Goal: Task Accomplishment & Management: Complete application form

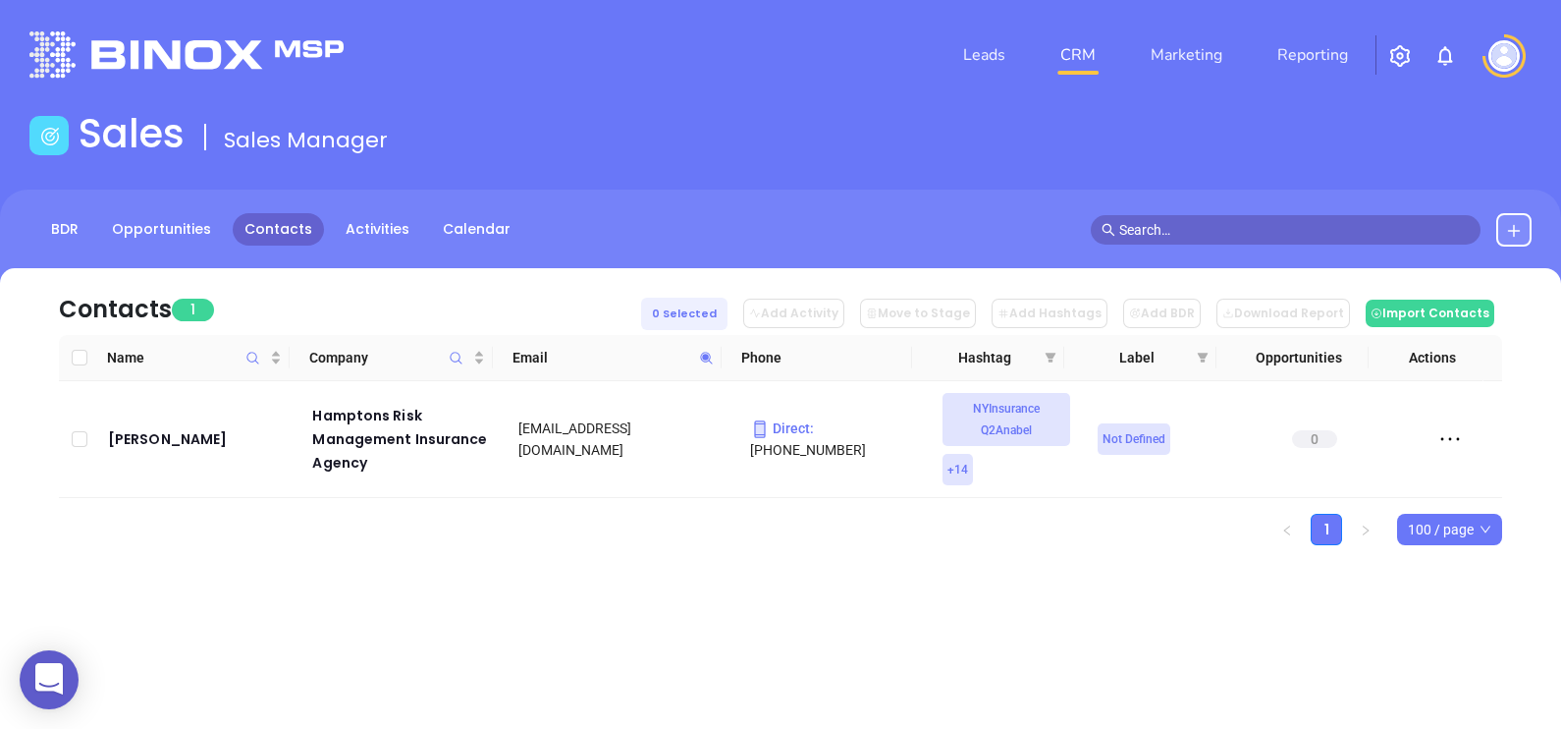
click at [699, 363] on span at bounding box center [706, 357] width 23 height 29
paste input "[PERSON_NAME].[PERSON_NAME]@mechlinginsurance"
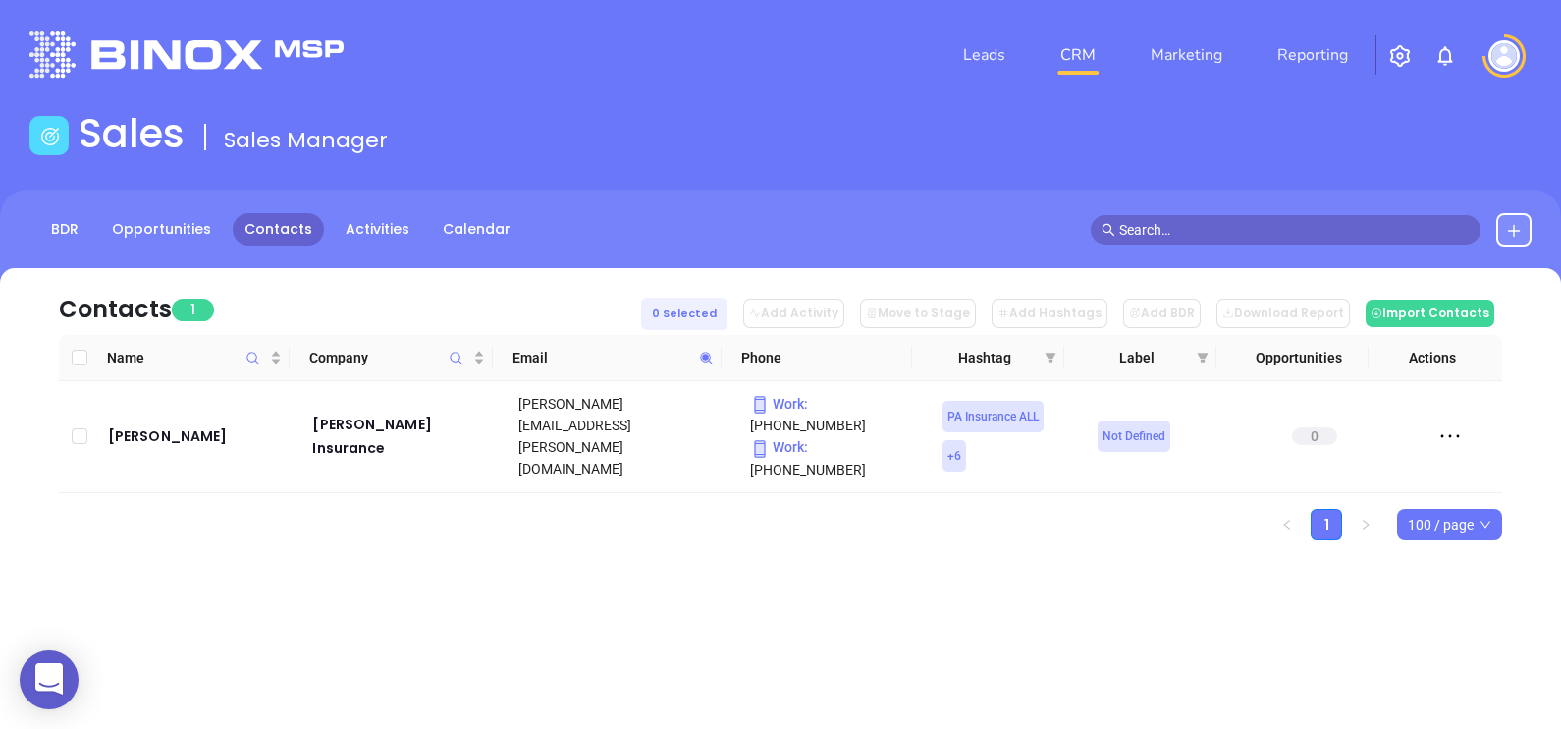
click at [710, 354] on icon at bounding box center [706, 358] width 15 height 15
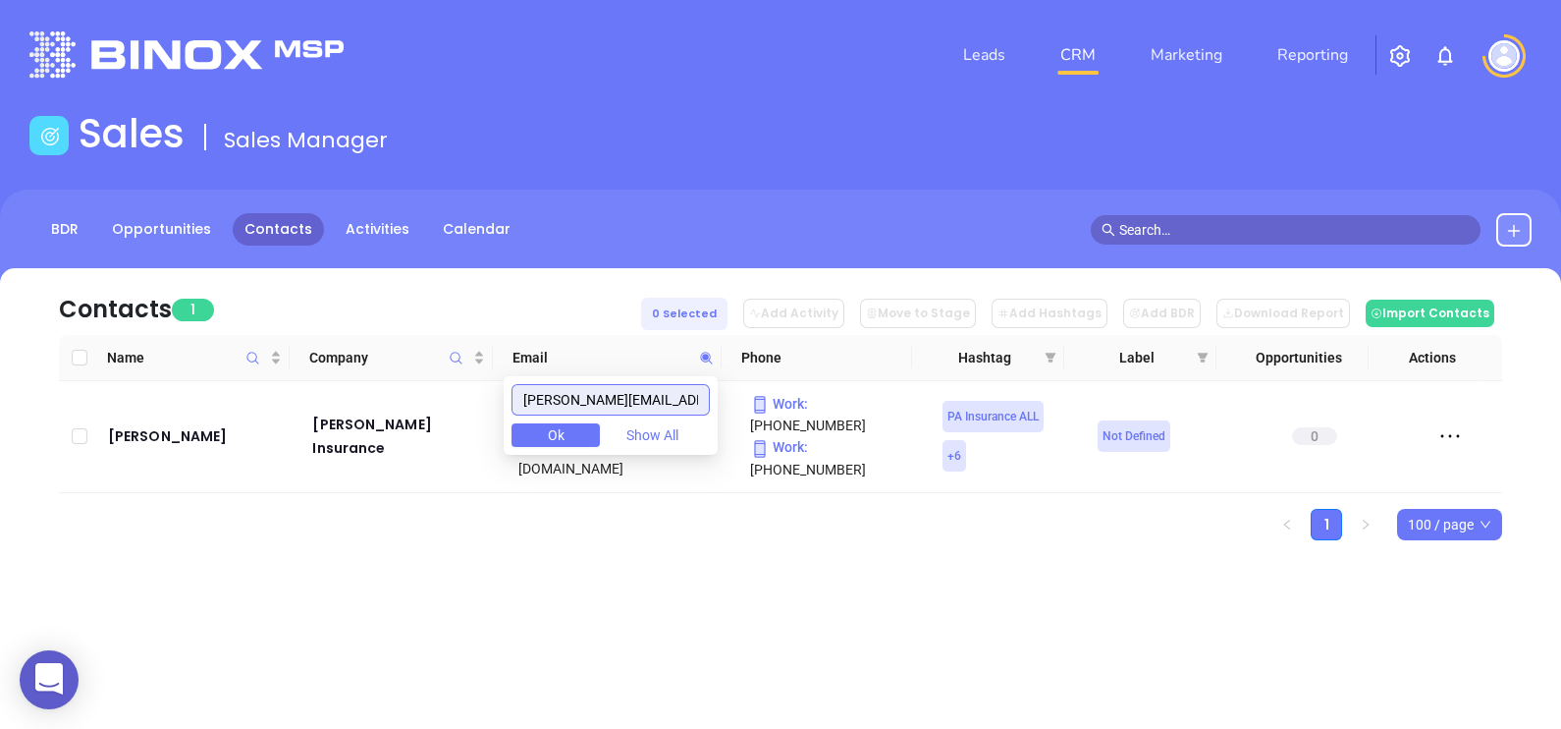
paste input "contactus@spottsins"
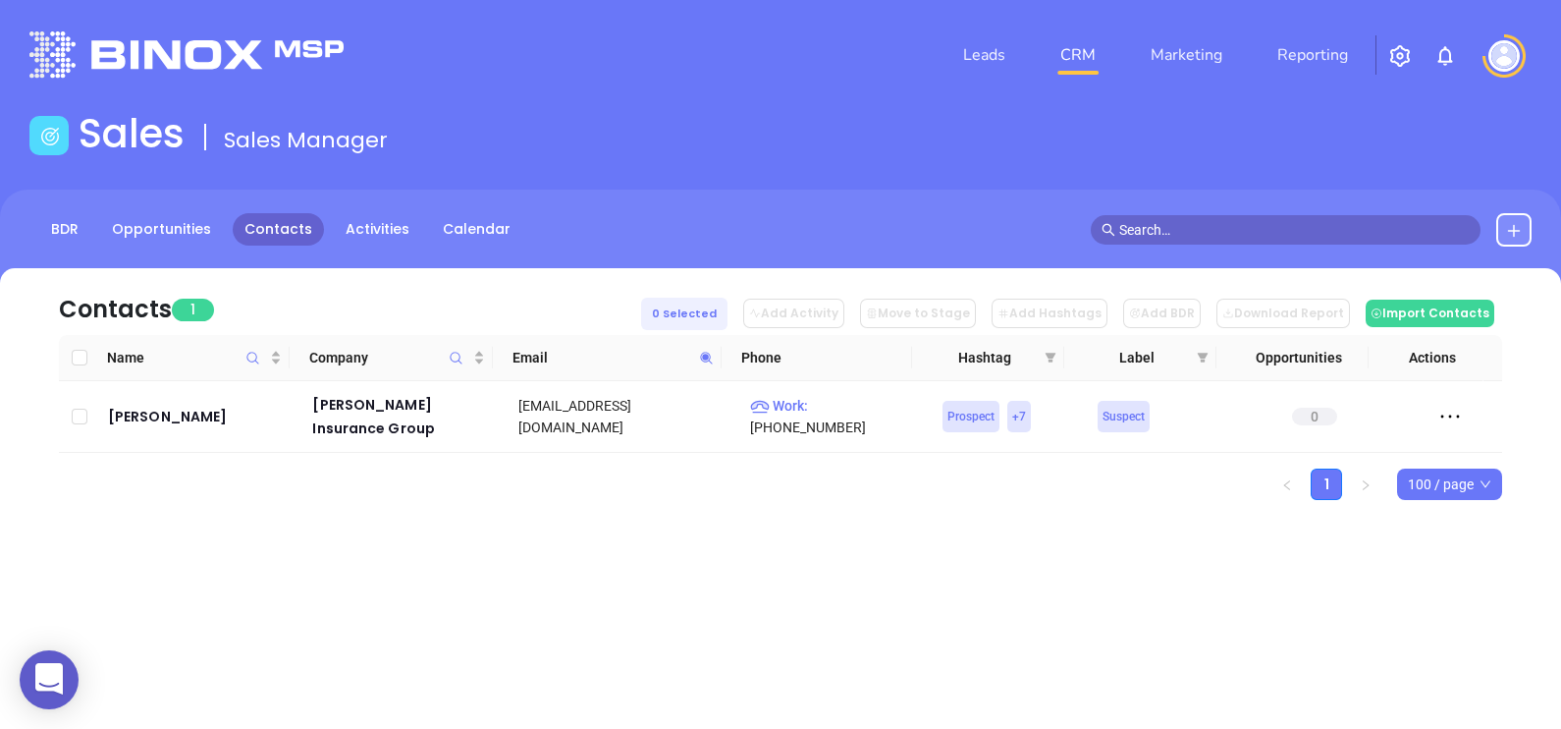
click at [710, 358] on icon at bounding box center [706, 358] width 15 height 15
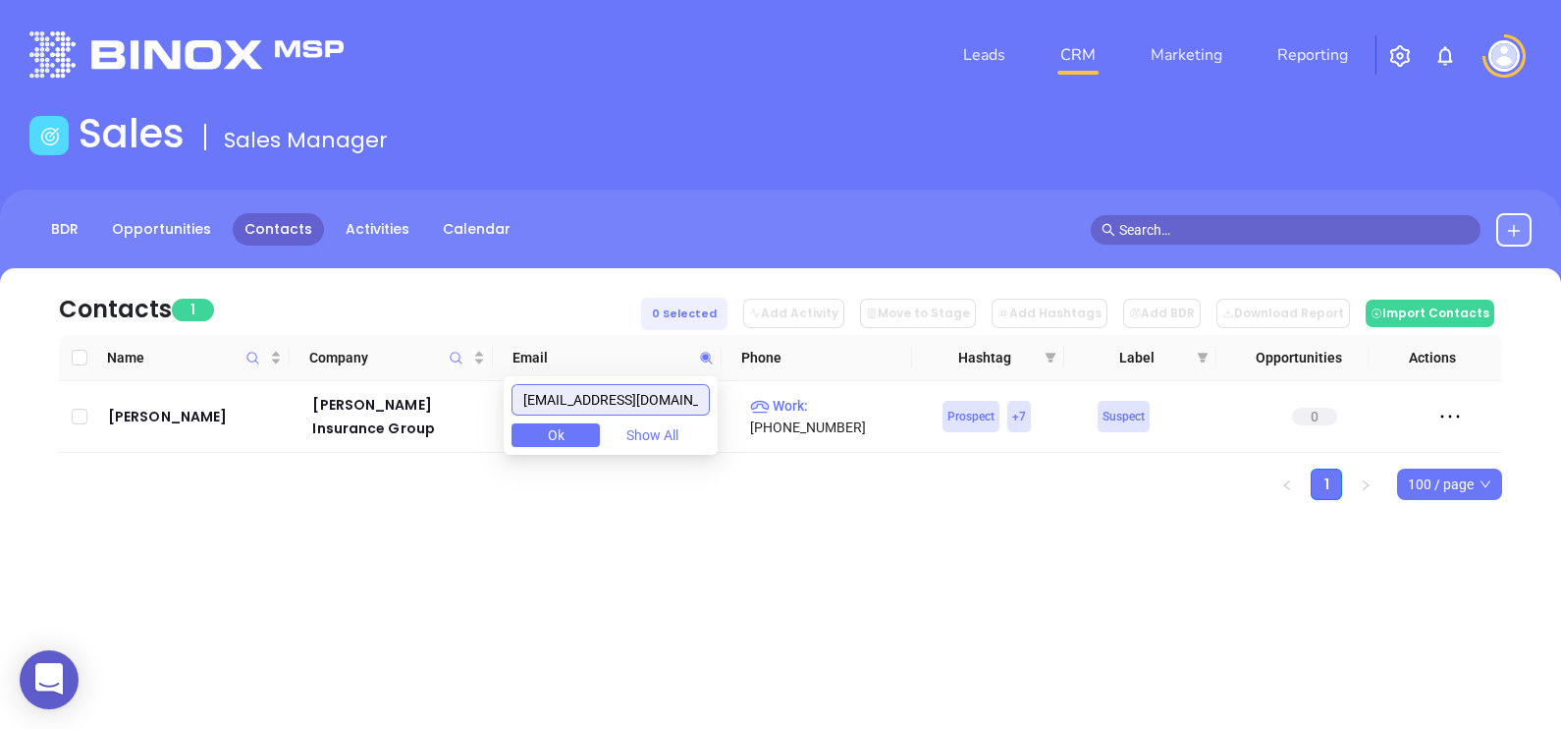
paste input "bprice@brandonpriceagency"
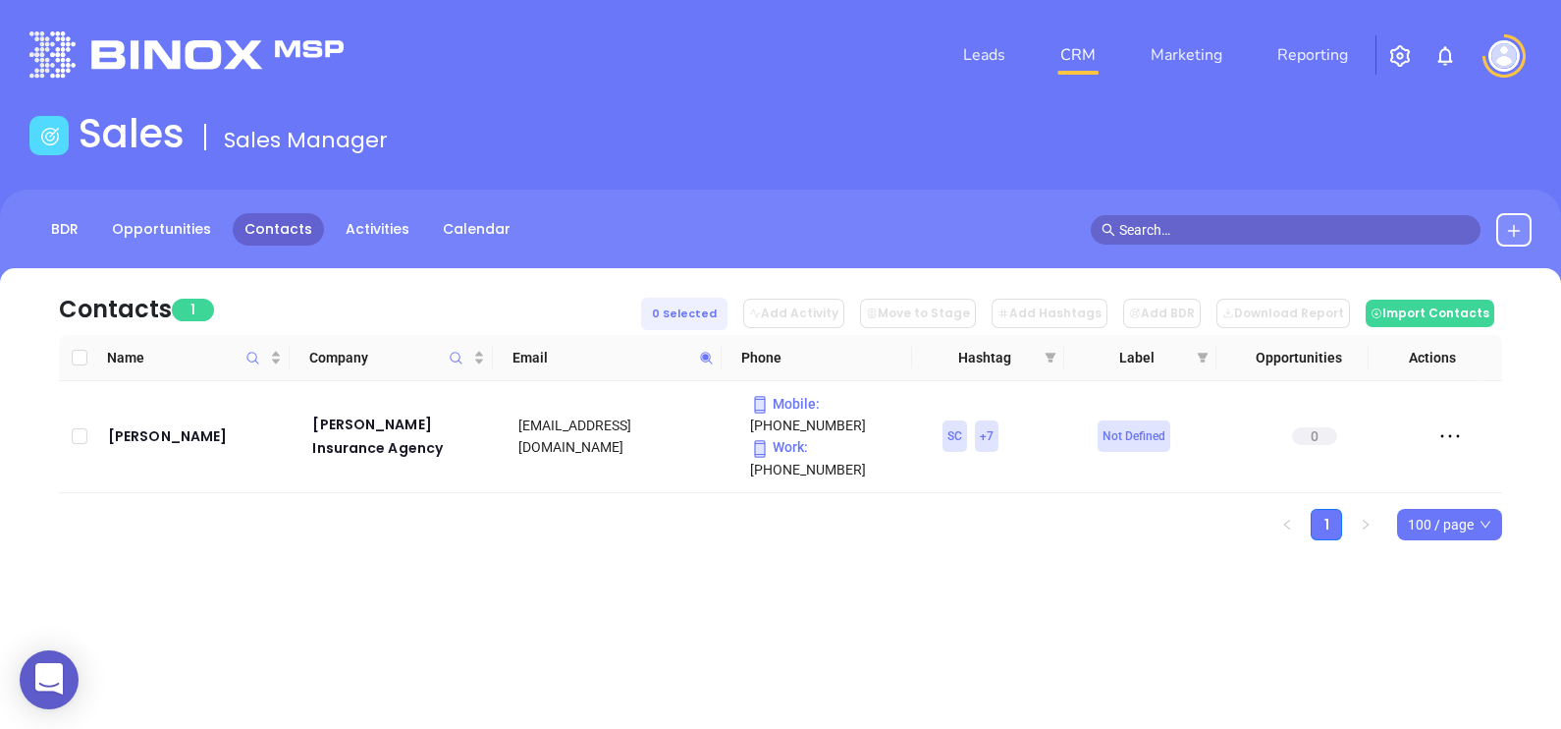
click at [712, 358] on icon at bounding box center [706, 358] width 15 height 15
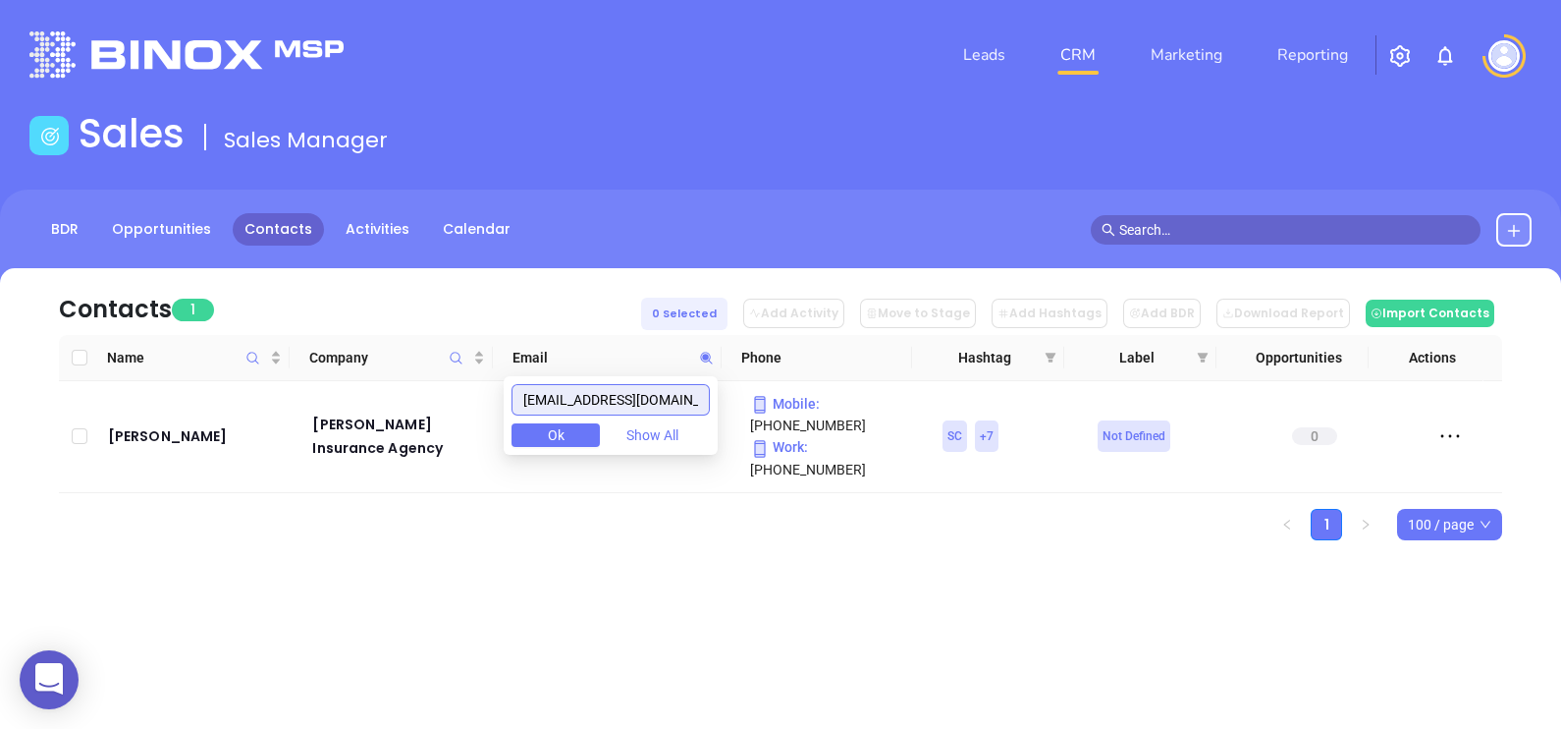
paste input "james.polatty@carolinainsgrp"
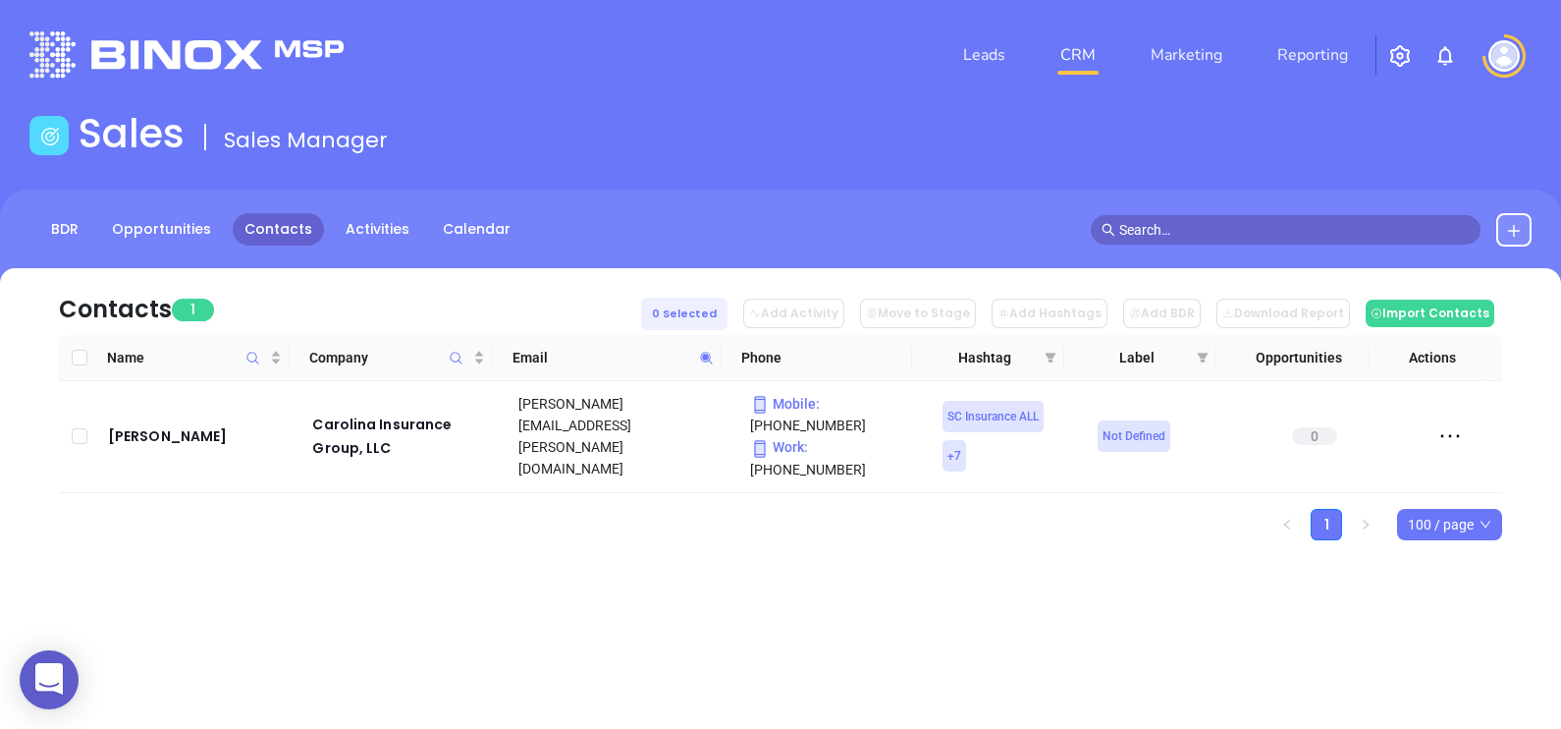
click at [703, 359] on icon at bounding box center [706, 358] width 15 height 15
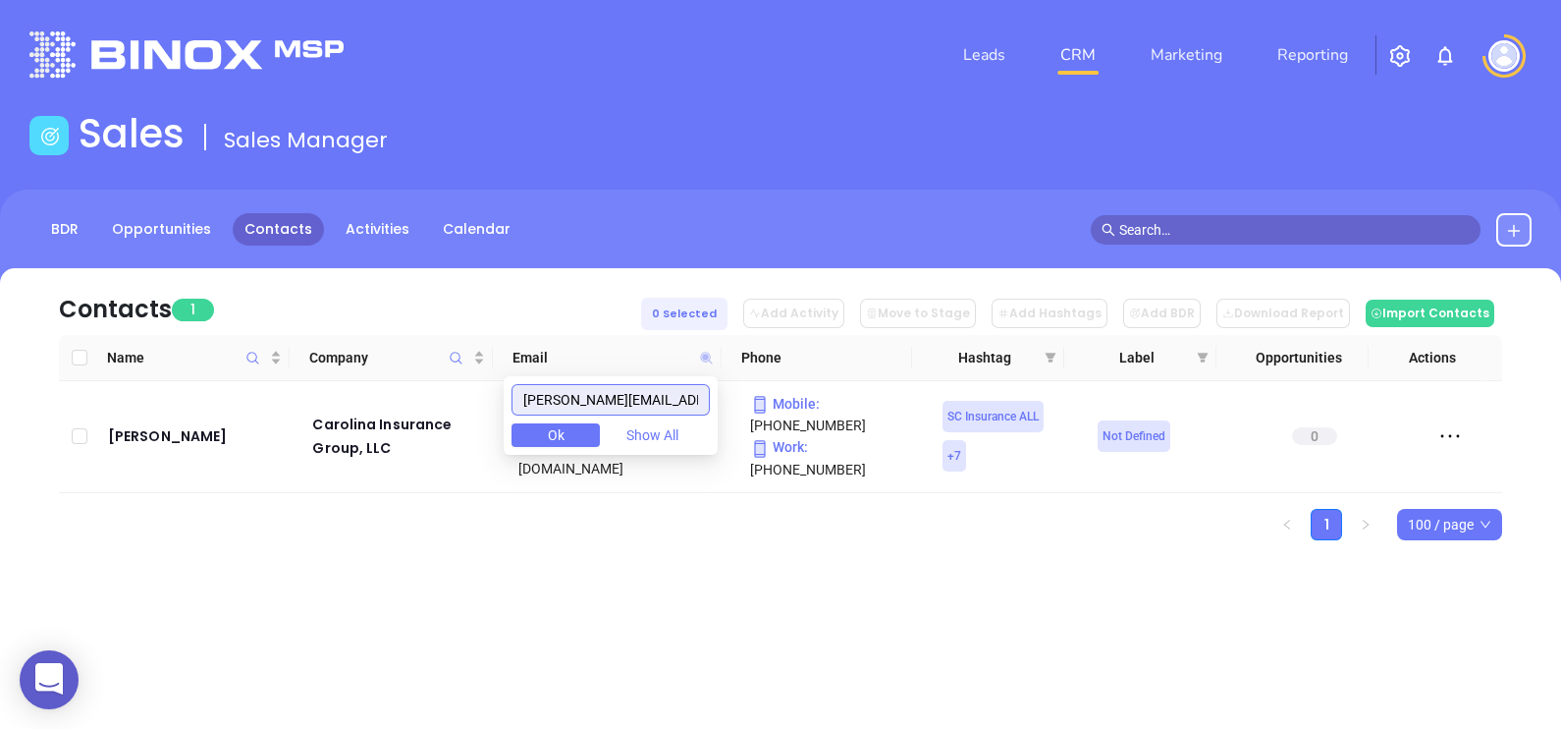
paste input "catherine@skyrmes"
type input "catherine@skyrmes.com"
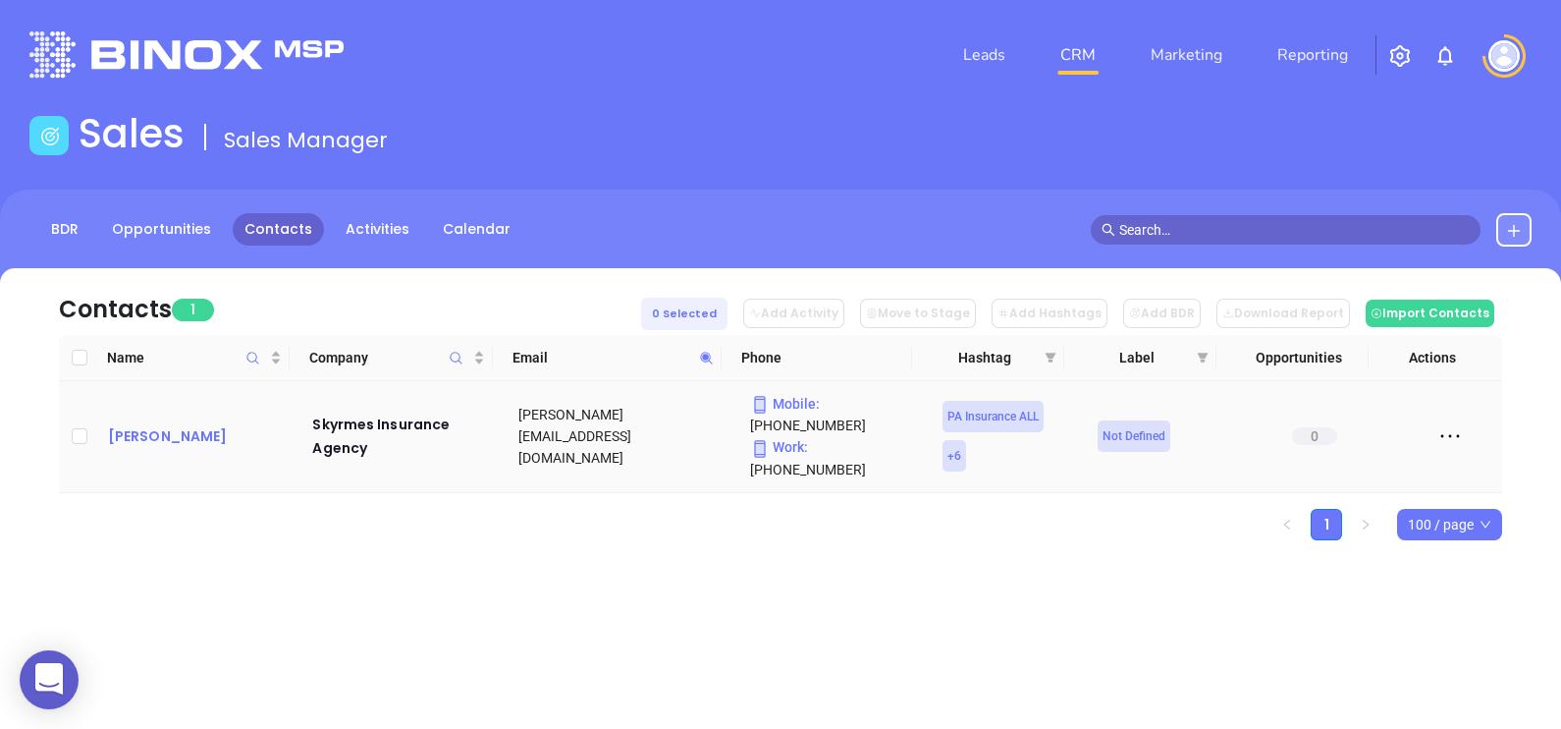
drag, startPoint x: 167, startPoint y: 440, endPoint x: 131, endPoint y: 422, distance: 40.4
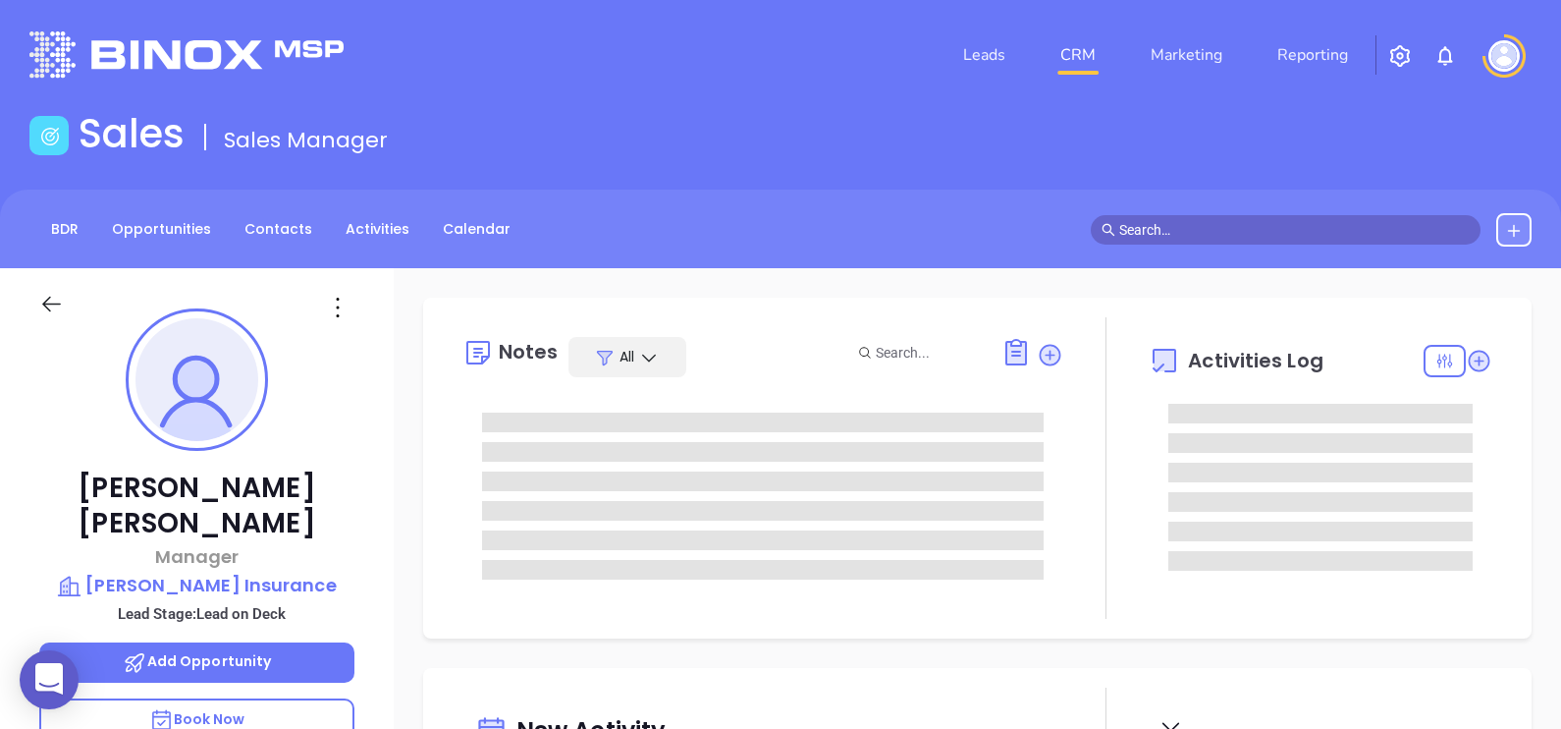
type input "[DATE]"
type input "[PERSON_NAME]"
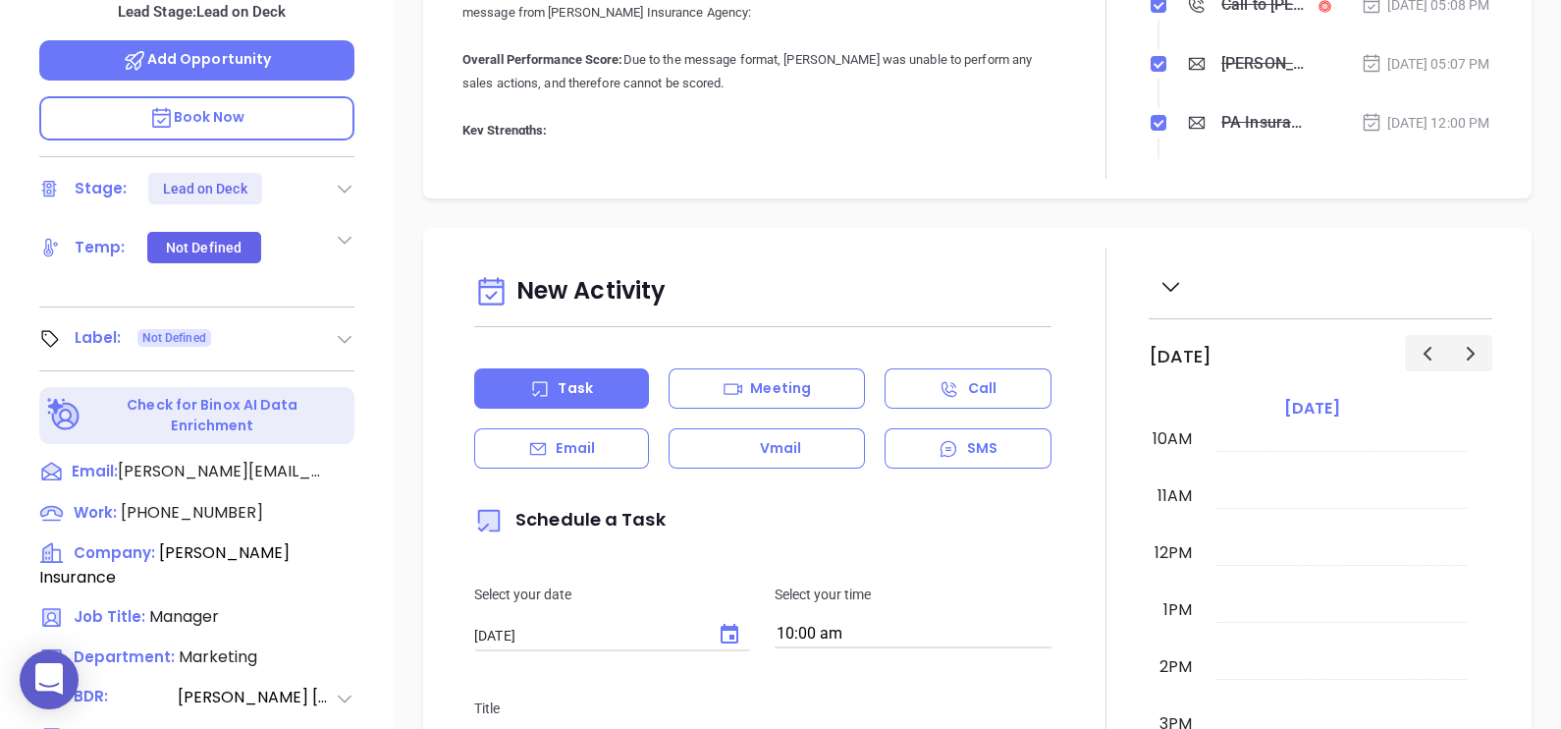
scroll to position [300, 0]
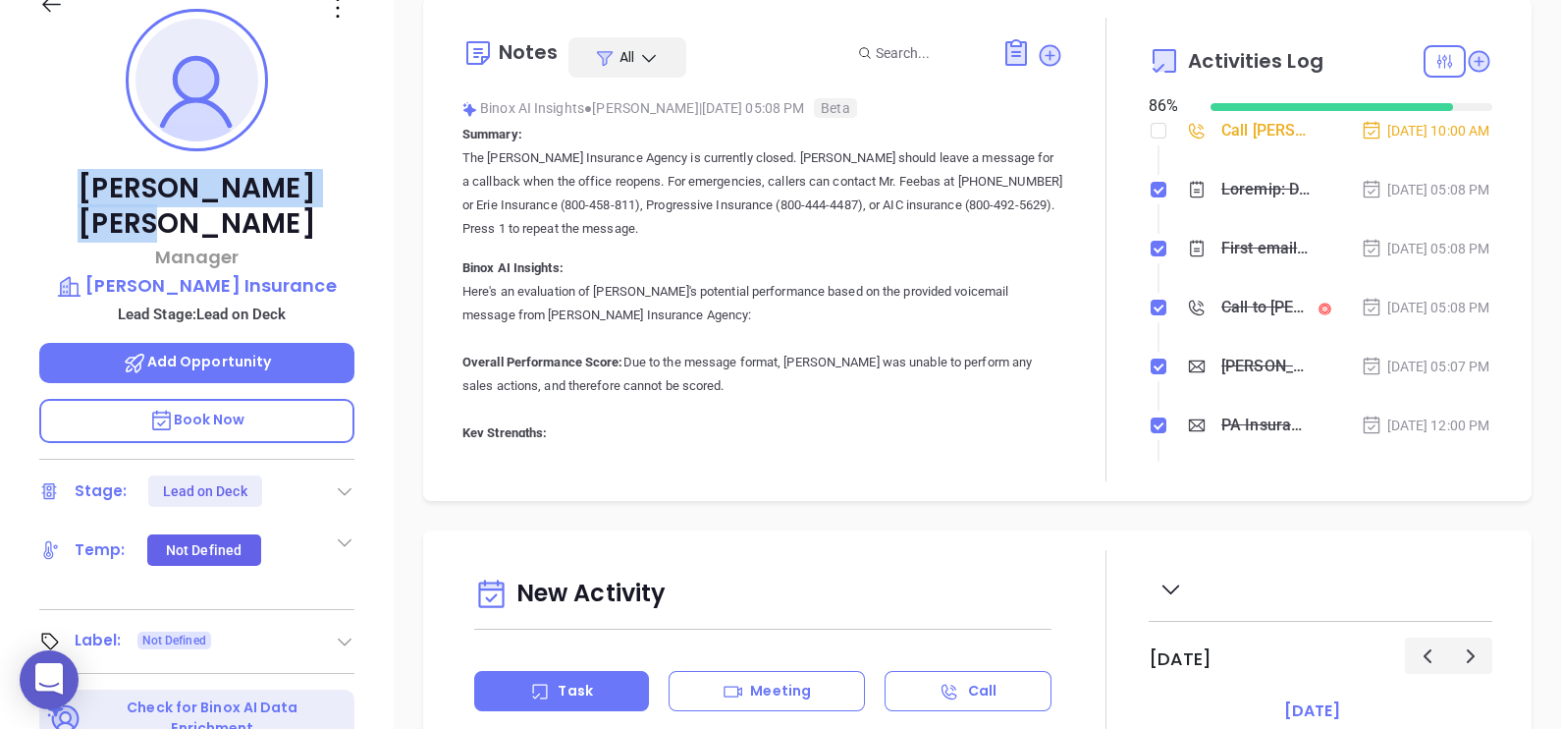
drag, startPoint x: 327, startPoint y: 187, endPoint x: 102, endPoint y: 183, distance: 224.9
click at [102, 183] on p "Desiree Huber" at bounding box center [196, 206] width 315 height 71
copy p "Desiree Huber"
drag, startPoint x: 363, startPoint y: 251, endPoint x: 81, endPoint y: 244, distance: 282.9
click at [81, 244] on div "Desiree Huber Manager William G Mechling Insurance Lead Stage: Lead on Deck Add…" at bounding box center [197, 424] width 394 height 911
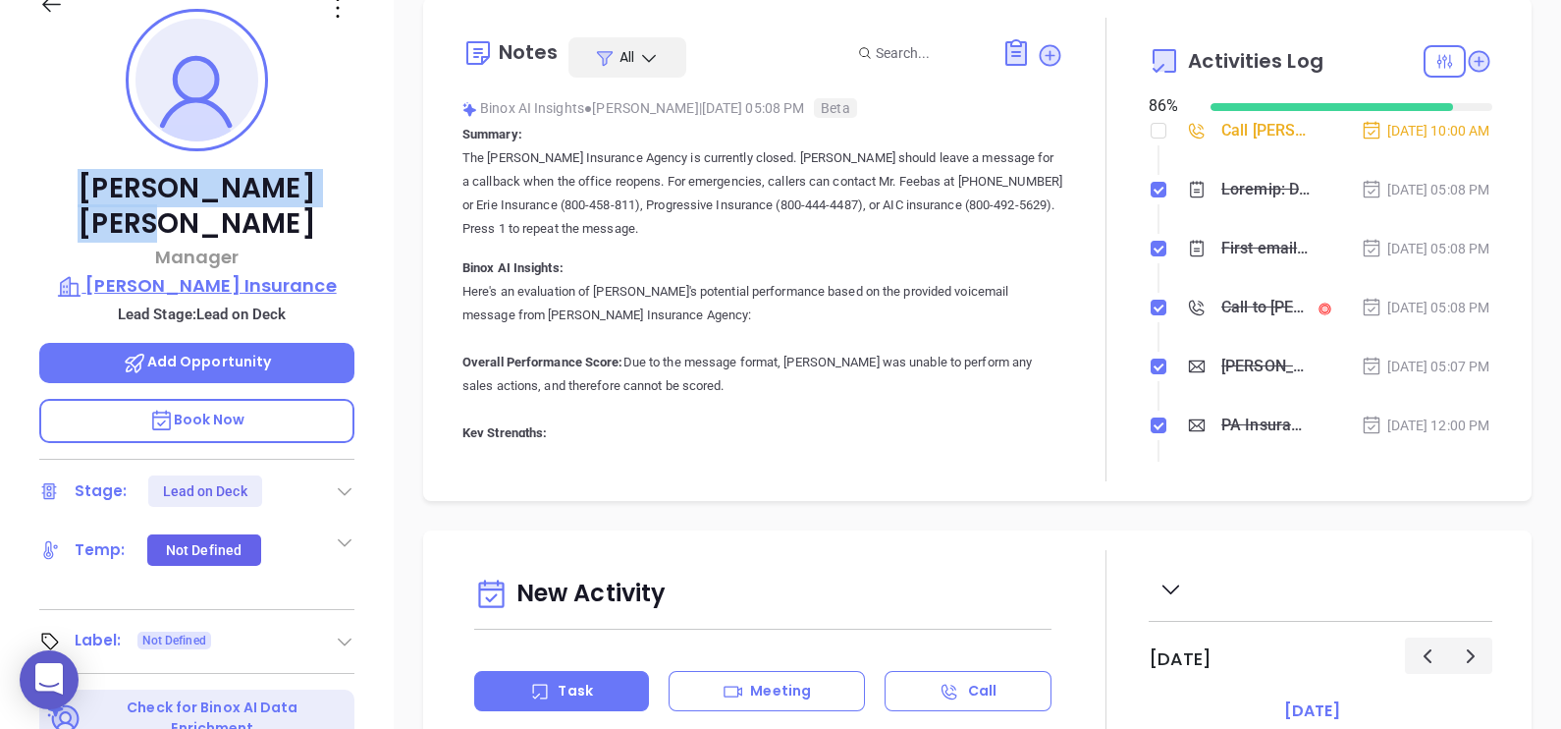
copy p "[PERSON_NAME] Insurance"
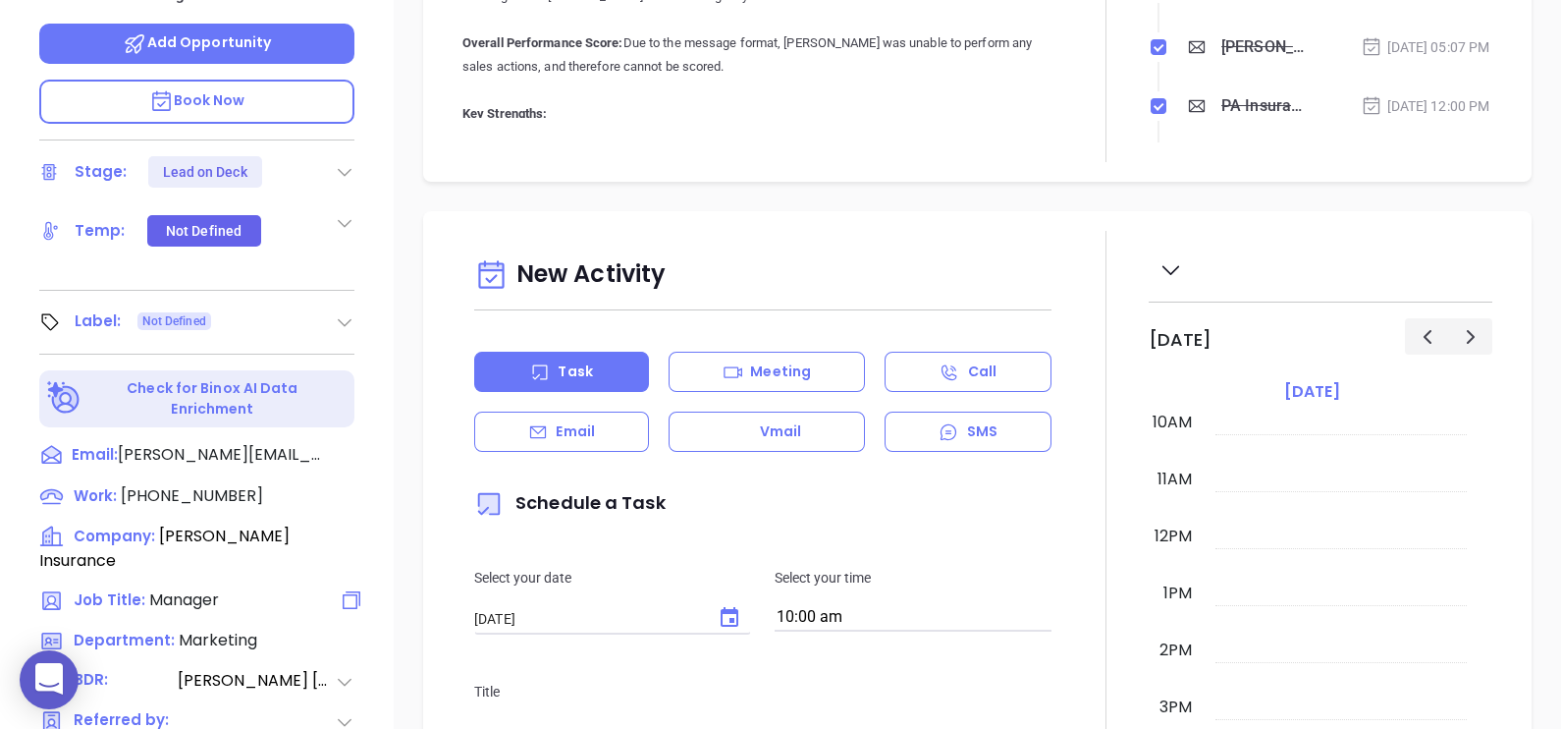
scroll to position [913, 0]
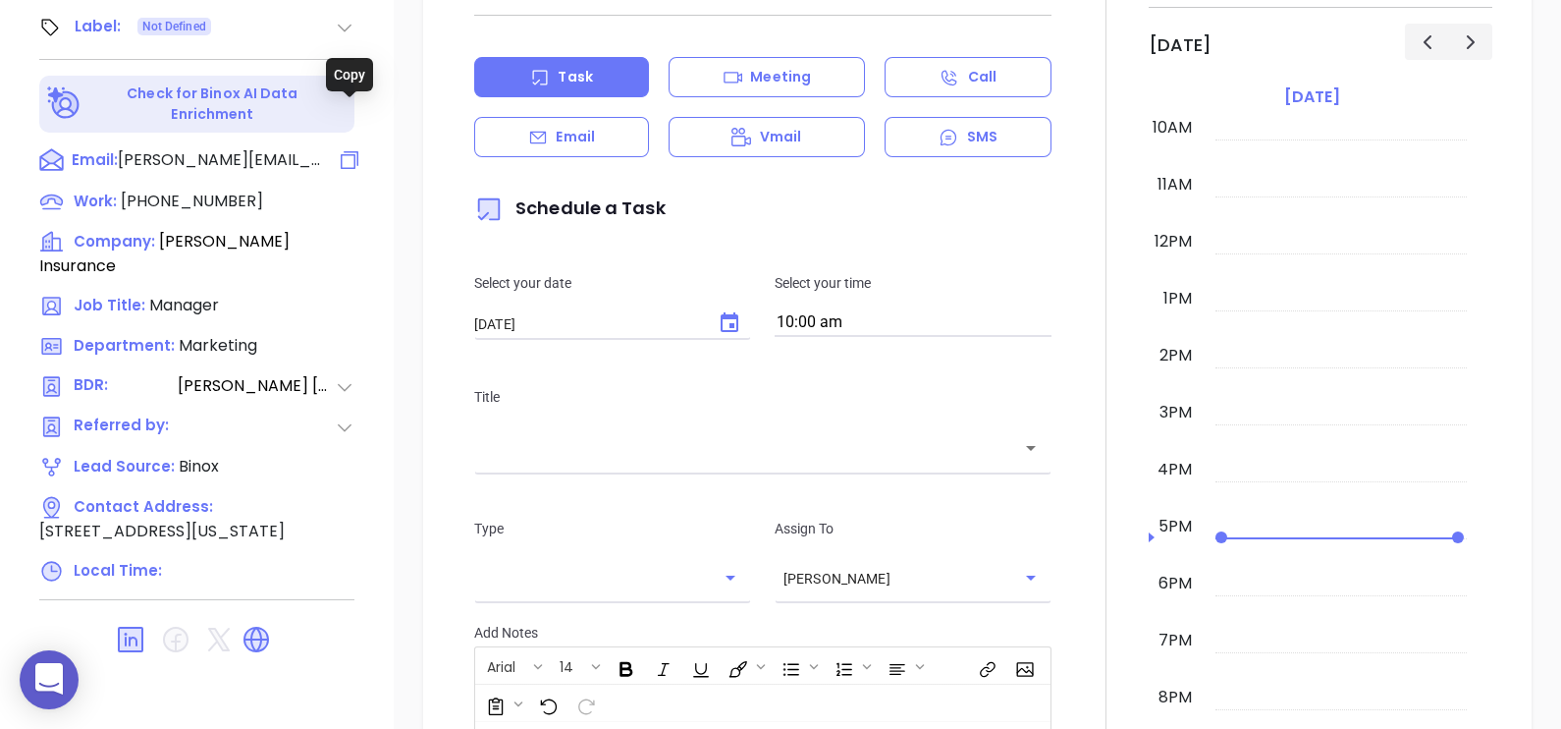
click at [355, 151] on icon at bounding box center [350, 160] width 18 height 18
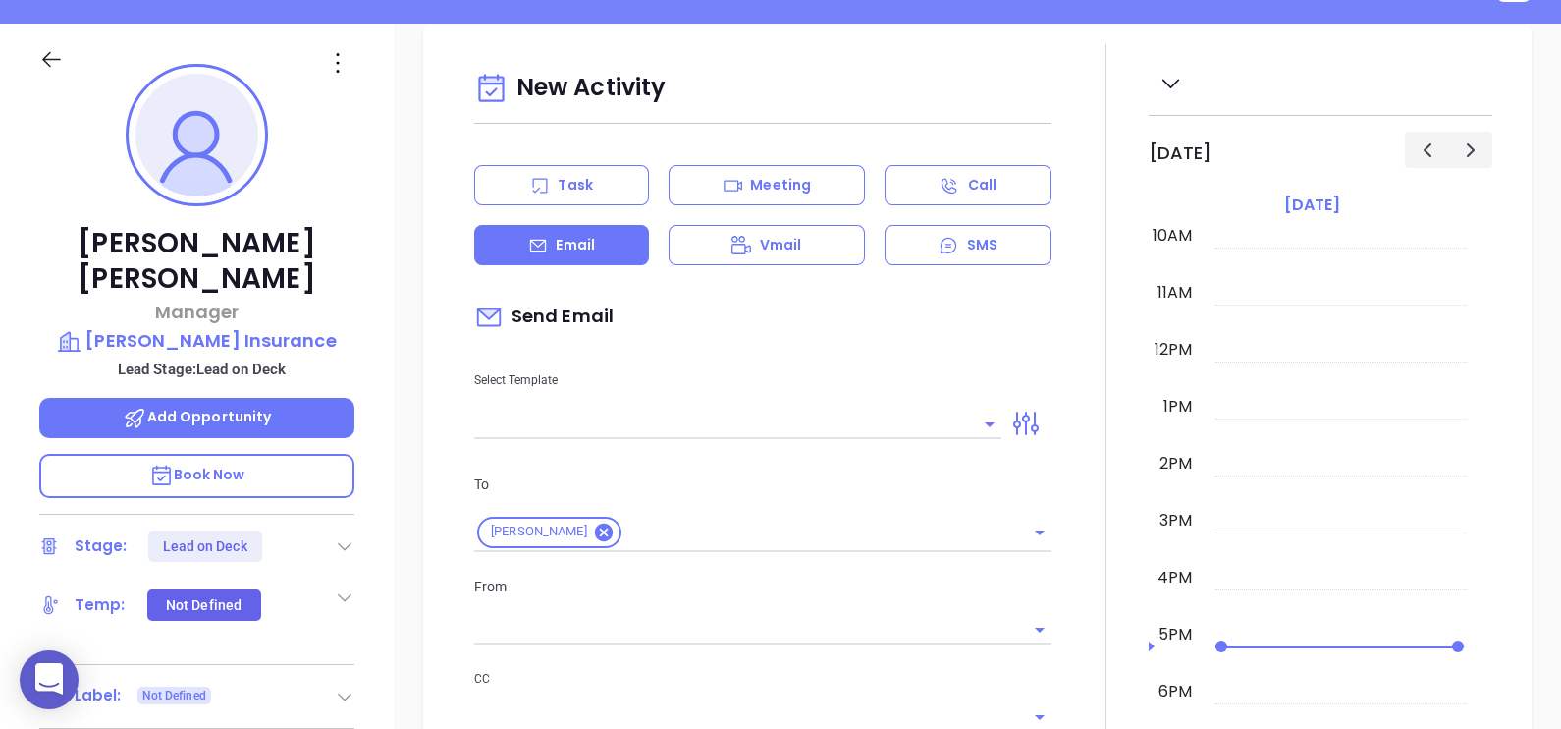
scroll to position [177, 0]
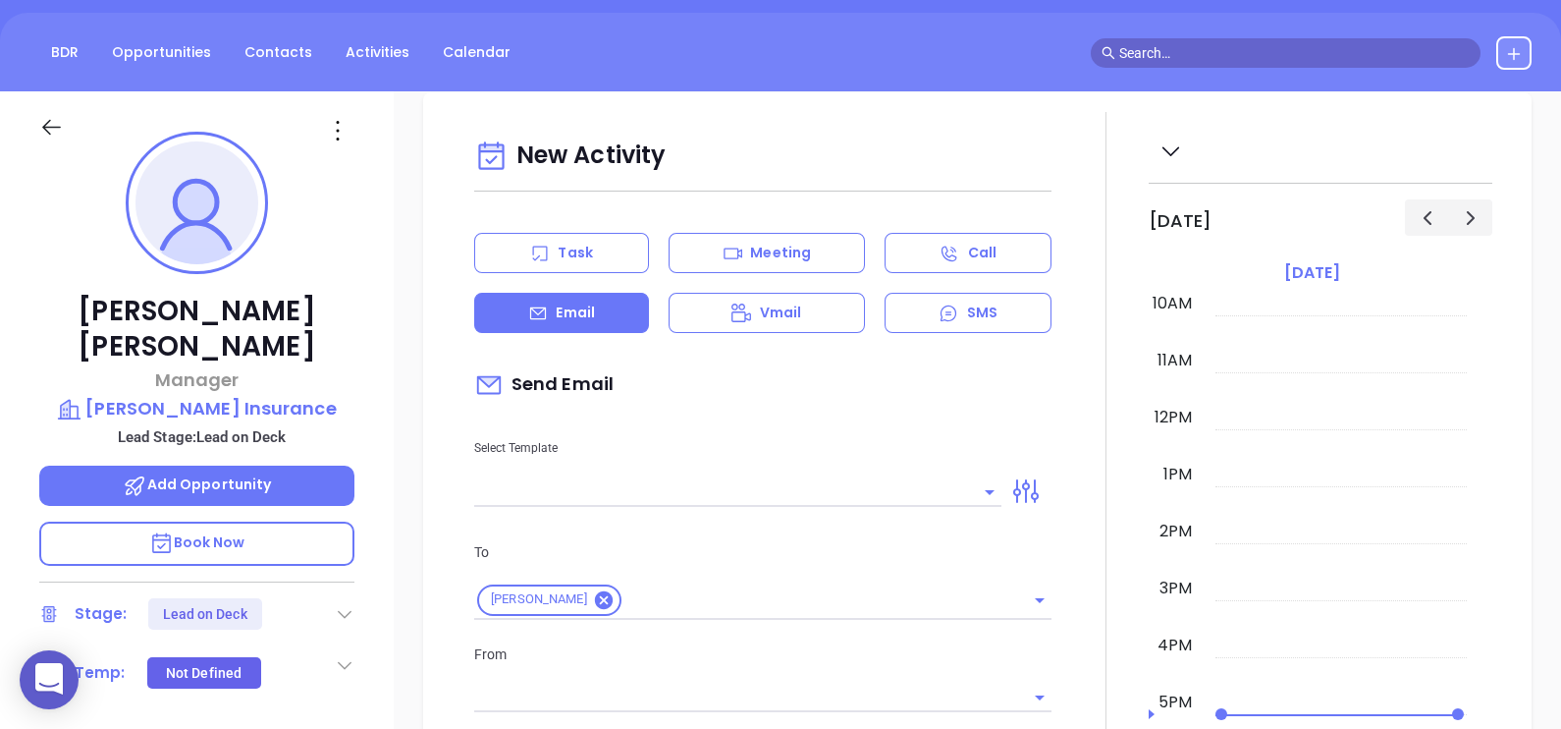
click at [346, 119] on icon at bounding box center [337, 130] width 31 height 31
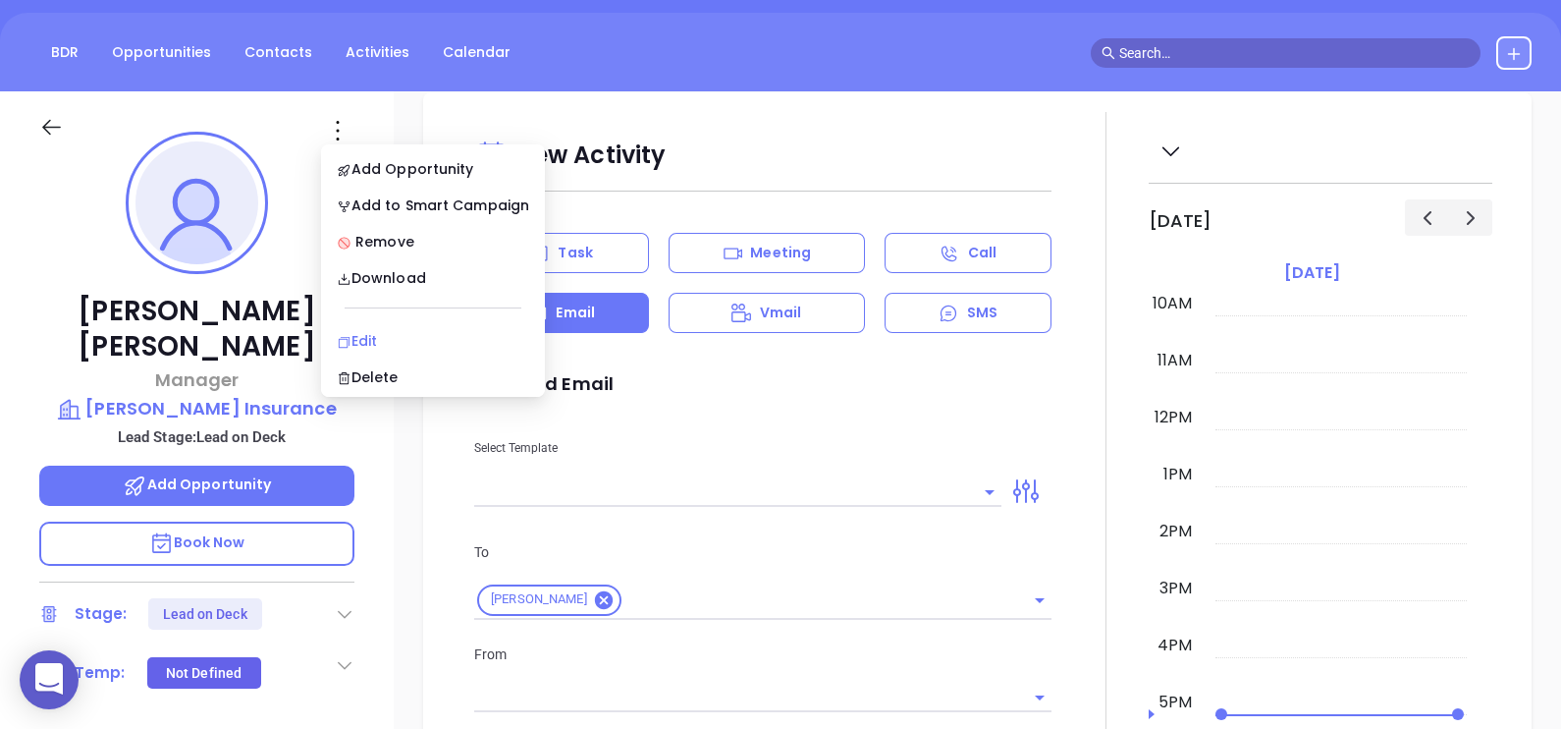
click at [403, 330] on div "Edit" at bounding box center [433, 341] width 192 height 22
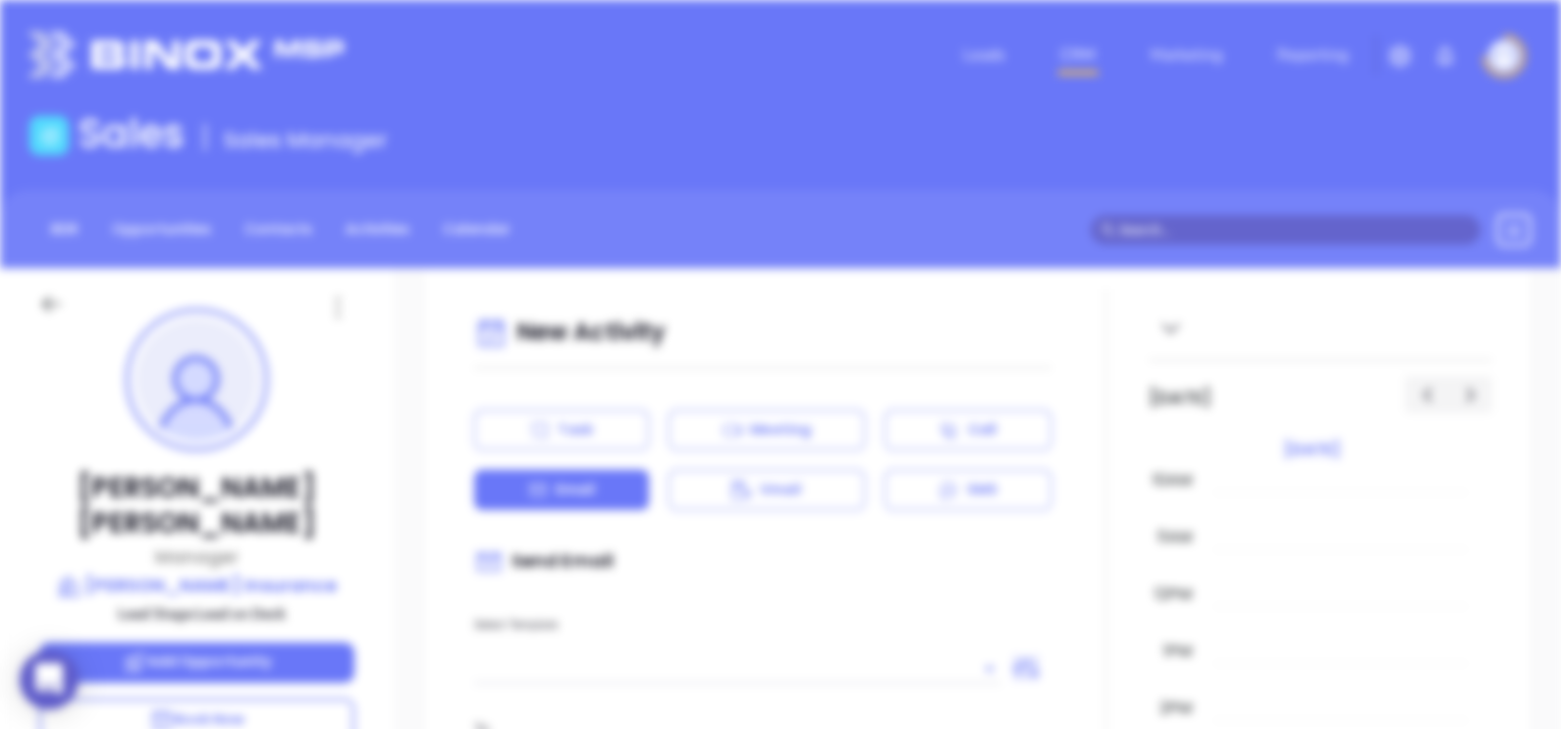
scroll to position [0, 0]
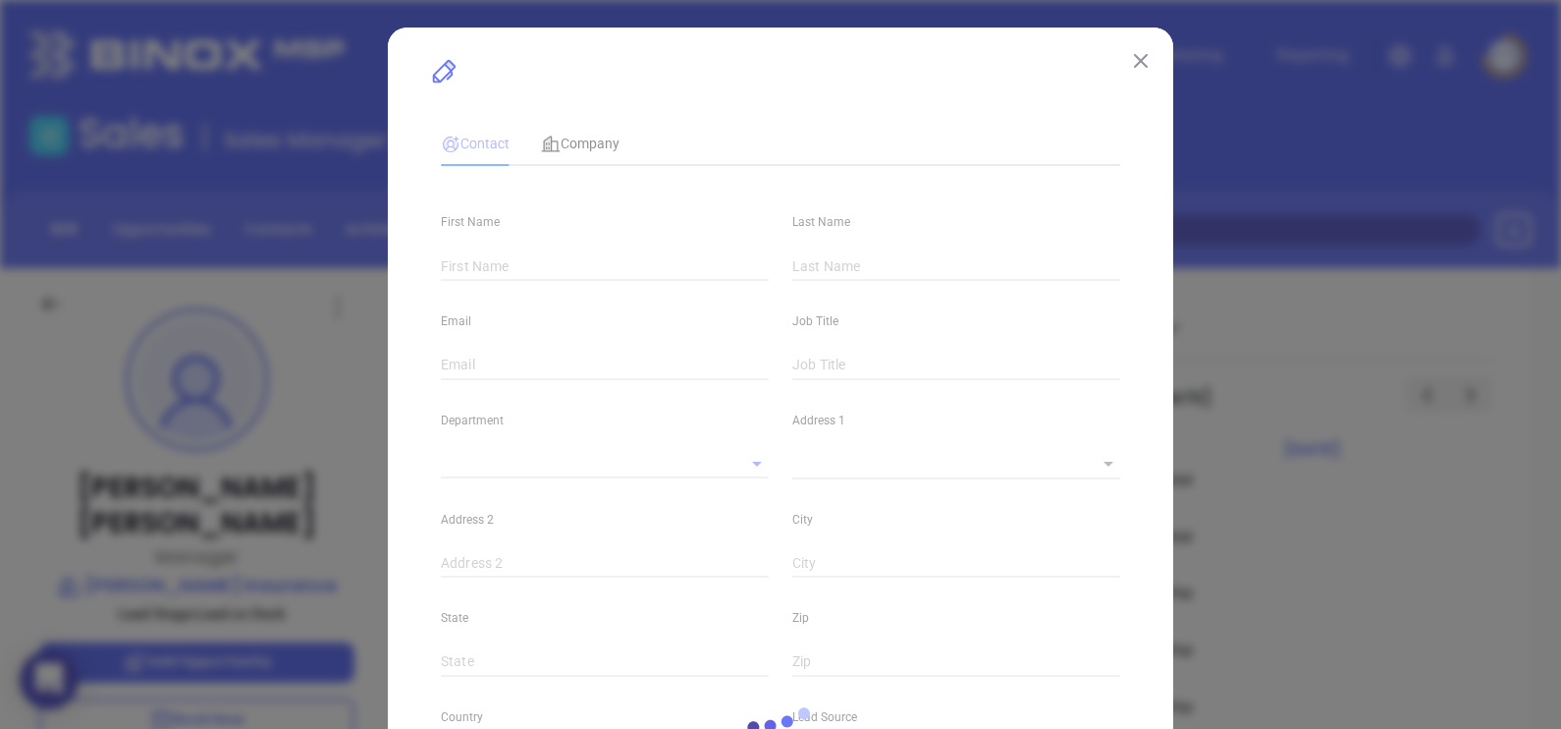
type input "Desiree"
type input "Huber"
type input "[PERSON_NAME][EMAIL_ADDRESS][PERSON_NAME][DOMAIN_NAME]"
type input "Manager"
type textarea "1359 Philadelphia Street"
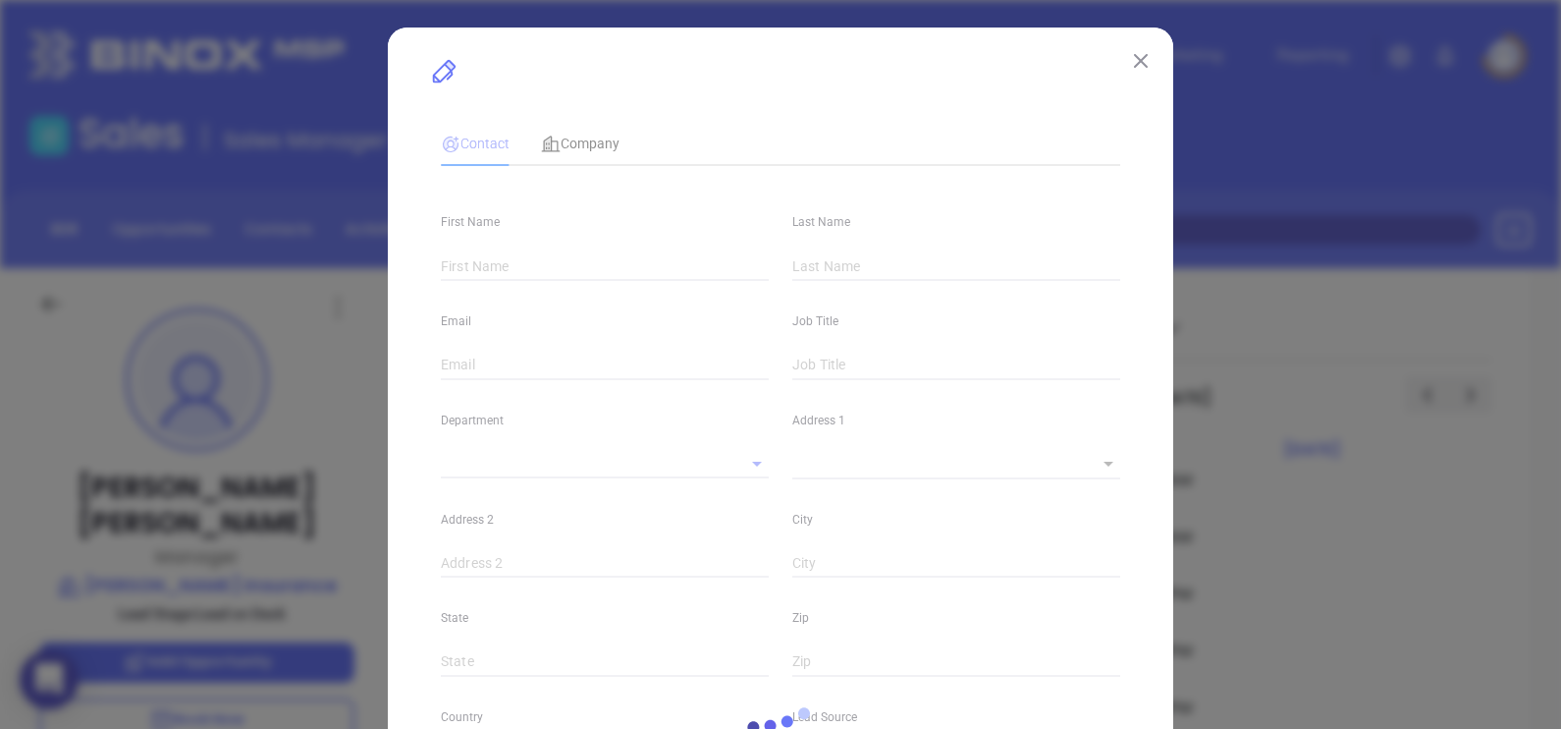
type input "1"
type input "Indiana"
type input "PA"
type input "15701"
type input "www.linkedin.com/in/desiree-huber-1b175717"
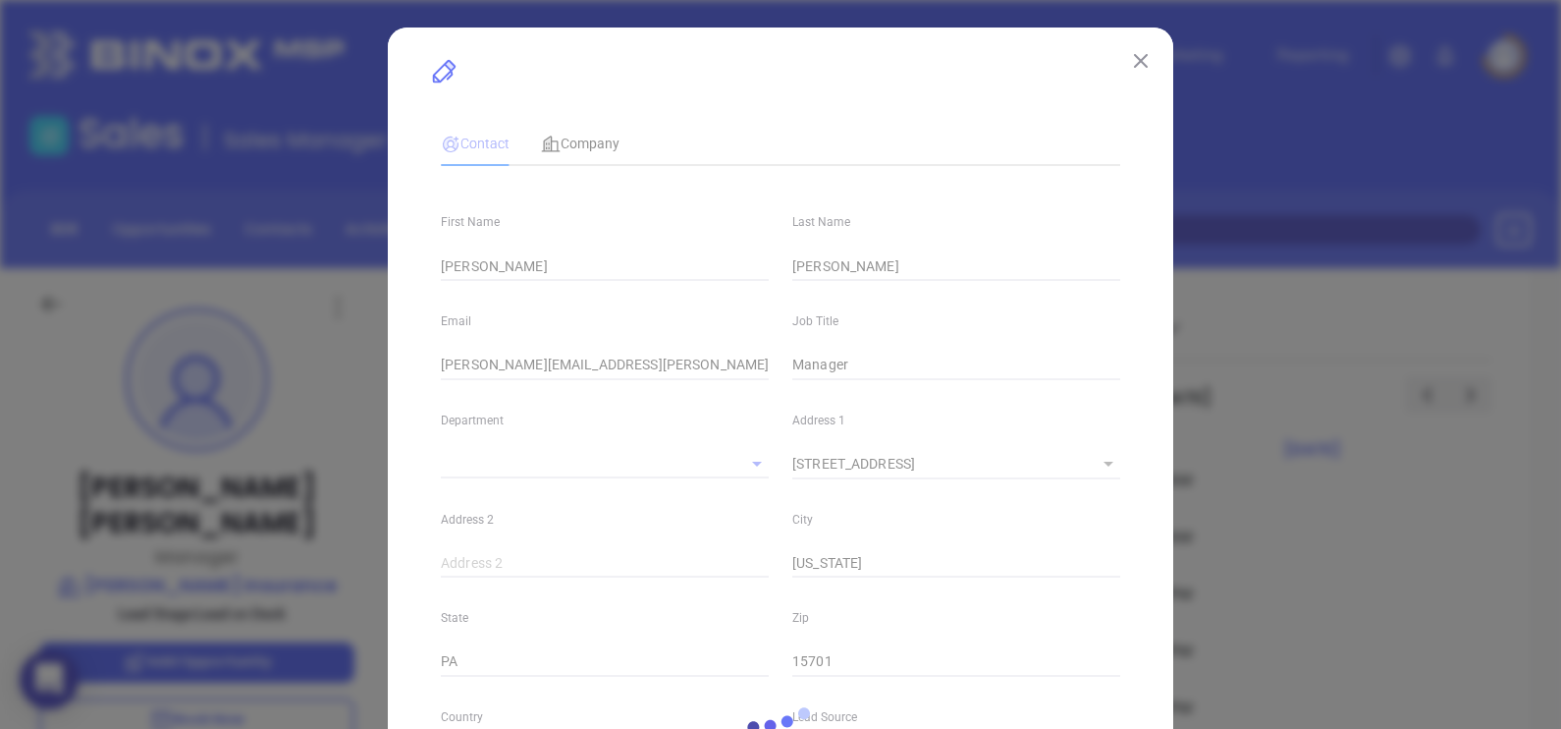
type input "Marketing"
type input "Binox"
type input "Vicky Mendoza"
type input "Lead on Deck"
type input "[PHONE_NUMBER]"
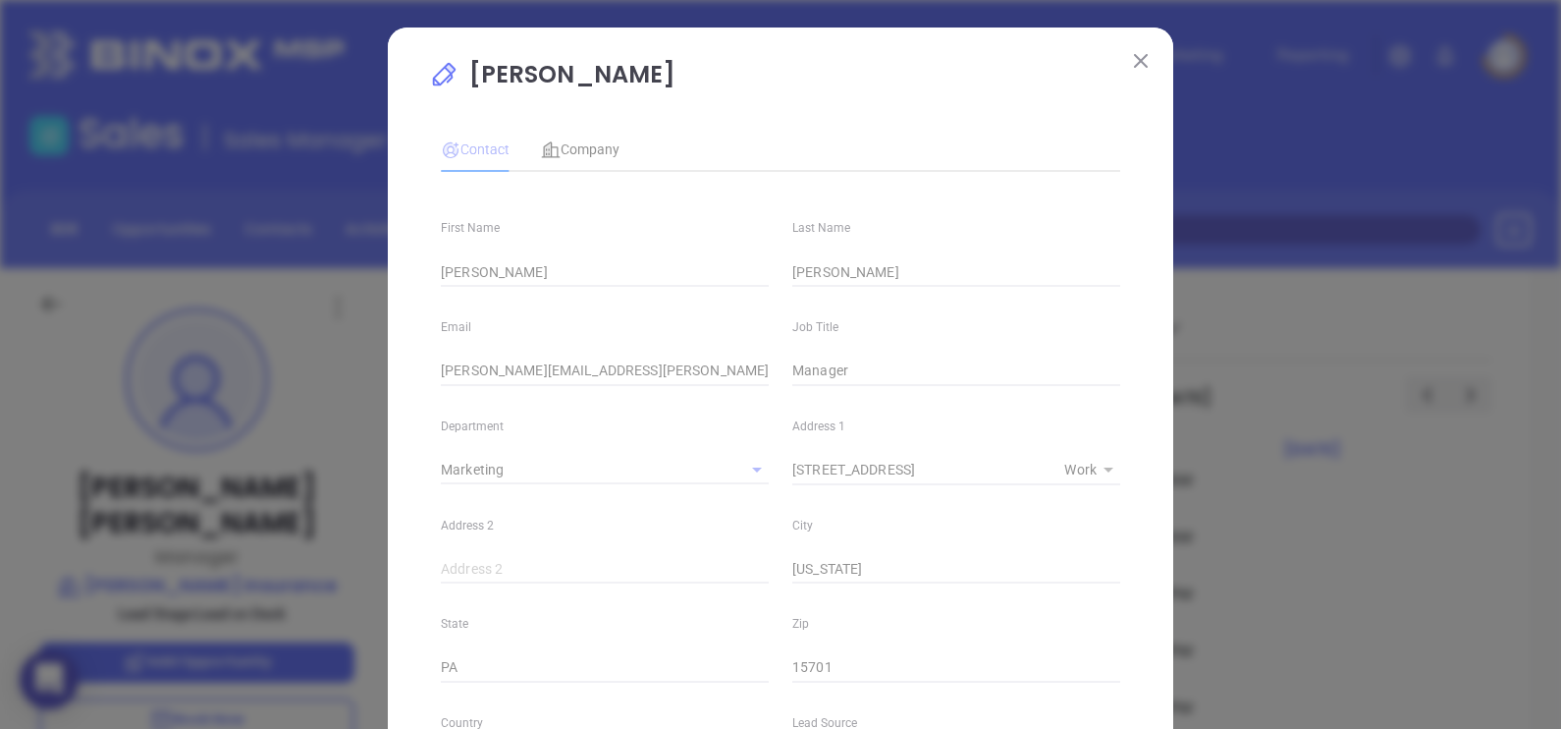
type input "1"
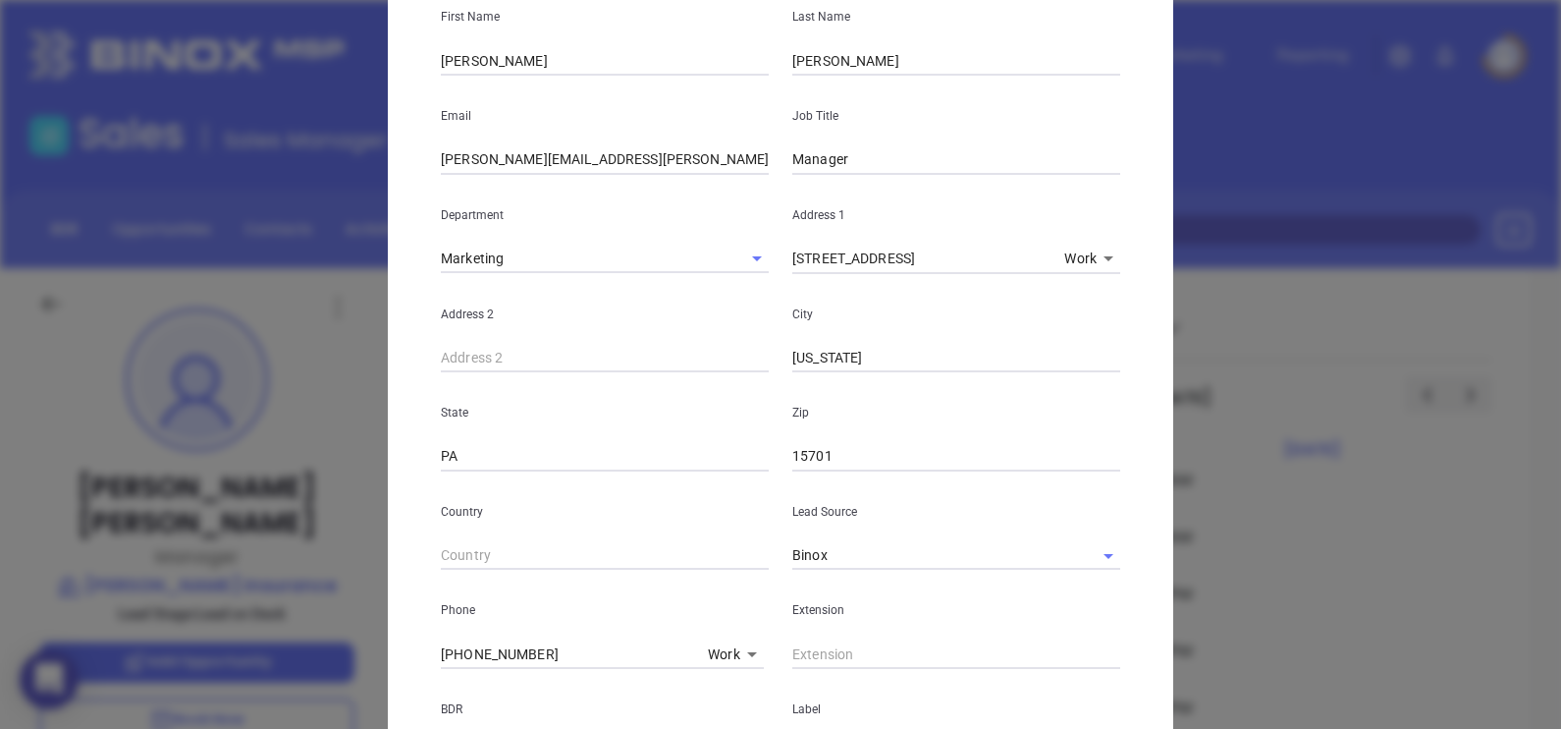
scroll to position [128, 0]
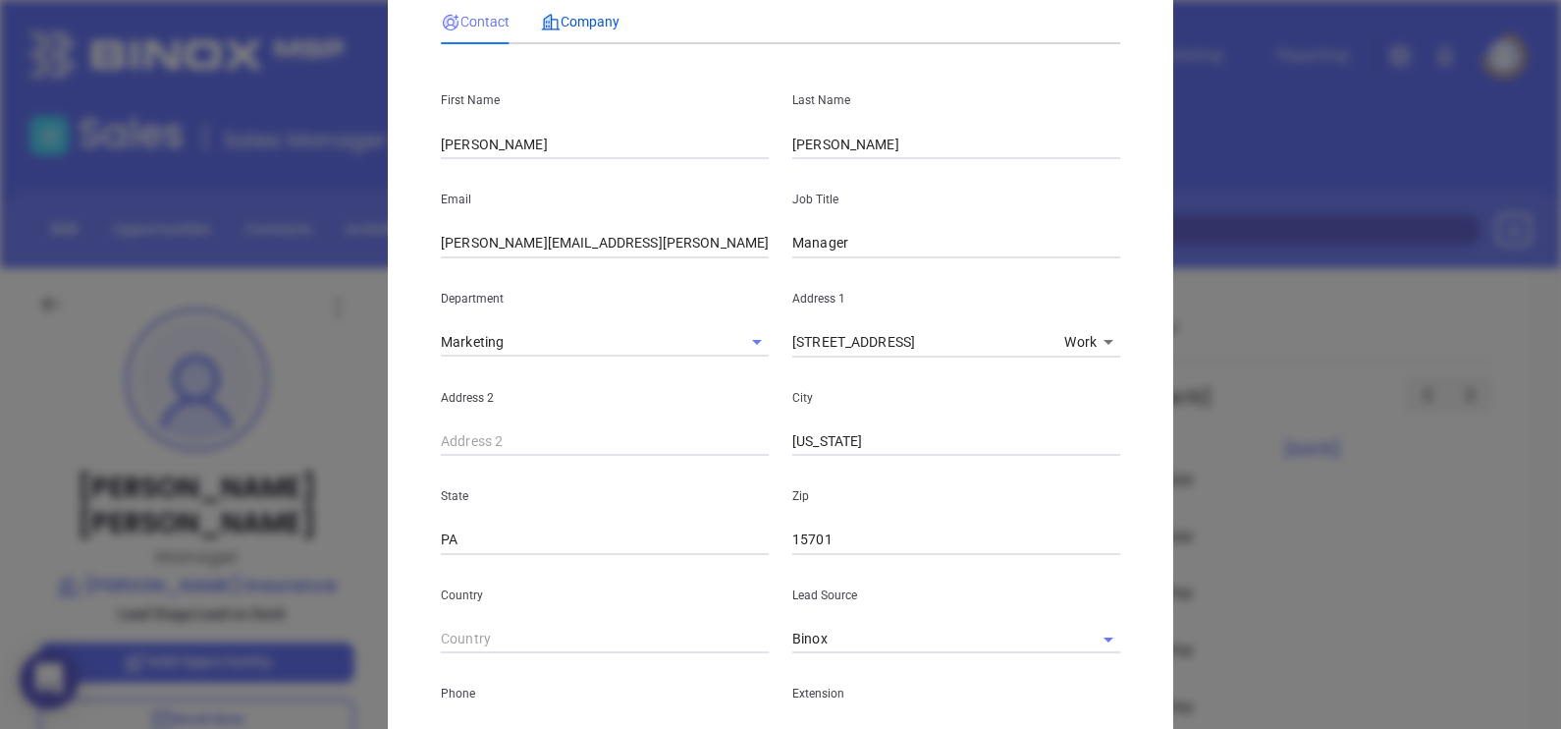
click at [597, 30] on div "Company" at bounding box center [580, 22] width 79 height 22
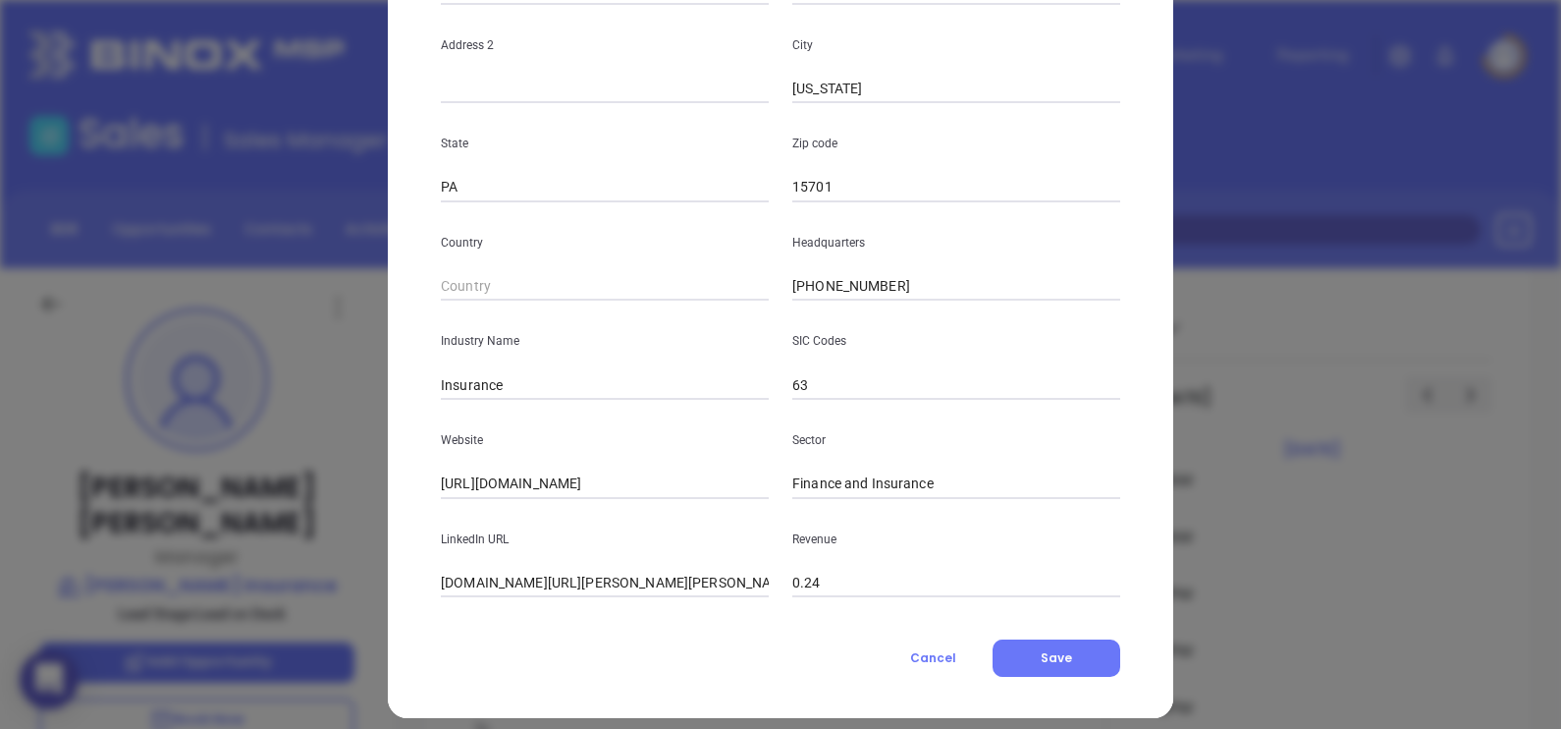
scroll to position [397, 0]
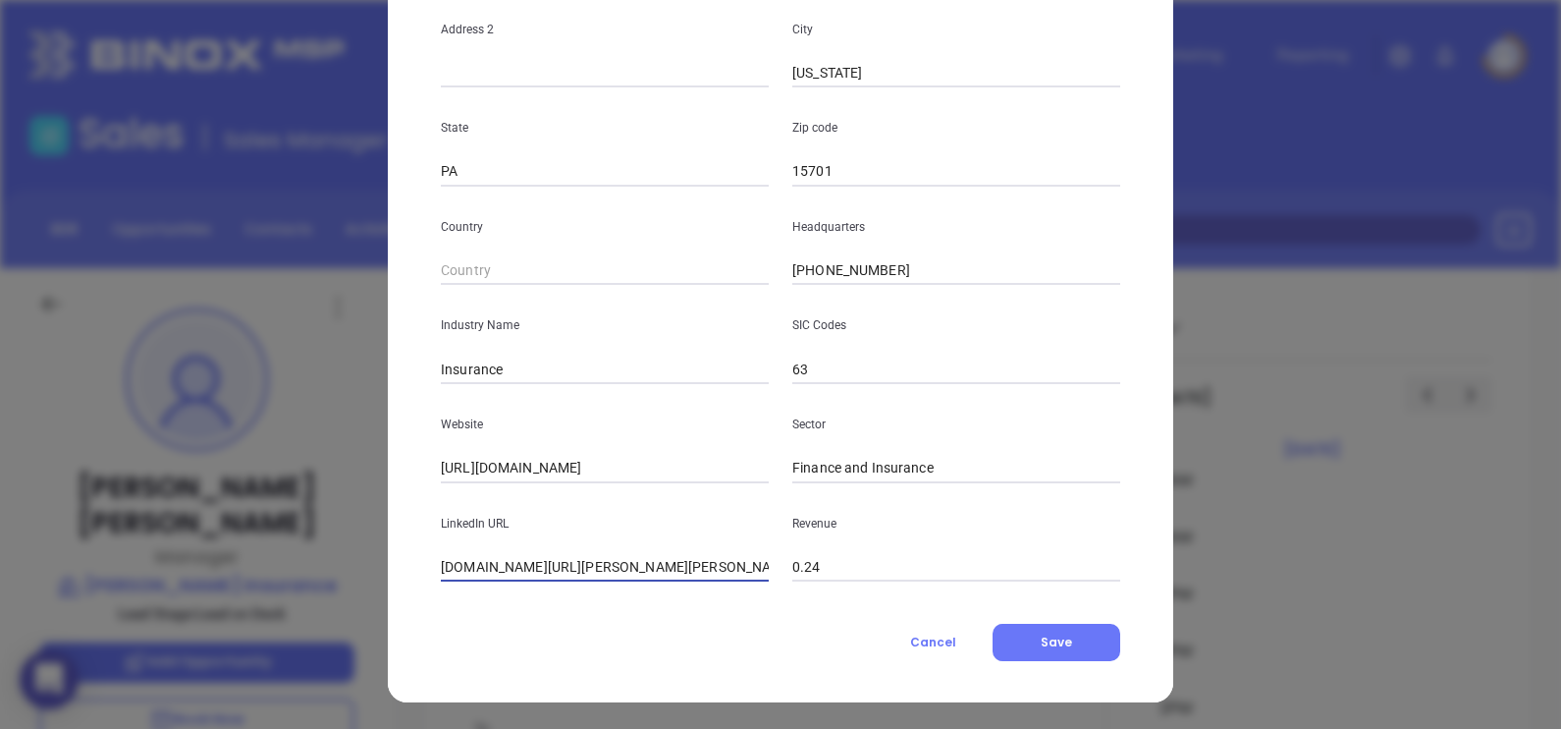
click at [497, 565] on input "linkedin.com/company/william-g-mechling-insurance" at bounding box center [605, 567] width 328 height 29
paste input "www.linkedin.com/company/william-g-mechling-insurance/"
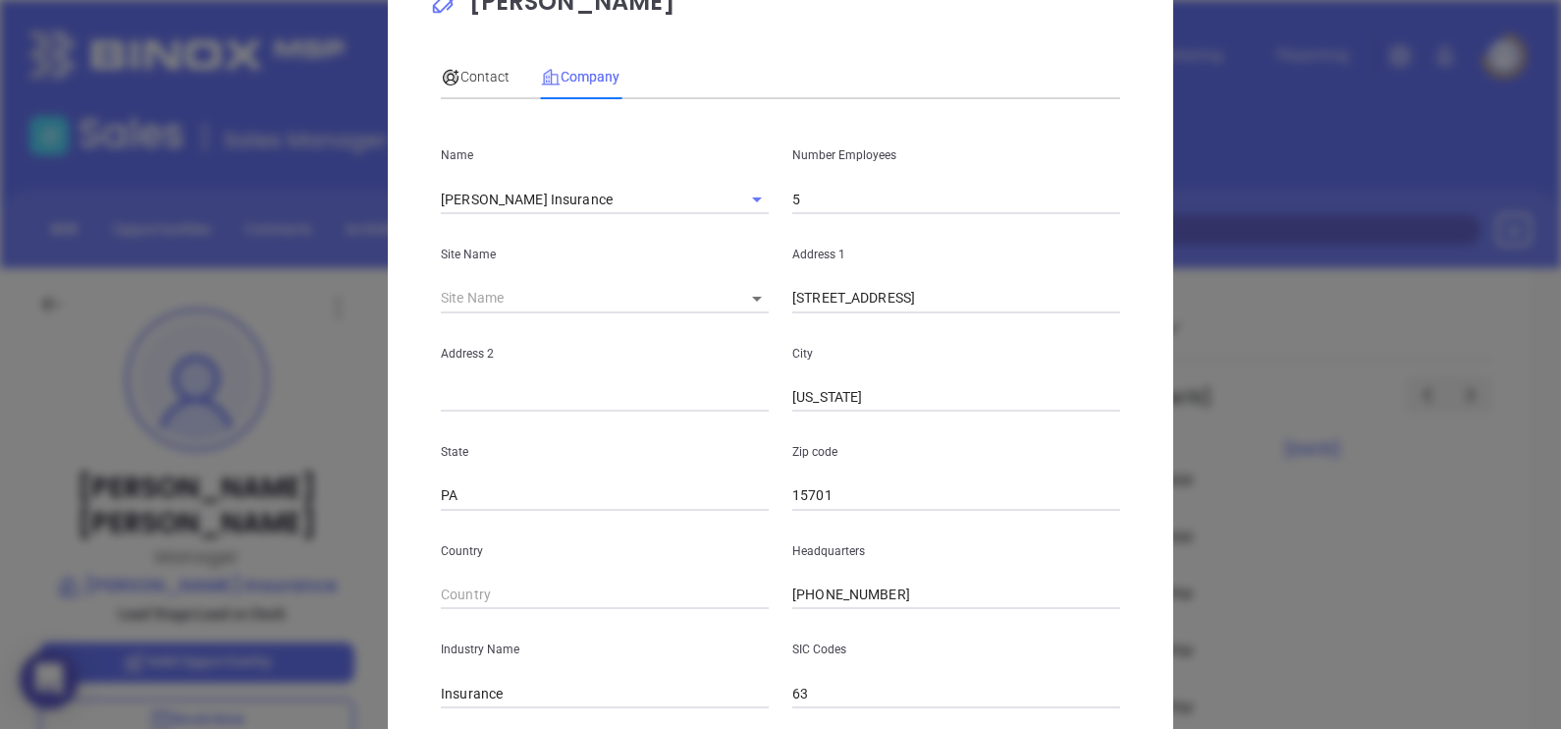
scroll to position [0, 0]
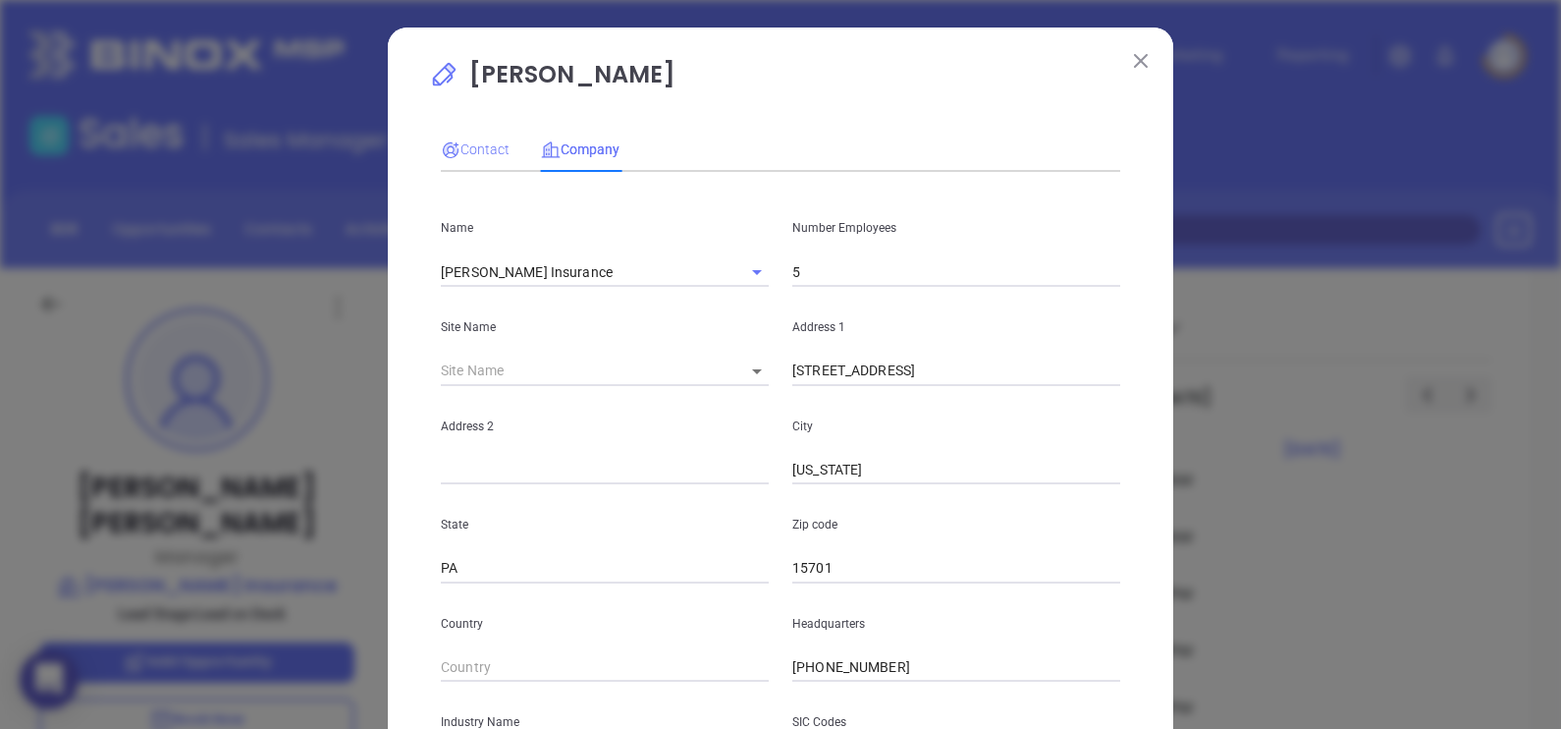
type input "www.linkedin.com/company/william-g-mechling-insurance/"
click at [481, 158] on div "Contact" at bounding box center [475, 149] width 69 height 22
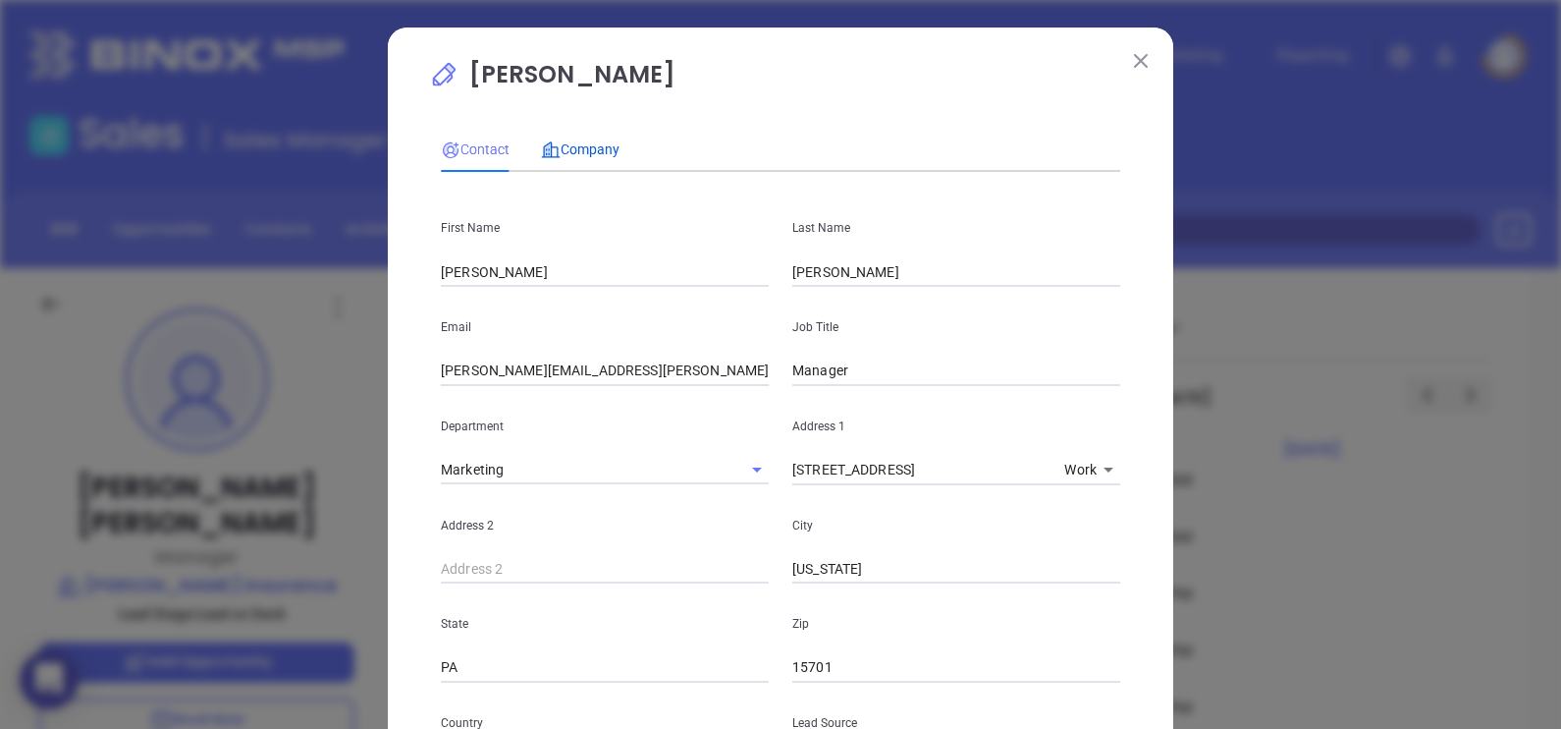
click at [595, 148] on span "Company" at bounding box center [580, 149] width 79 height 16
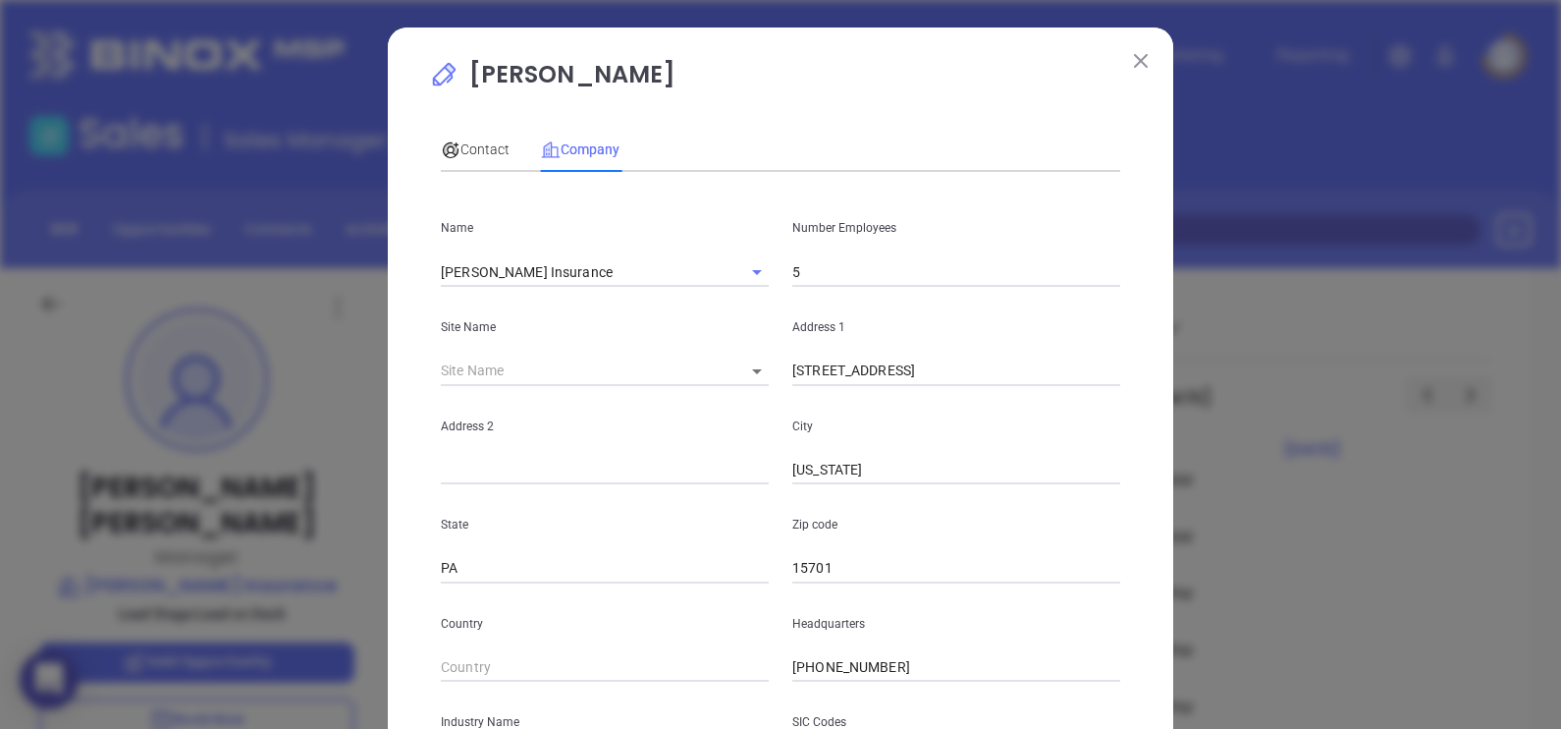
click at [896, 277] on input "5" at bounding box center [956, 271] width 328 height 29
type input "6"
type input "5"
click at [894, 113] on div "Desiree Huber Contact Company First Name Desiree Last Name Huber Email desiree.…" at bounding box center [780, 557] width 703 height 1001
click at [468, 160] on div "Contact" at bounding box center [475, 149] width 69 height 22
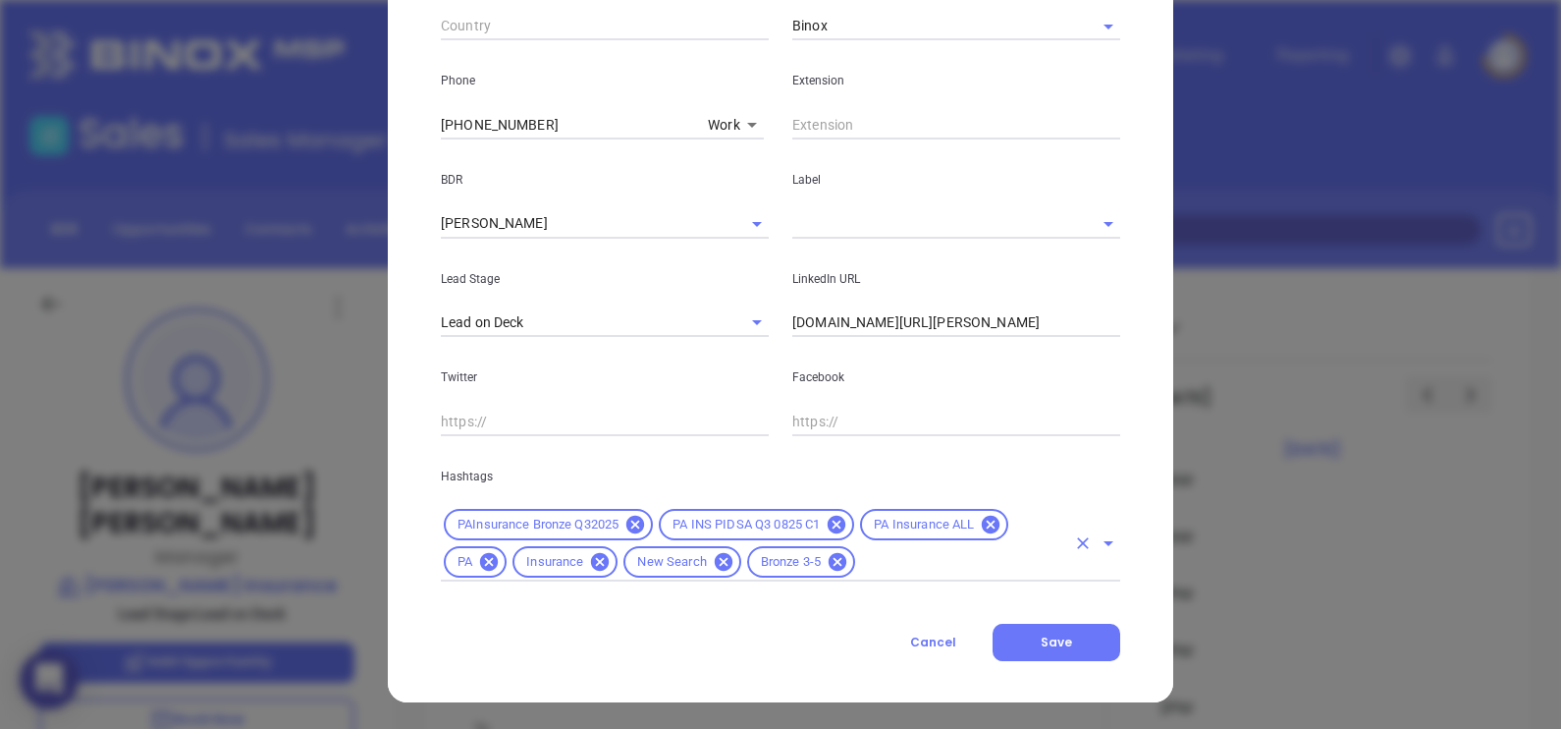
scroll to position [741, 0]
click at [1069, 635] on button "Save" at bounding box center [1057, 641] width 128 height 37
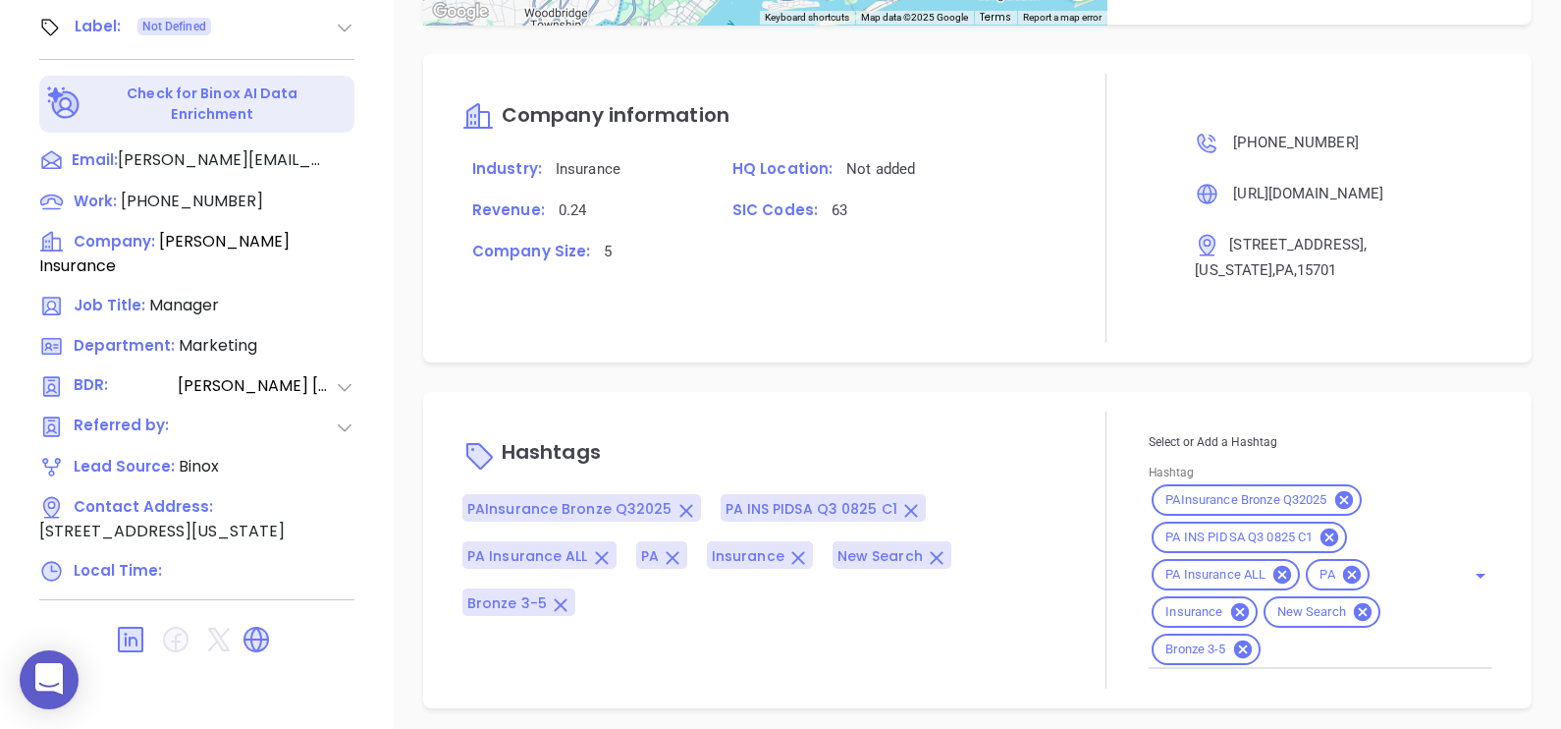
scroll to position [1559, 0]
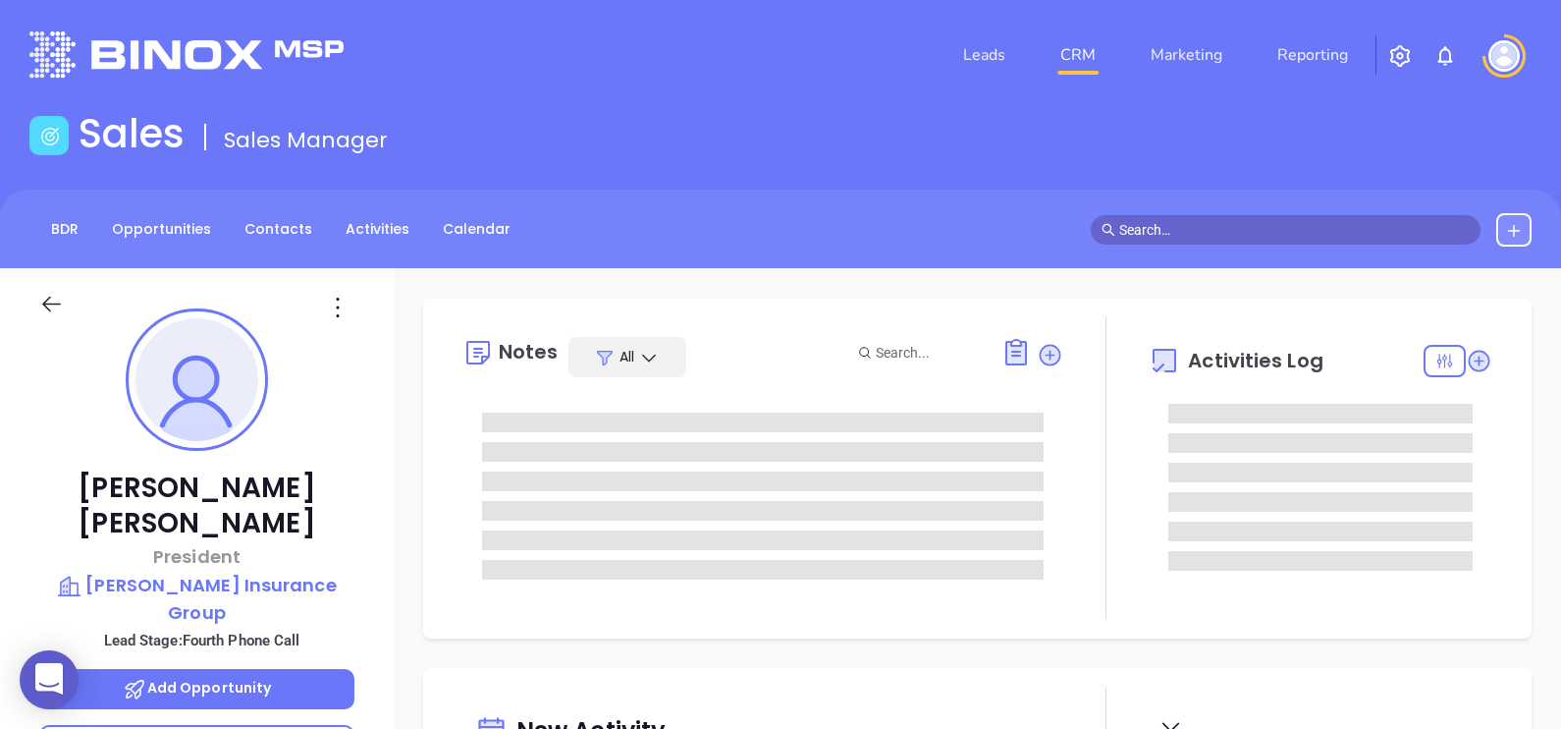
type input "[DATE]"
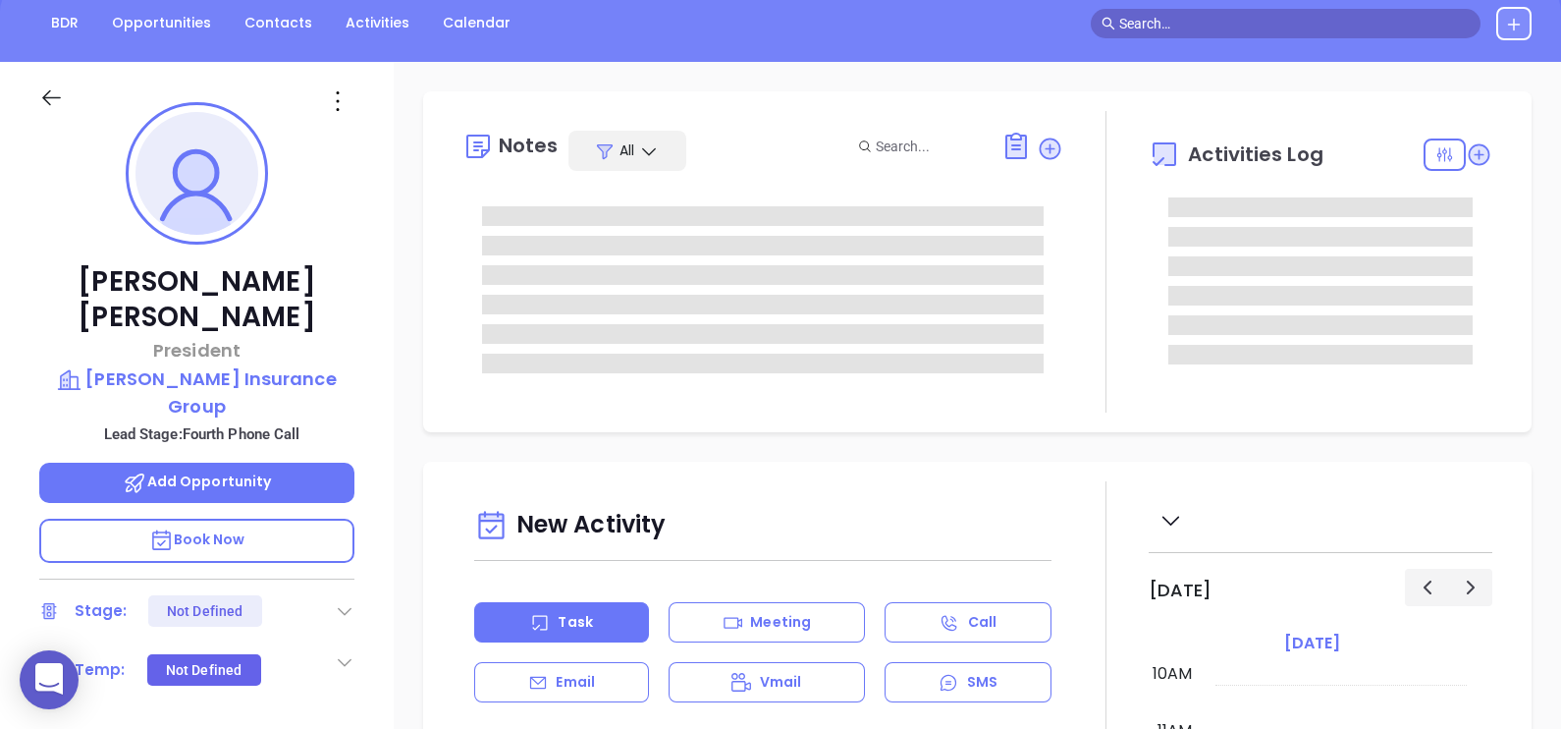
scroll to position [245, 0]
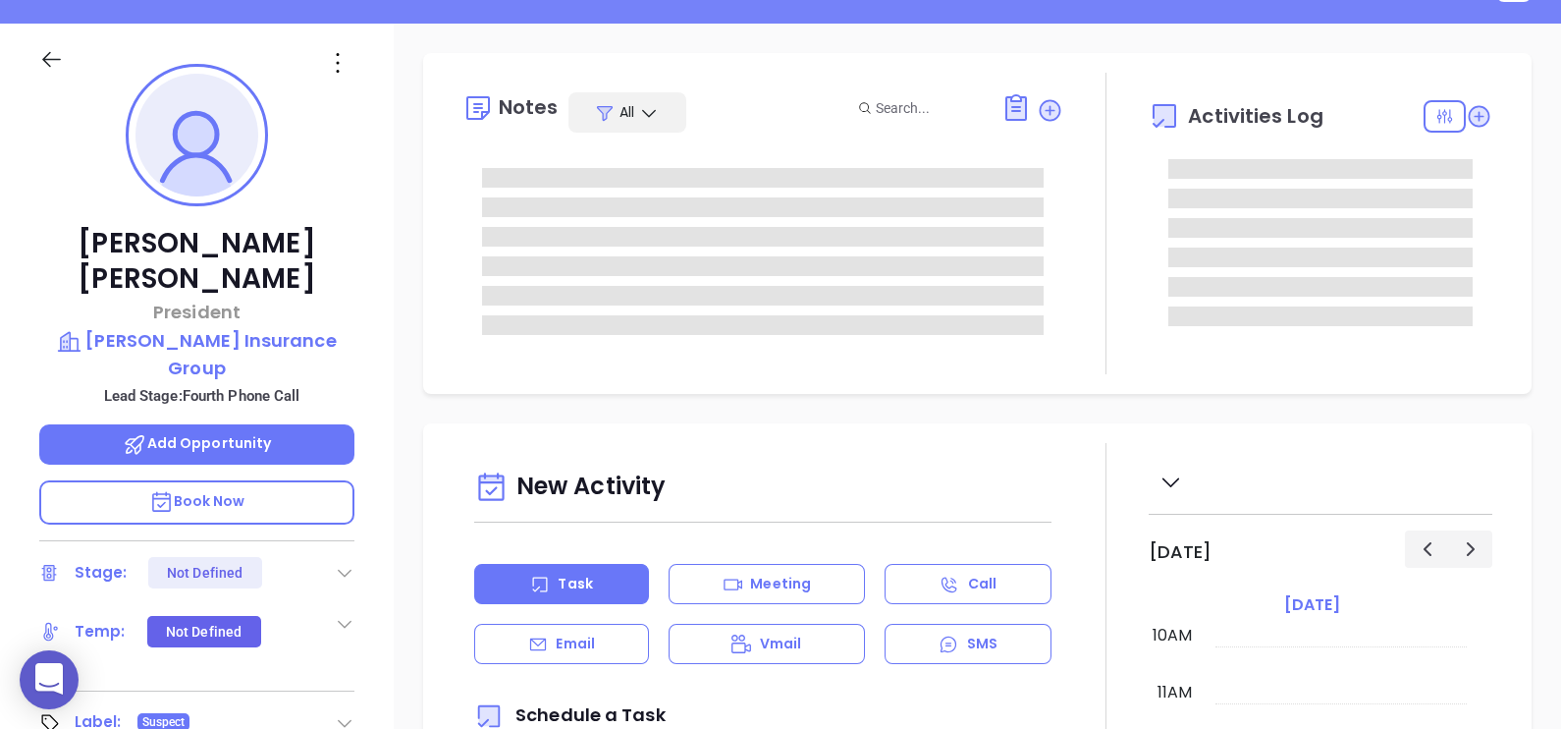
type input "[PERSON_NAME]"
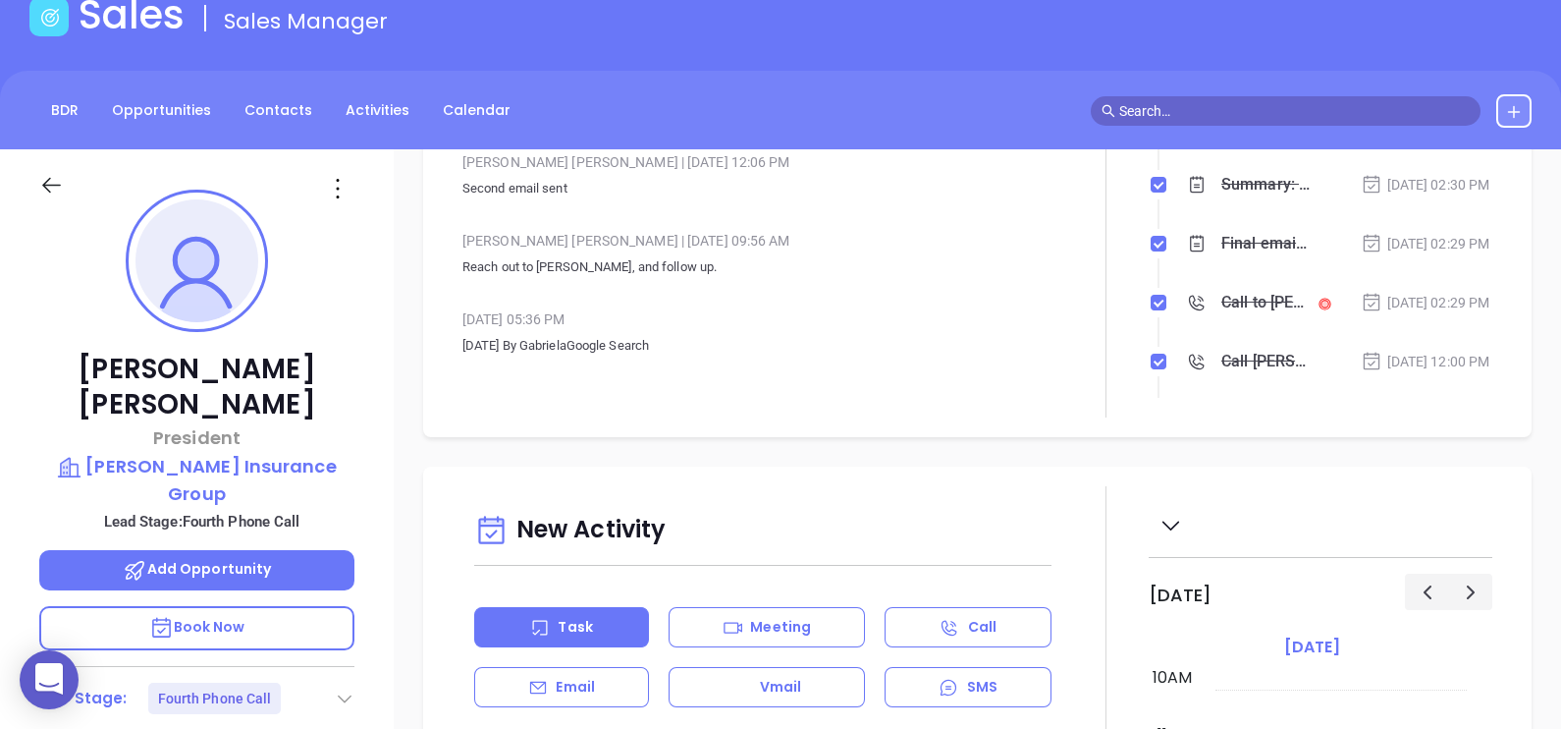
scroll to position [54, 0]
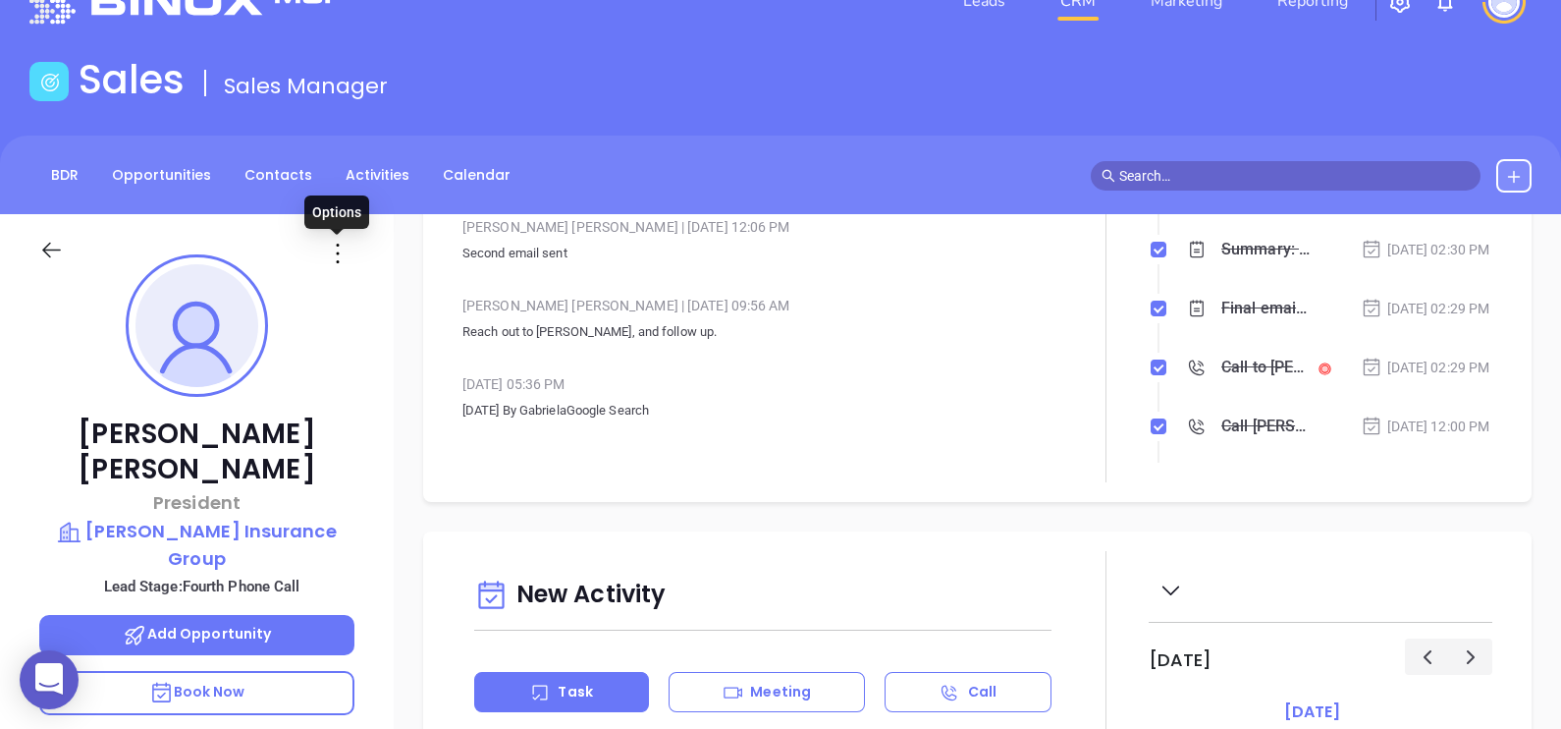
drag, startPoint x: 339, startPoint y: 250, endPoint x: 340, endPoint y: 260, distance: 9.9
click at [339, 252] on icon at bounding box center [337, 253] width 31 height 31
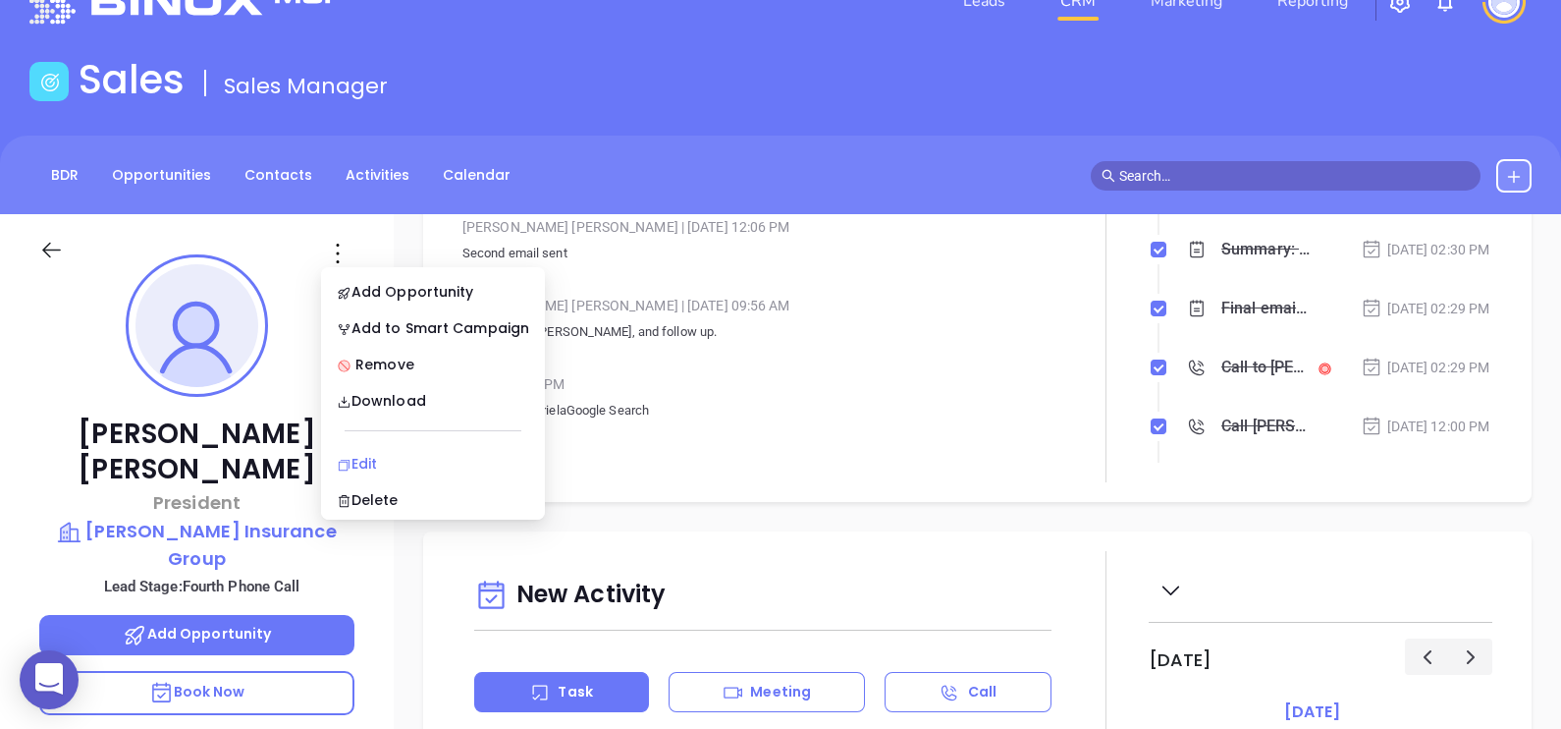
click at [408, 456] on div "Edit" at bounding box center [433, 464] width 192 height 22
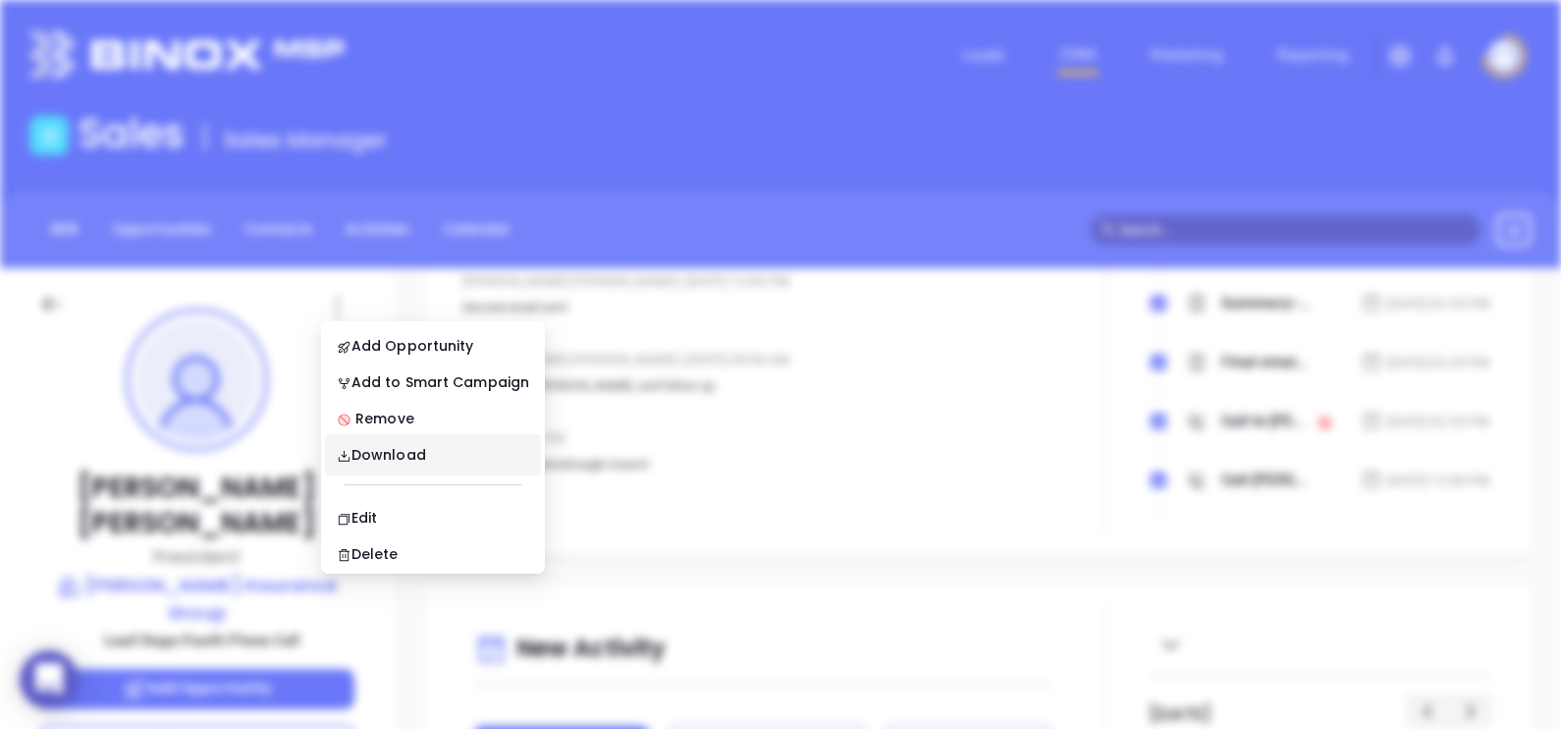
scroll to position [0, 0]
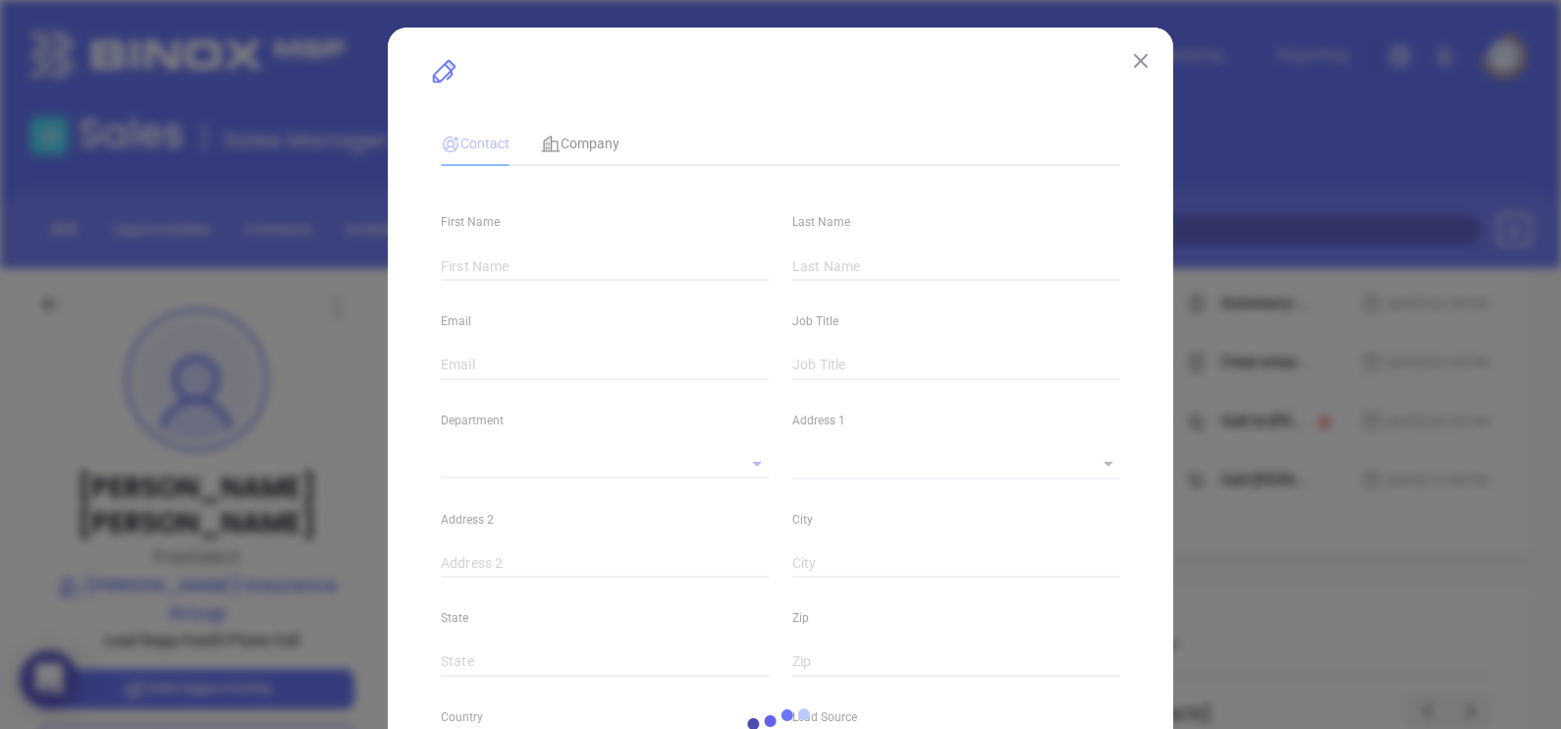
type input "Jeff"
type input "Spotts"
type input "[EMAIL_ADDRESS][DOMAIN_NAME]"
type input "President"
type input "1"
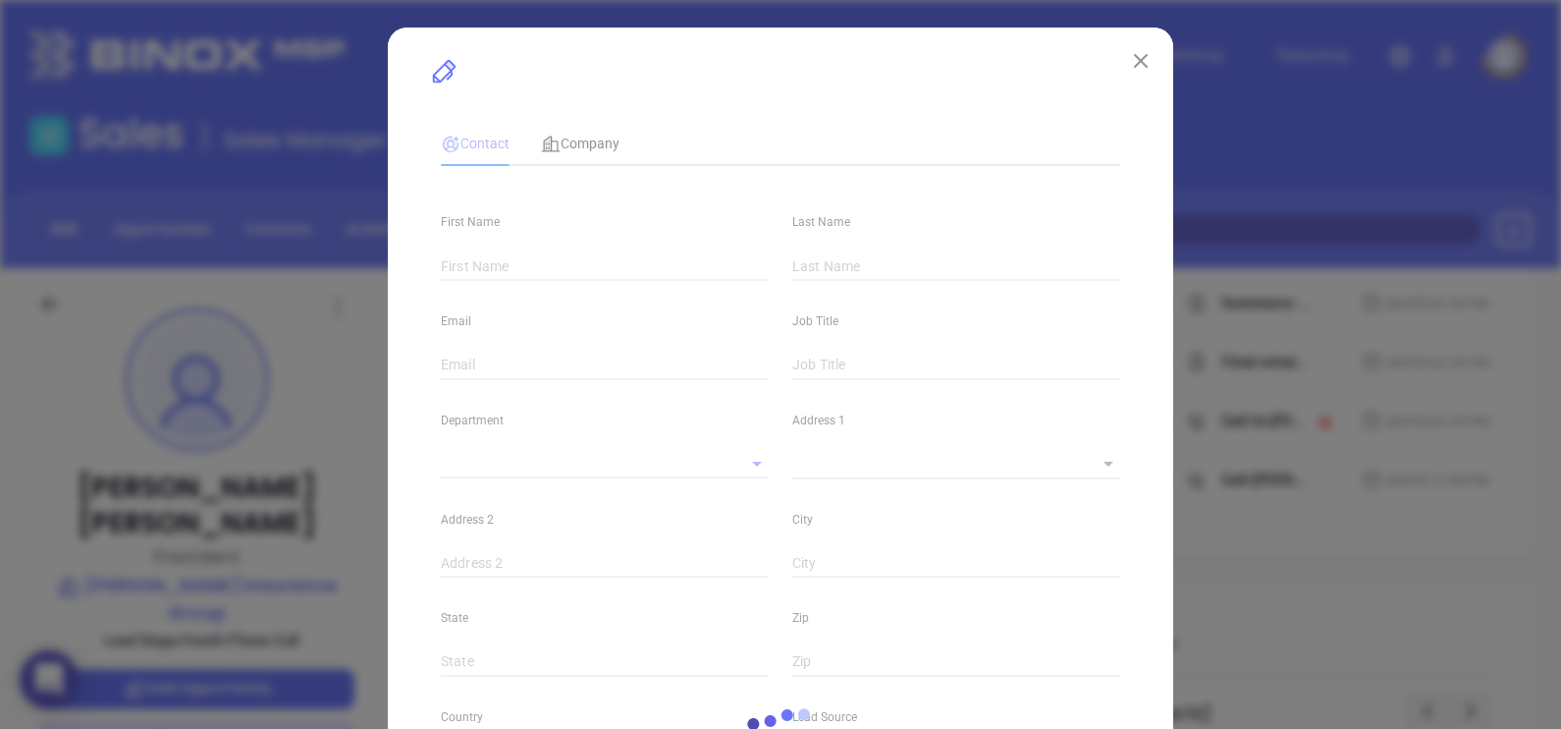
type input "www.linkedin.com/in/jeffspotts"
type input "Marketing"
type input "Other"
type input "Vicky Mendoza"
type input "Fourth Phone Call"
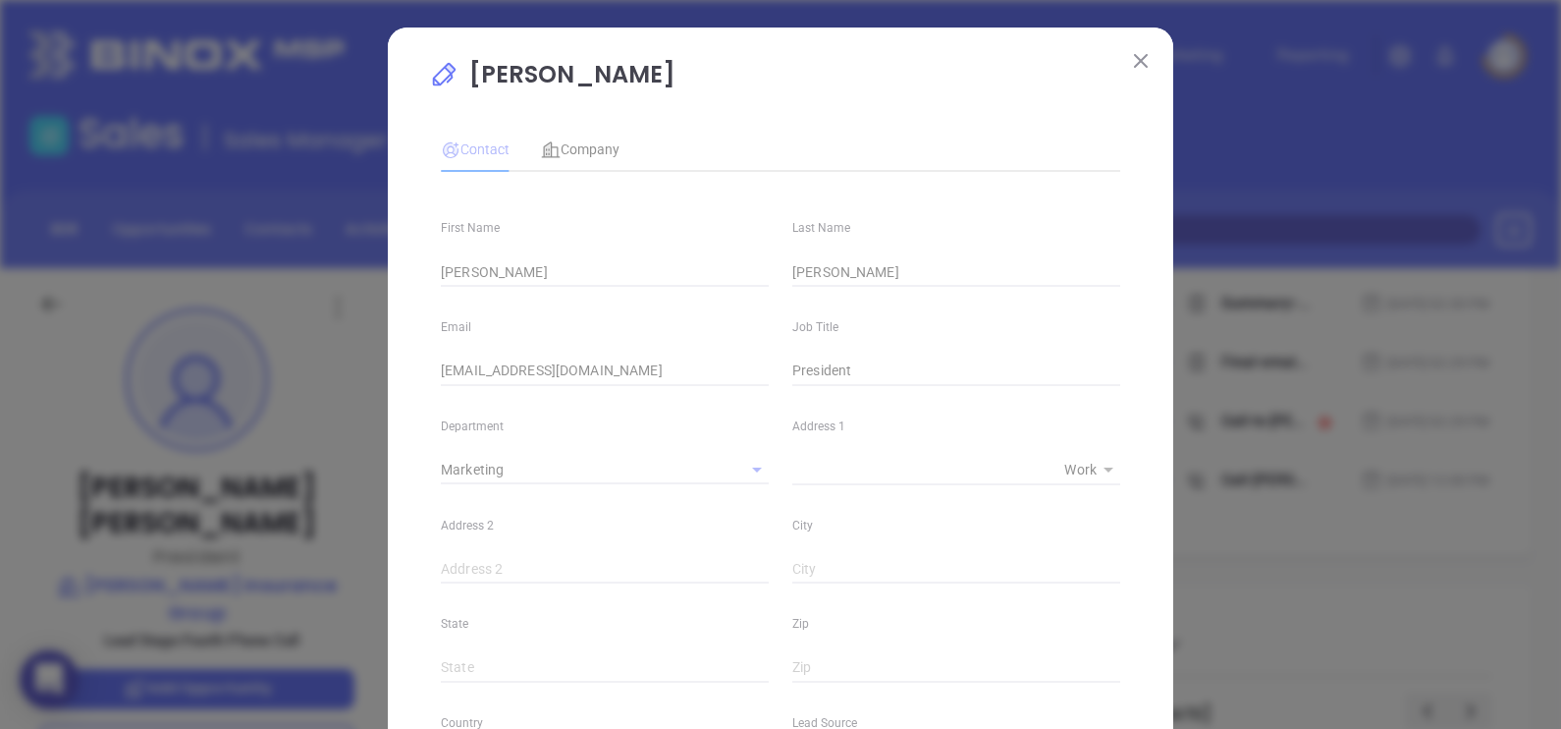
type input "[PHONE_NUMBER]"
type input "1"
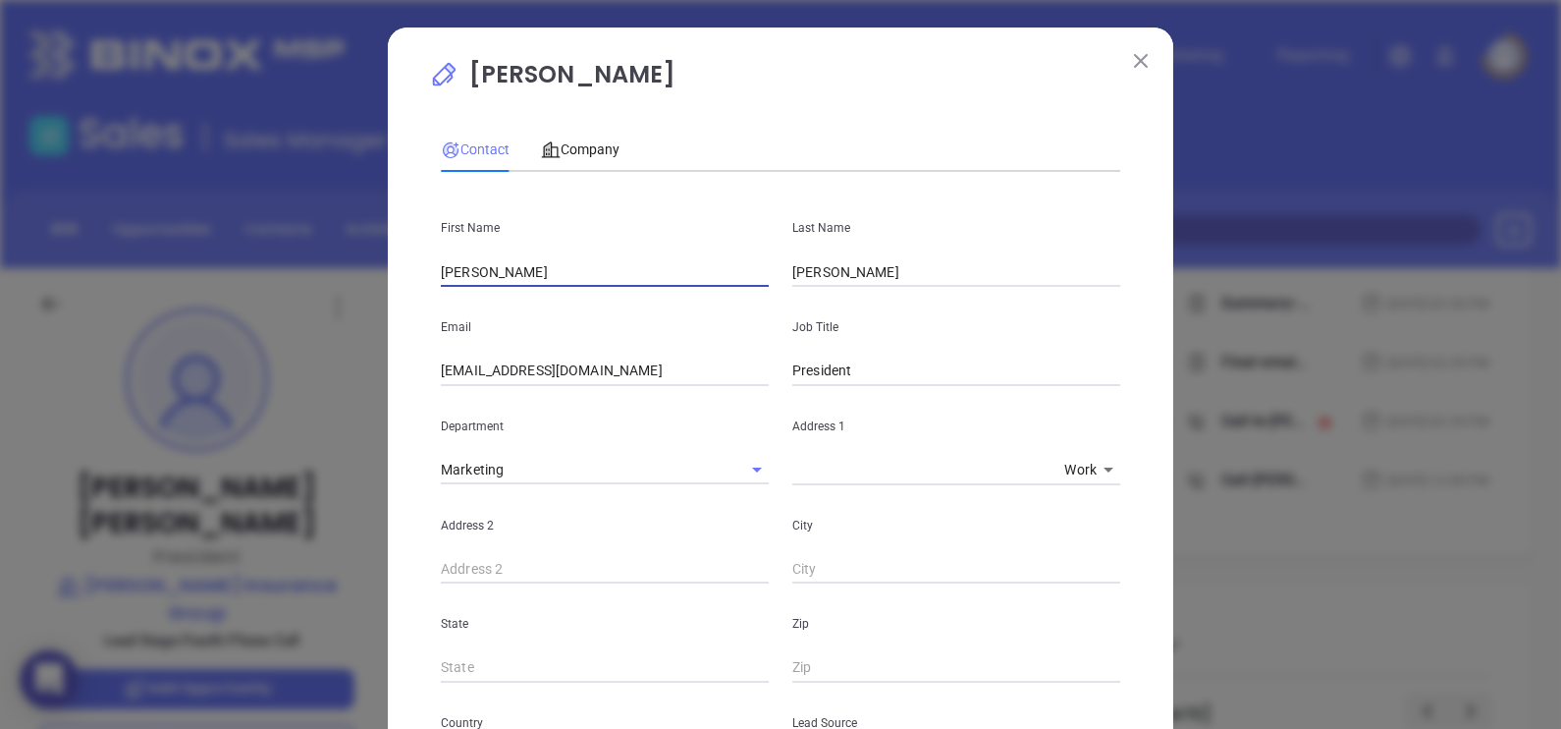
drag, startPoint x: 501, startPoint y: 271, endPoint x: 346, endPoint y: 273, distance: 155.2
click at [346, 273] on div "Jeff Spotts Contact Company First Name Jeff Last Name Spotts Email contactus@sp…" at bounding box center [780, 364] width 1561 height 729
drag, startPoint x: 604, startPoint y: 71, endPoint x: 585, endPoint y: 73, distance: 18.8
click at [585, 73] on p "[PERSON_NAME]" at bounding box center [780, 79] width 703 height 45
copy p "[PERSON_NAME]"
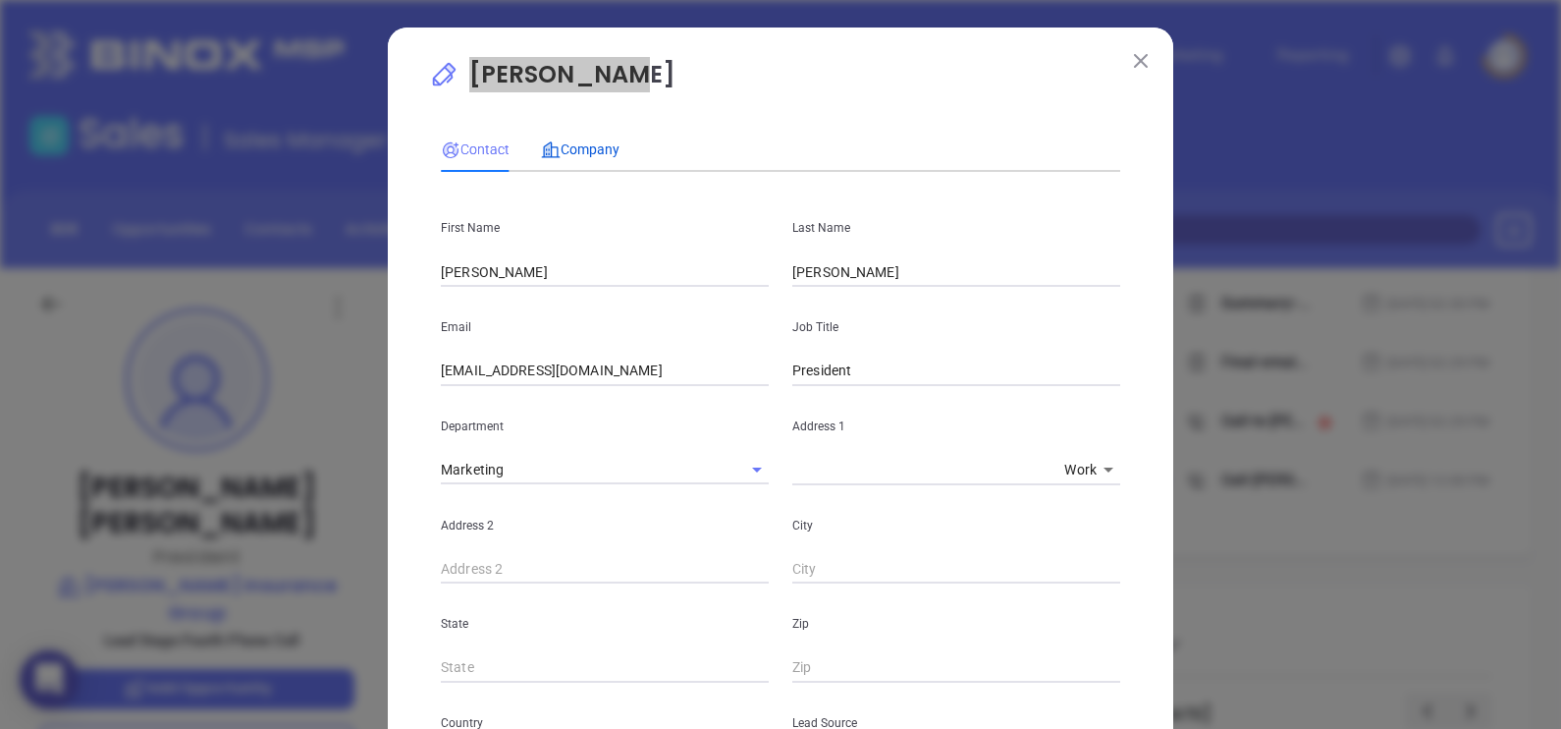
click at [555, 155] on span "Company" at bounding box center [580, 149] width 79 height 16
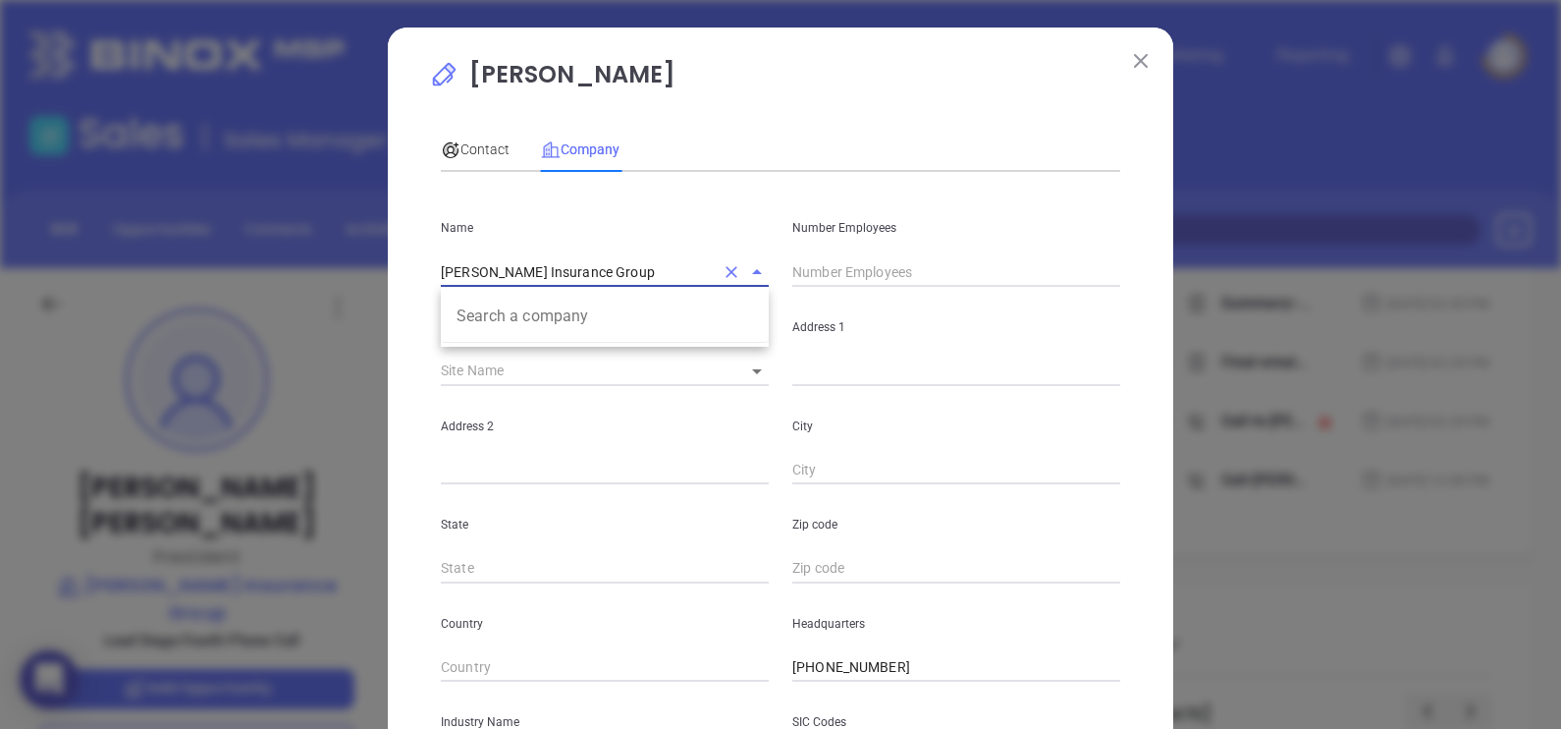
drag, startPoint x: 638, startPoint y: 277, endPoint x: 333, endPoint y: 255, distance: 306.2
click at [334, 255] on div "Jeff Spotts Contact Company First Name Jeff Last Name Spotts Email contactus@sp…" at bounding box center [780, 364] width 1561 height 729
drag, startPoint x: 450, startPoint y: 137, endPoint x: 495, endPoint y: 196, distance: 75.0
click at [450, 137] on div "Contact" at bounding box center [475, 149] width 69 height 45
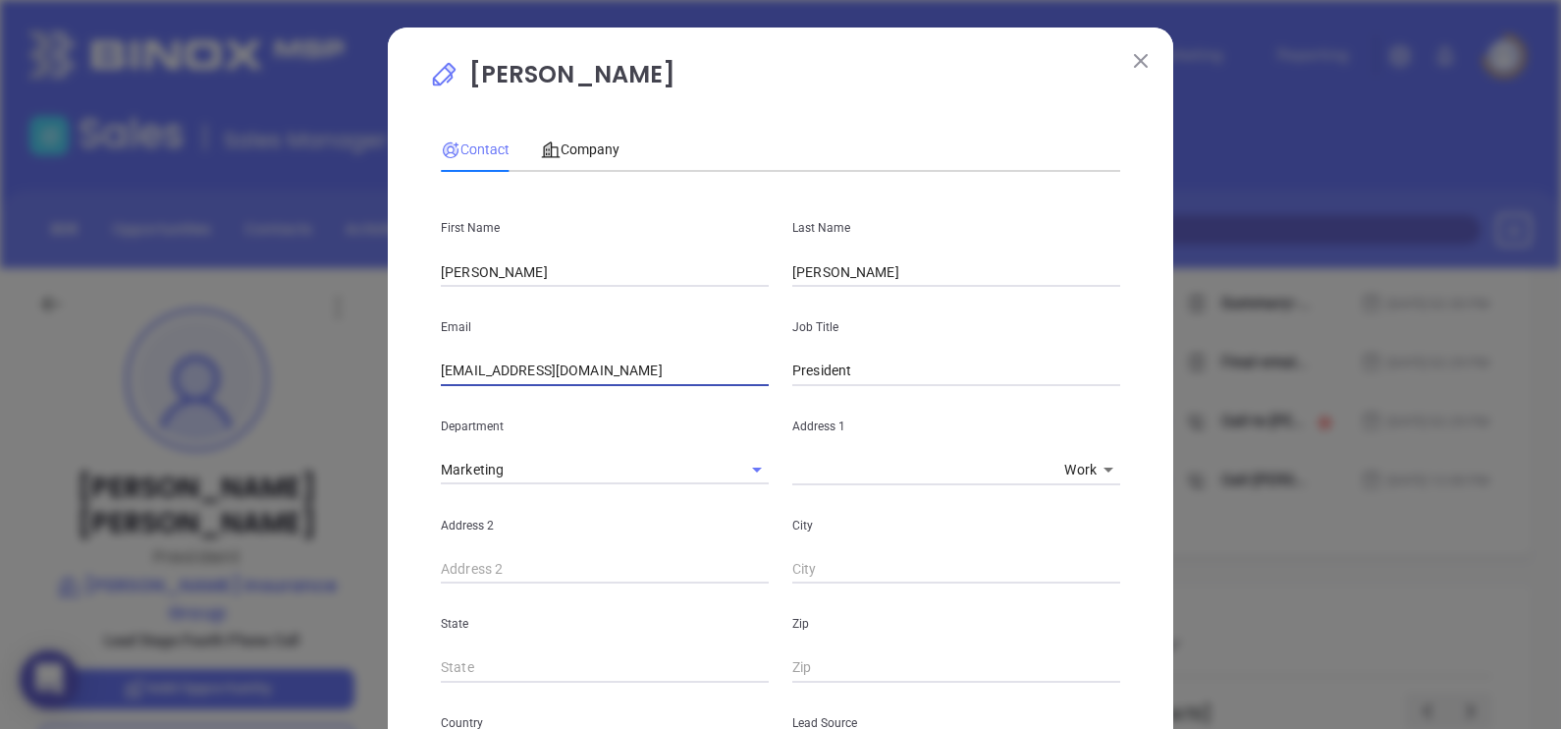
drag, startPoint x: 627, startPoint y: 379, endPoint x: 322, endPoint y: 346, distance: 306.3
click at [323, 346] on div "Jeff Spotts Contact Company First Name Jeff Last Name Spotts Email contactus@sp…" at bounding box center [780, 364] width 1561 height 729
drag, startPoint x: 1126, startPoint y: 55, endPoint x: 917, endPoint y: 10, distance: 214.0
click at [1134, 56] on img at bounding box center [1141, 61] width 14 height 14
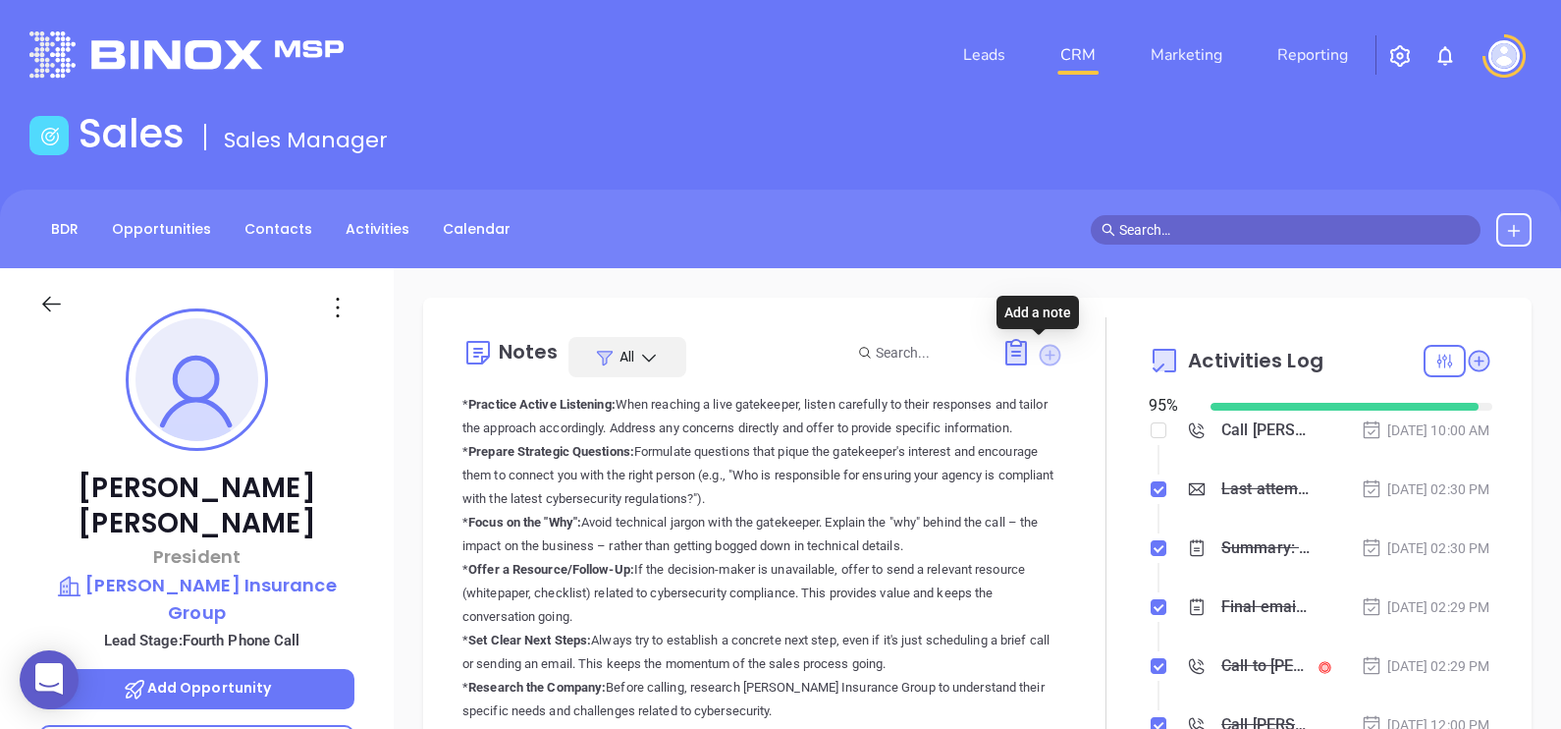
click at [1043, 354] on icon at bounding box center [1050, 355] width 22 height 22
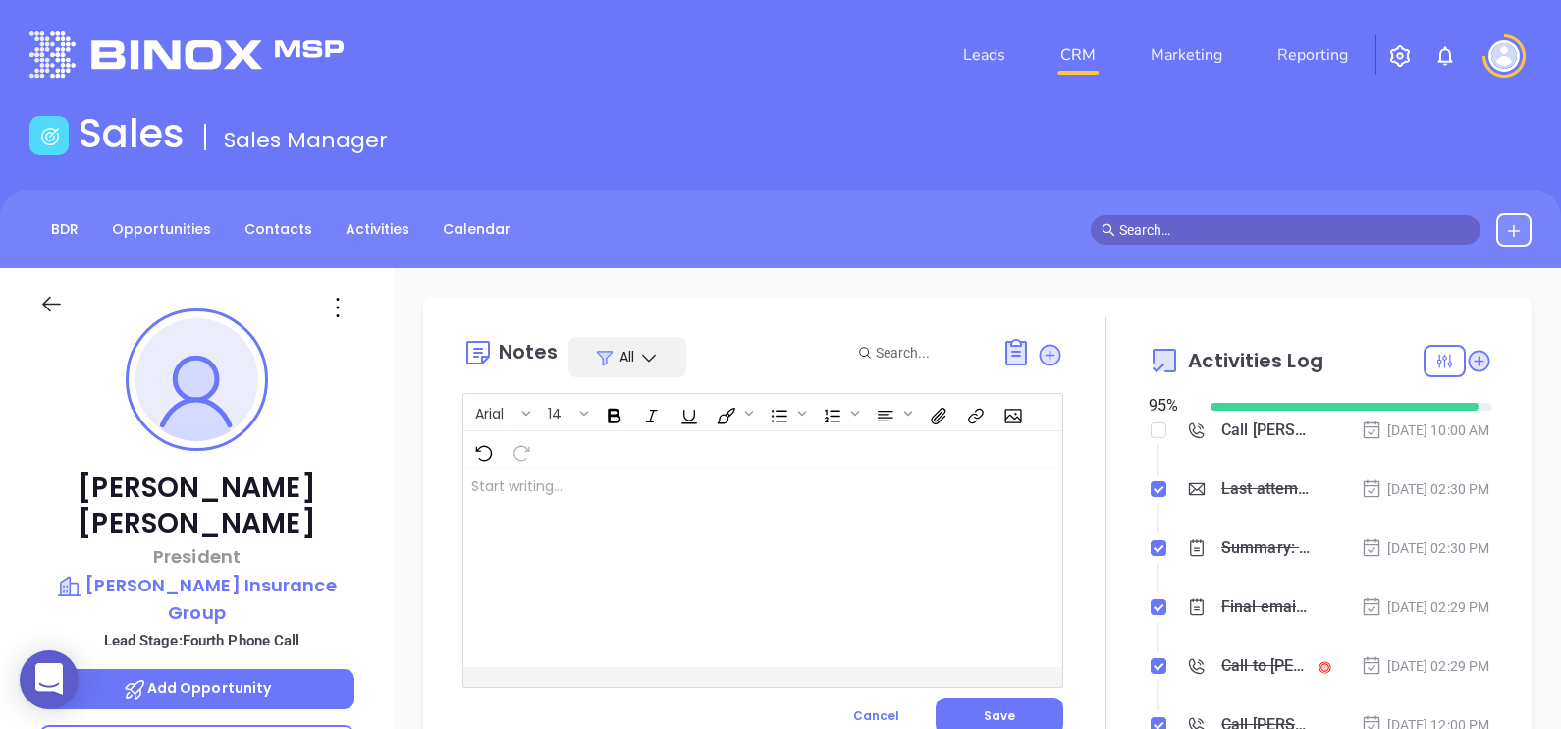
click at [624, 509] on div at bounding box center [742, 567] width 557 height 198
click at [1000, 699] on button "Save" at bounding box center [1000, 715] width 128 height 37
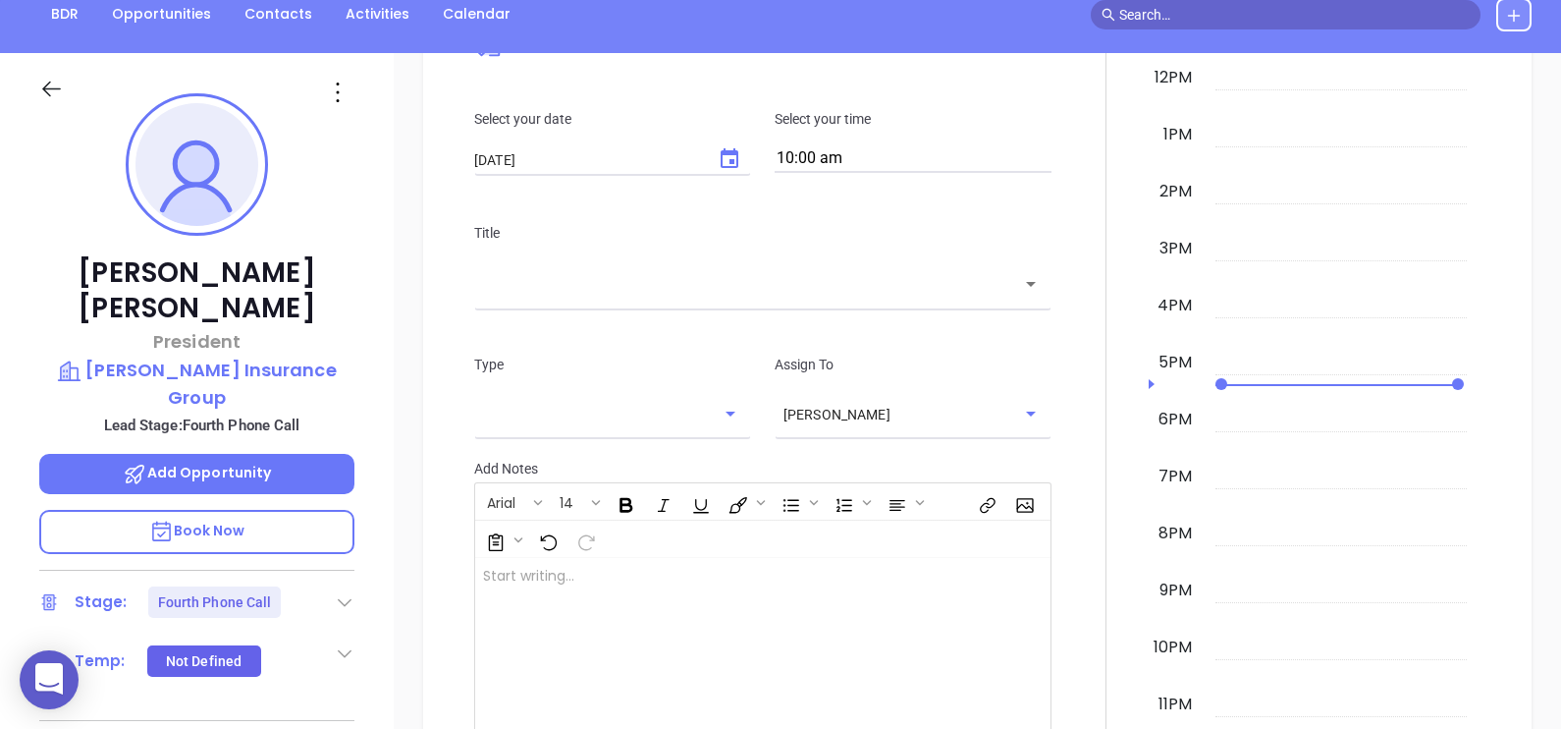
scroll to position [177, 0]
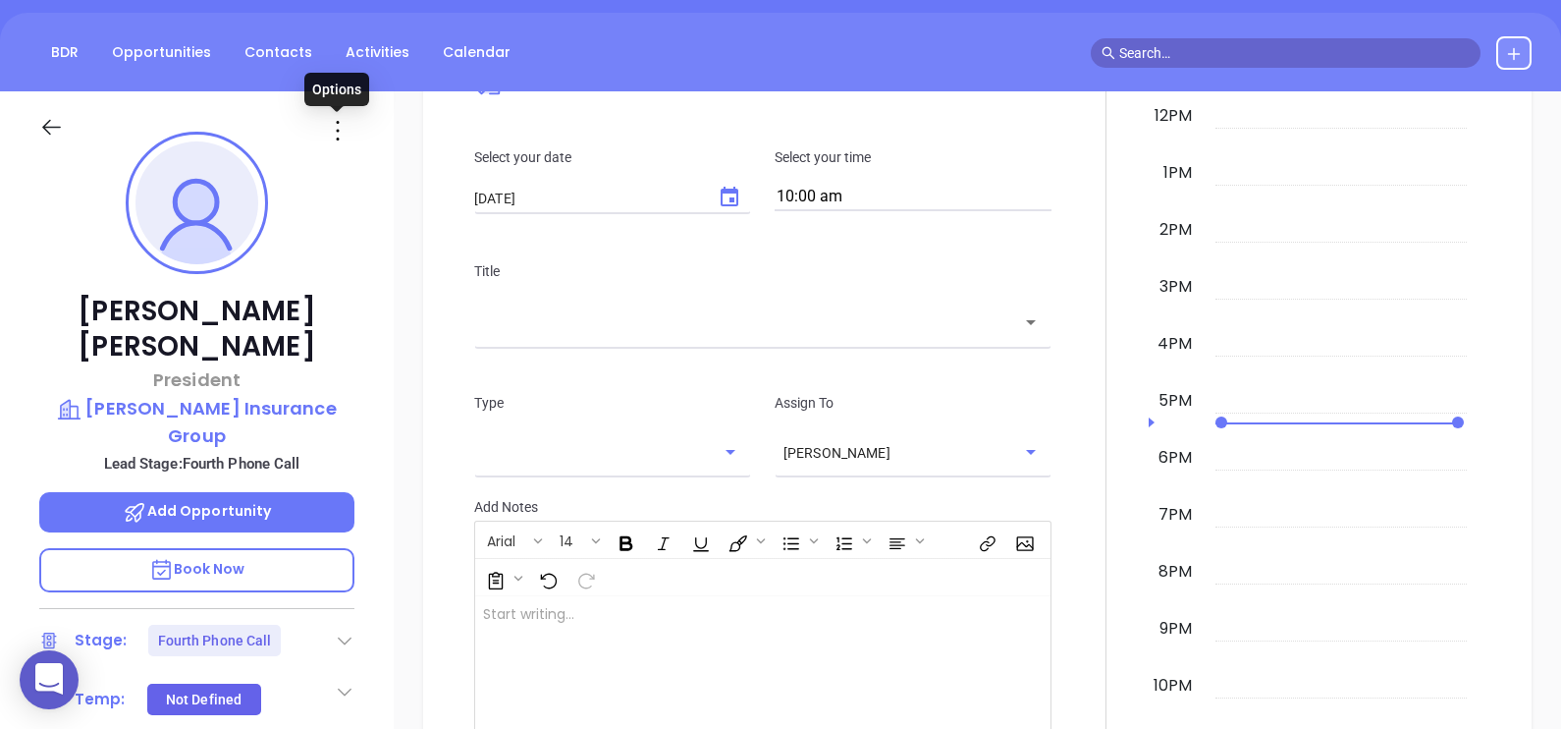
click at [335, 132] on icon at bounding box center [337, 130] width 31 height 31
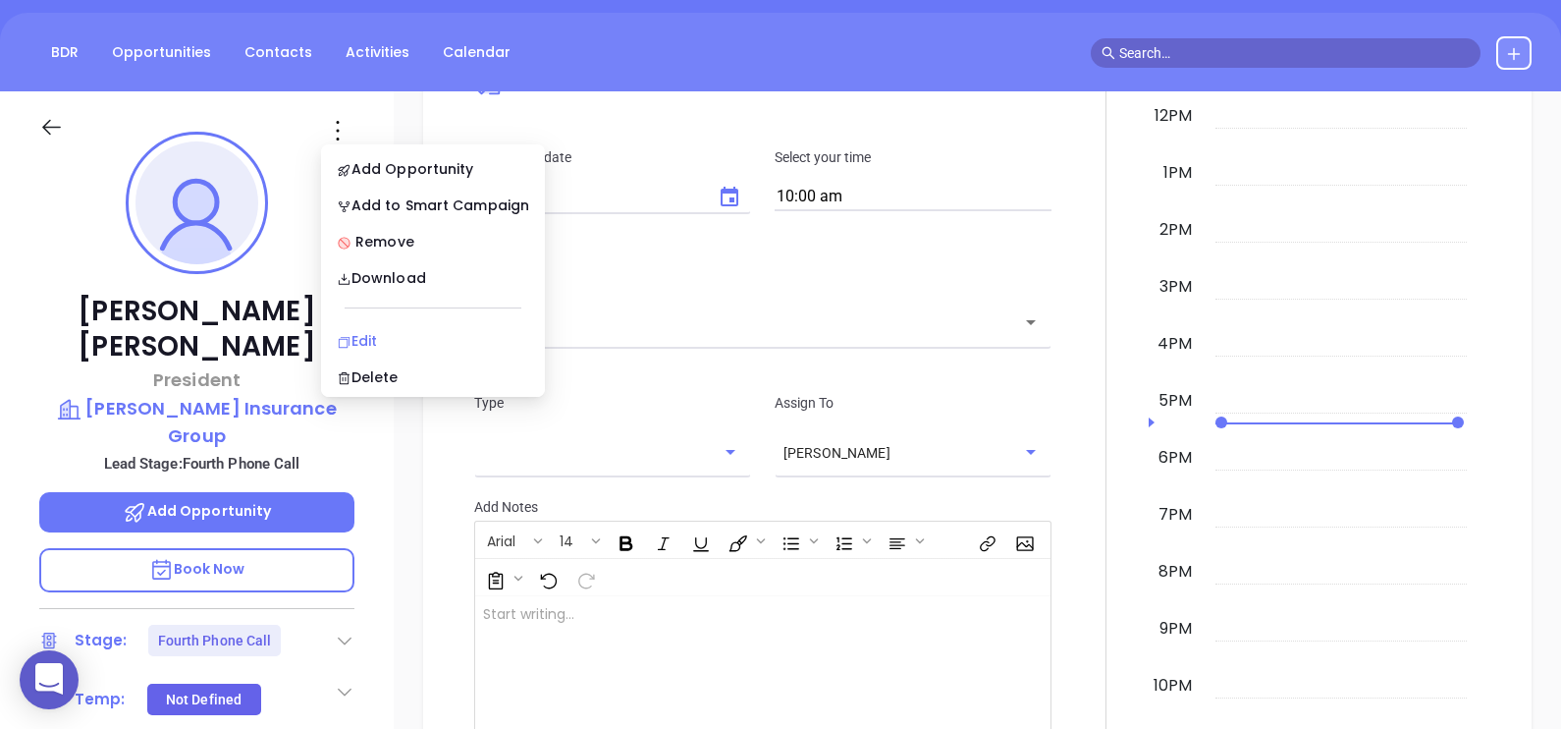
click at [399, 334] on div "Edit" at bounding box center [433, 341] width 192 height 22
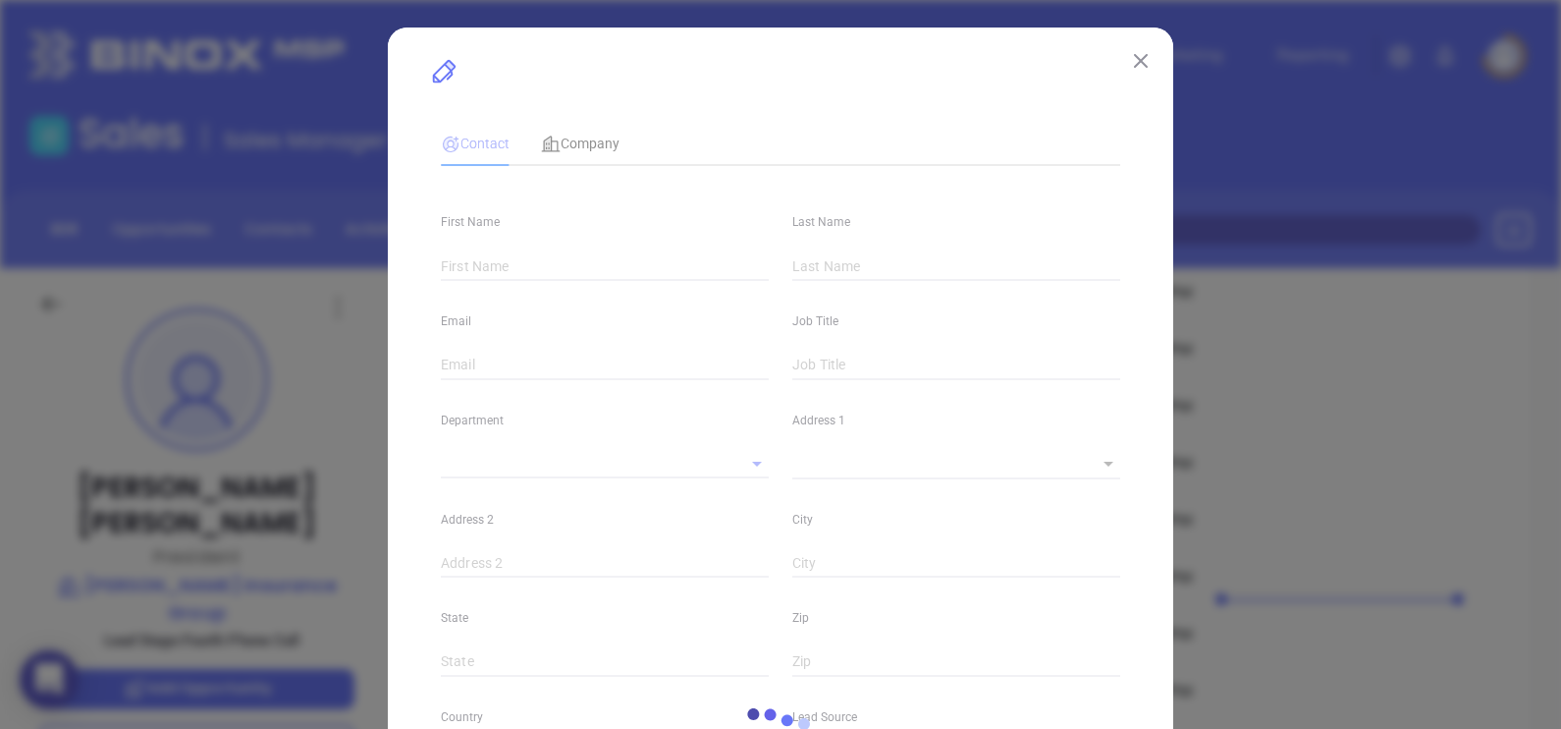
type input "Jeff"
type input "Spotts"
type input "contactus@spottsins.com"
type input "President"
type input "1"
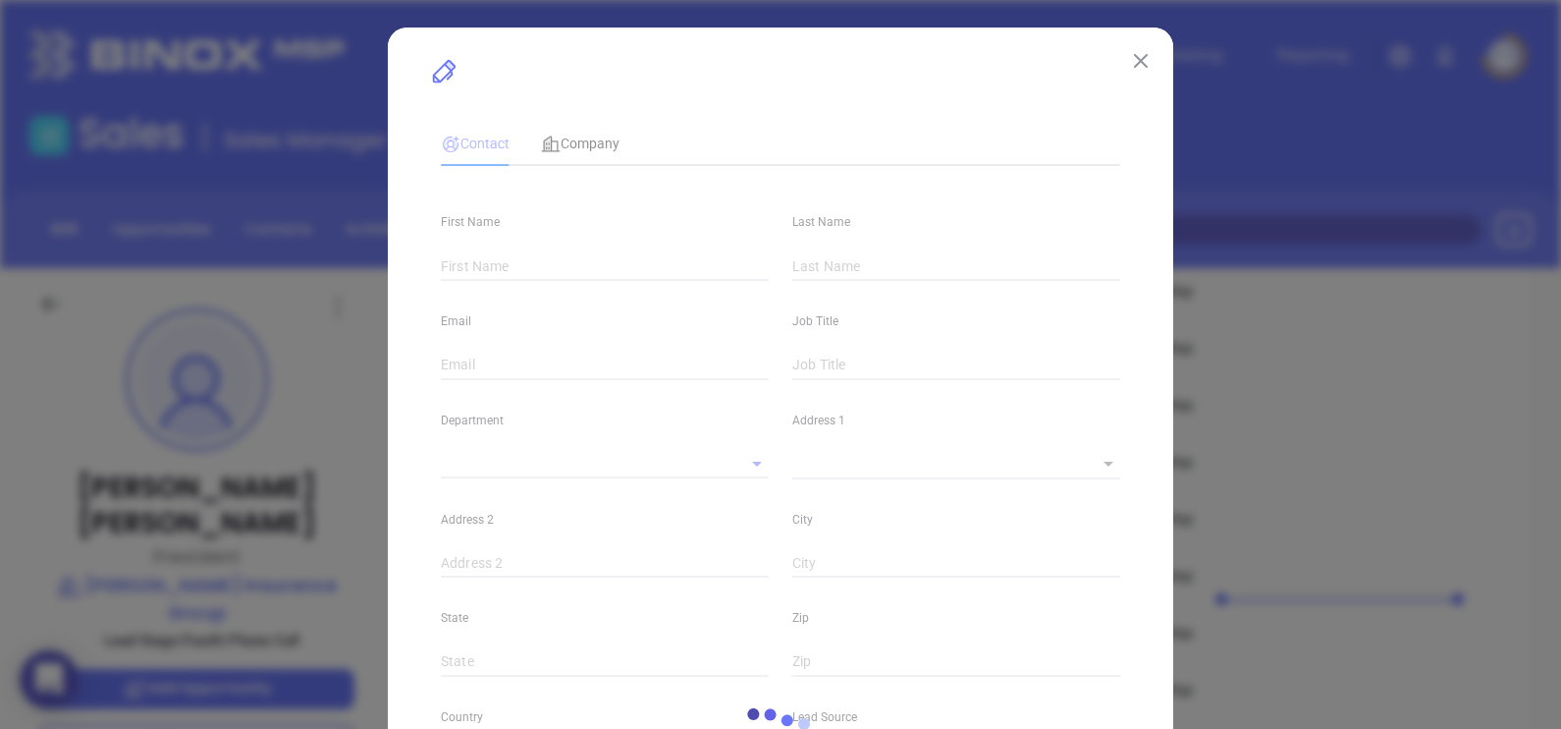
type input "www.linkedin.com/in/jeffspotts"
type input "Marketing"
type input "Other"
type input "Vicky Mendoza"
type input "Fourth Phone Call"
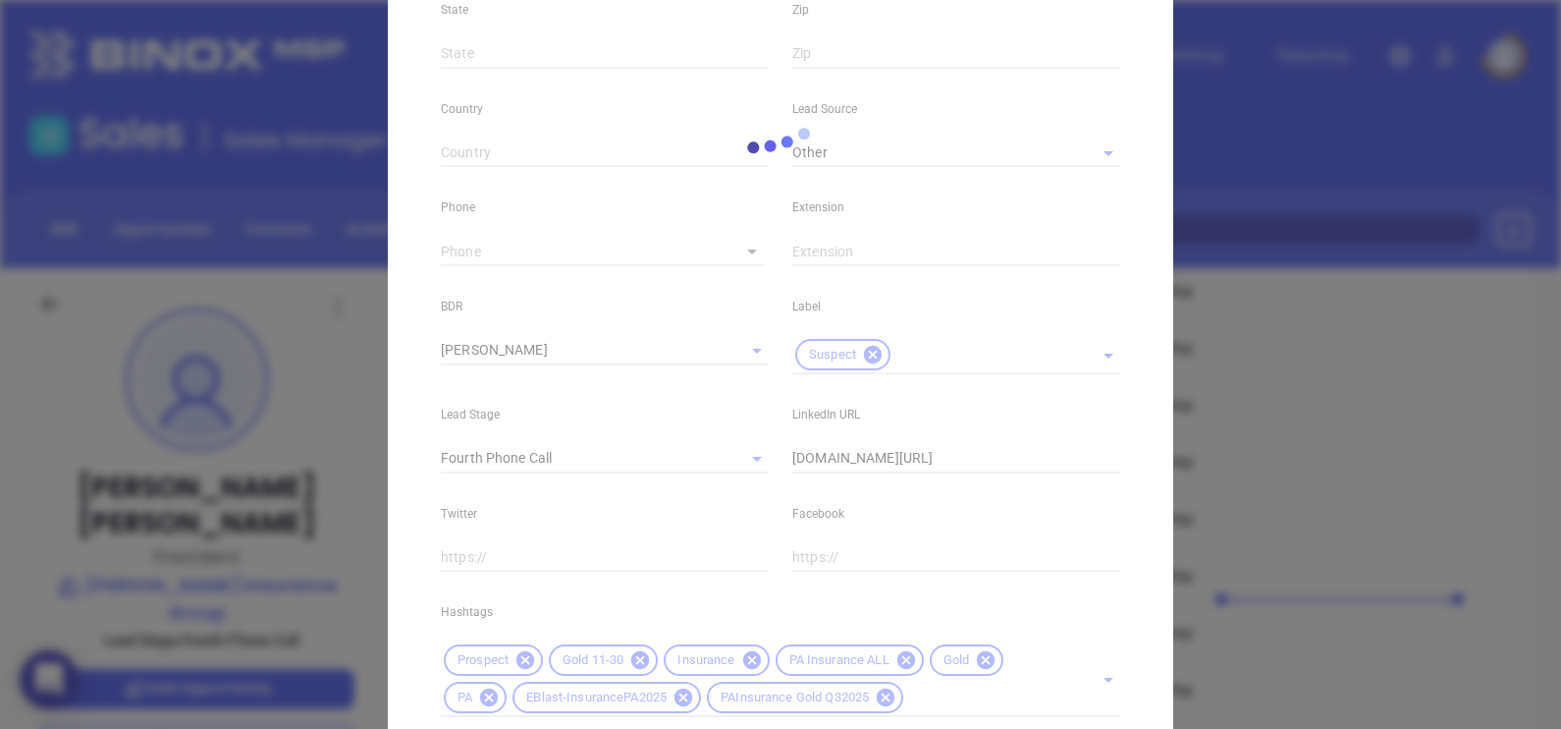
scroll to position [750, 0]
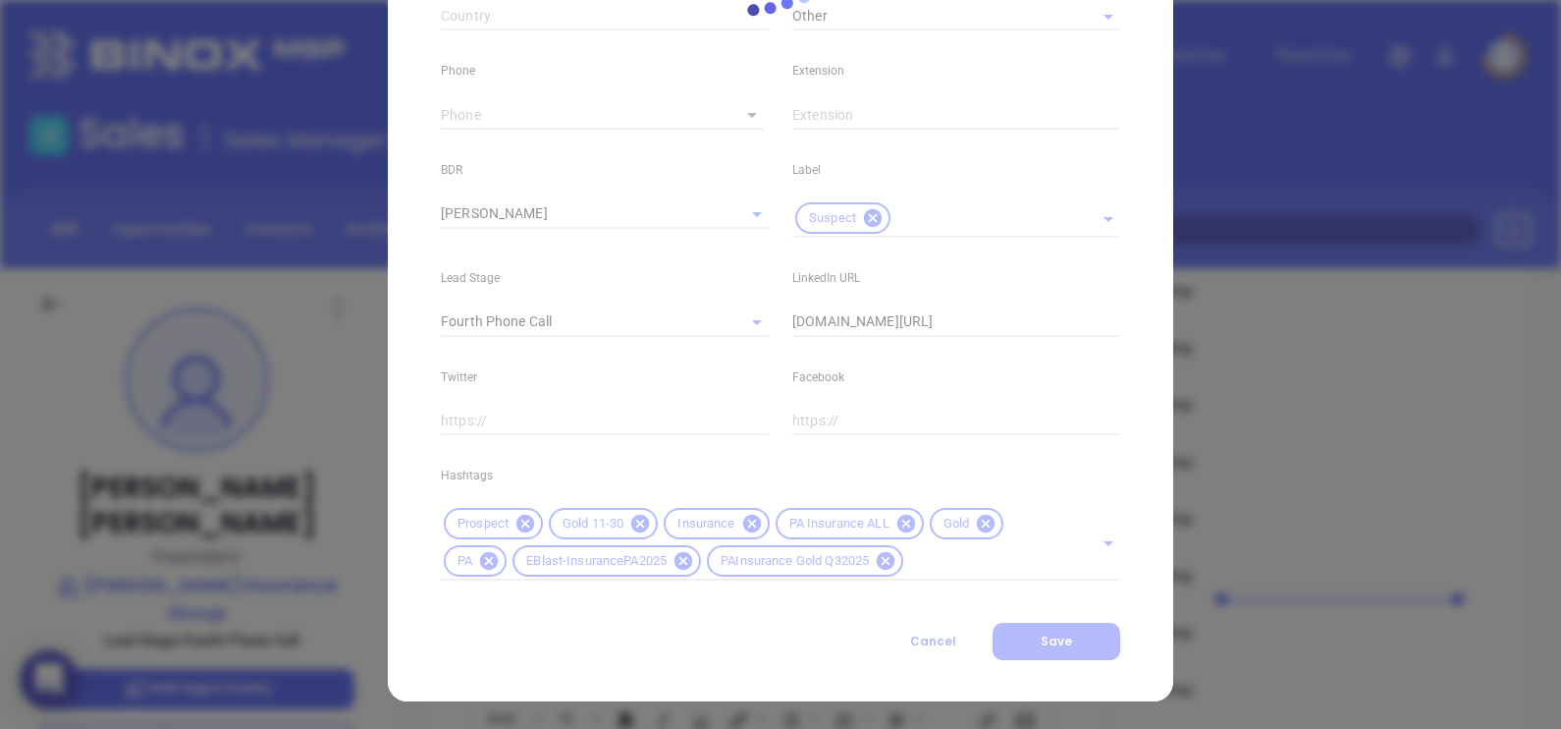
type input "(888) 374-2901"
type input "1"
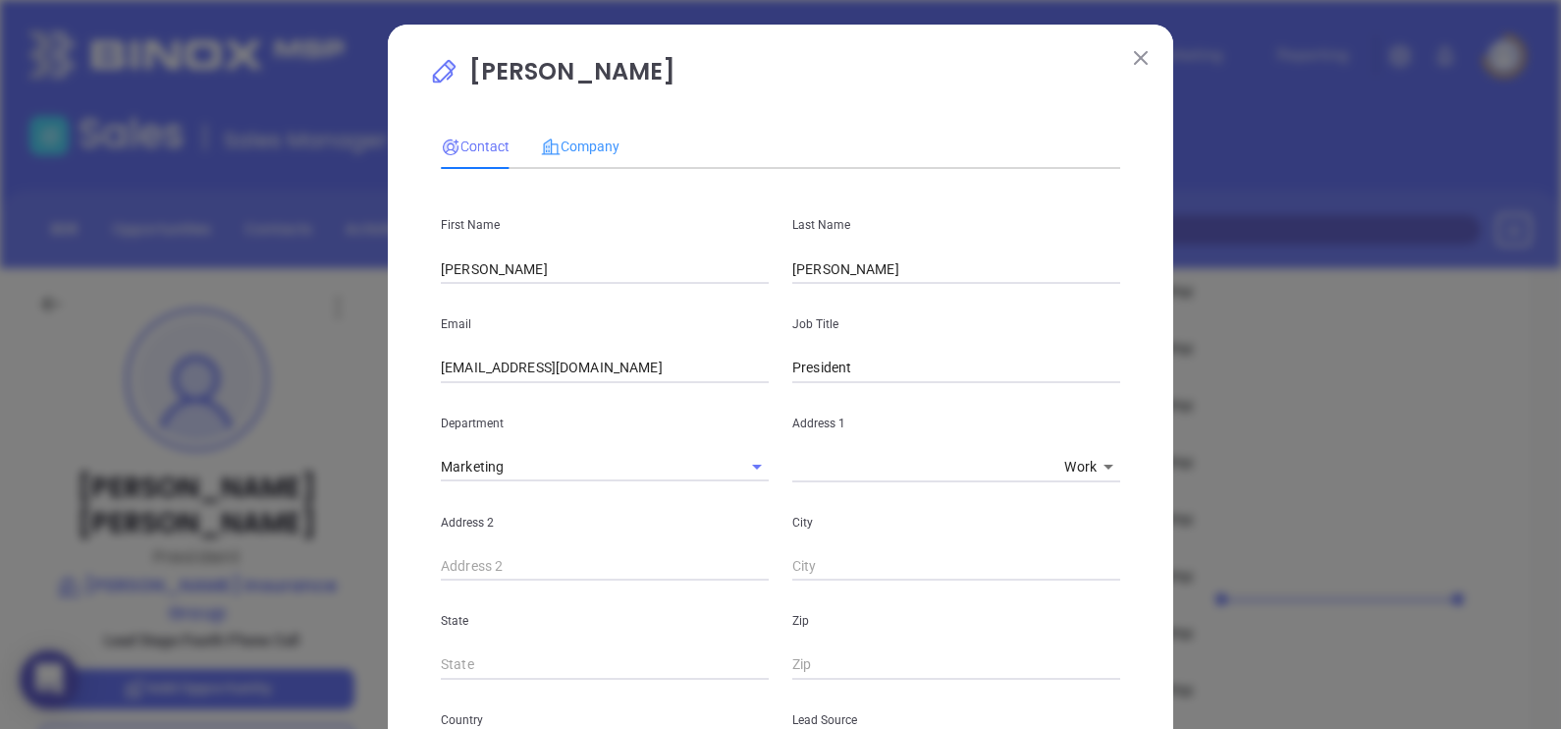
scroll to position [0, 0]
click at [599, 148] on span "Company" at bounding box center [580, 149] width 79 height 16
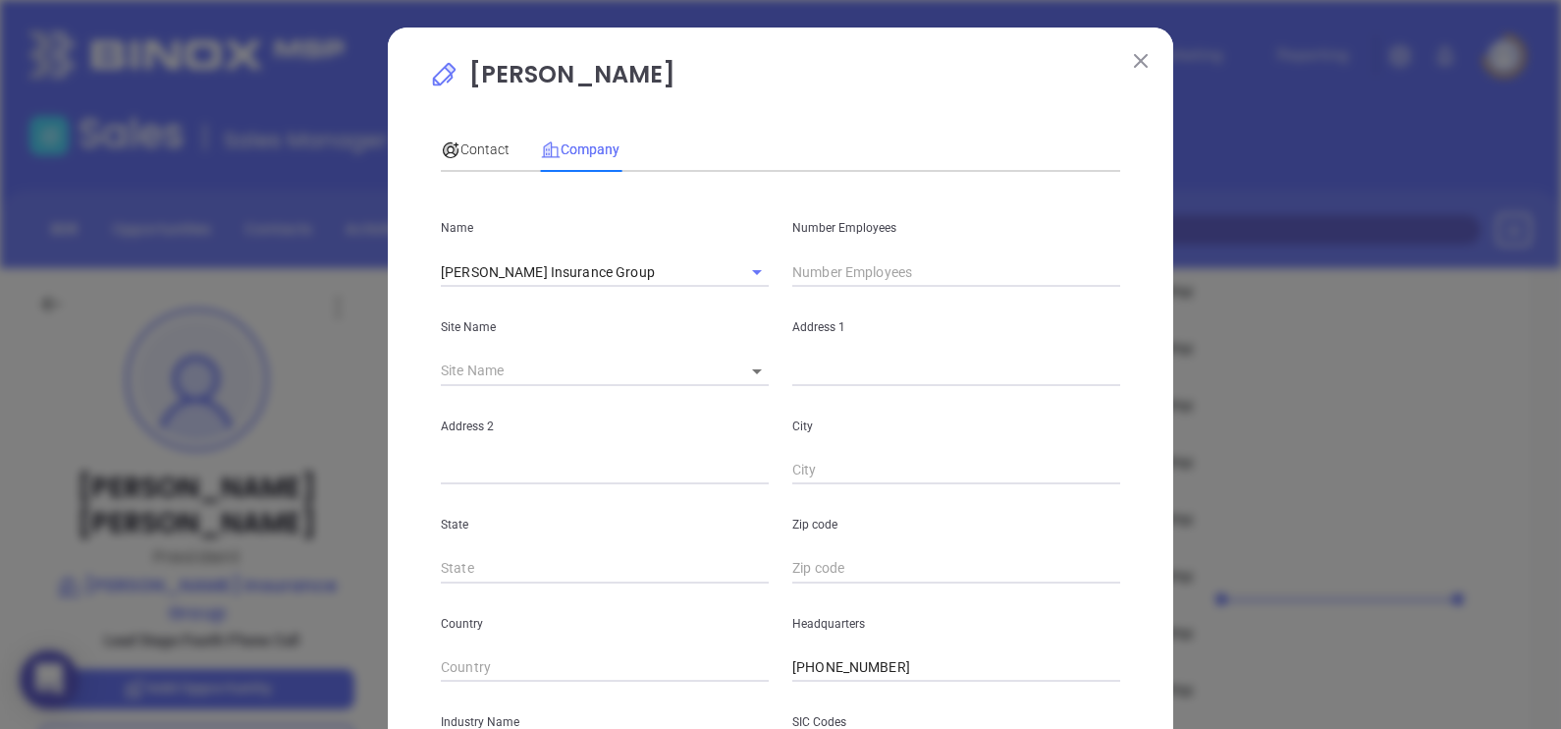
scroll to position [397, 0]
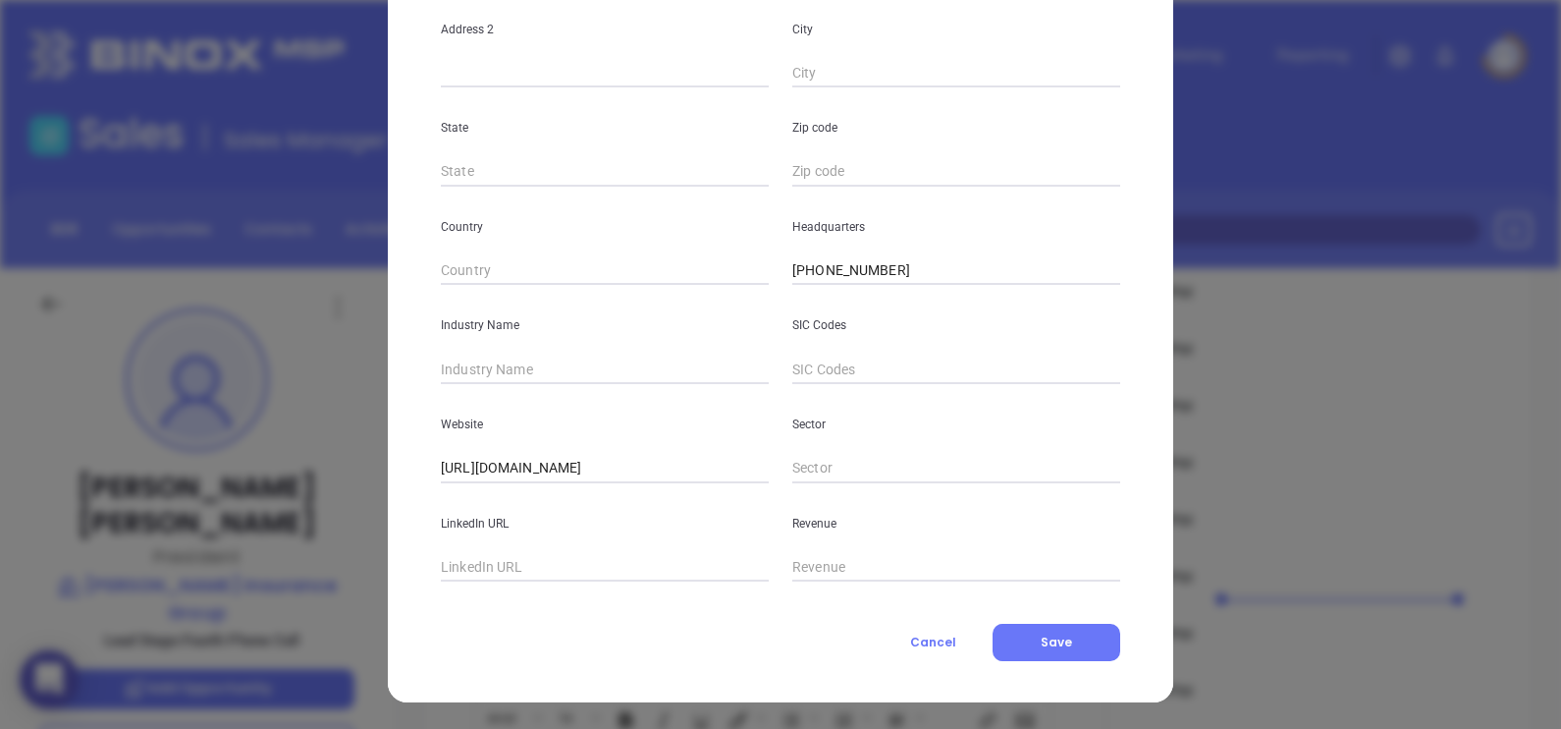
click at [513, 365] on input "text" at bounding box center [605, 369] width 328 height 29
type input "Insurance"
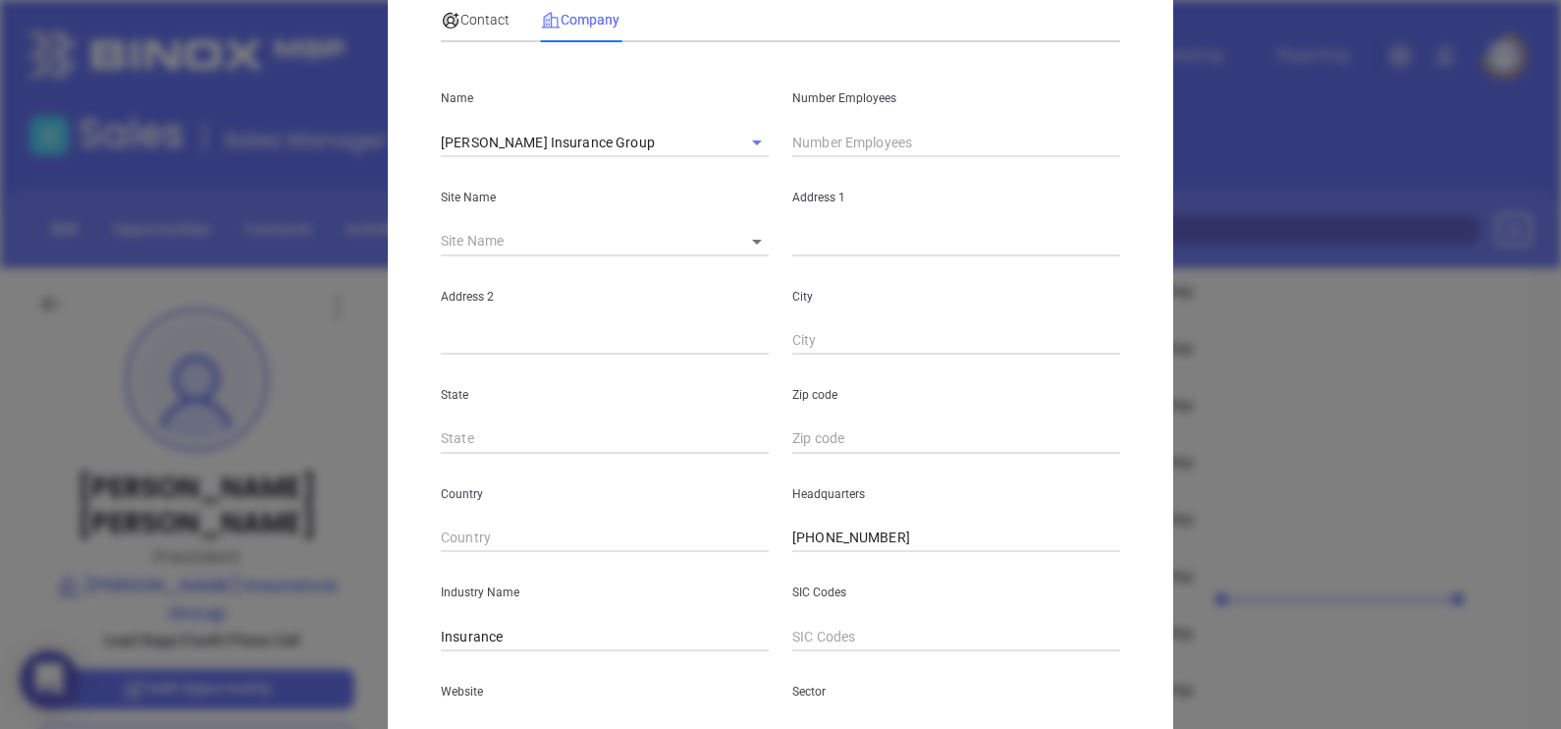
scroll to position [0, 0]
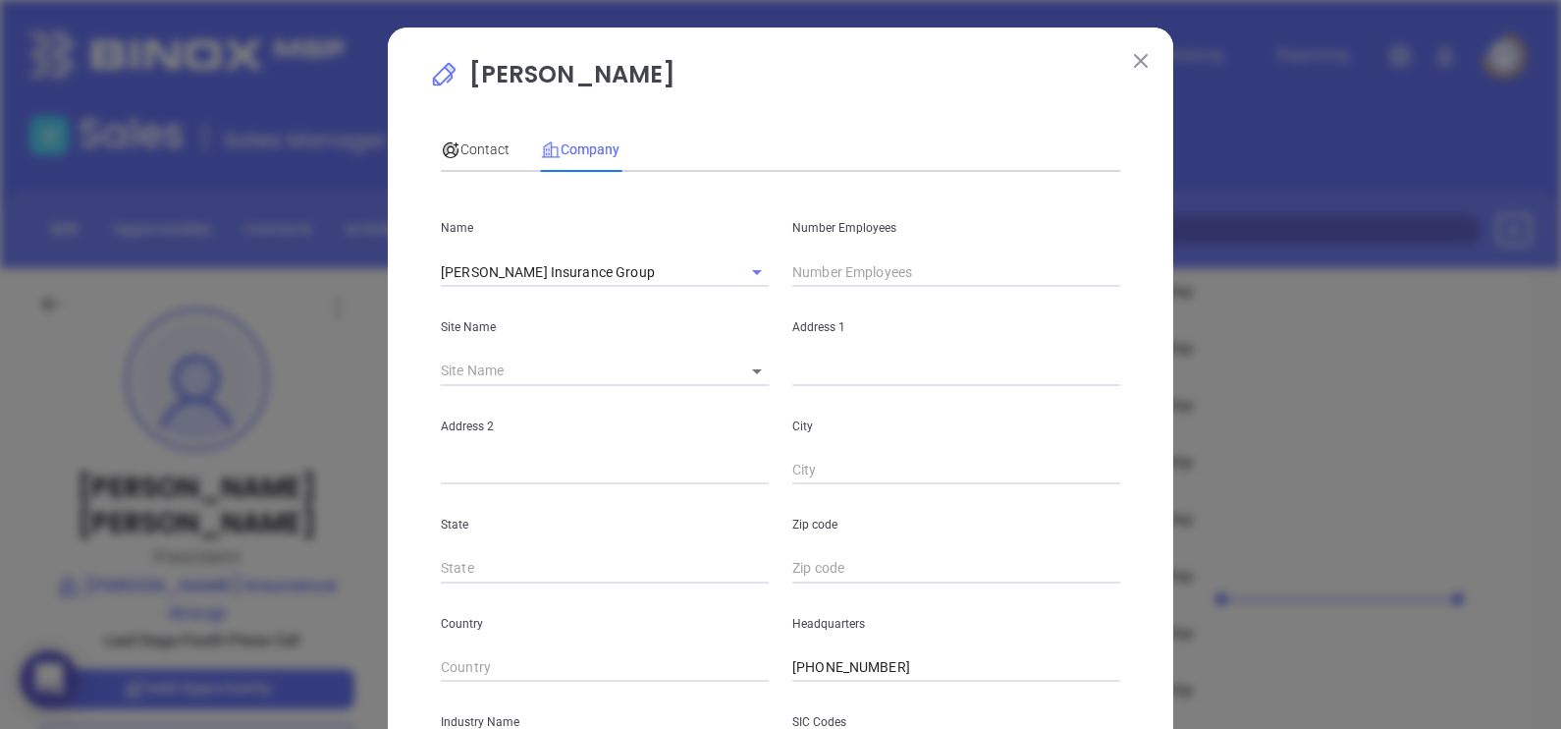
click at [835, 271] on input "text" at bounding box center [956, 271] width 328 height 29
click at [486, 147] on span "Contact" at bounding box center [475, 149] width 69 height 16
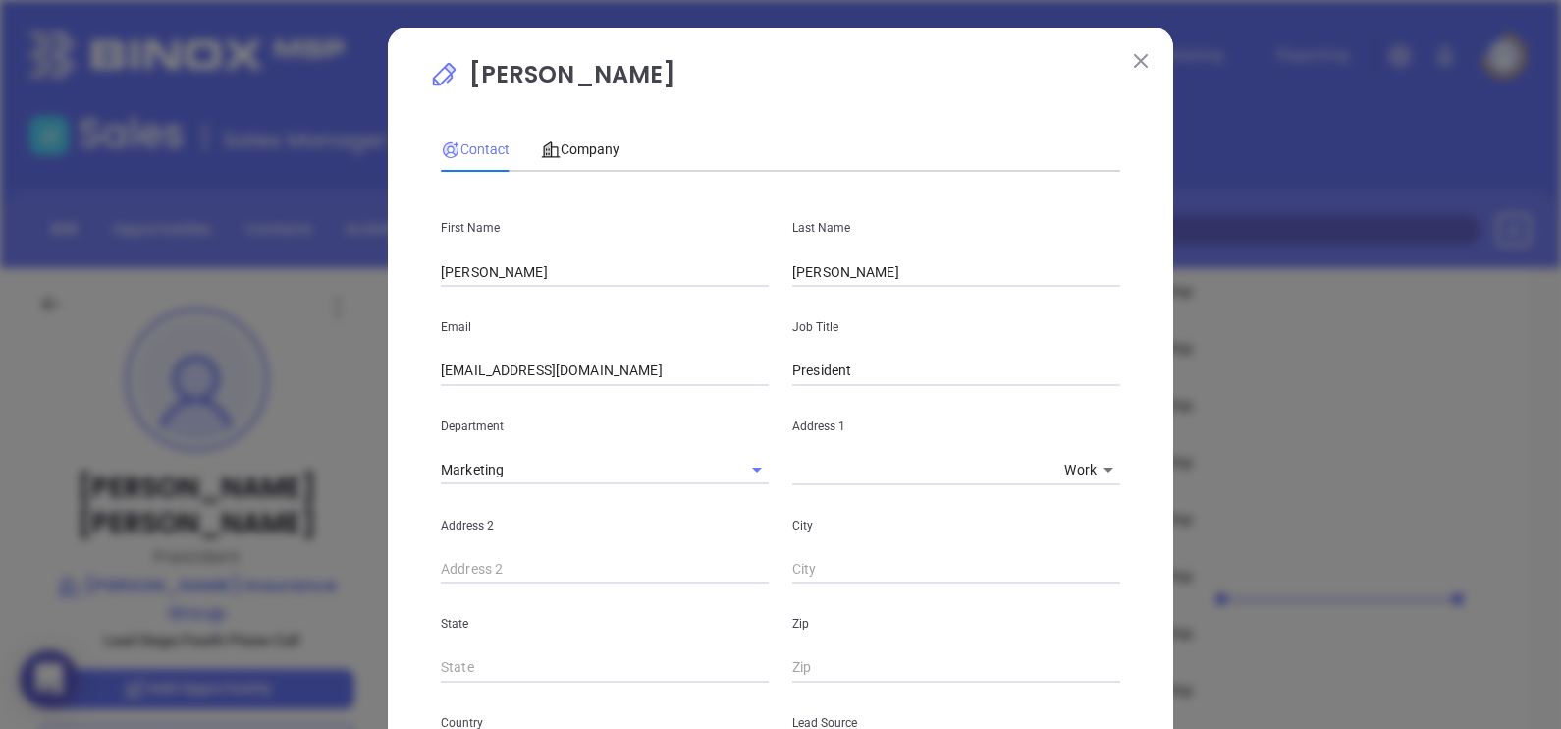
scroll to position [750, 0]
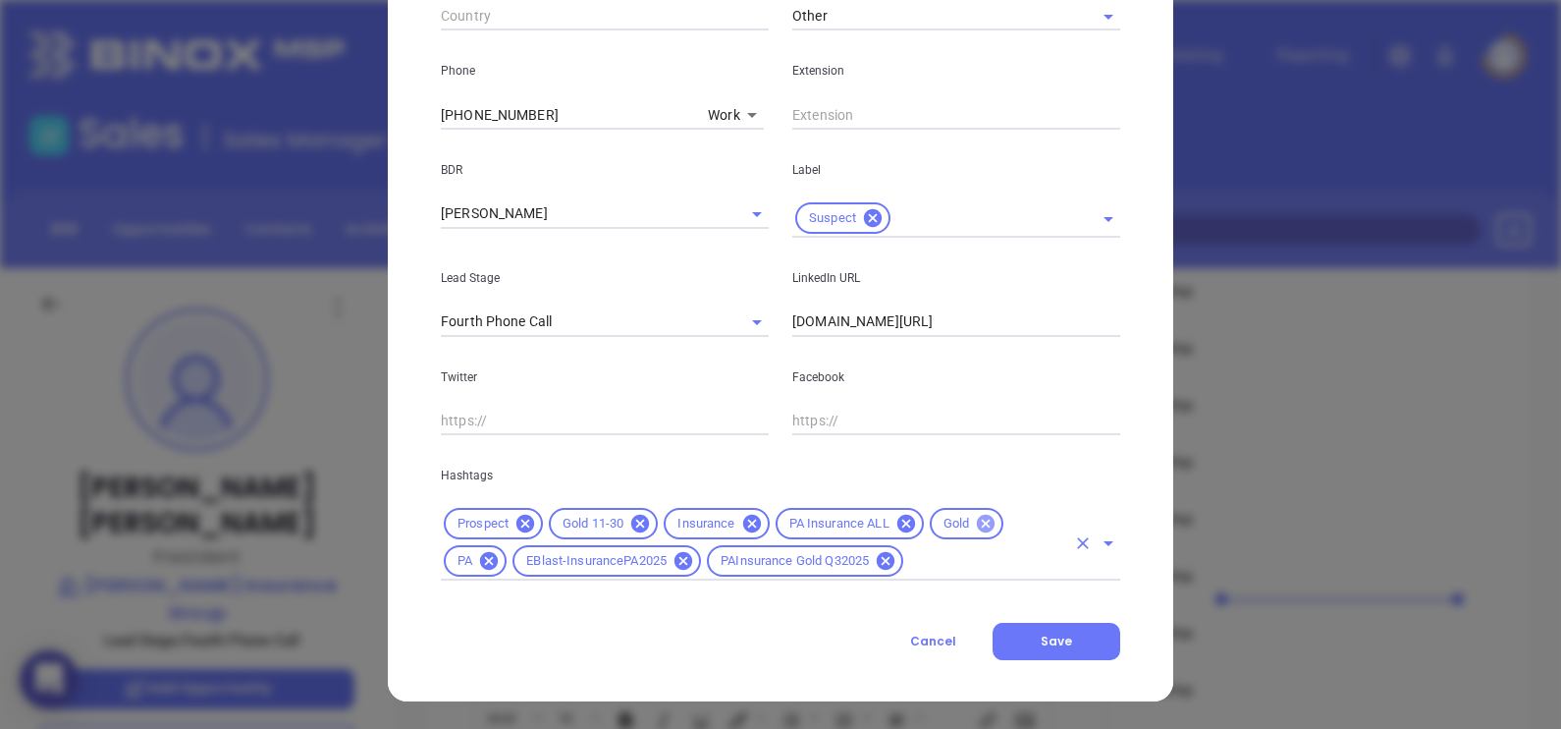
click at [981, 520] on icon at bounding box center [986, 524] width 22 height 22
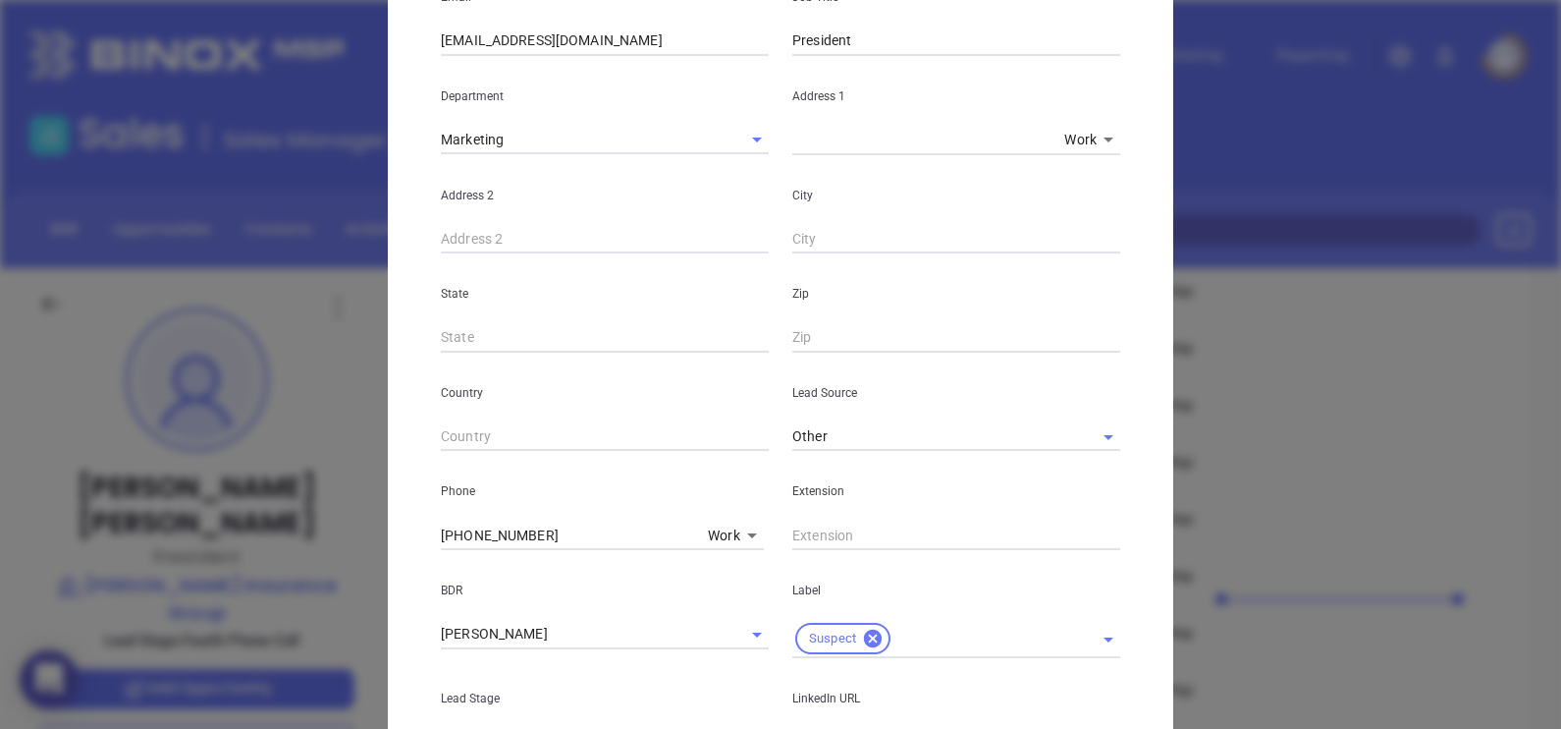
scroll to position [14, 0]
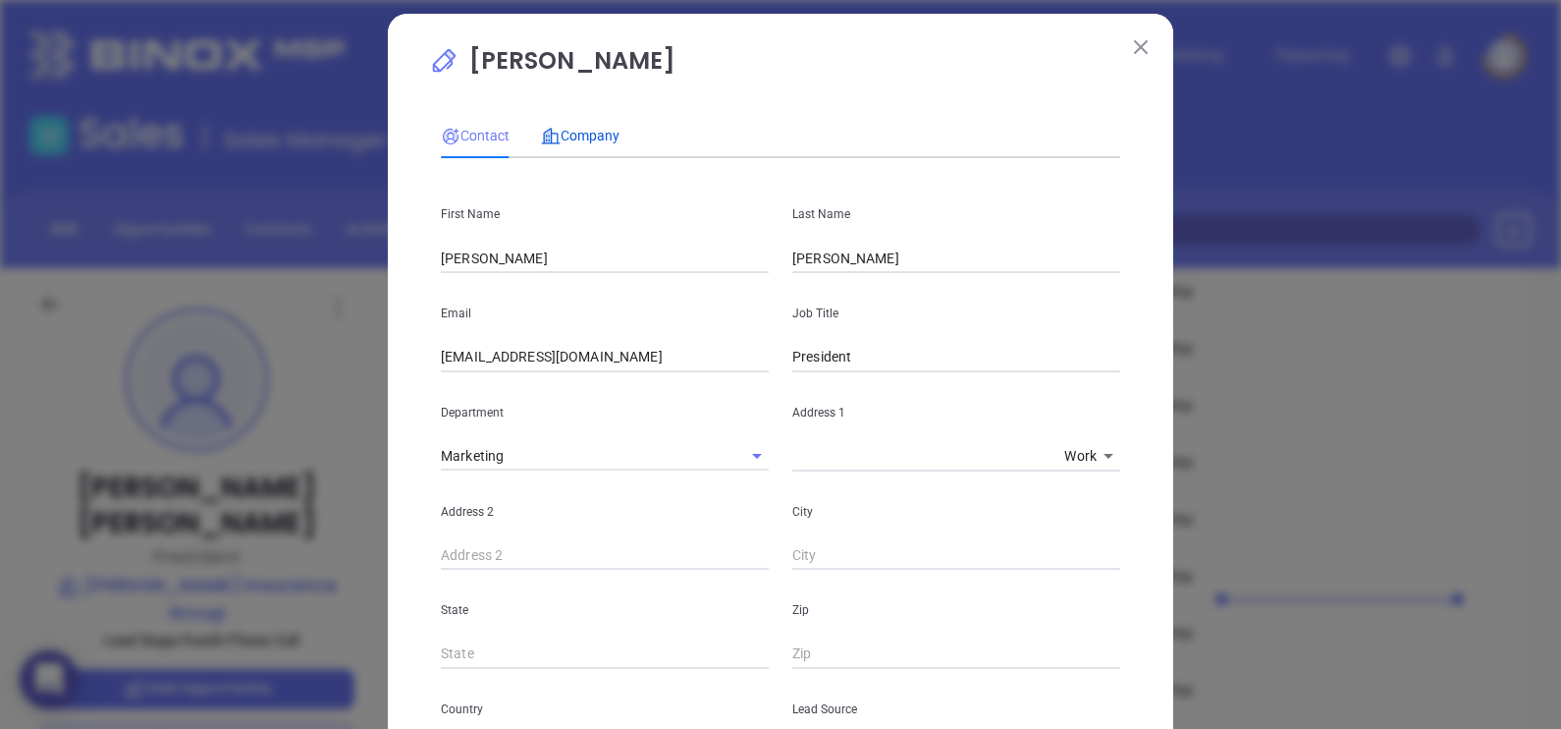
click at [560, 139] on span "Company" at bounding box center [580, 136] width 79 height 16
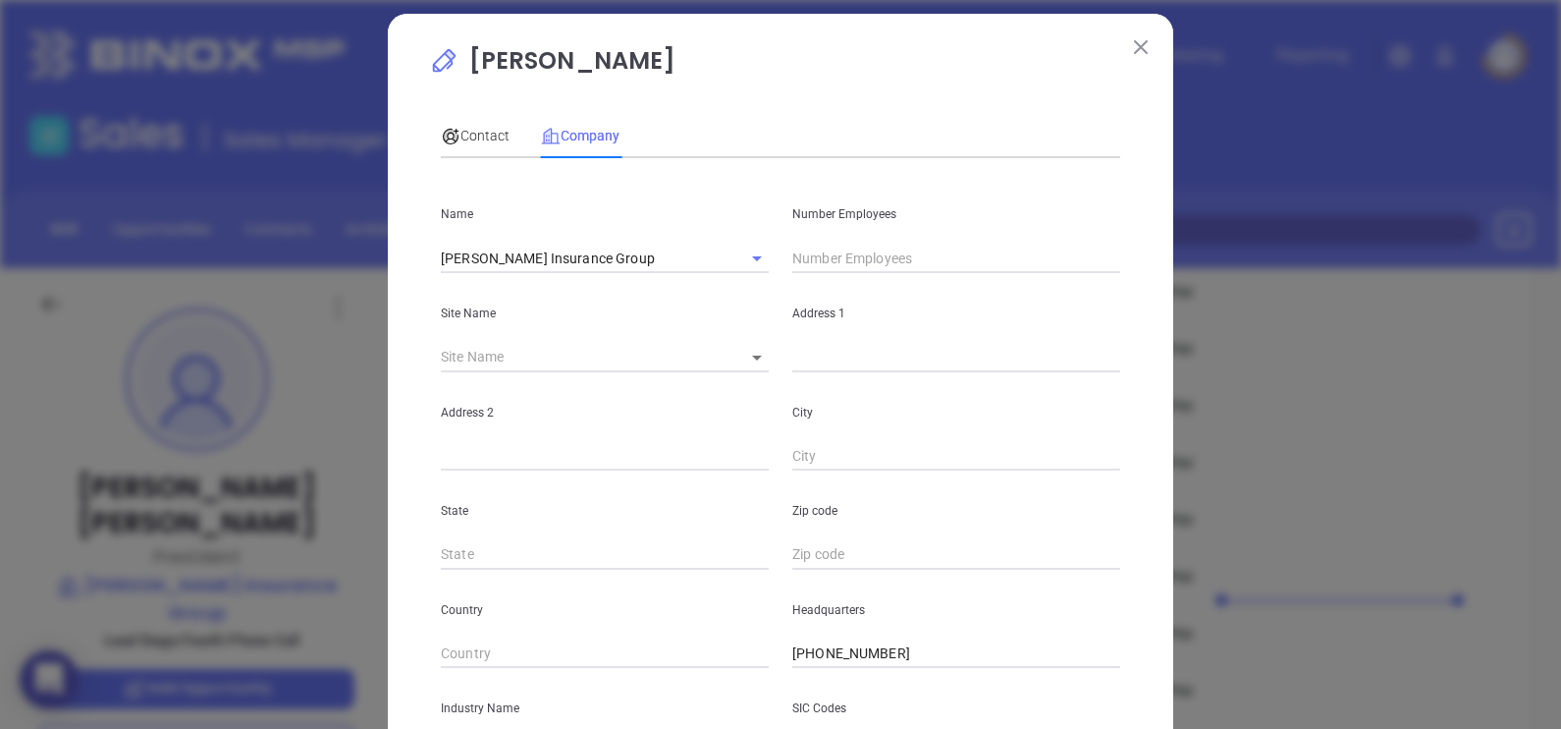
click at [837, 265] on input "text" at bounding box center [956, 258] width 328 height 29
type input "15"
drag, startPoint x: 860, startPoint y: 94, endPoint x: 869, endPoint y: 128, distance: 34.5
click at [861, 98] on div "Jeff Spotts Contact Company First Name Jeff Last Name Spotts Email contactus@sp…" at bounding box center [780, 543] width 703 height 1001
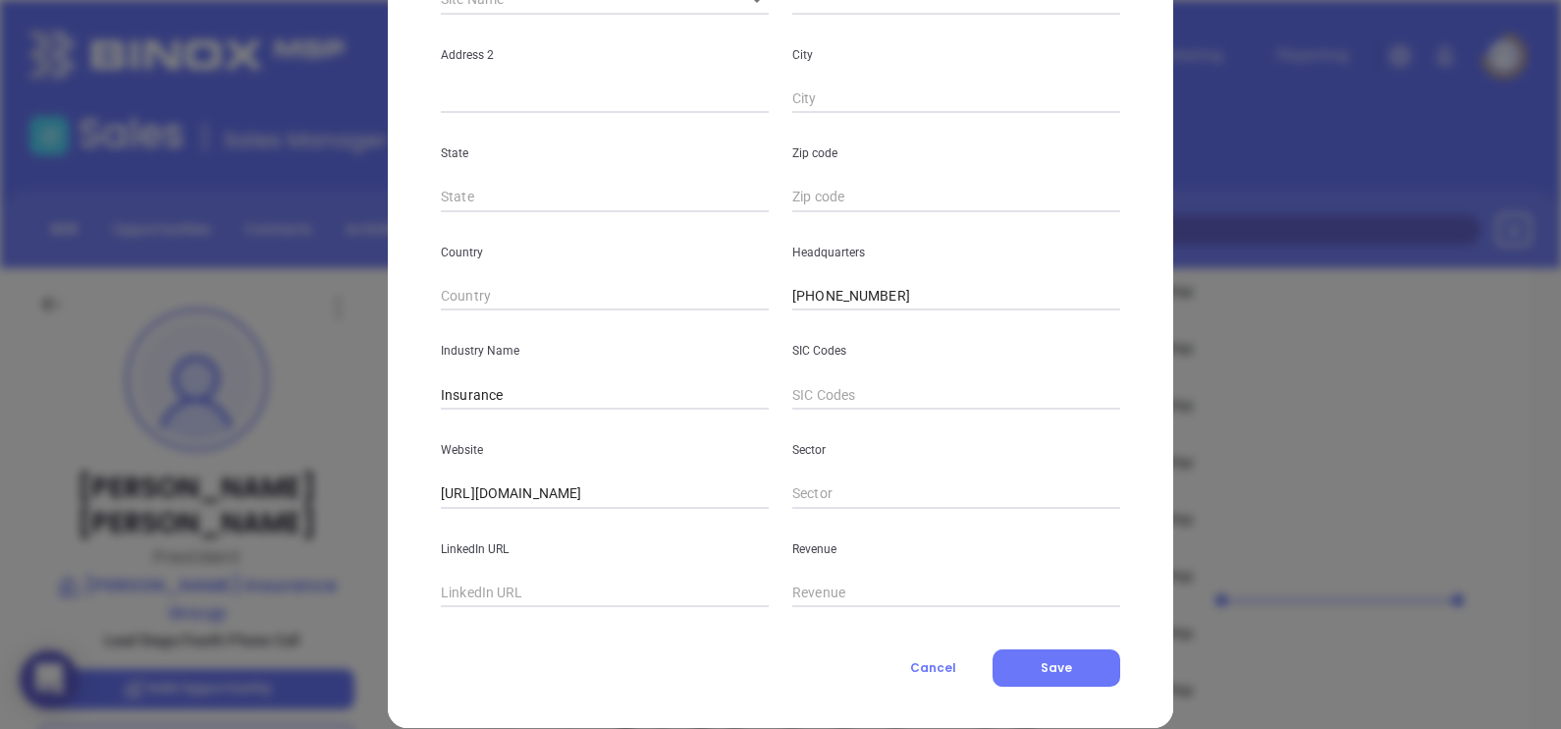
scroll to position [397, 0]
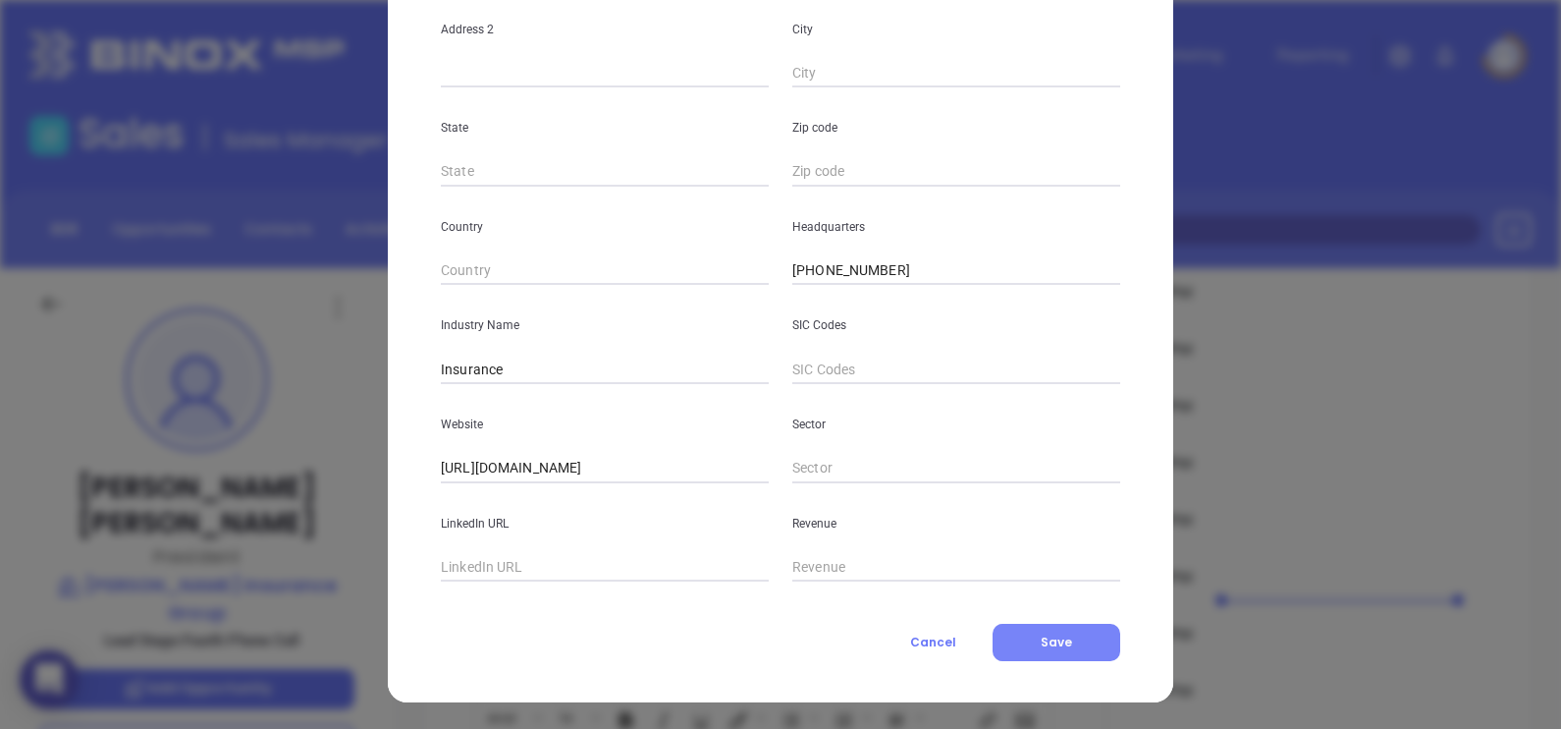
click at [1075, 630] on button "Save" at bounding box center [1057, 642] width 128 height 37
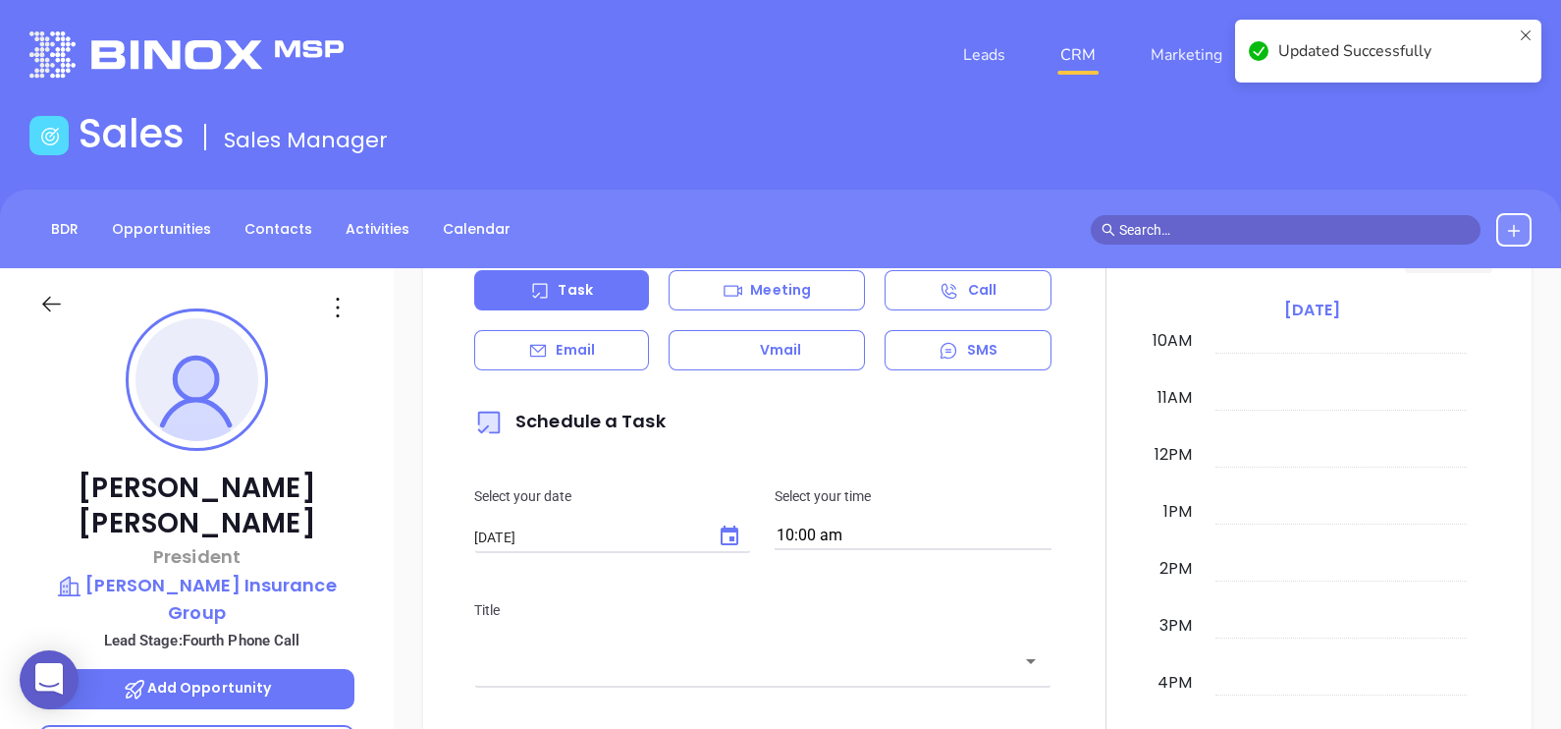
scroll to position [862, 0]
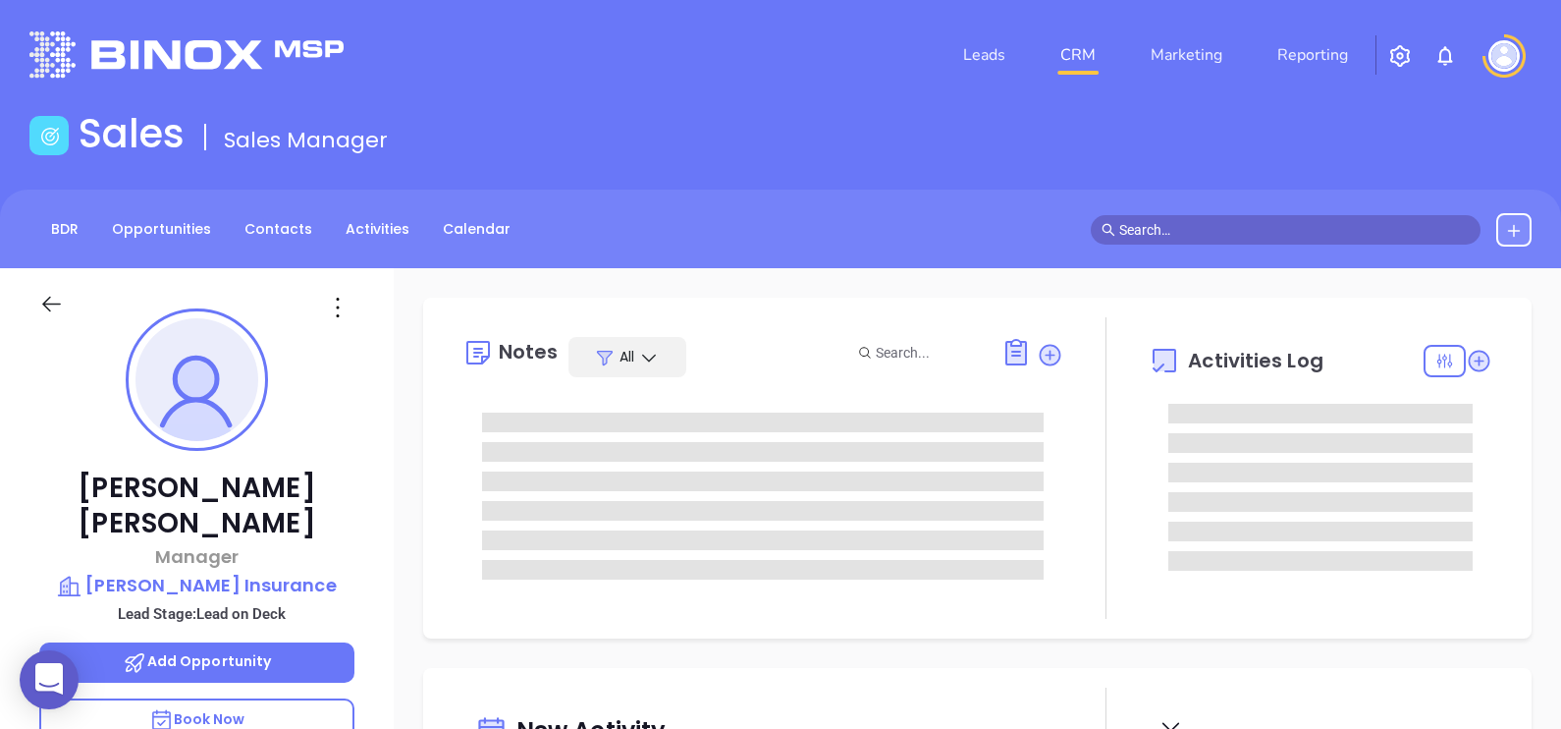
type input "[DATE]"
type input "[PERSON_NAME]"
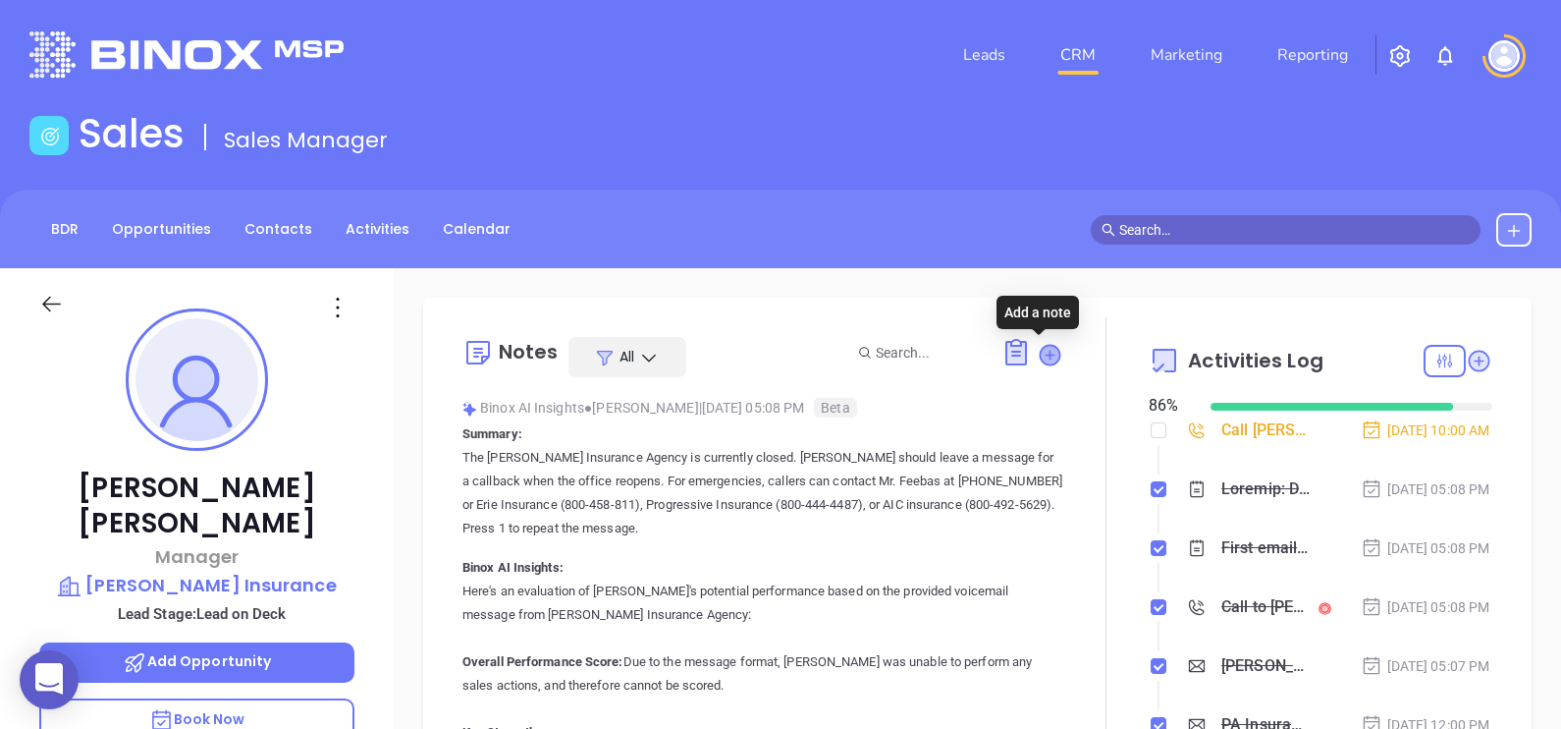
click at [1040, 357] on icon at bounding box center [1050, 355] width 20 height 20
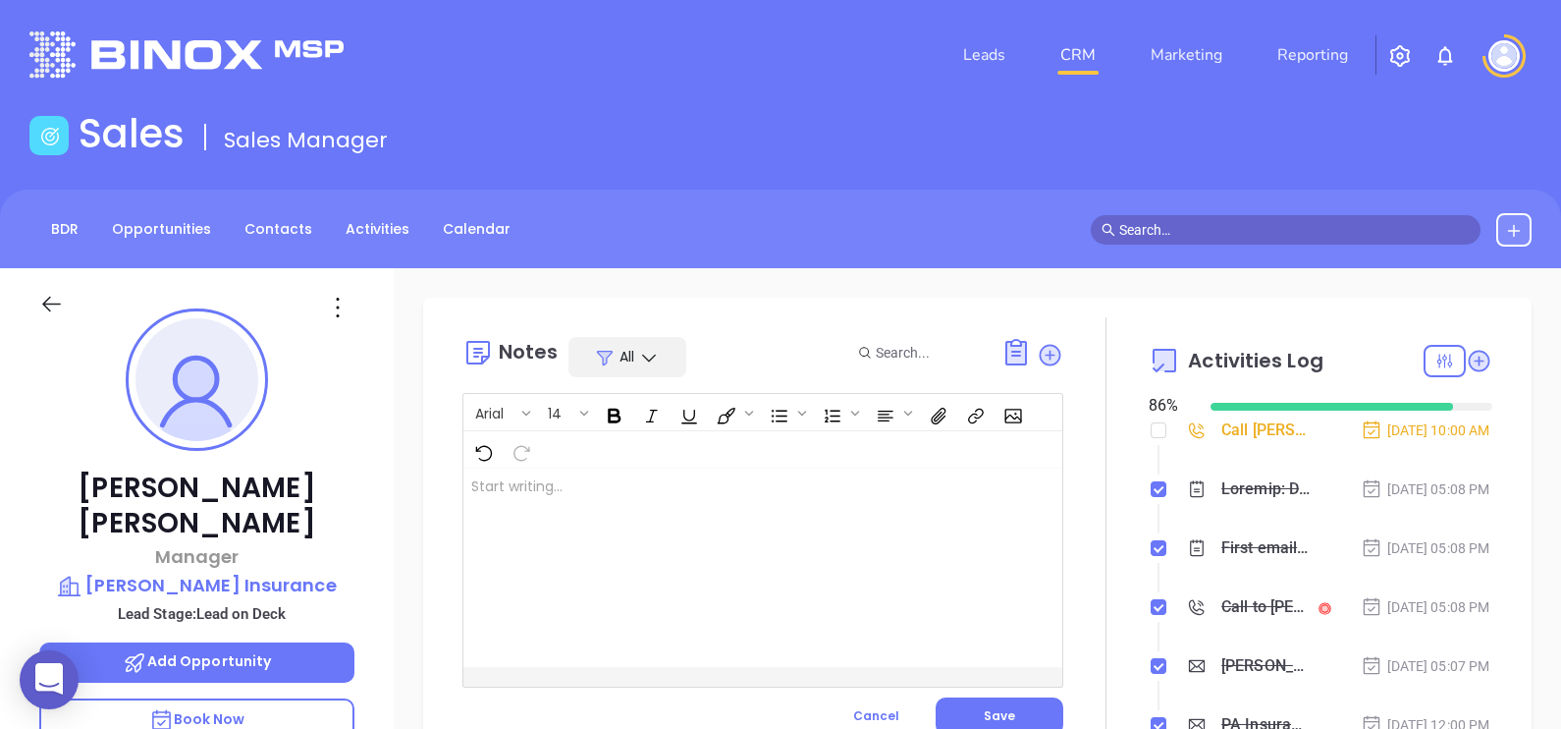
click at [662, 516] on div at bounding box center [742, 567] width 557 height 198
click at [1027, 698] on button "Save" at bounding box center [1000, 715] width 128 height 37
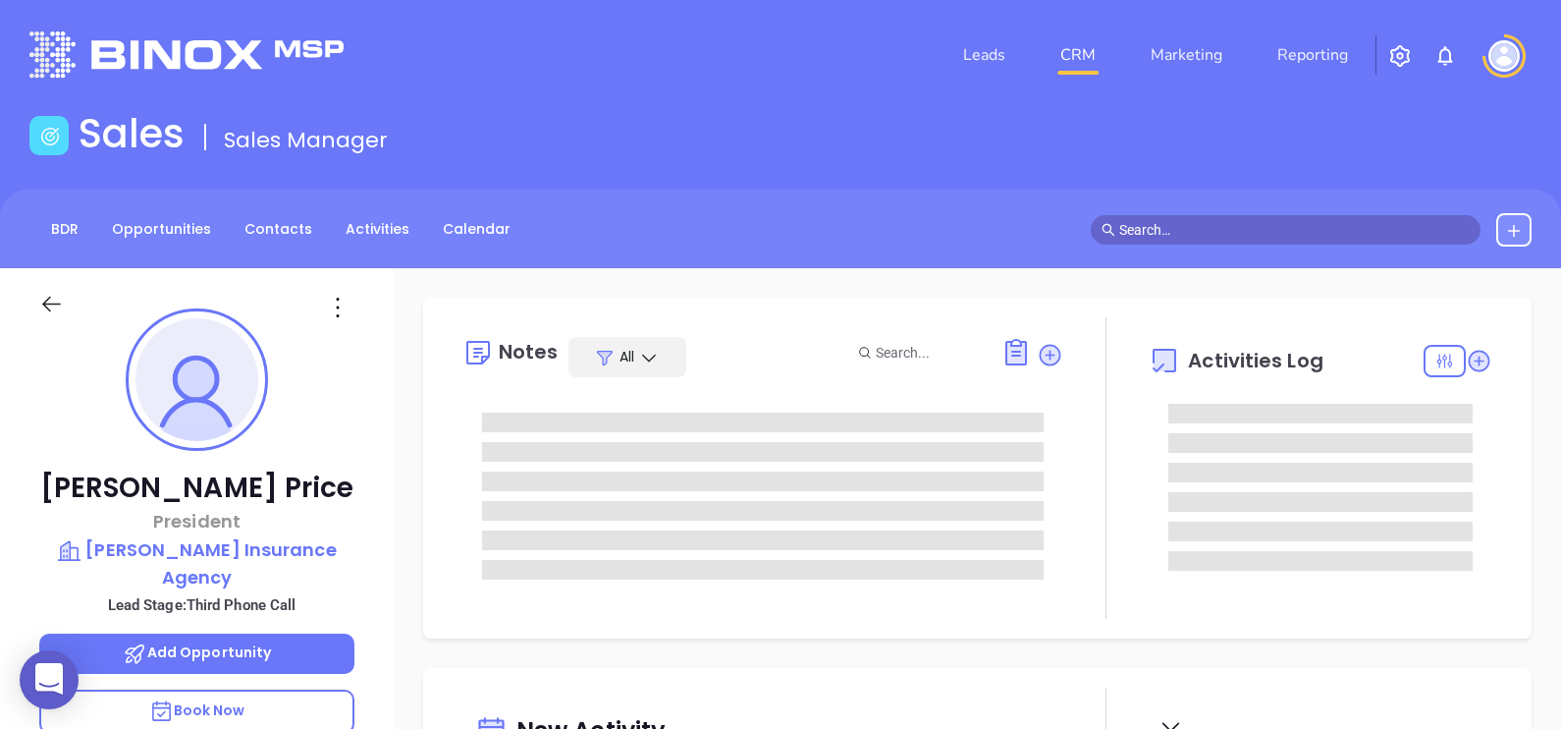
type input "[DATE]"
type input "[PERSON_NAME]"
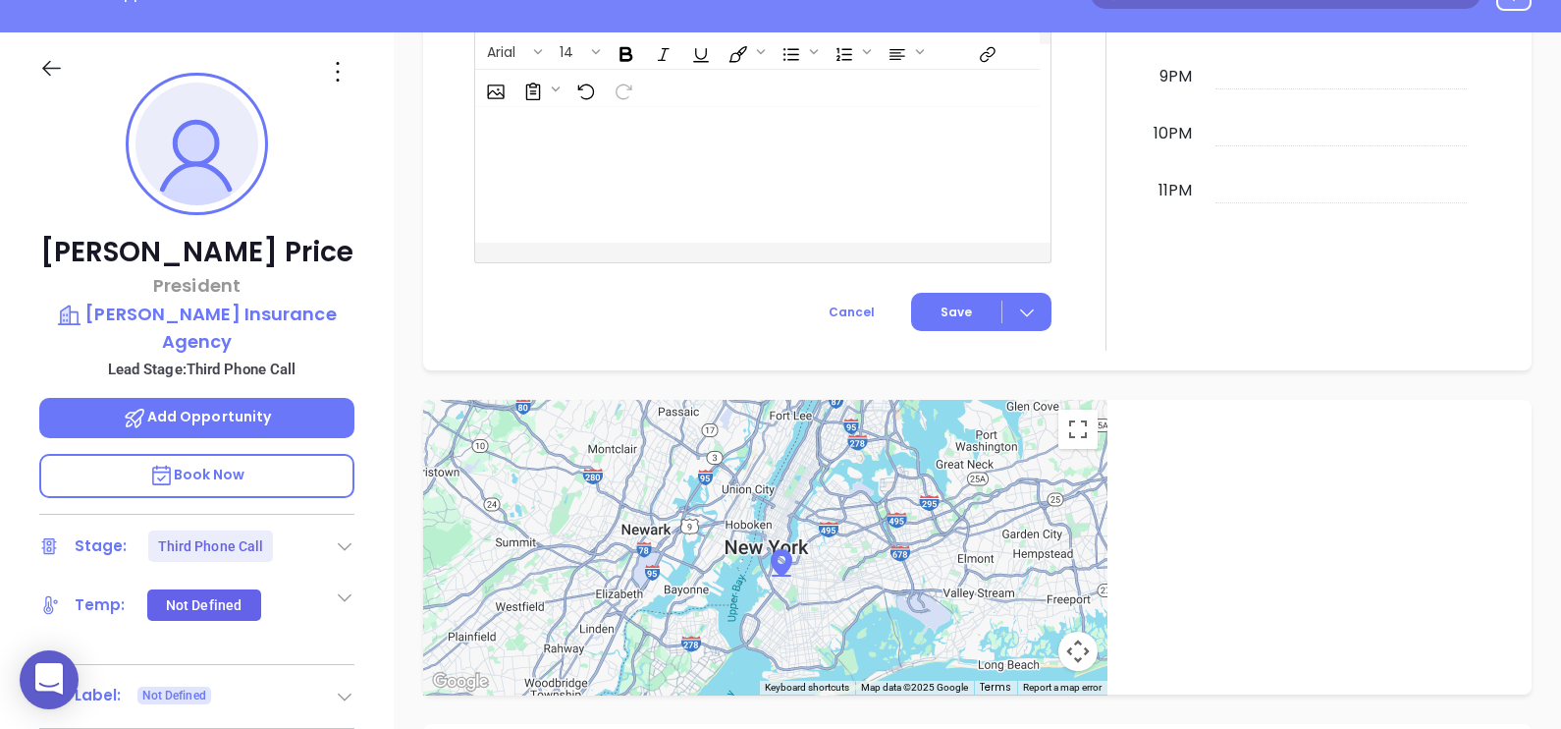
scroll to position [0, 0]
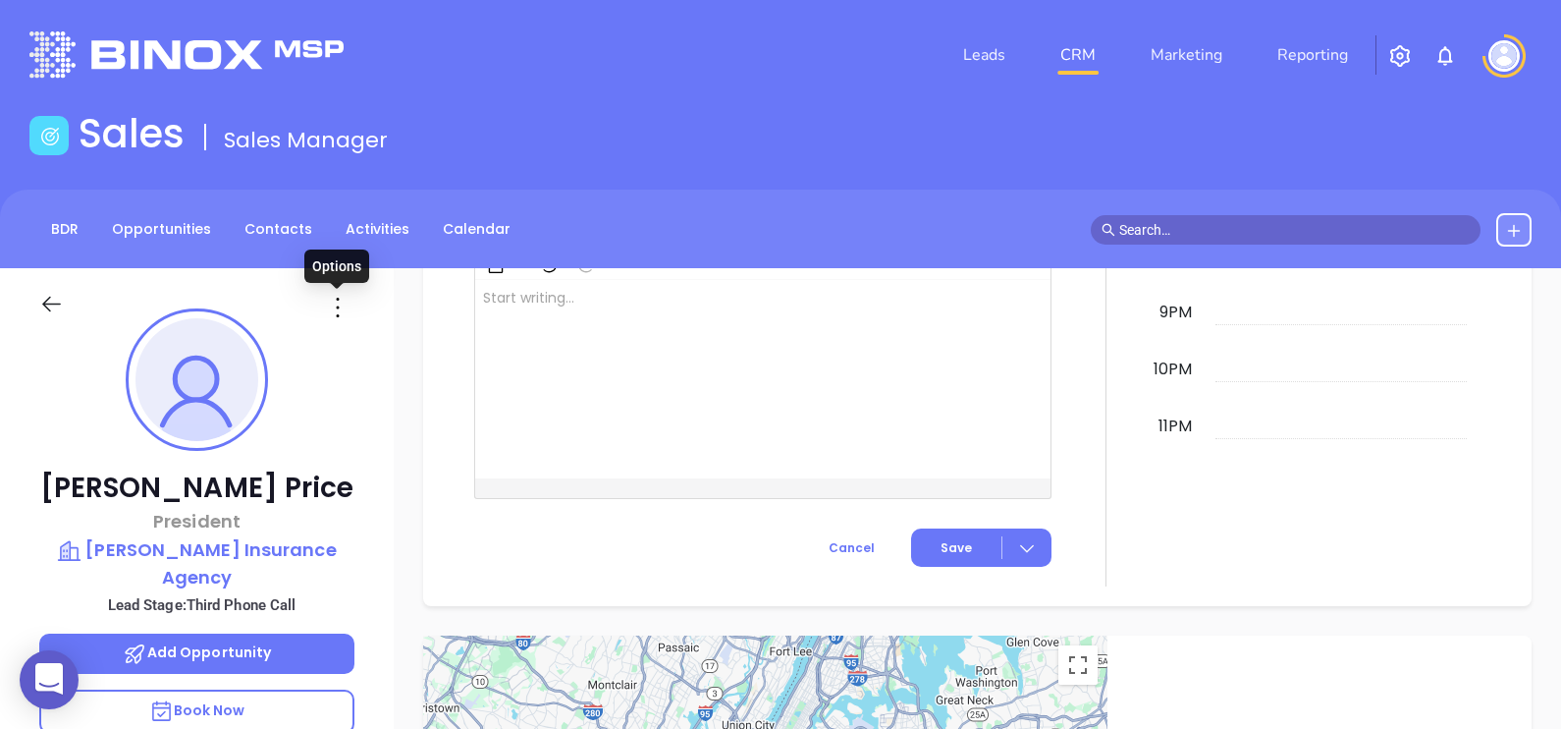
click at [329, 316] on icon at bounding box center [337, 307] width 31 height 31
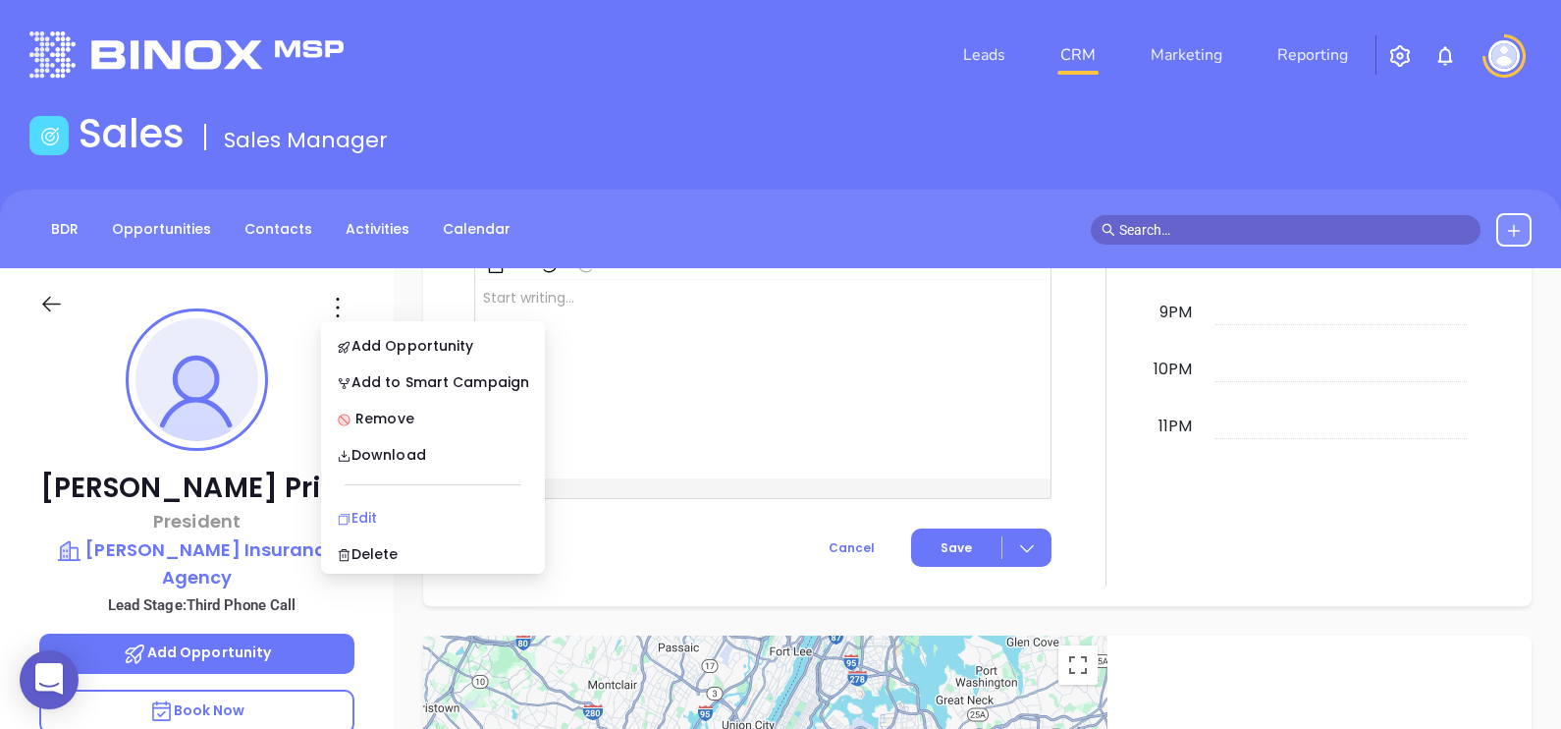
click at [395, 505] on li "Edit" at bounding box center [433, 517] width 216 height 41
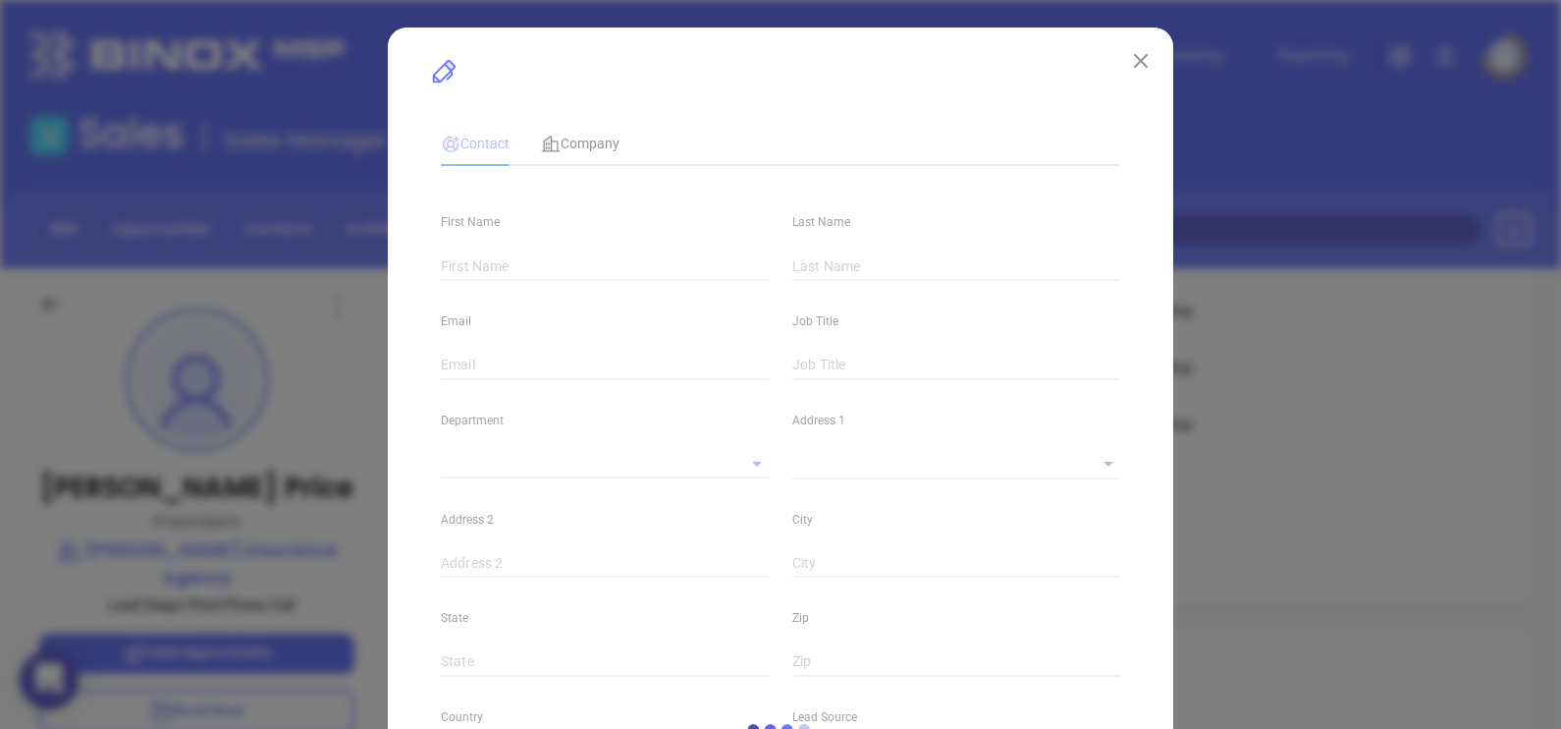
type input "Brandon"
type input "Price"
type input "[EMAIL_ADDRESS][DOMAIN_NAME]"
type input "President"
type input "1"
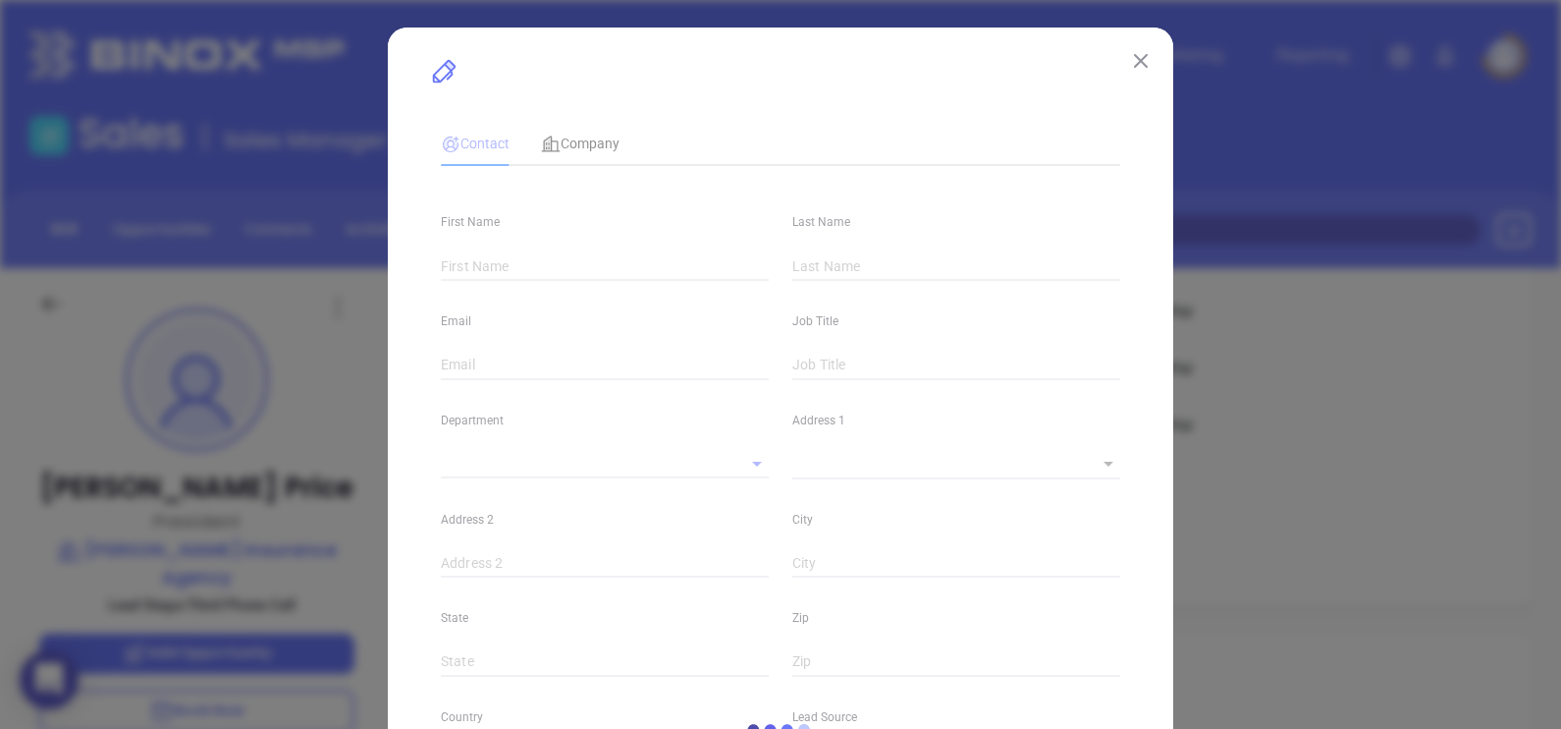
type input "www.linkedin.com/in/brandon-price-82b322251/"
type input "Marketing"
type input "Binox"
type input "Lucy Lechado"
type input "Third Phone Call"
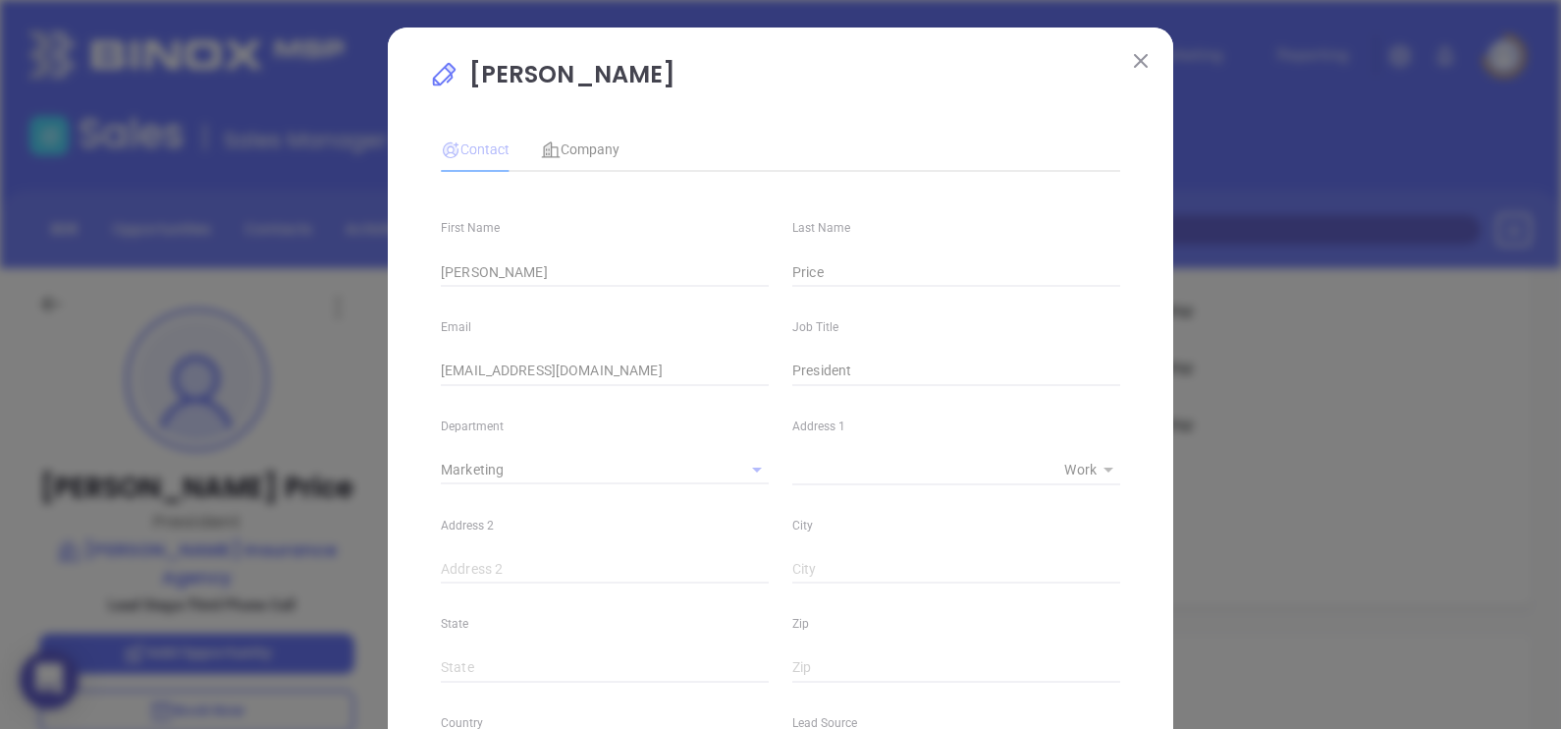
type input "[PHONE_NUMBER]"
type input "1"
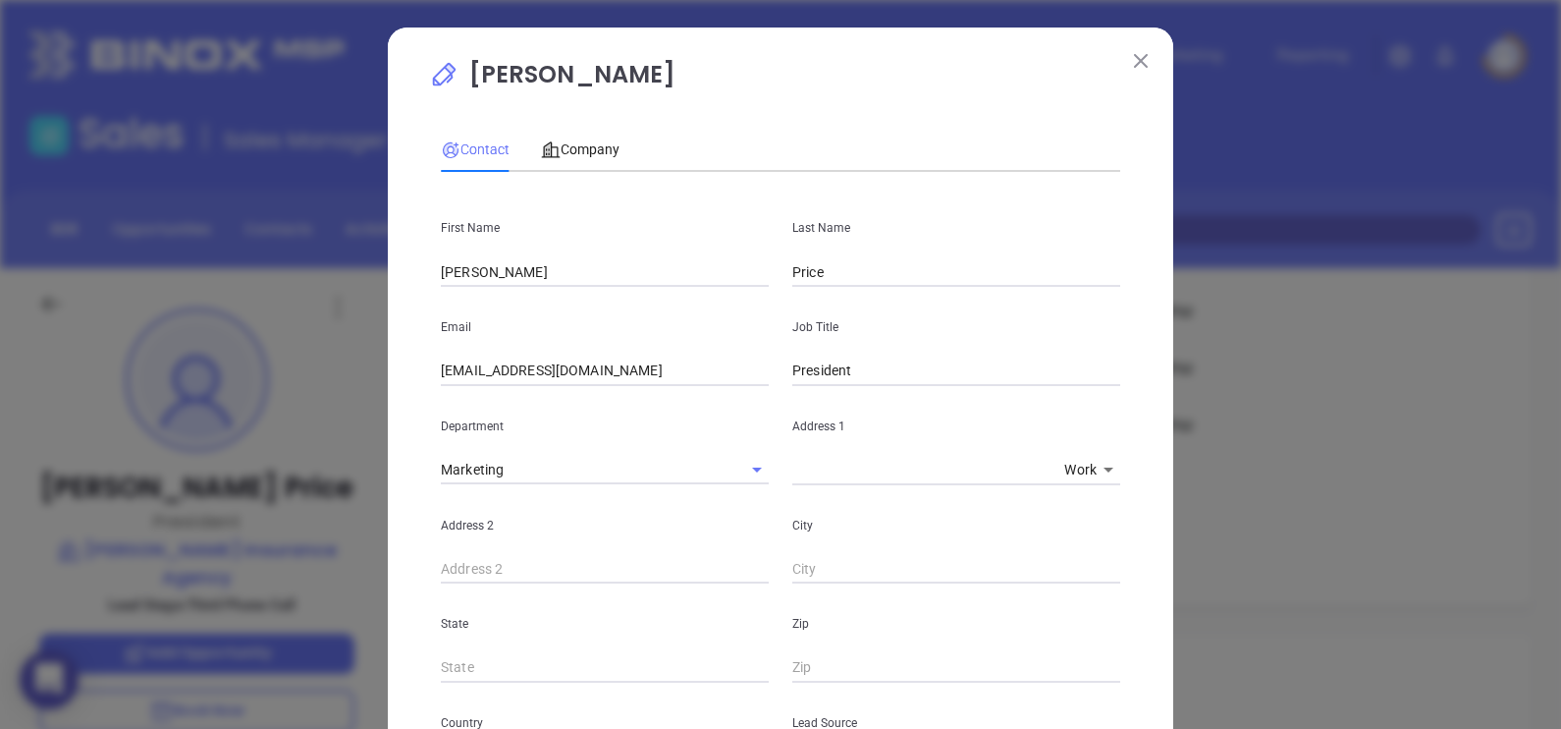
click at [655, 381] on input "[EMAIL_ADDRESS][DOMAIN_NAME]" at bounding box center [605, 370] width 328 height 29
click at [648, 365] on input "[EMAIL_ADDRESS][DOMAIN_NAME]" at bounding box center [605, 370] width 328 height 29
paste input "randon"
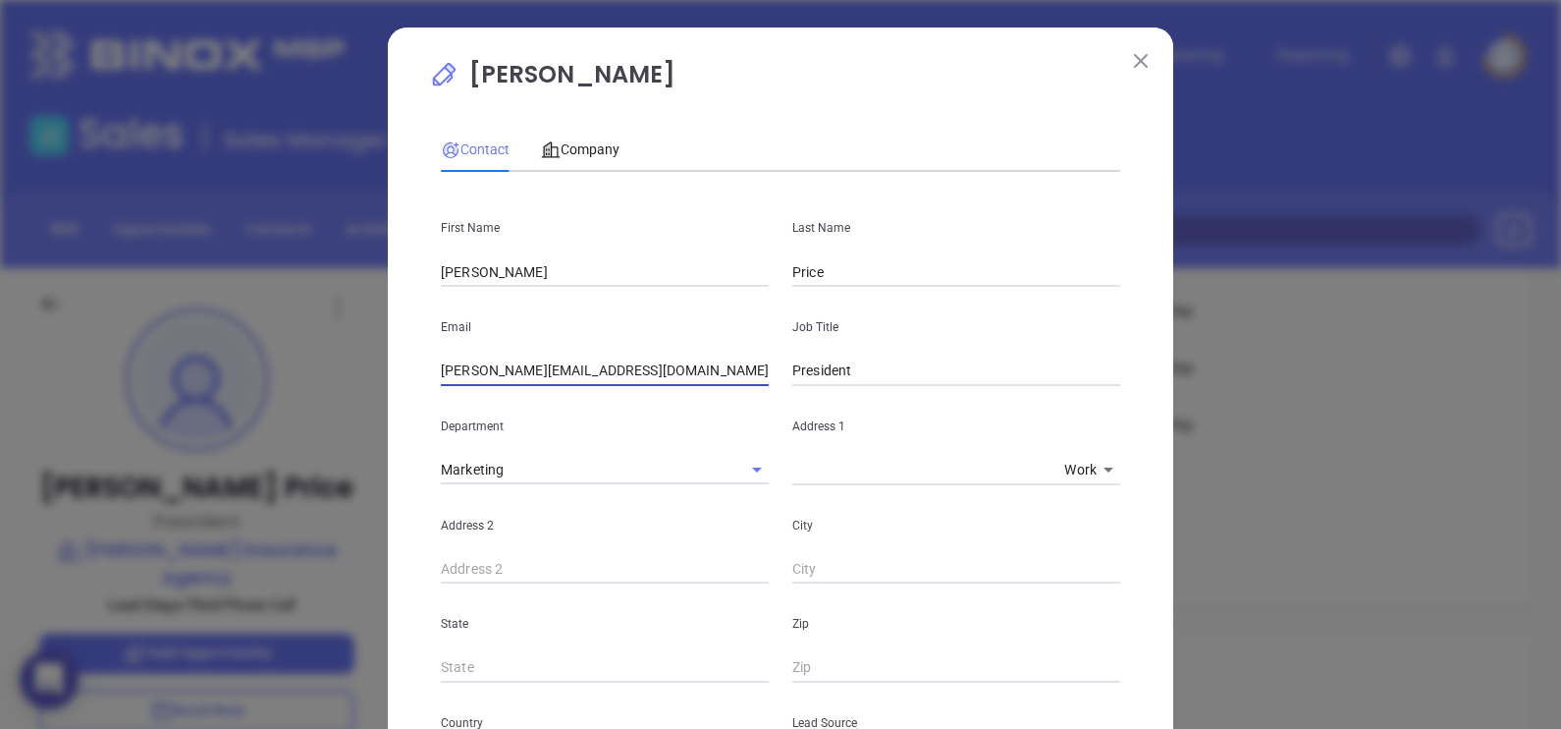
type input "brandon@brandonpriceagency.com"
drag, startPoint x: 747, startPoint y: 116, endPoint x: 890, endPoint y: 246, distance: 192.6
click at [747, 117] on div "Contact Company First Name Brandon Last Name Price Email brandon@brandonpriceag…" at bounding box center [781, 719] width 680 height 1205
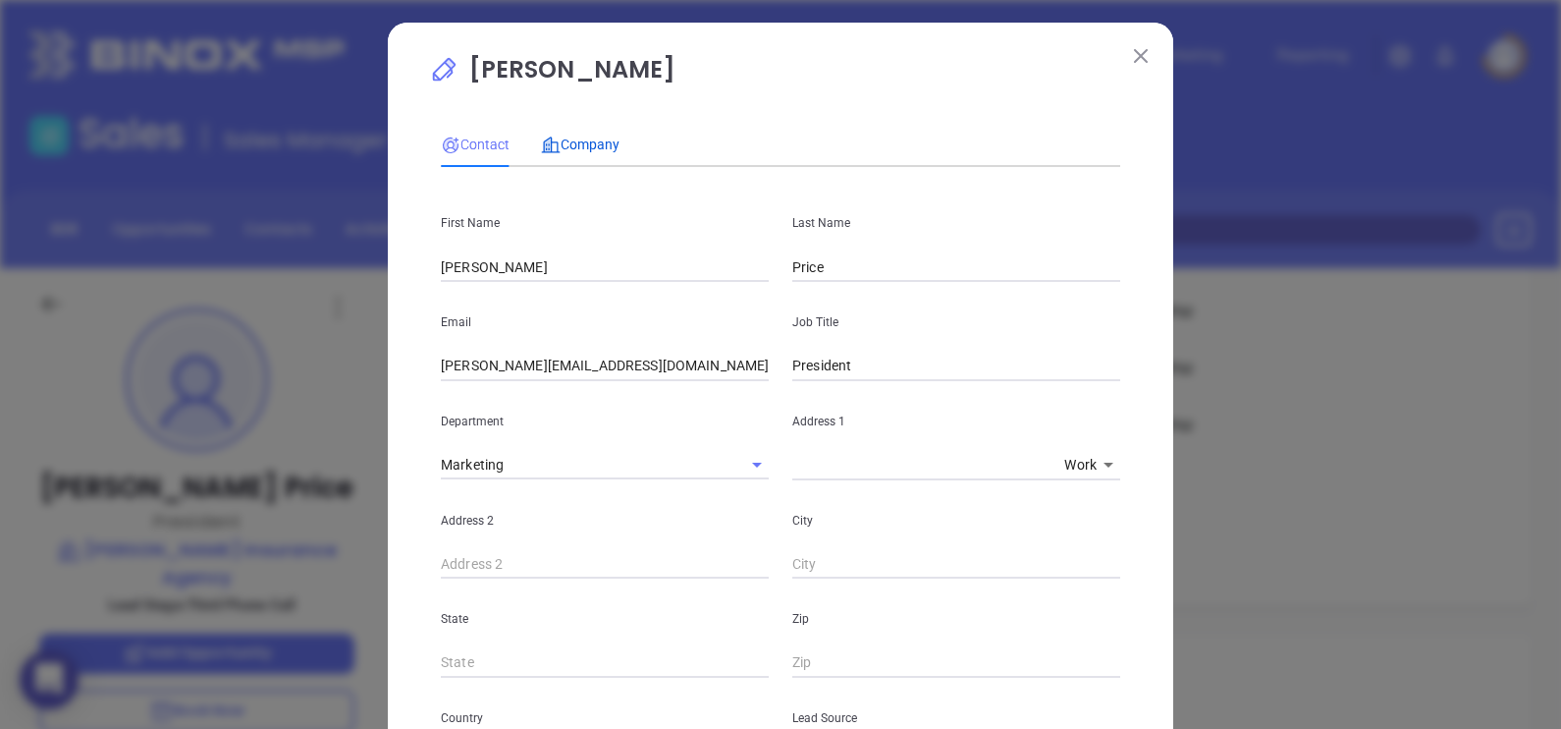
drag, startPoint x: 598, startPoint y: 150, endPoint x: 602, endPoint y: 171, distance: 21.0
click at [598, 151] on span "Company" at bounding box center [580, 145] width 79 height 16
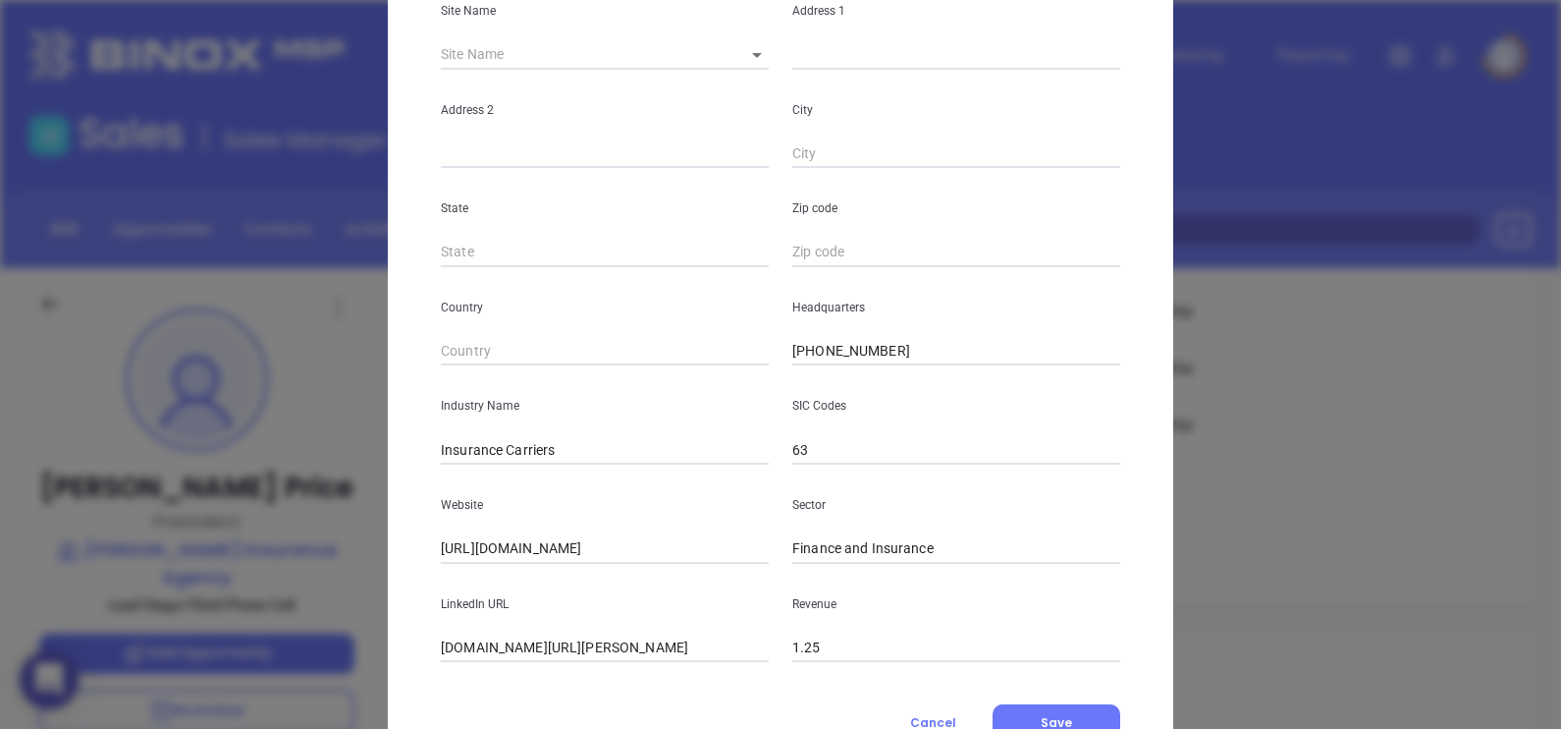
scroll to position [397, 0]
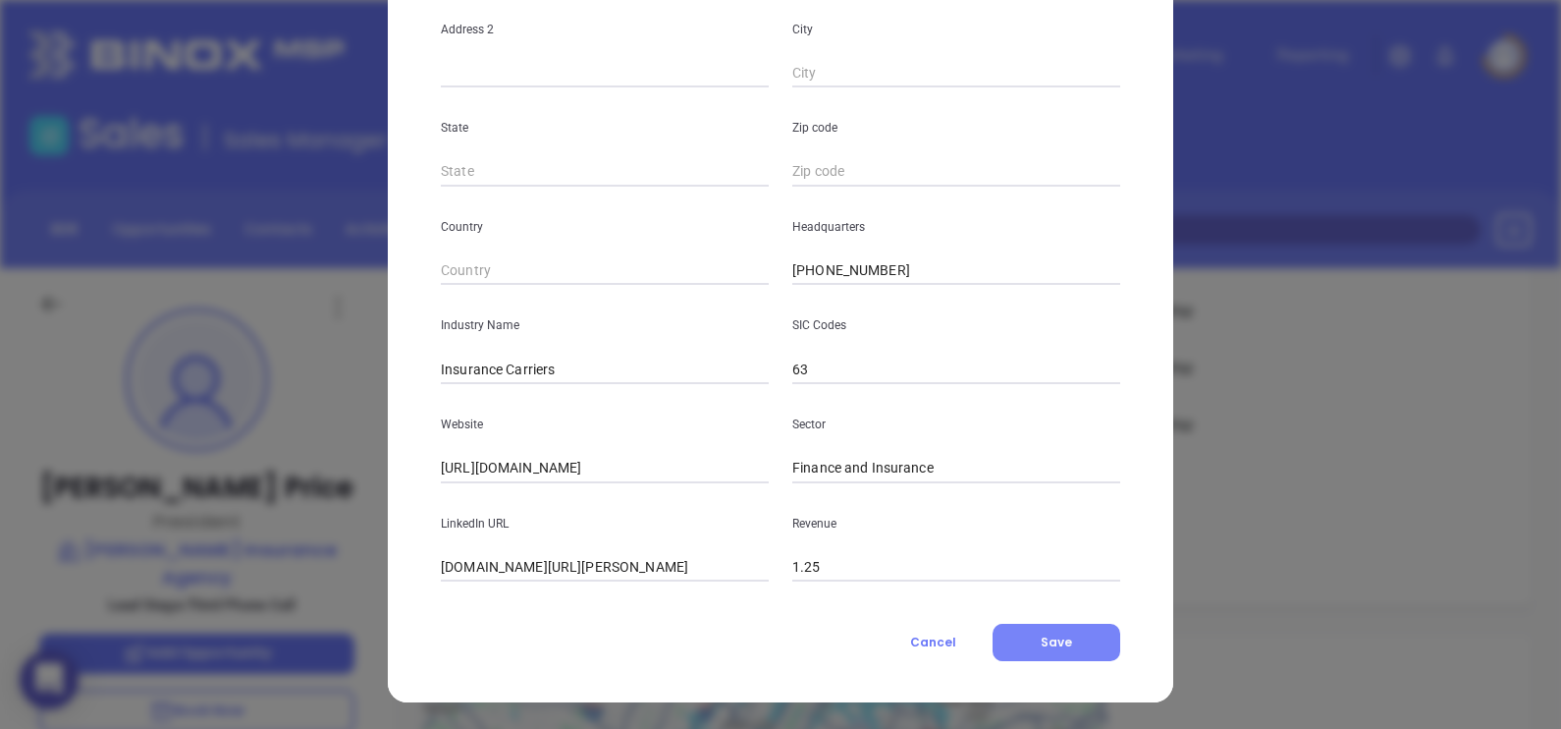
click at [1065, 650] on button "Save" at bounding box center [1057, 642] width 128 height 37
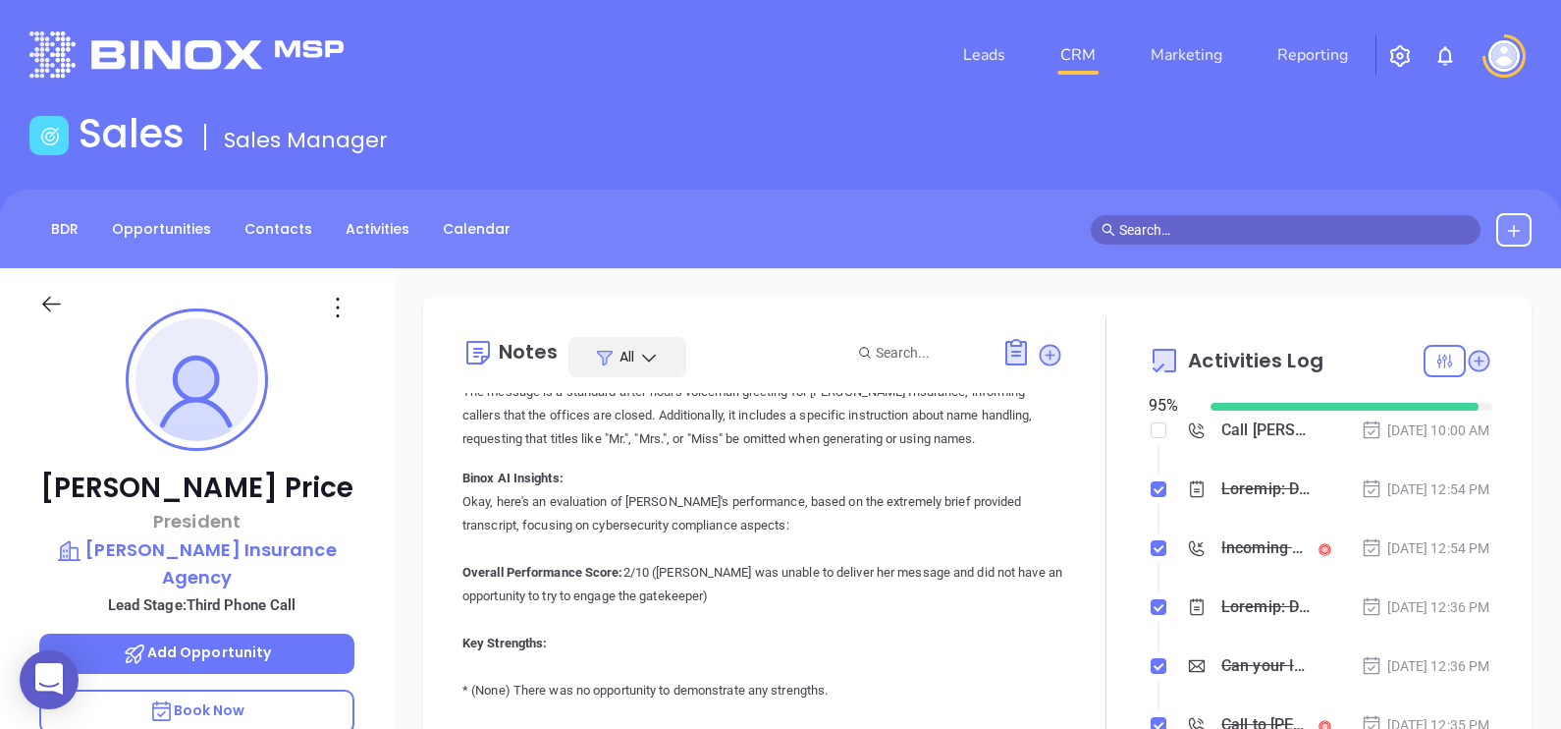
scroll to position [6148, 0]
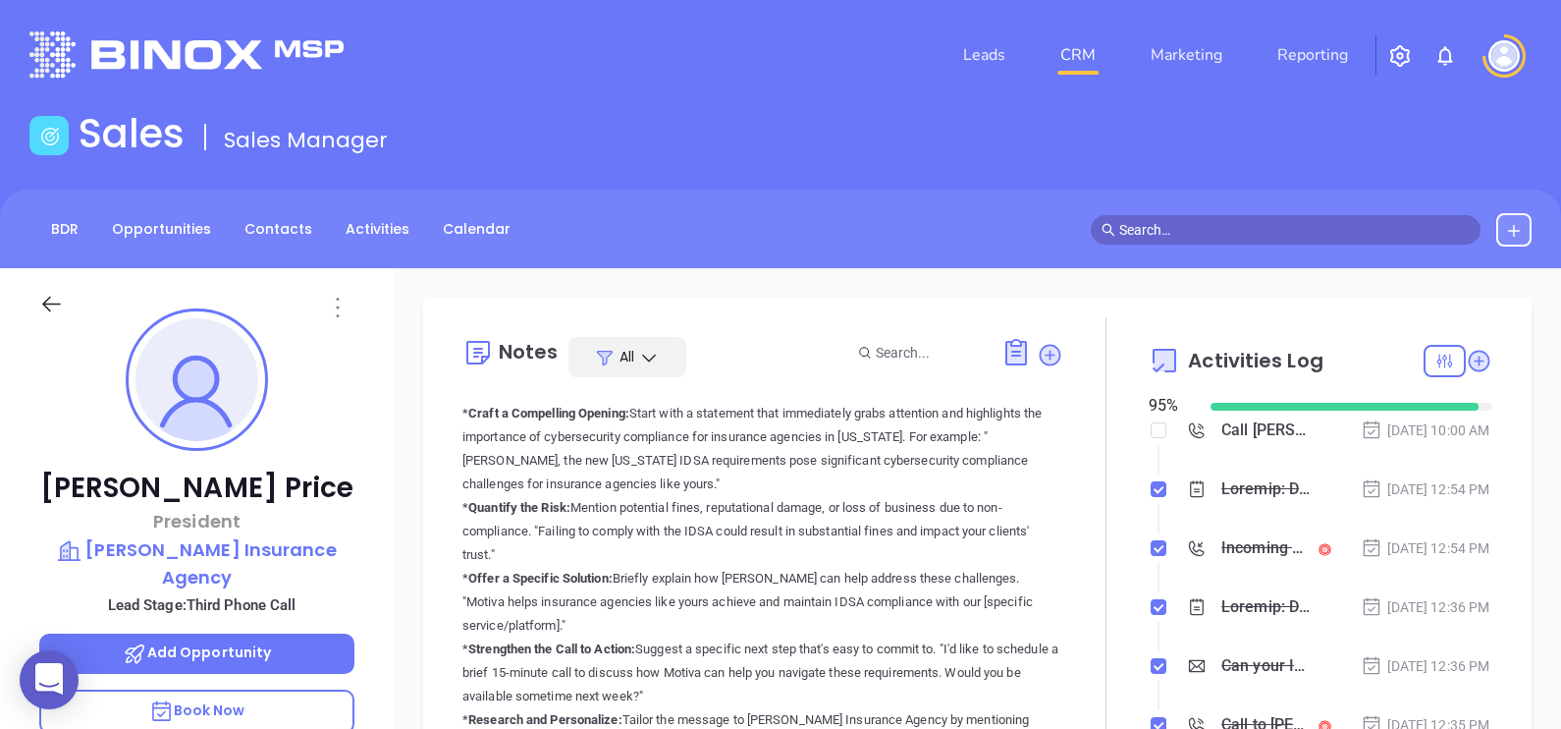
click at [336, 308] on icon at bounding box center [337, 308] width 3 height 20
click at [295, 366] on div "Brandon Price President Brandon Price Insurance Agency Lead Stage: Third Phone …" at bounding box center [197, 723] width 394 height 911
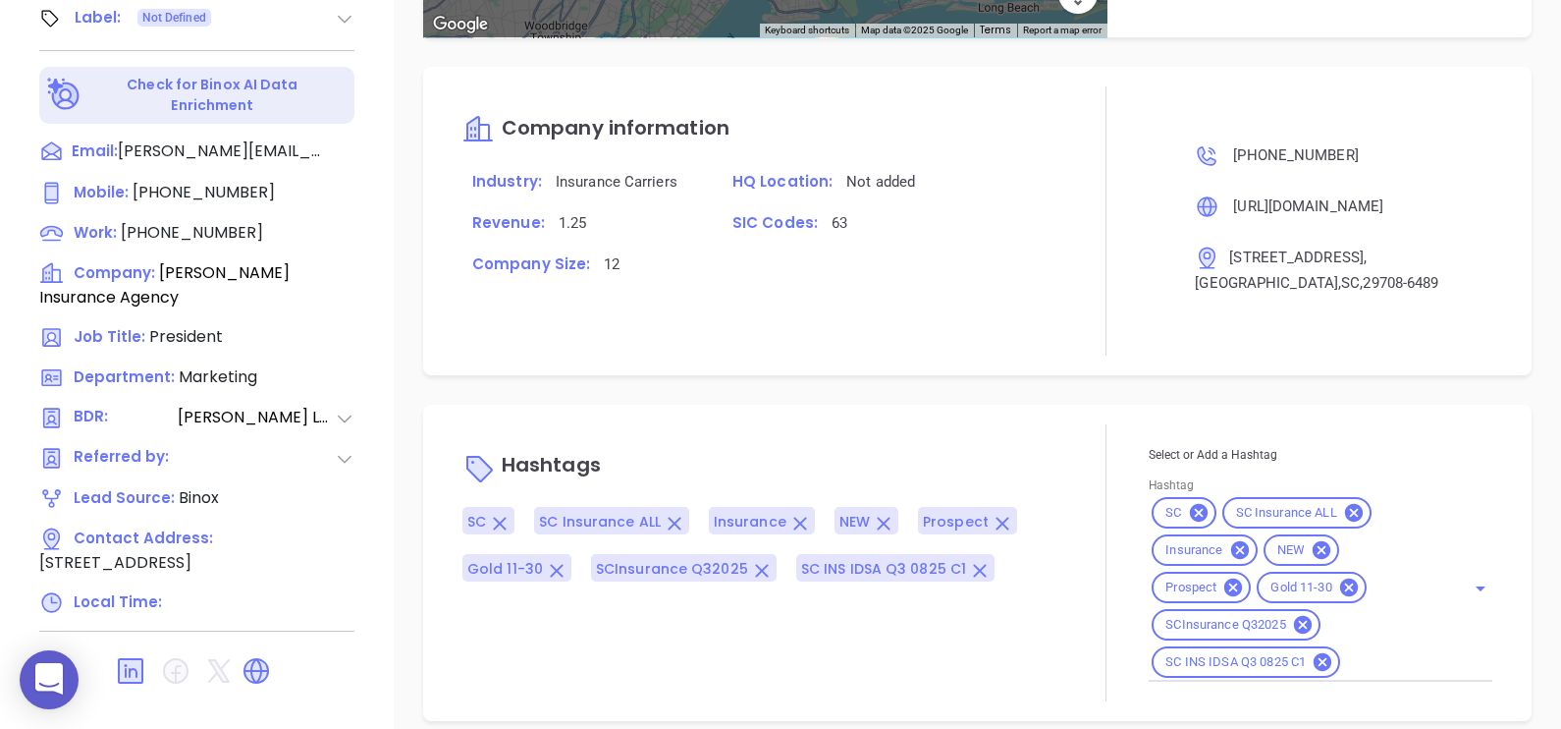
scroll to position [1378, 0]
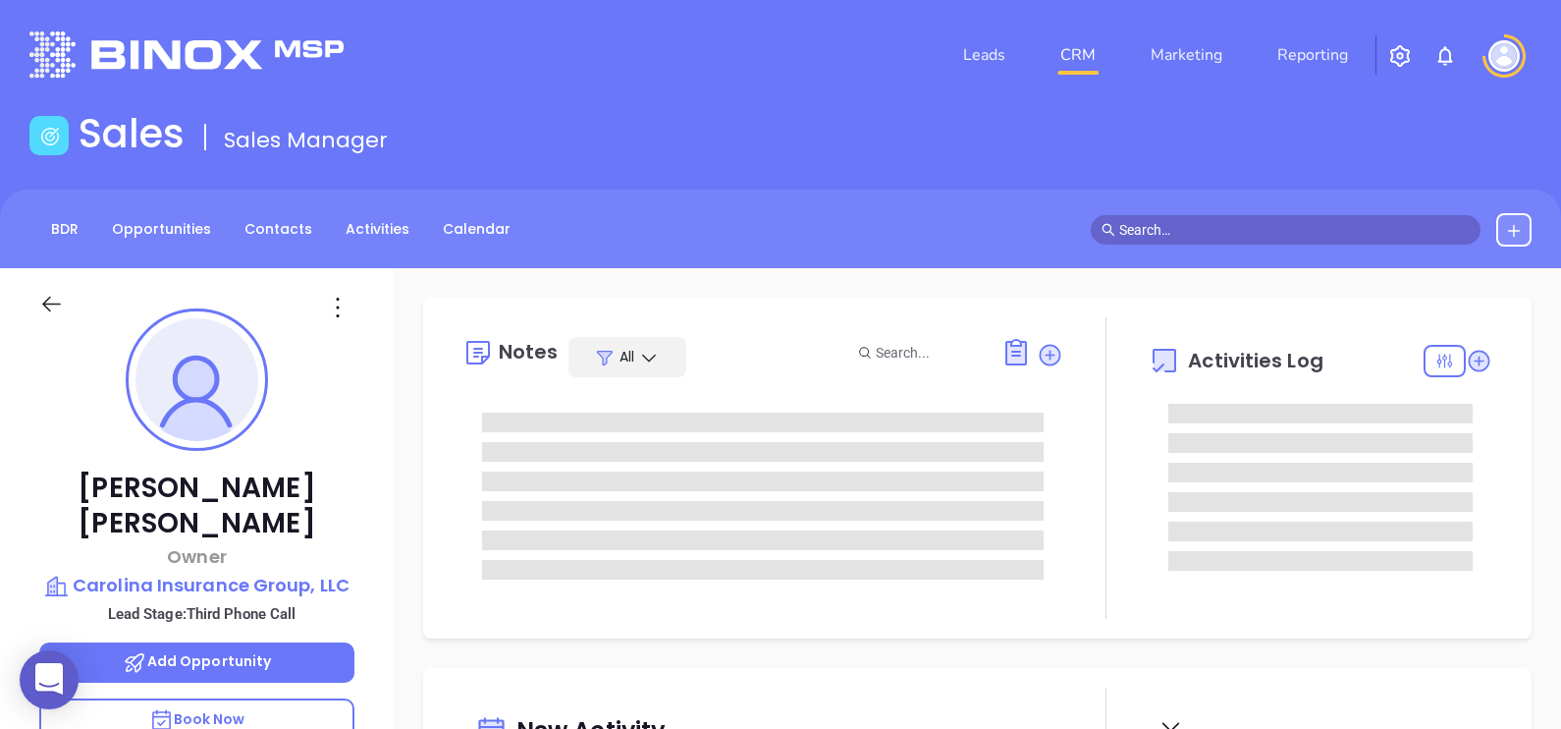
type input "[DATE]"
type input "[PERSON_NAME]"
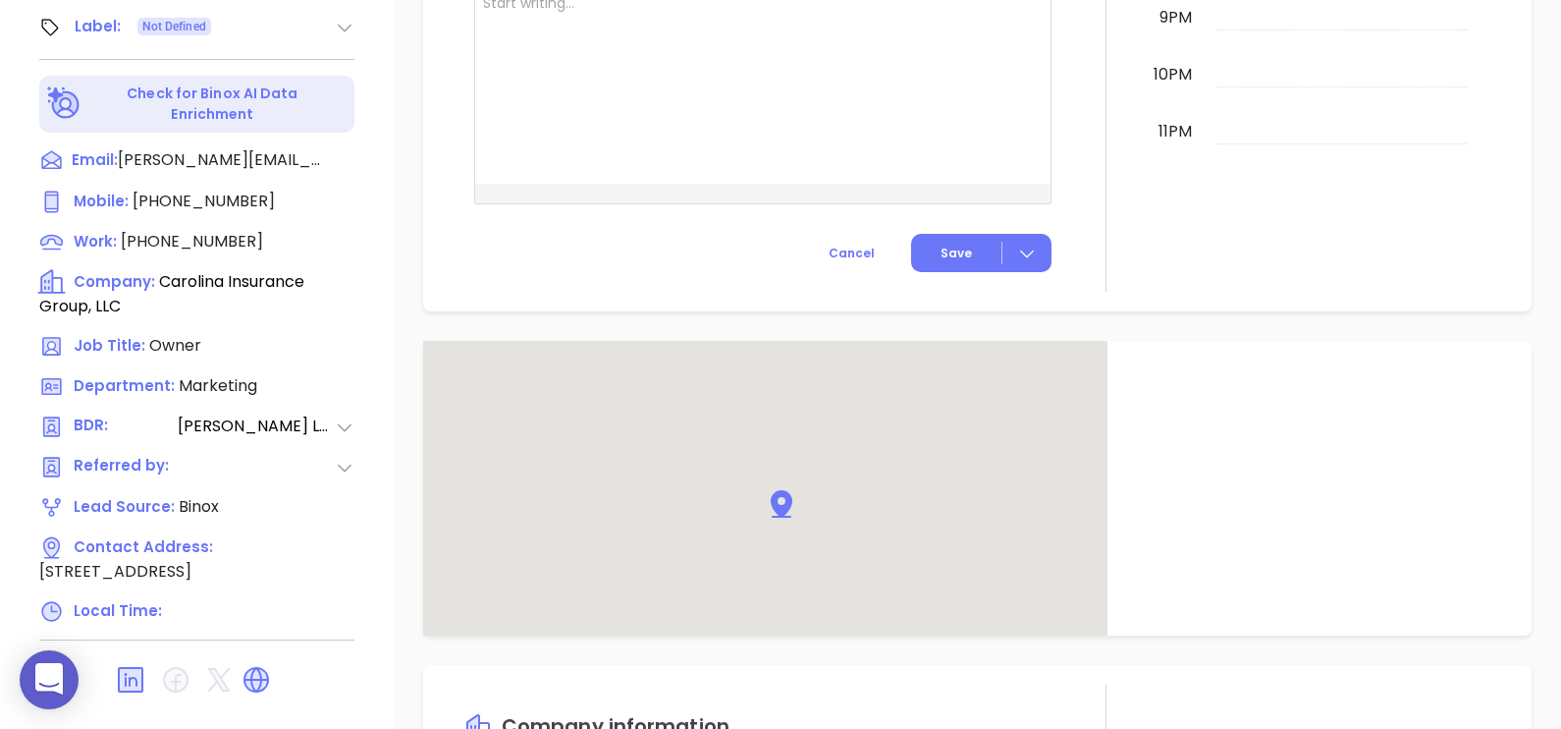
scroll to position [54, 0]
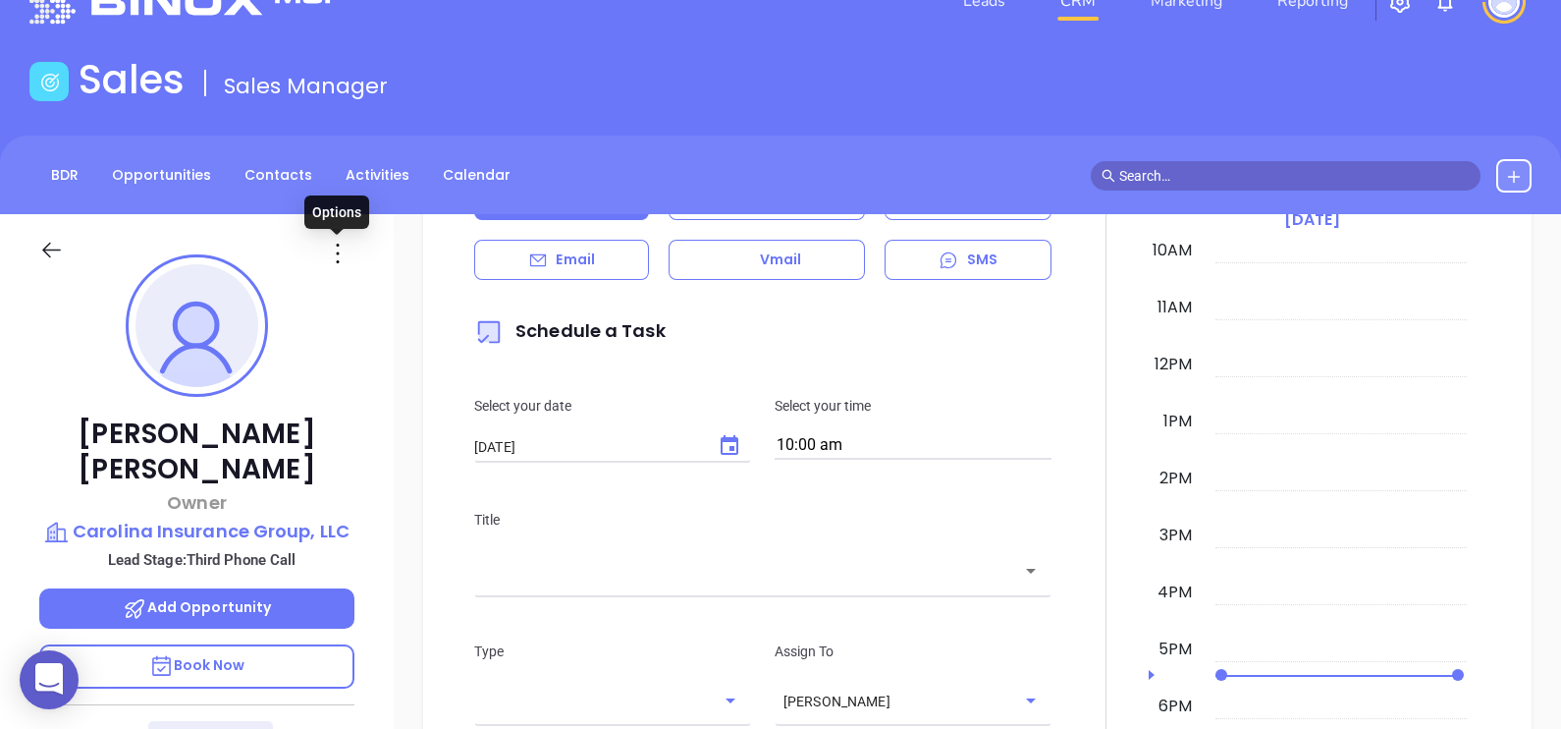
click at [343, 246] on icon at bounding box center [337, 253] width 31 height 31
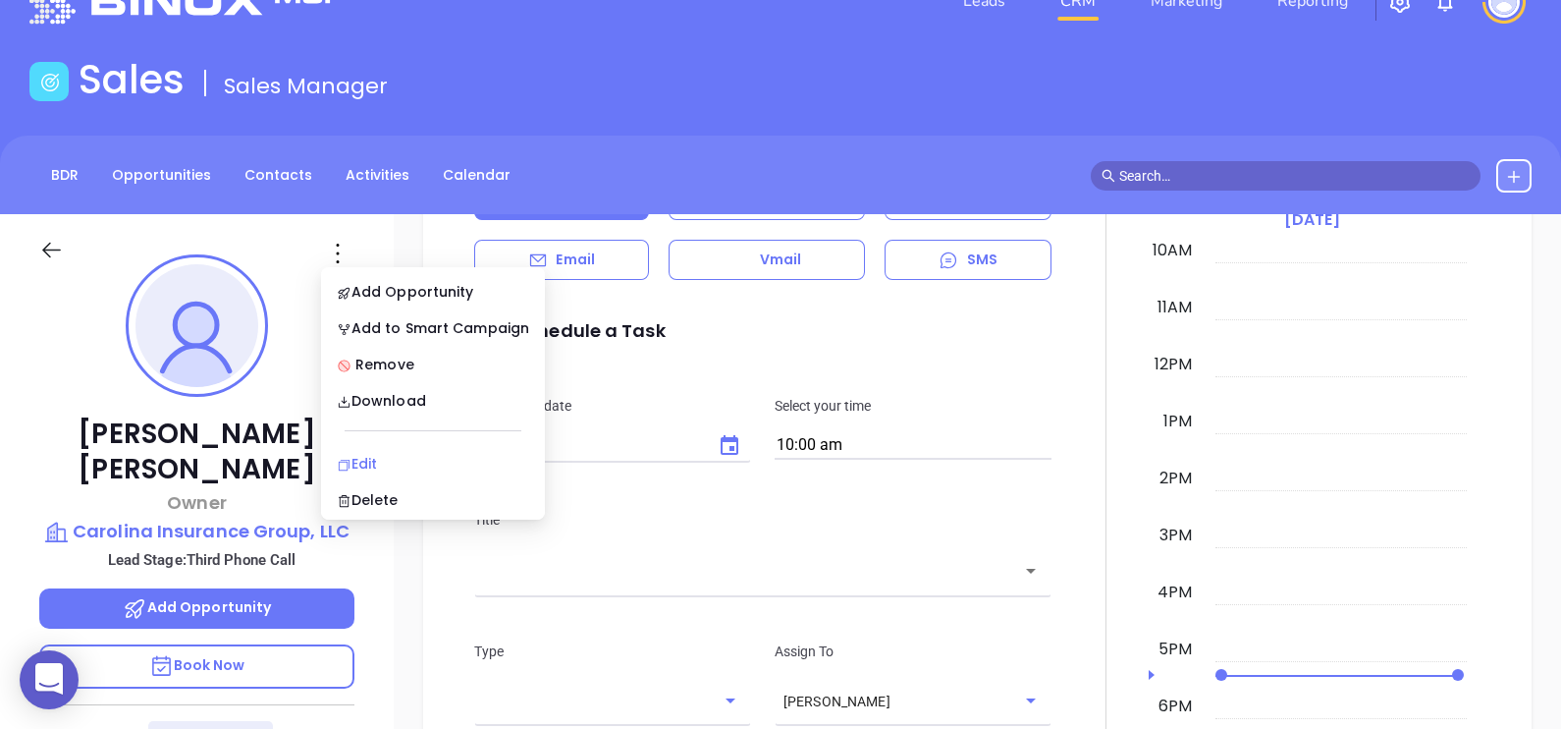
click at [388, 456] on div "Edit" at bounding box center [433, 464] width 192 height 22
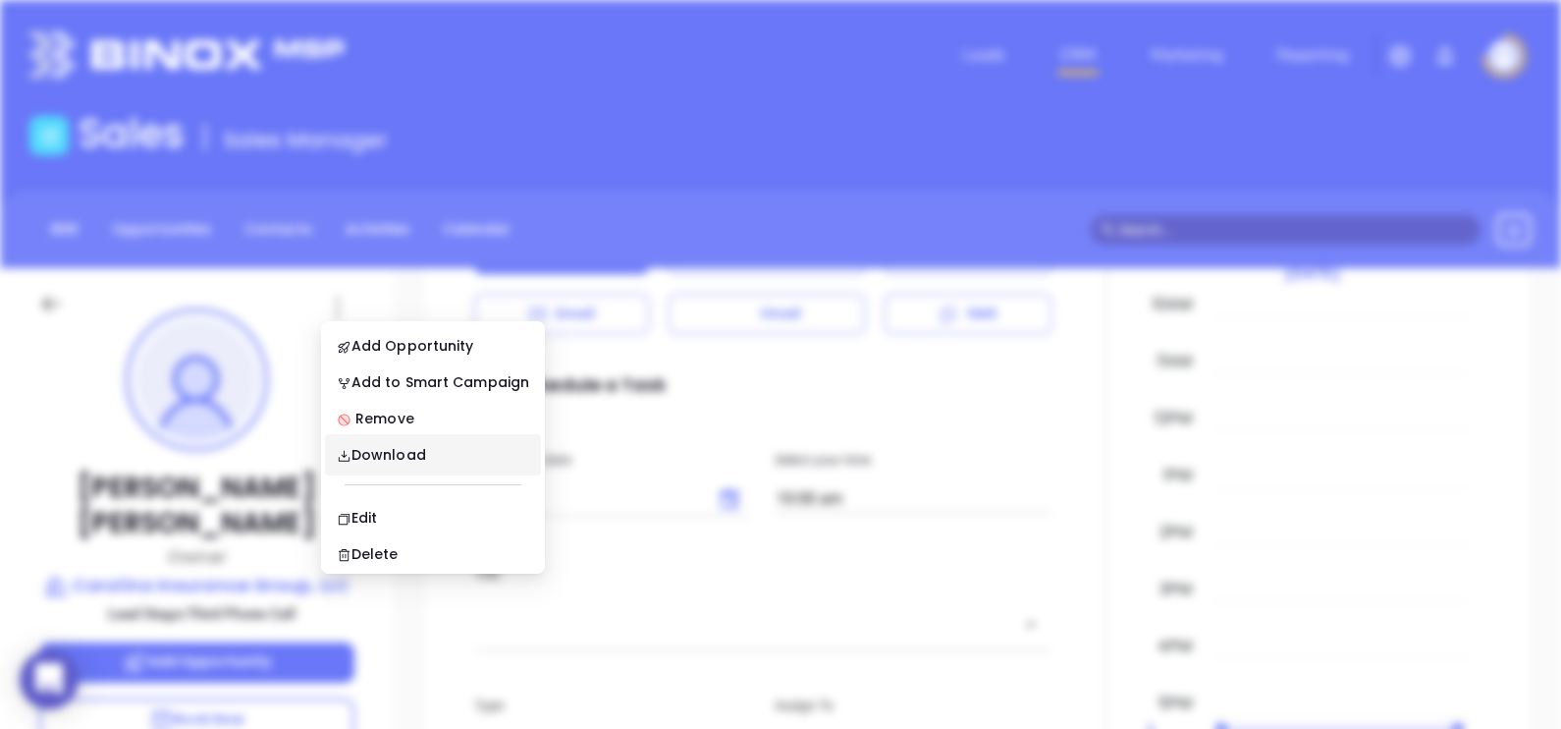
scroll to position [0, 0]
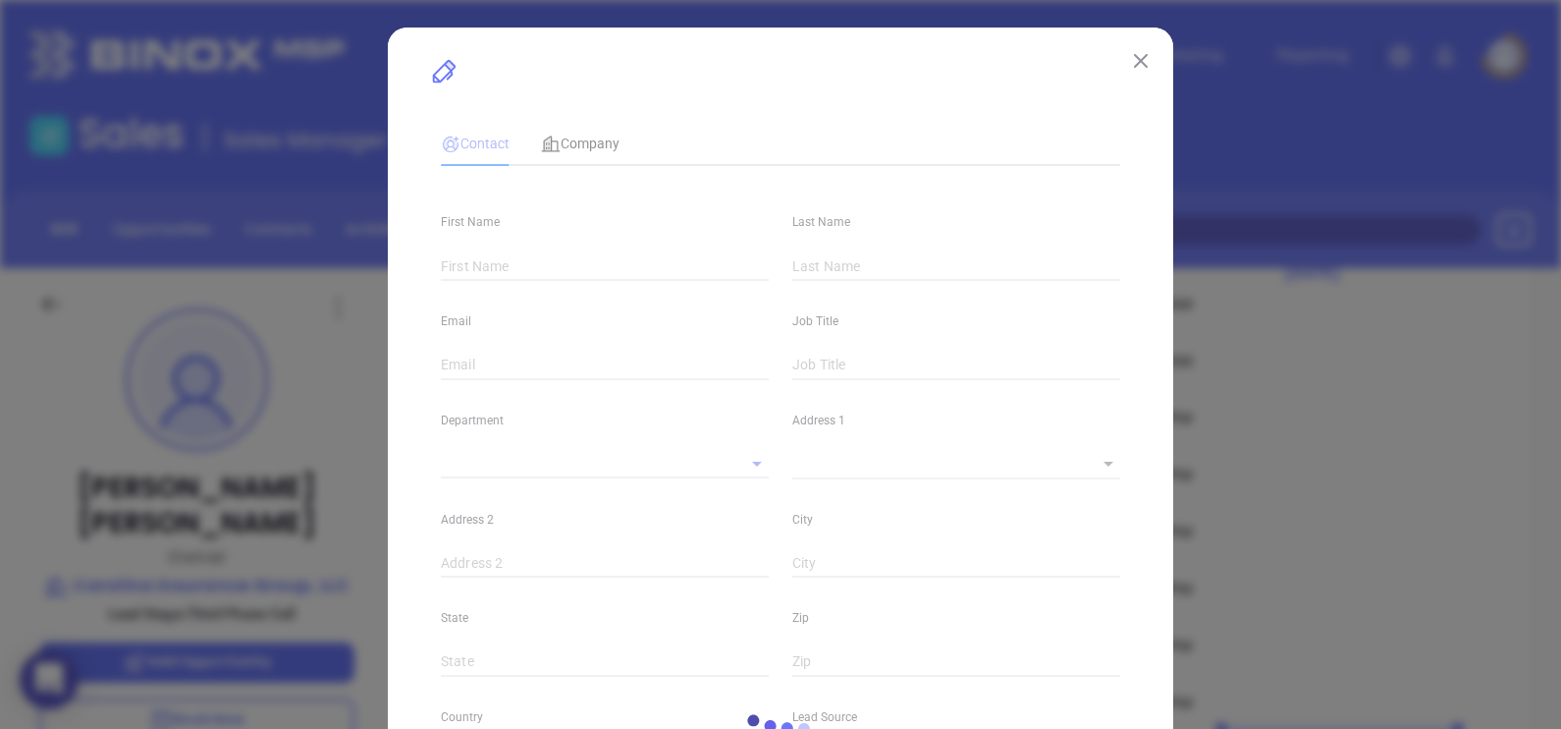
type input "[PERSON_NAME]"
type input "[PERSON_NAME][EMAIL_ADDRESS][PERSON_NAME][DOMAIN_NAME]"
type input "Owner"
type input "1"
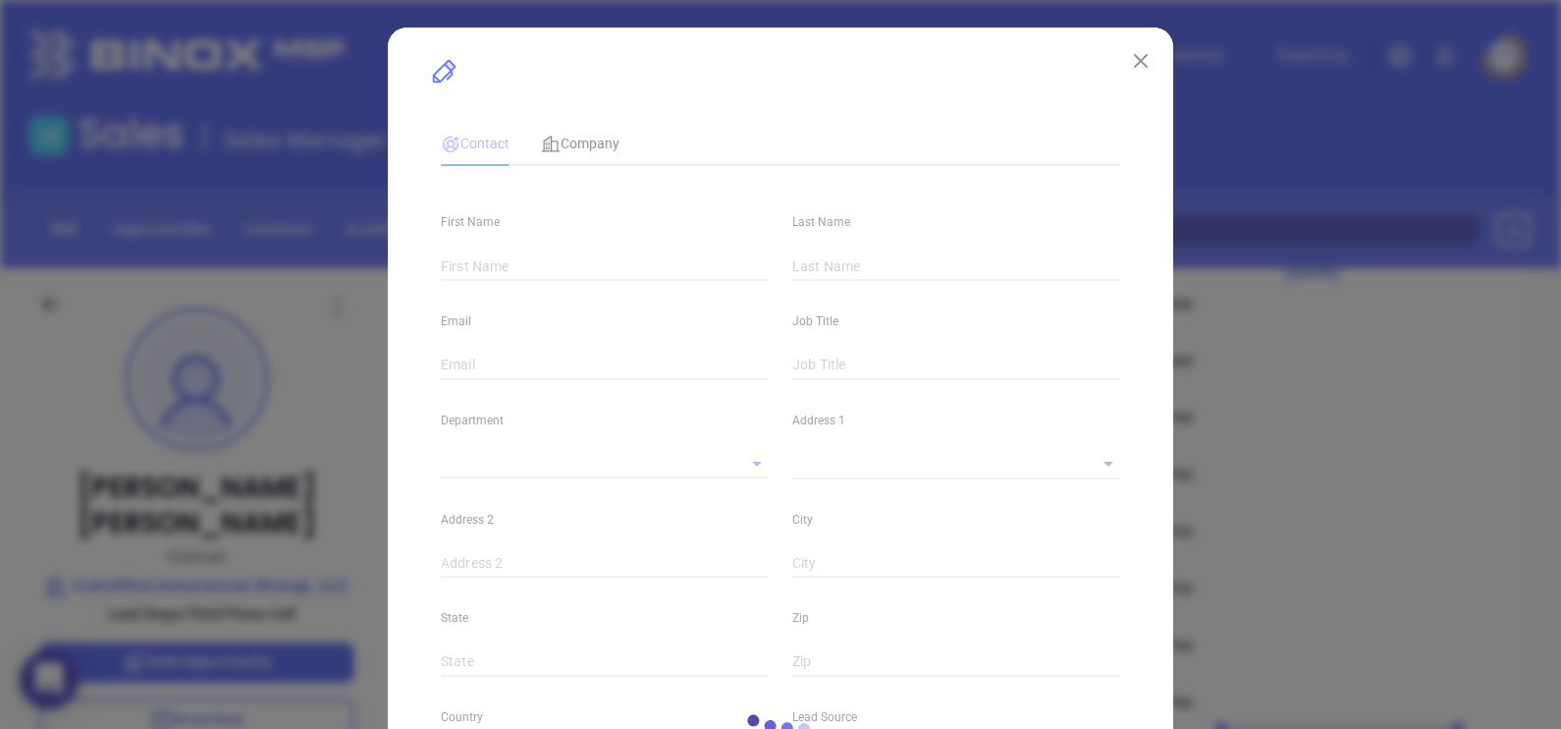
type input "[DOMAIN_NAME][URL][PERSON_NAME]"
type input "Marketing"
type input "Binox"
type input "[PERSON_NAME]"
type input "Third Phone Call"
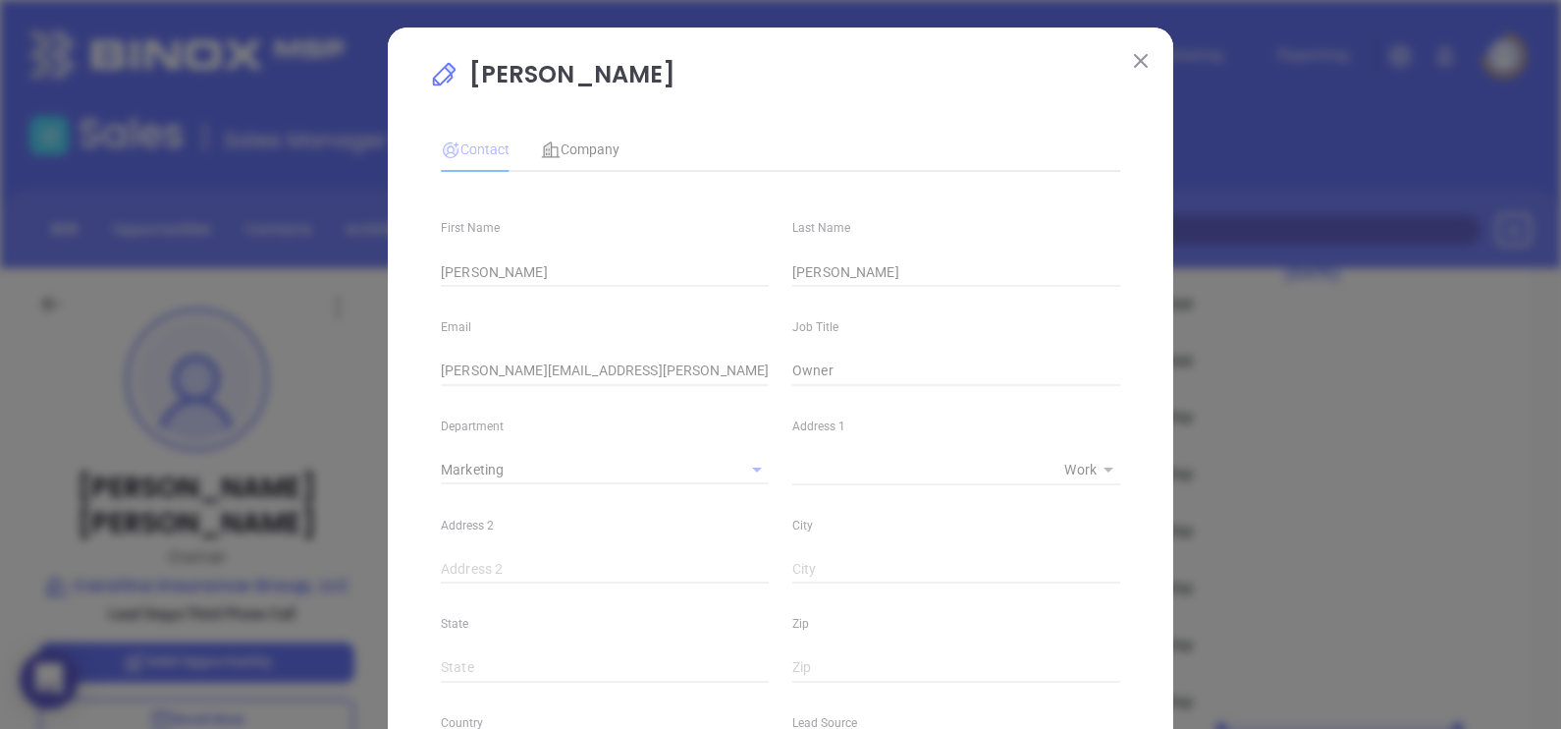
type input "[PHONE_NUMBER]"
type input "1"
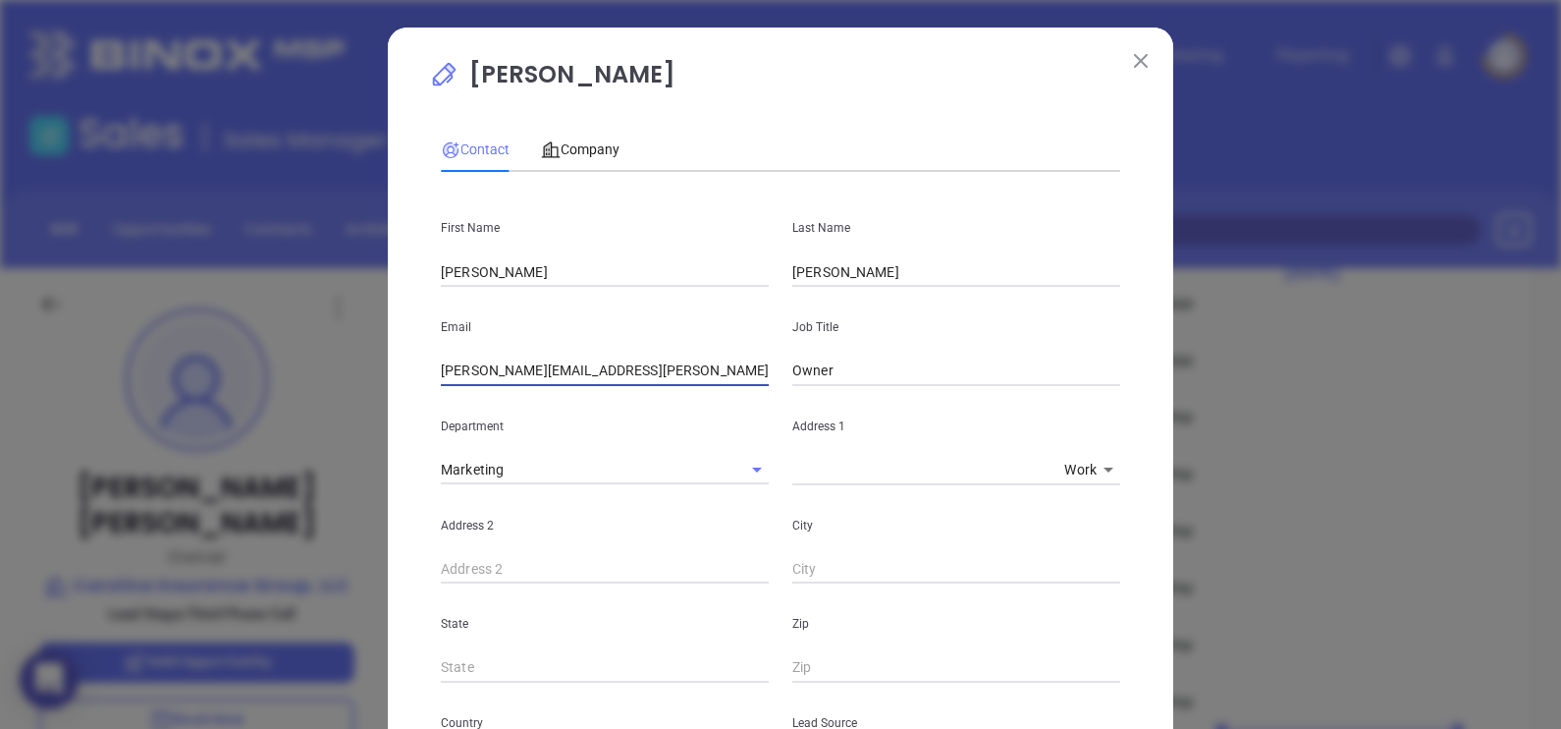
drag, startPoint x: 678, startPoint y: 373, endPoint x: 410, endPoint y: 360, distance: 268.4
click at [410, 360] on div "[PERSON_NAME] Contact Company First Name [PERSON_NAME] Name [PERSON_NAME] Email…" at bounding box center [781, 734] width 786 height 1415
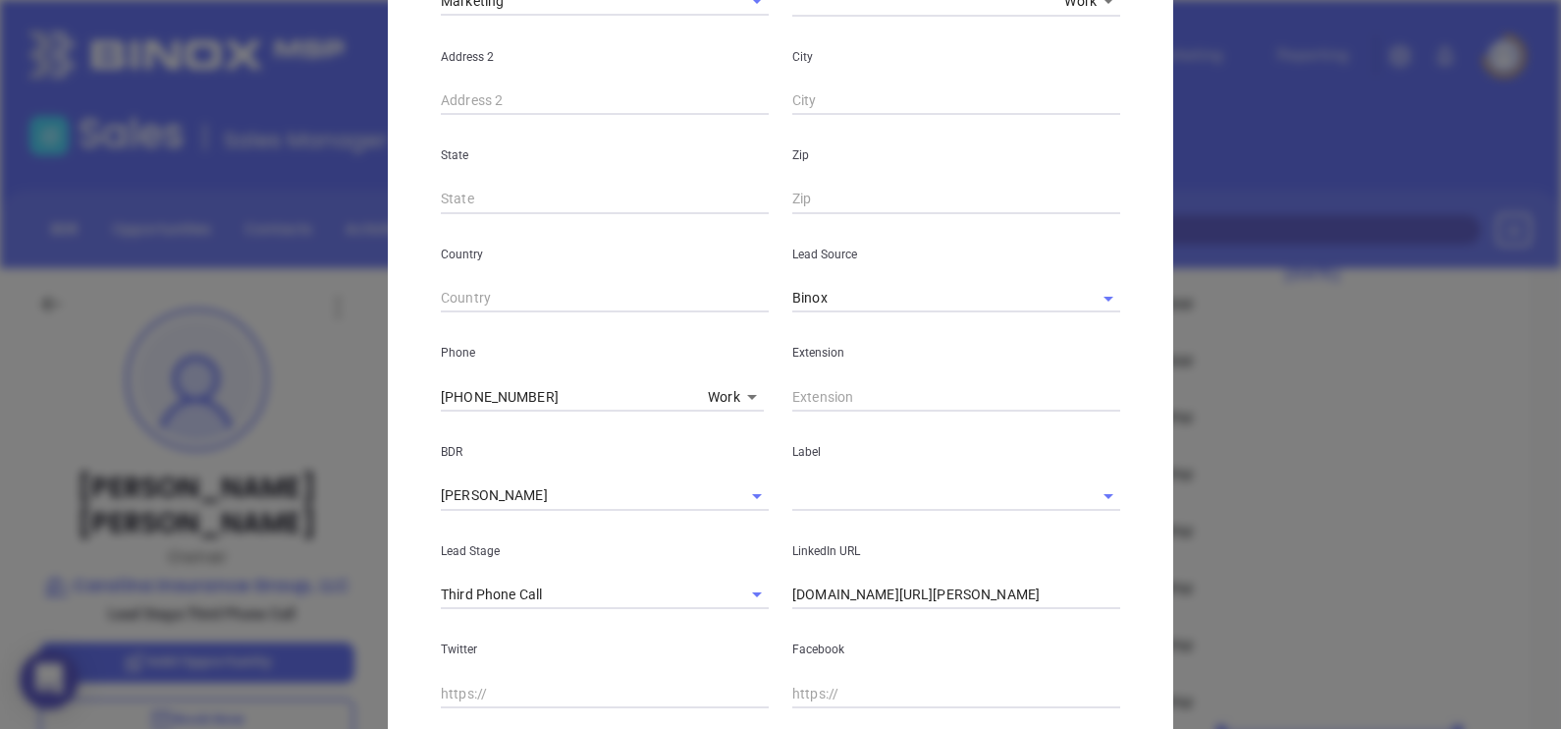
scroll to position [5, 0]
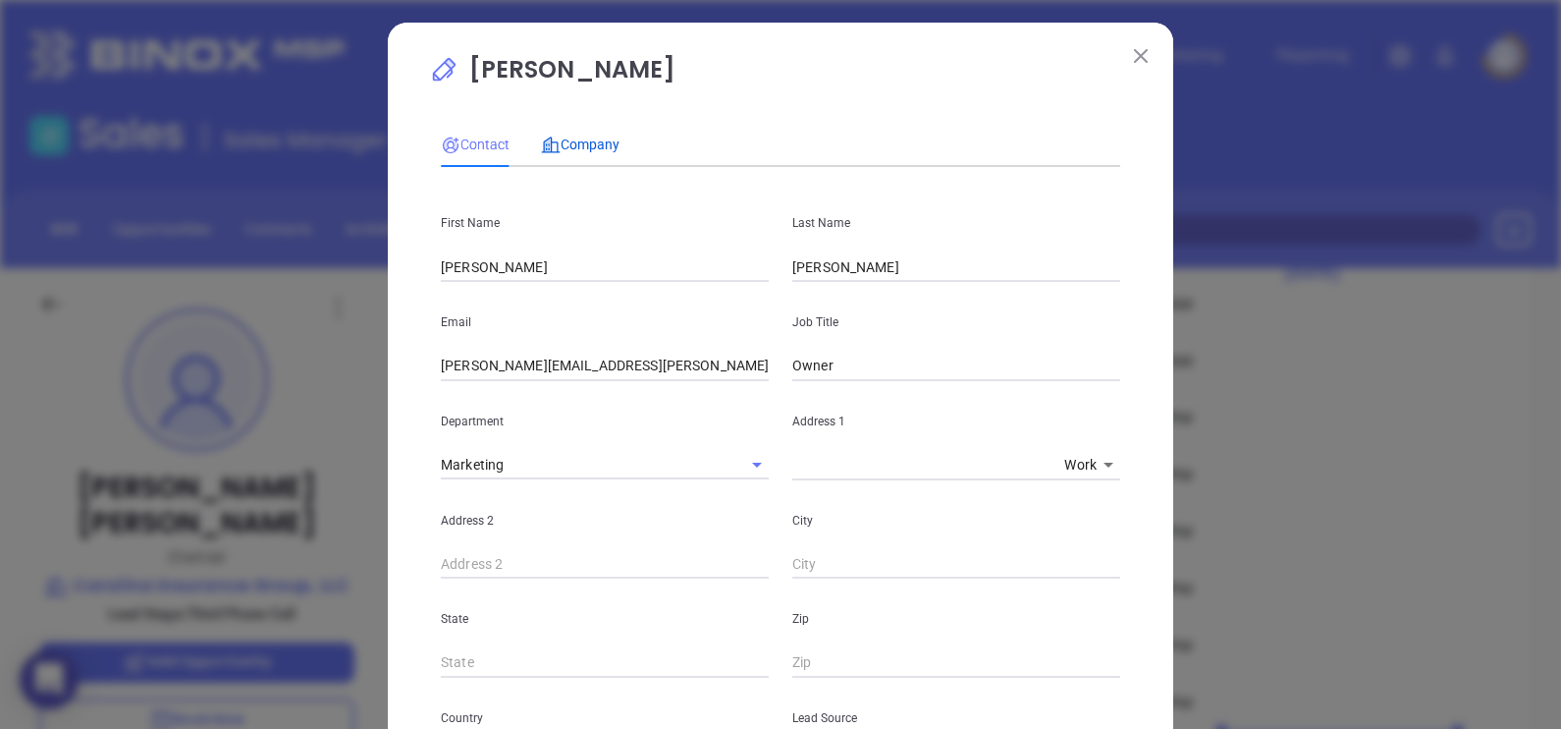
click at [601, 141] on span "Company" at bounding box center [580, 145] width 79 height 16
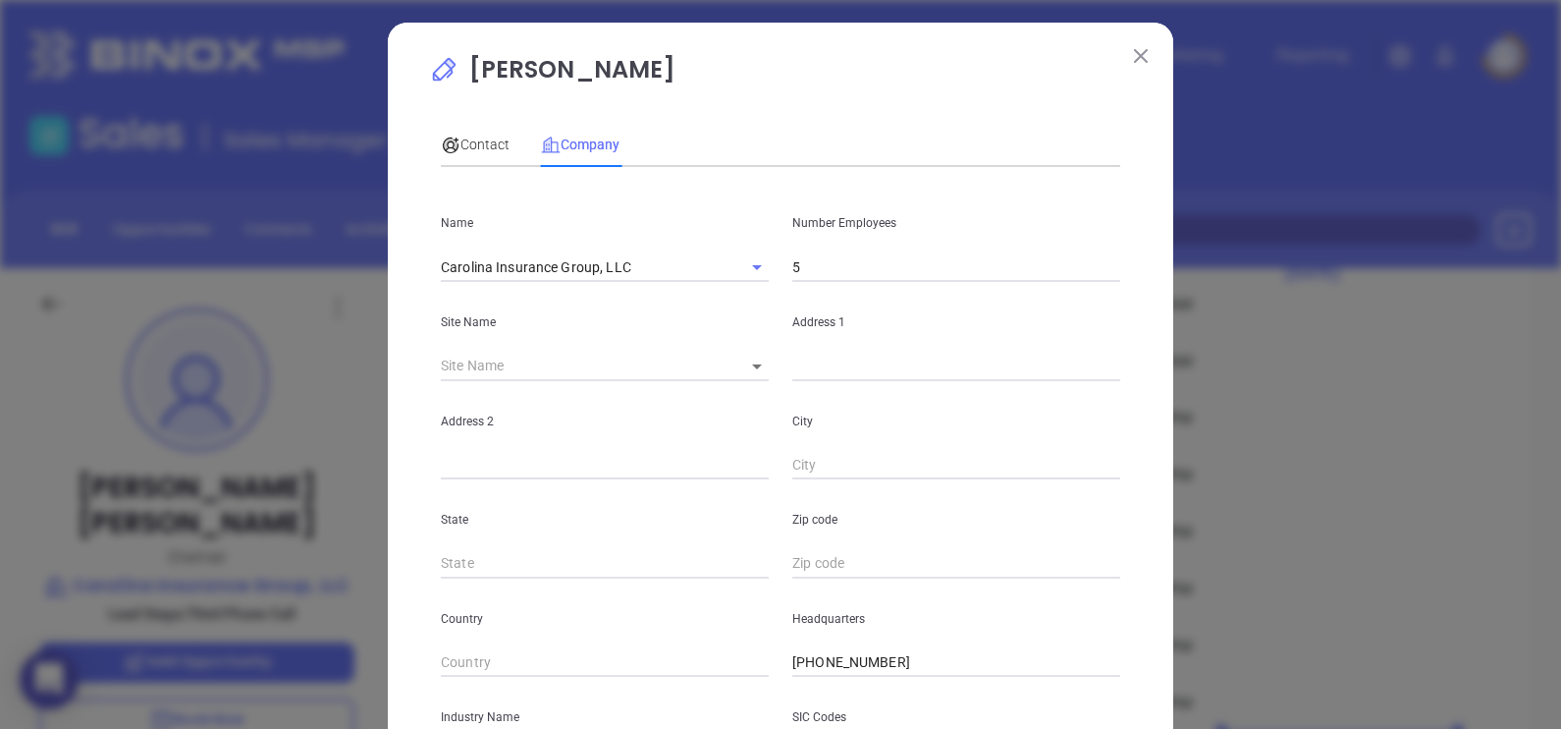
scroll to position [397, 0]
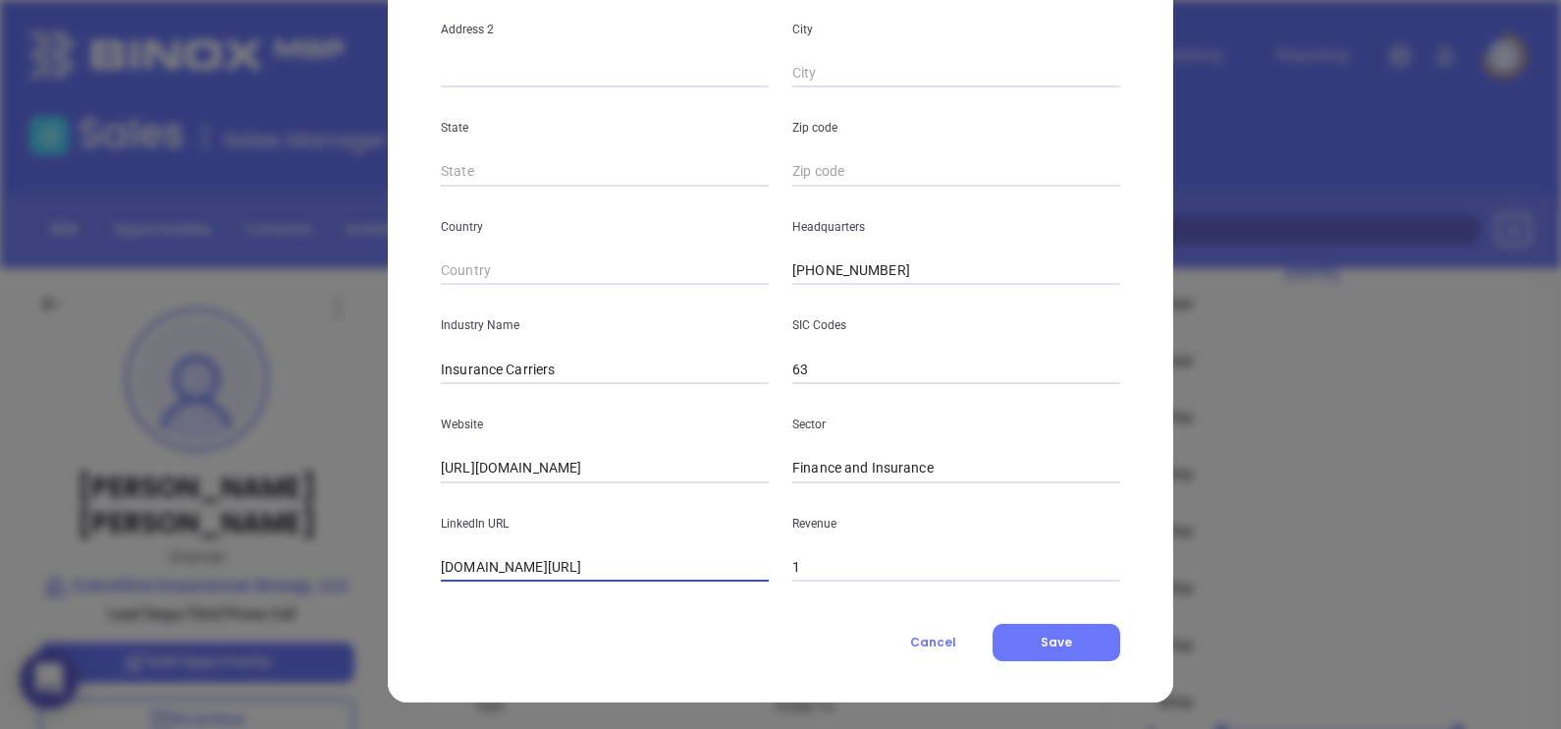
click at [673, 563] on input "[DOMAIN_NAME][URL]" at bounding box center [605, 567] width 328 height 29
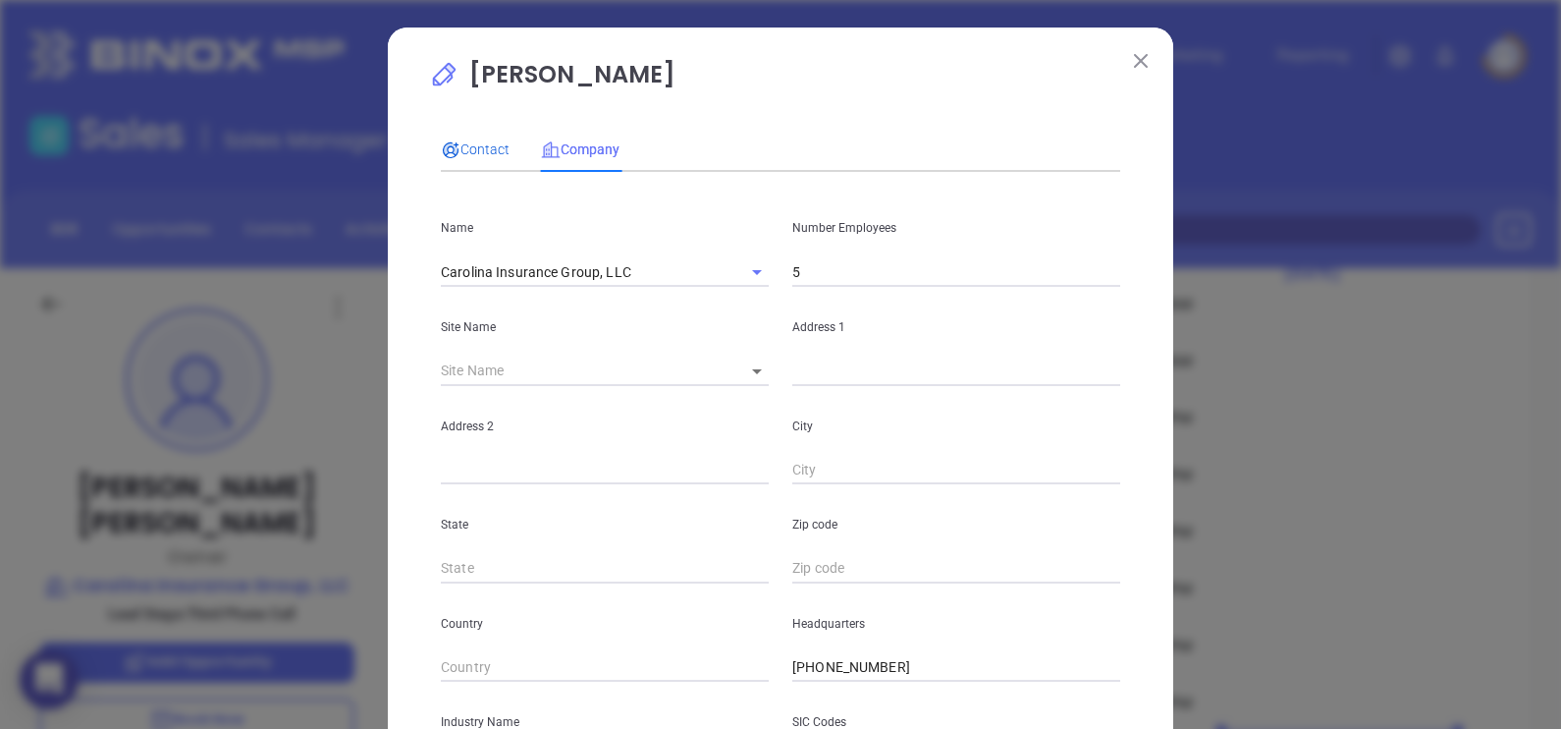
click at [478, 144] on span "Contact" at bounding box center [475, 149] width 69 height 16
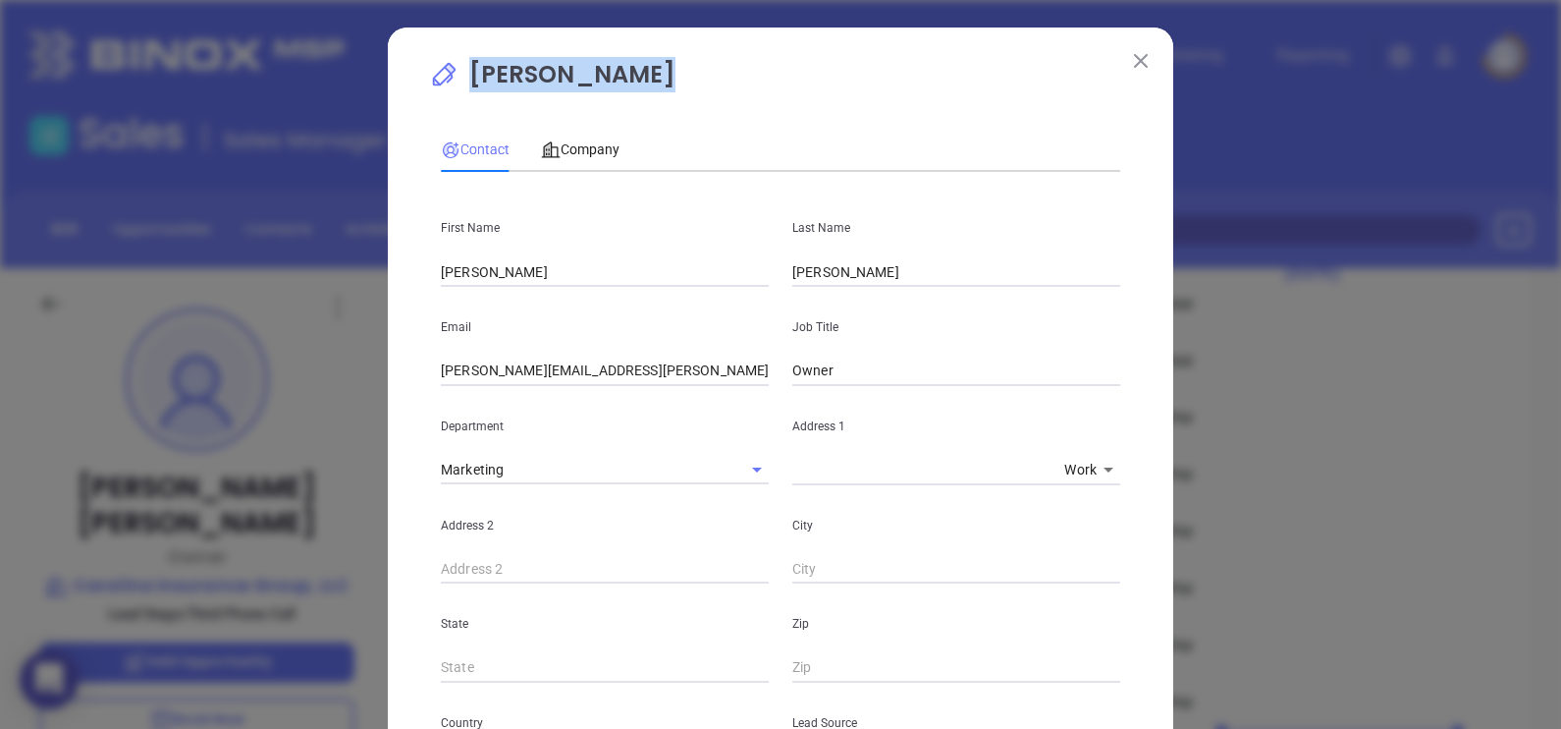
drag, startPoint x: 638, startPoint y: 74, endPoint x: 628, endPoint y: 75, distance: 9.9
click at [628, 75] on p "James Polatty" at bounding box center [780, 79] width 703 height 45
copy p "James Polatty"
click at [575, 137] on div "Company" at bounding box center [580, 149] width 79 height 45
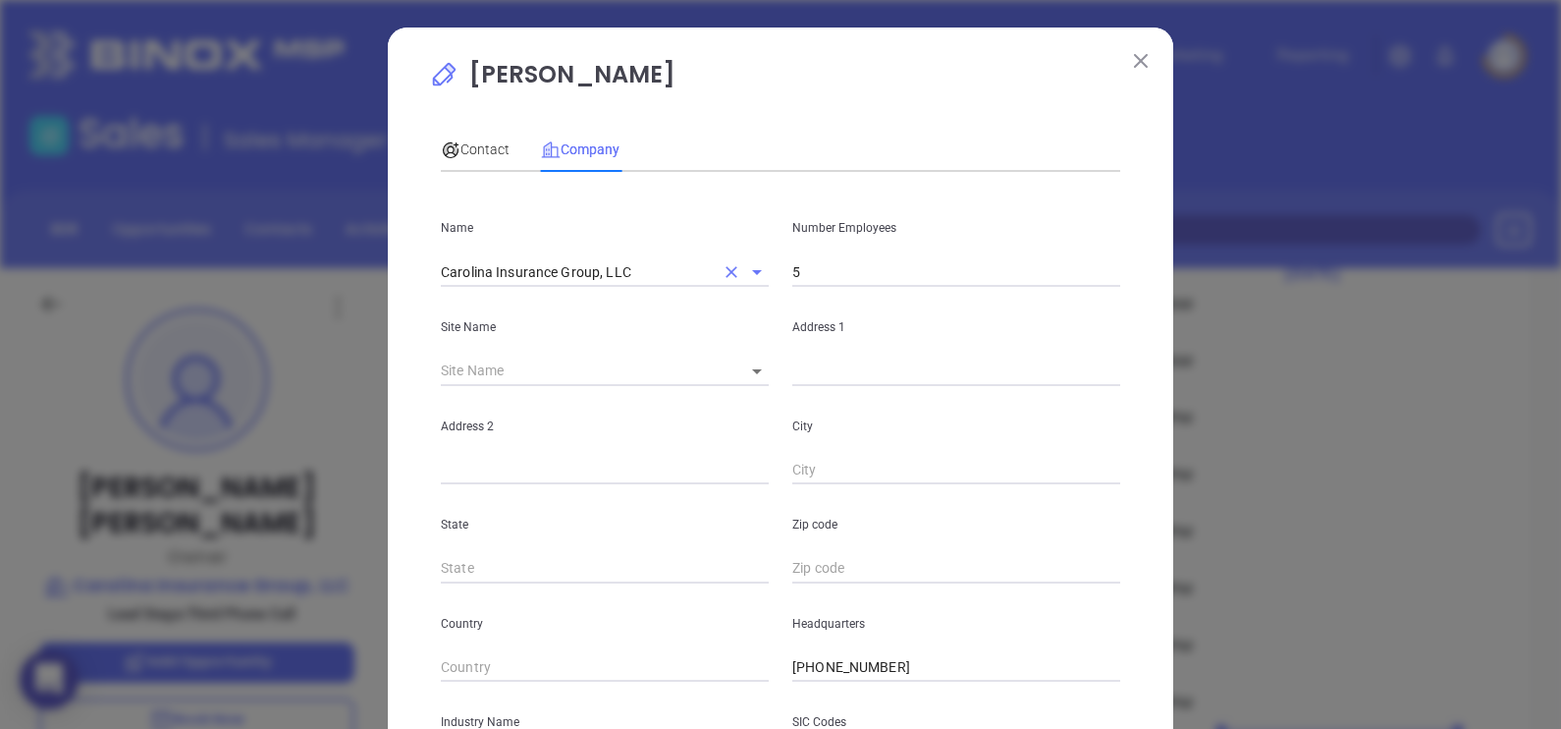
click at [630, 281] on input "Carolina Insurance Group, LLC" at bounding box center [577, 271] width 273 height 28
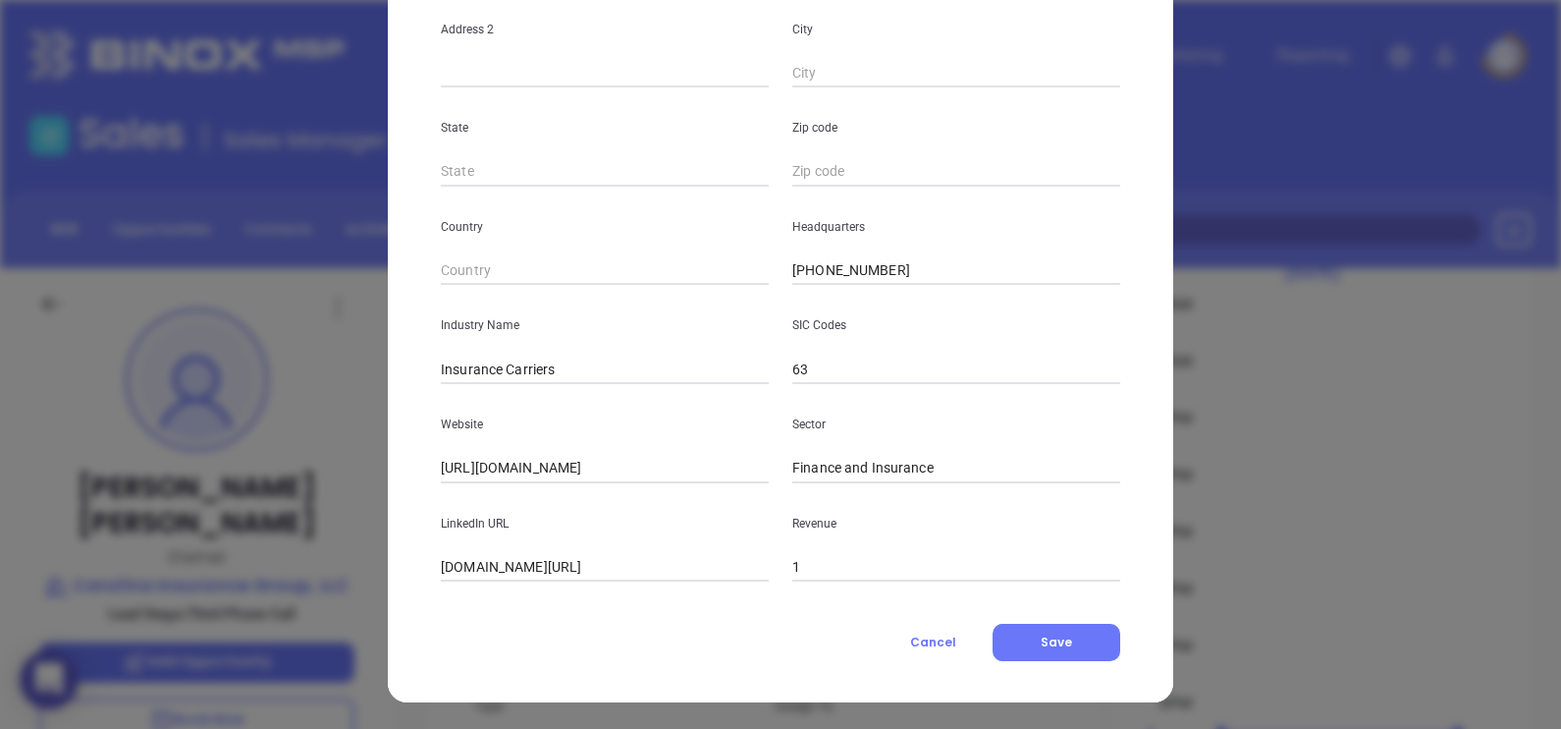
click at [643, 467] on input "https://www.carolinainsgrp.com/" at bounding box center [605, 468] width 328 height 29
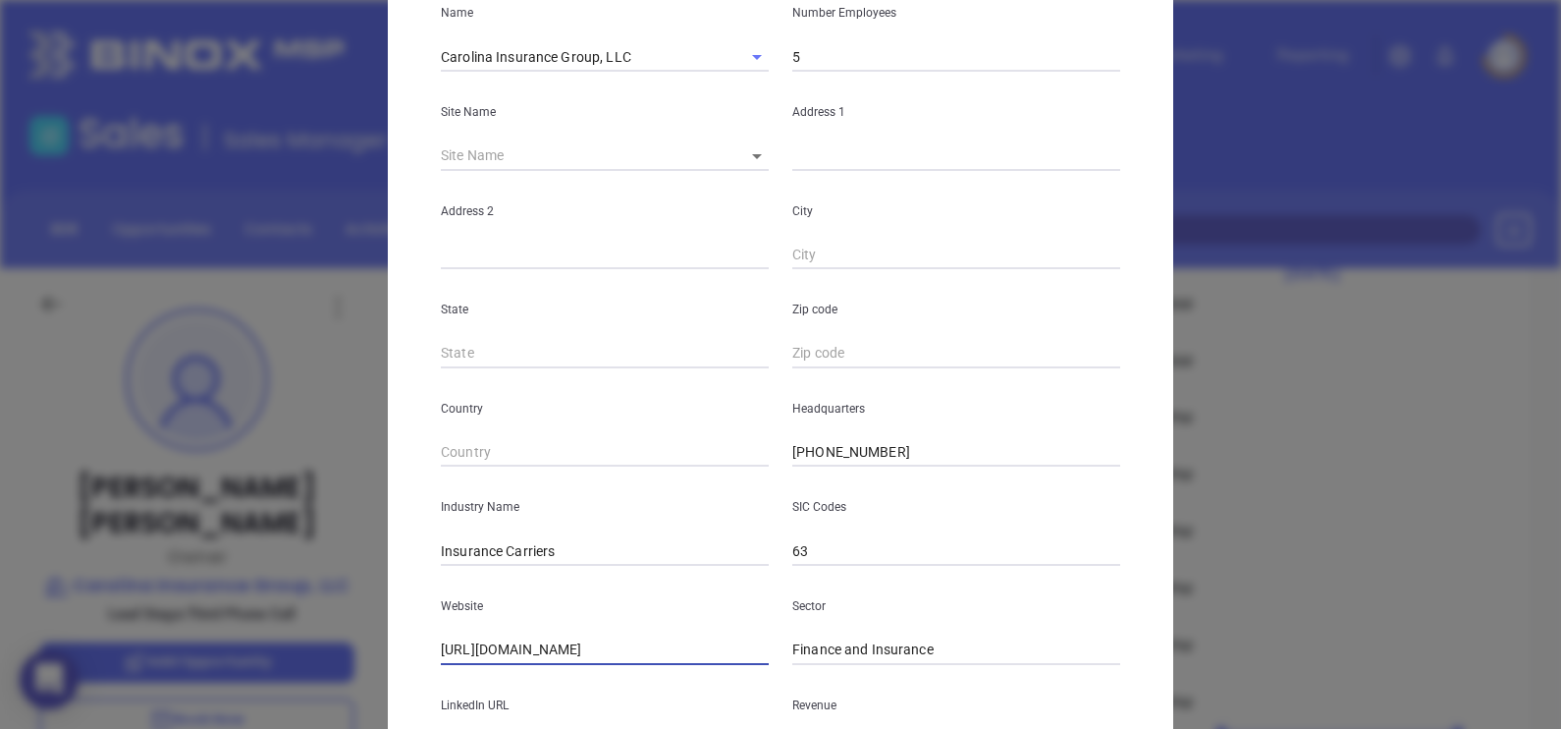
scroll to position [0, 0]
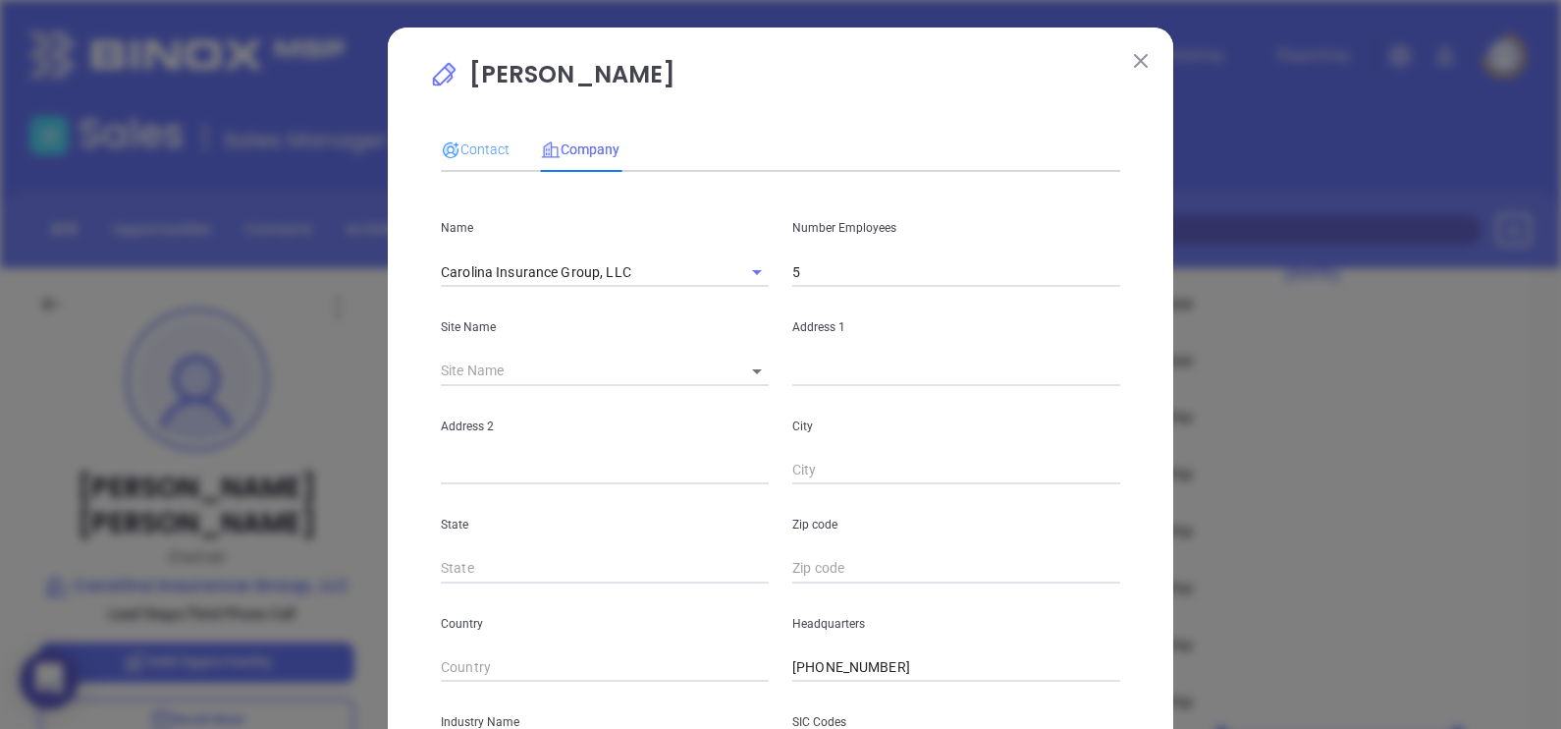
click at [482, 133] on div "Contact" at bounding box center [475, 149] width 69 height 45
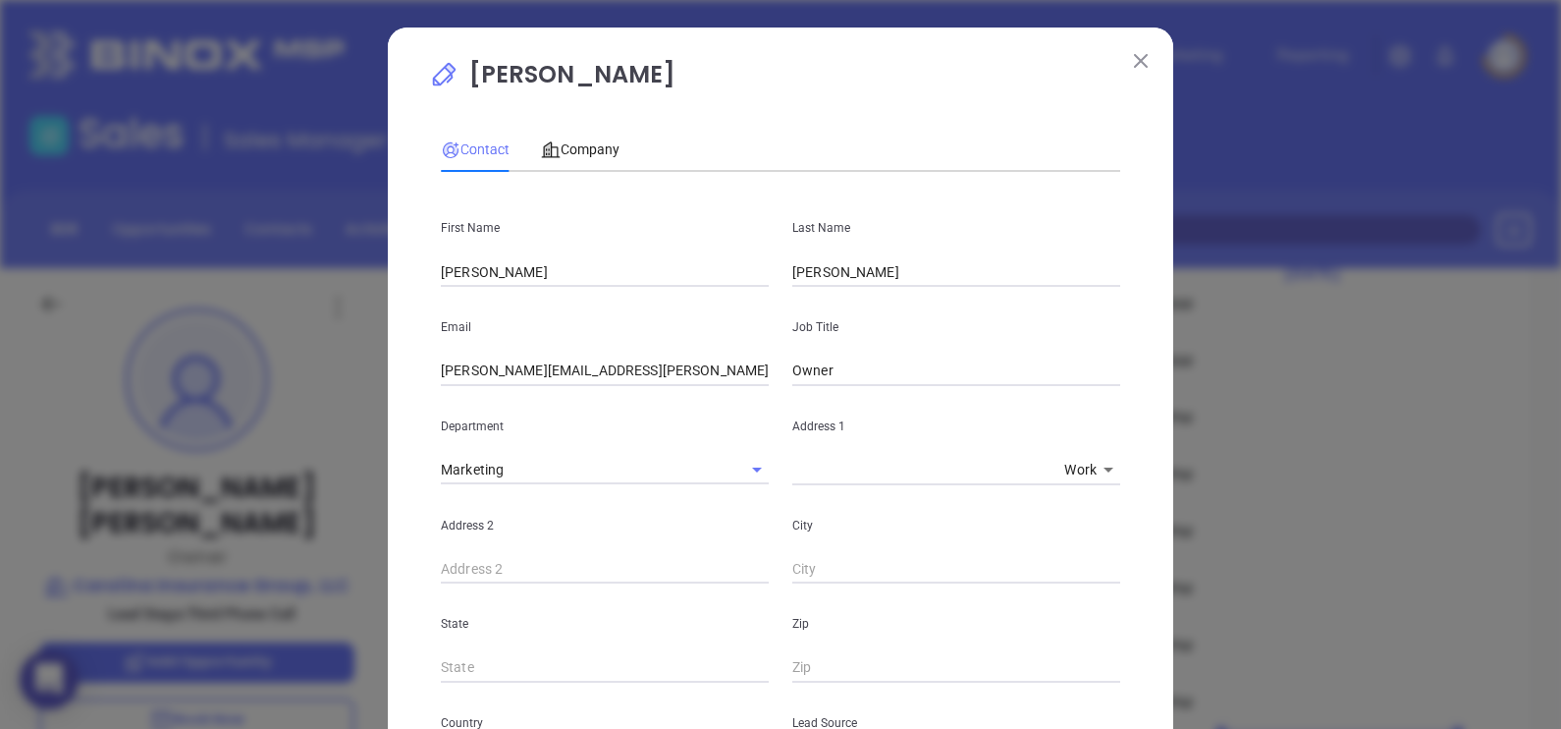
click at [1135, 57] on img at bounding box center [1141, 61] width 14 height 14
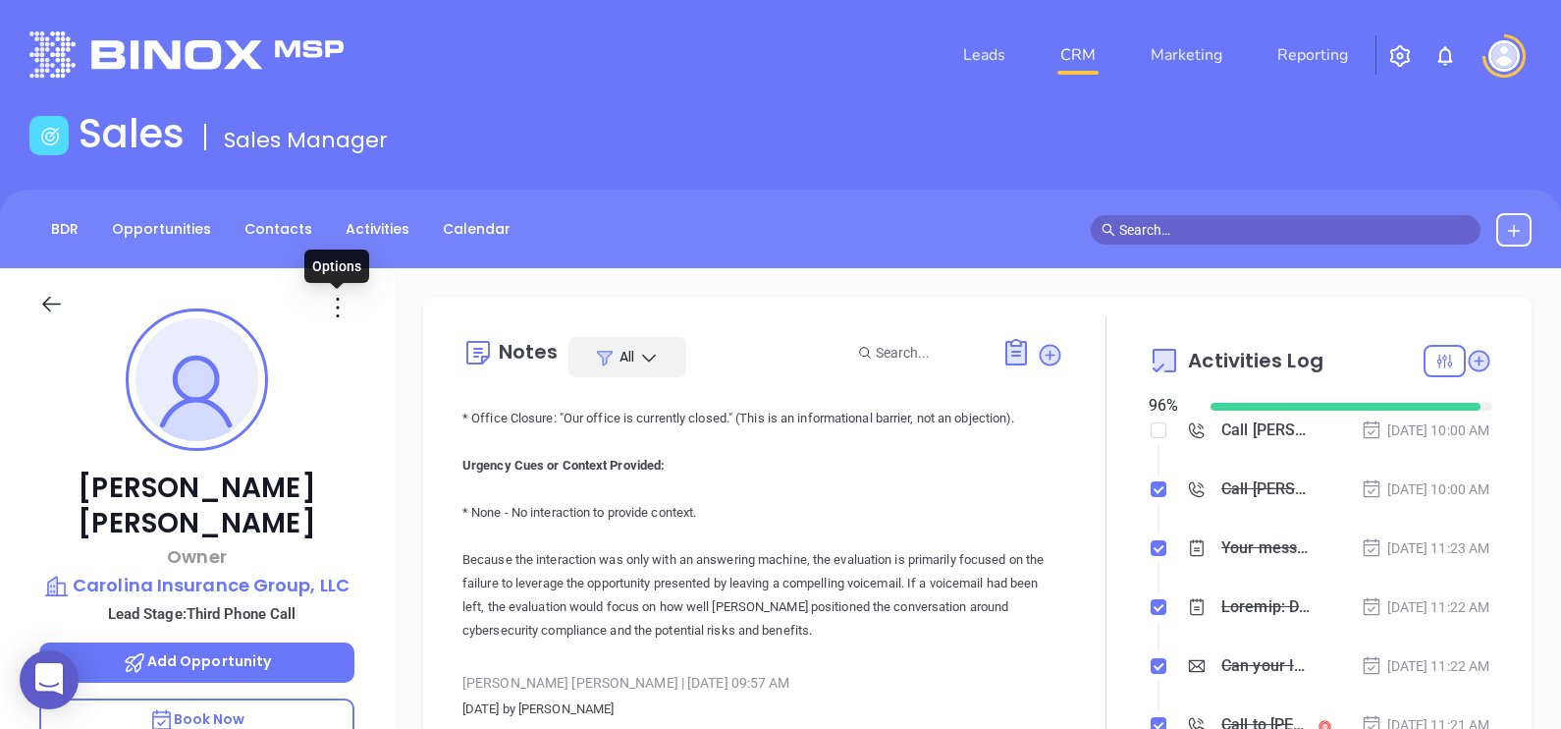
click at [340, 305] on icon at bounding box center [337, 307] width 31 height 31
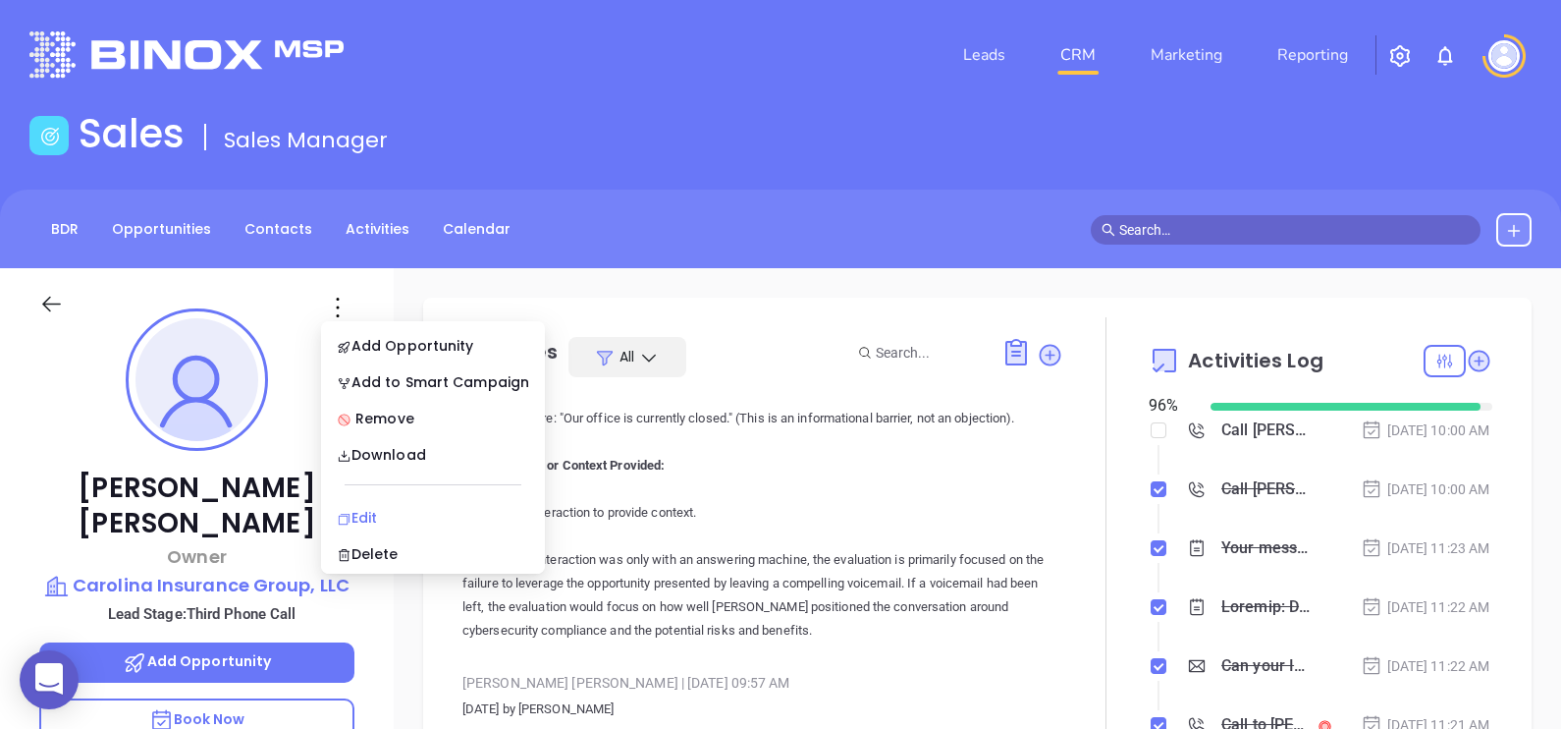
click at [410, 516] on div "Edit" at bounding box center [433, 518] width 192 height 22
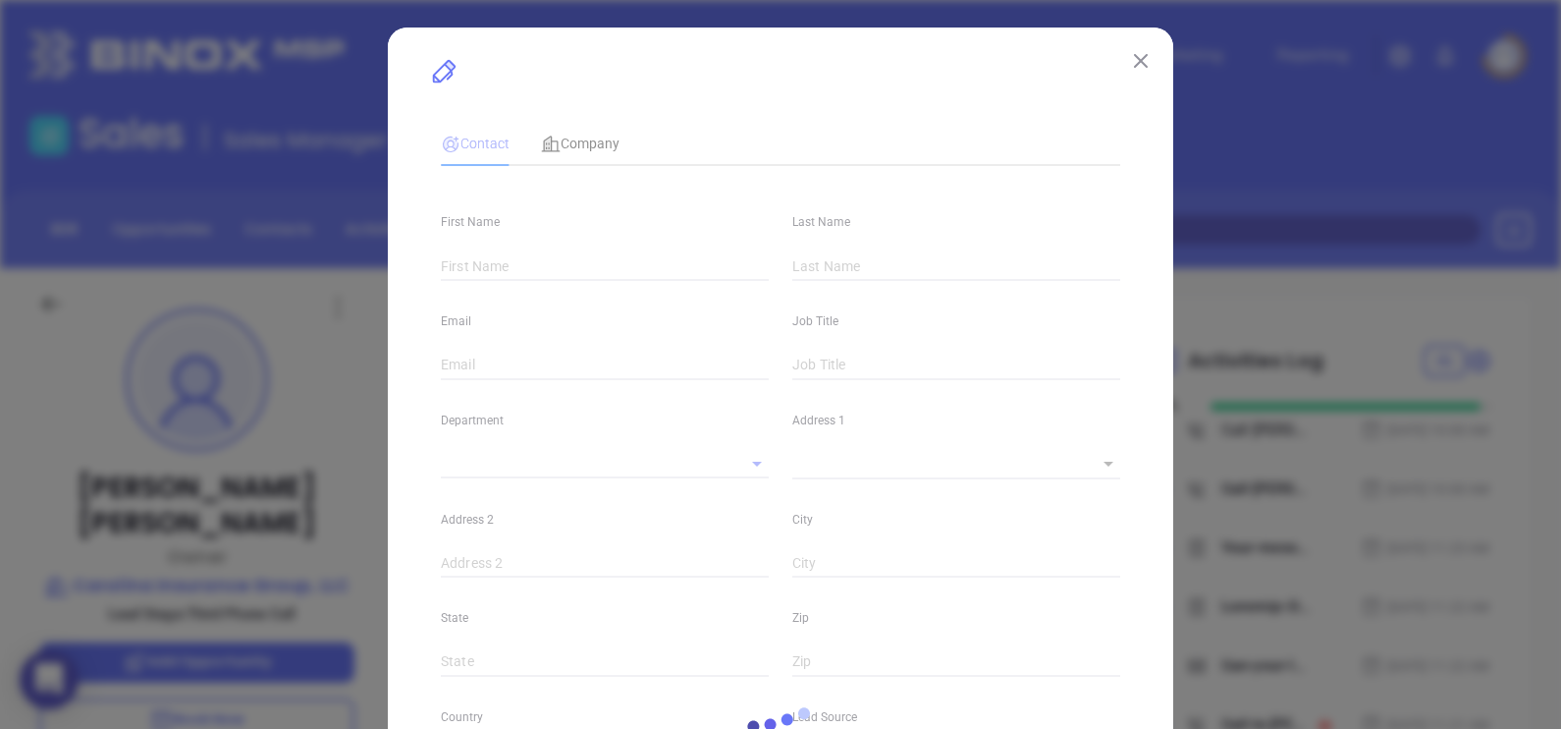
type input "James"
type input "Polatty"
type input "james.polatty@carolinainsgrp.com"
type input "Owner"
type input "1"
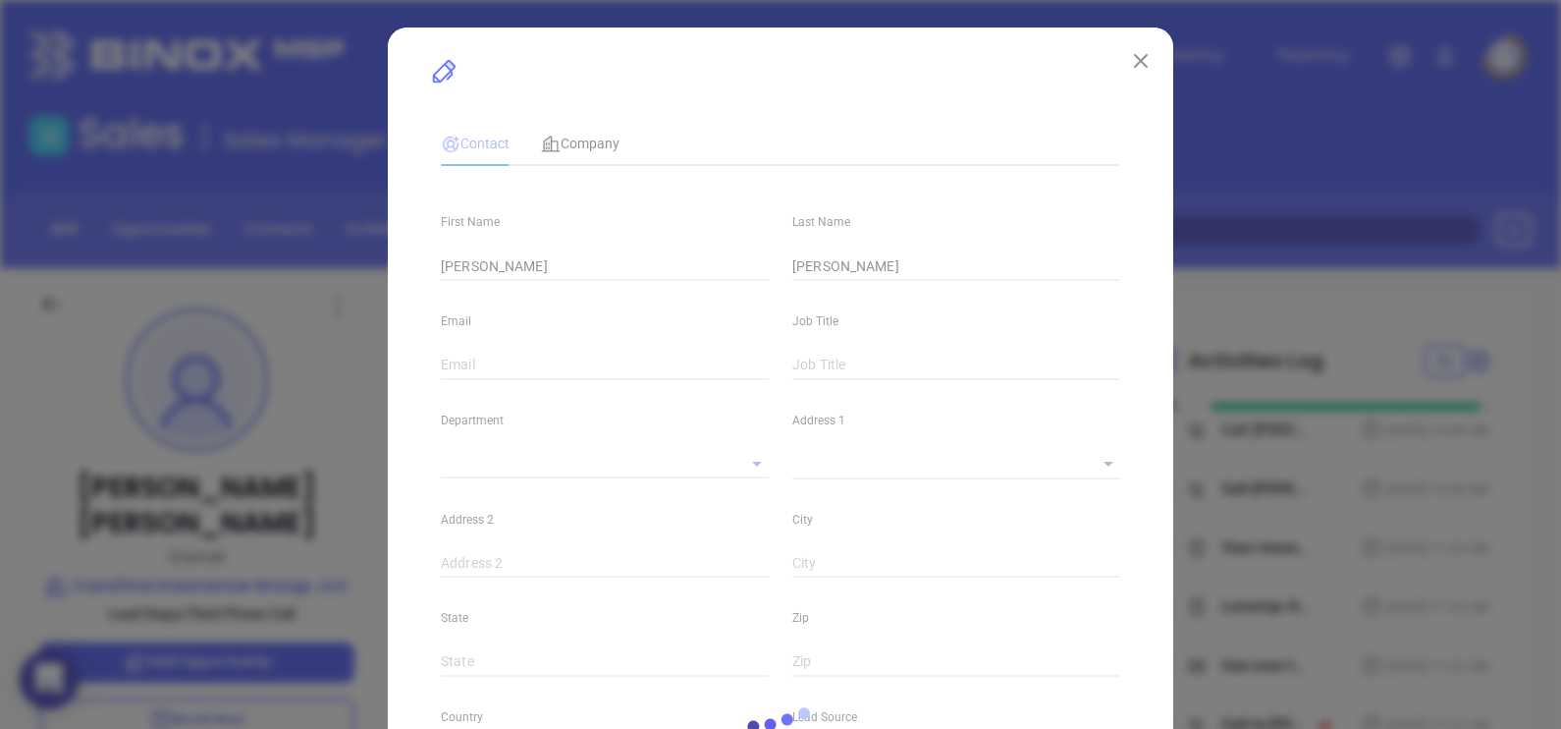
type input "linkedin.com/in/james-polatty-a9117317"
type input "Marketing"
type input "Binox"
type input "[PERSON_NAME]"
type input "Third Phone Call"
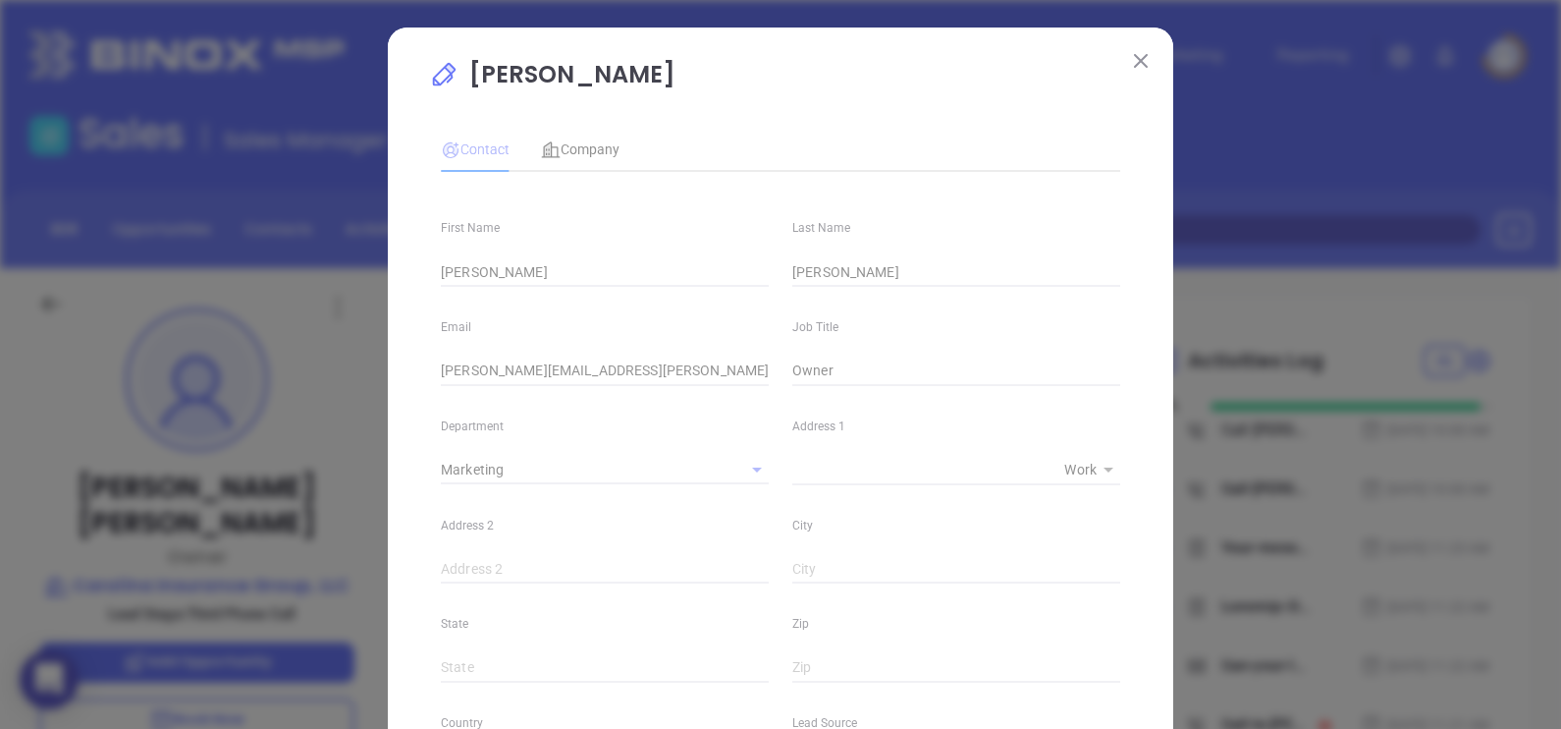
type input "(843) 946-9915"
type input "1"
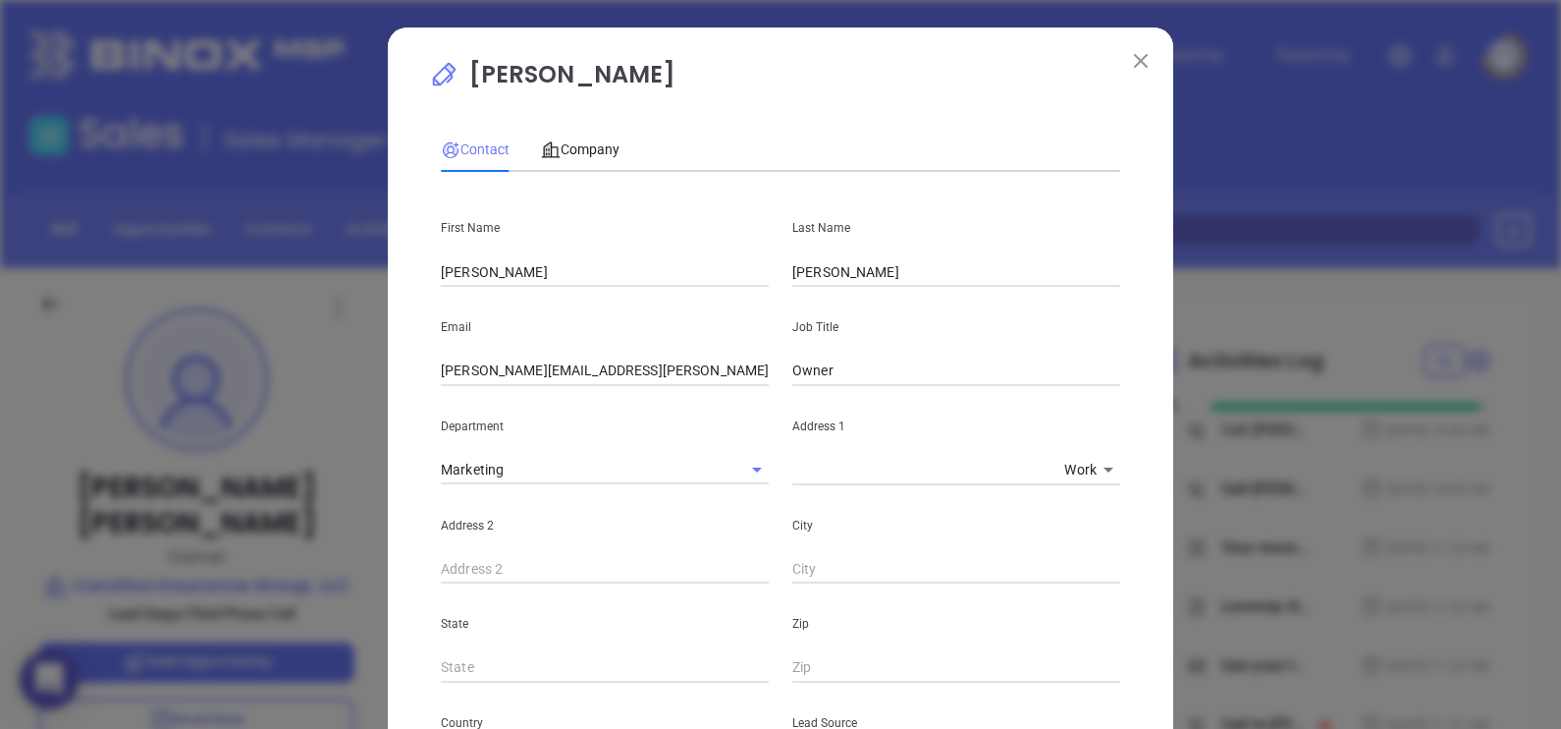
click at [516, 369] on input "james.polatty@carolinainsgrp.com" at bounding box center [605, 370] width 328 height 29
click at [633, 361] on input "polatty@carolinainsgrp.com" at bounding box center [605, 370] width 328 height 29
type input "polatty@carolinainsgrp.com"
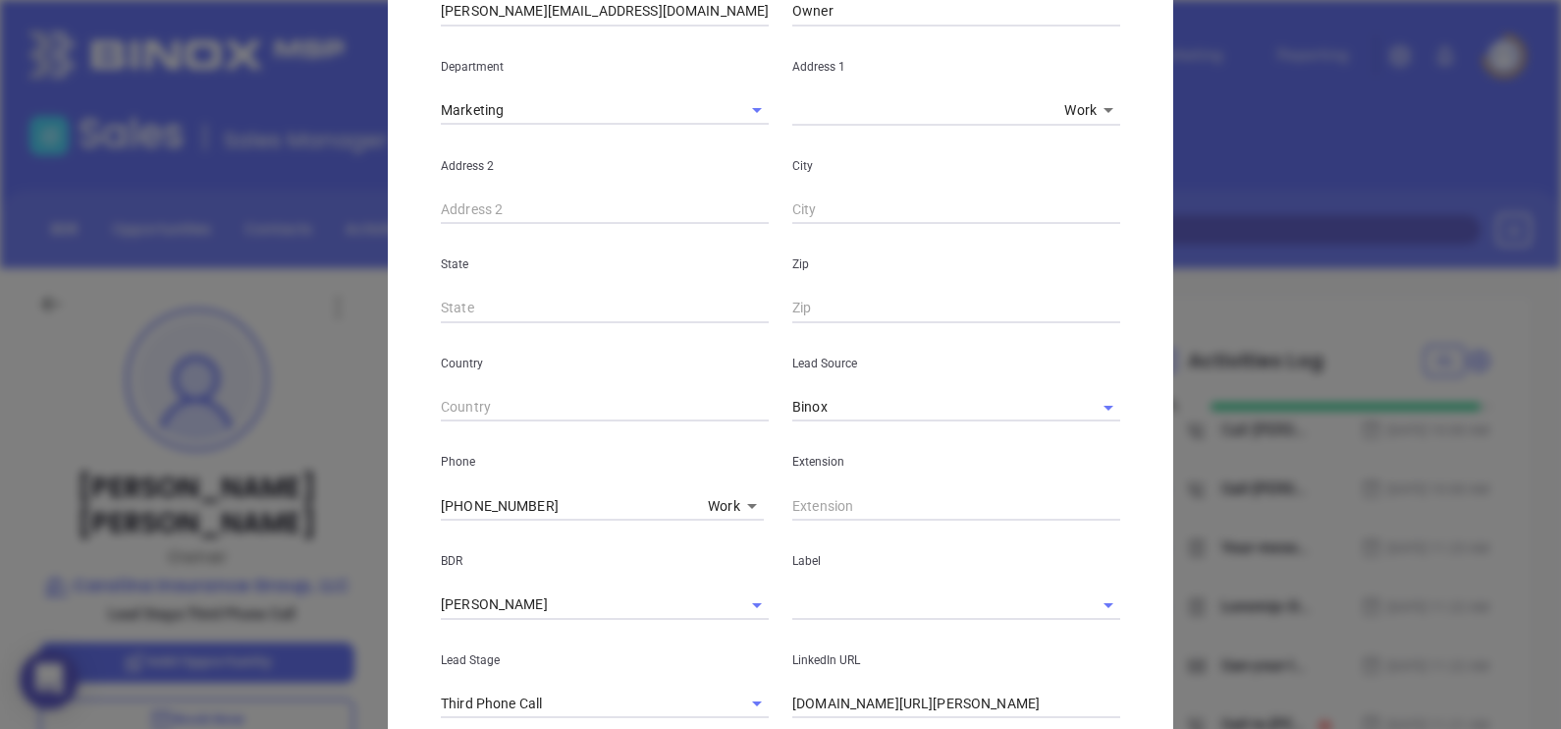
scroll to position [741, 0]
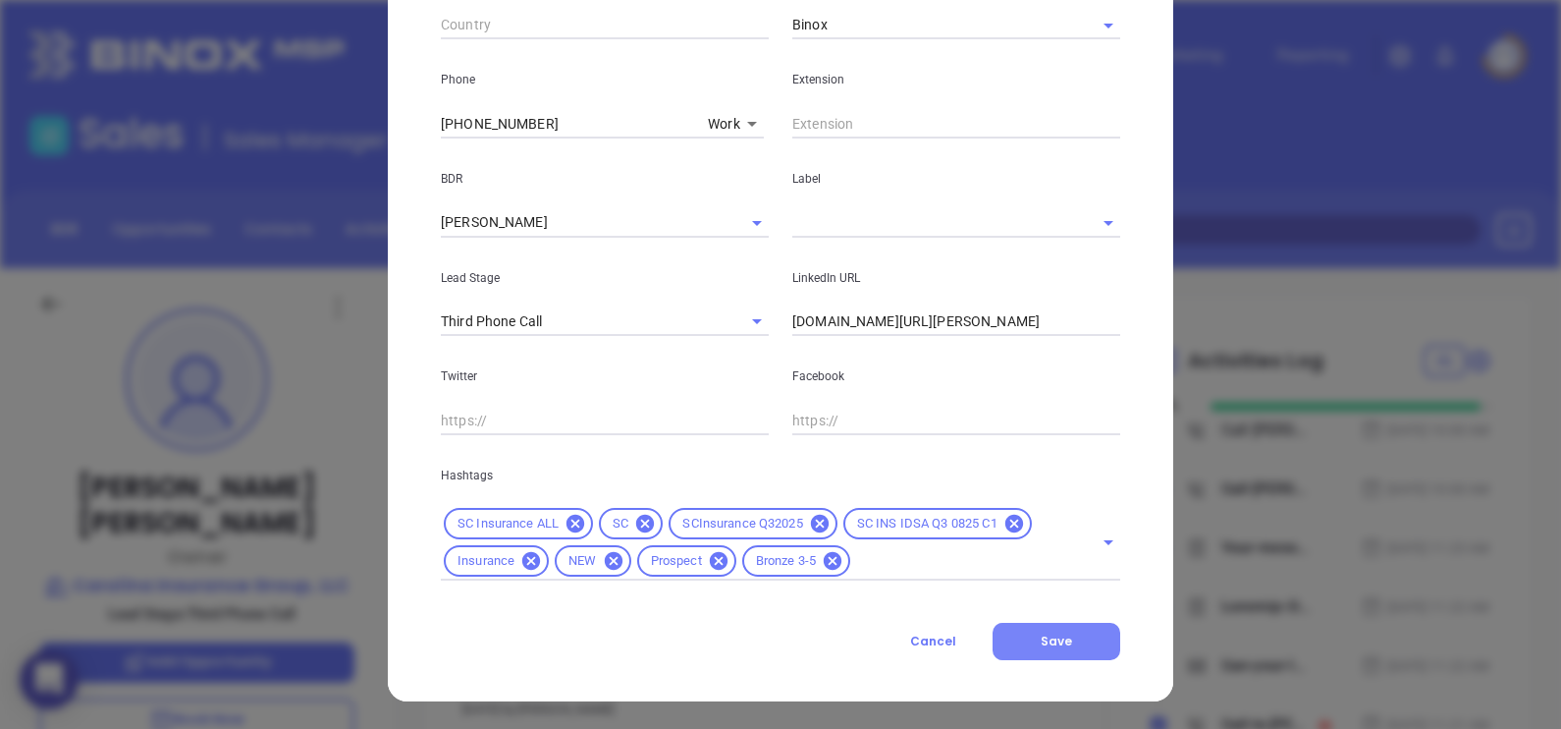
click at [1052, 638] on span "Save" at bounding box center [1056, 640] width 31 height 17
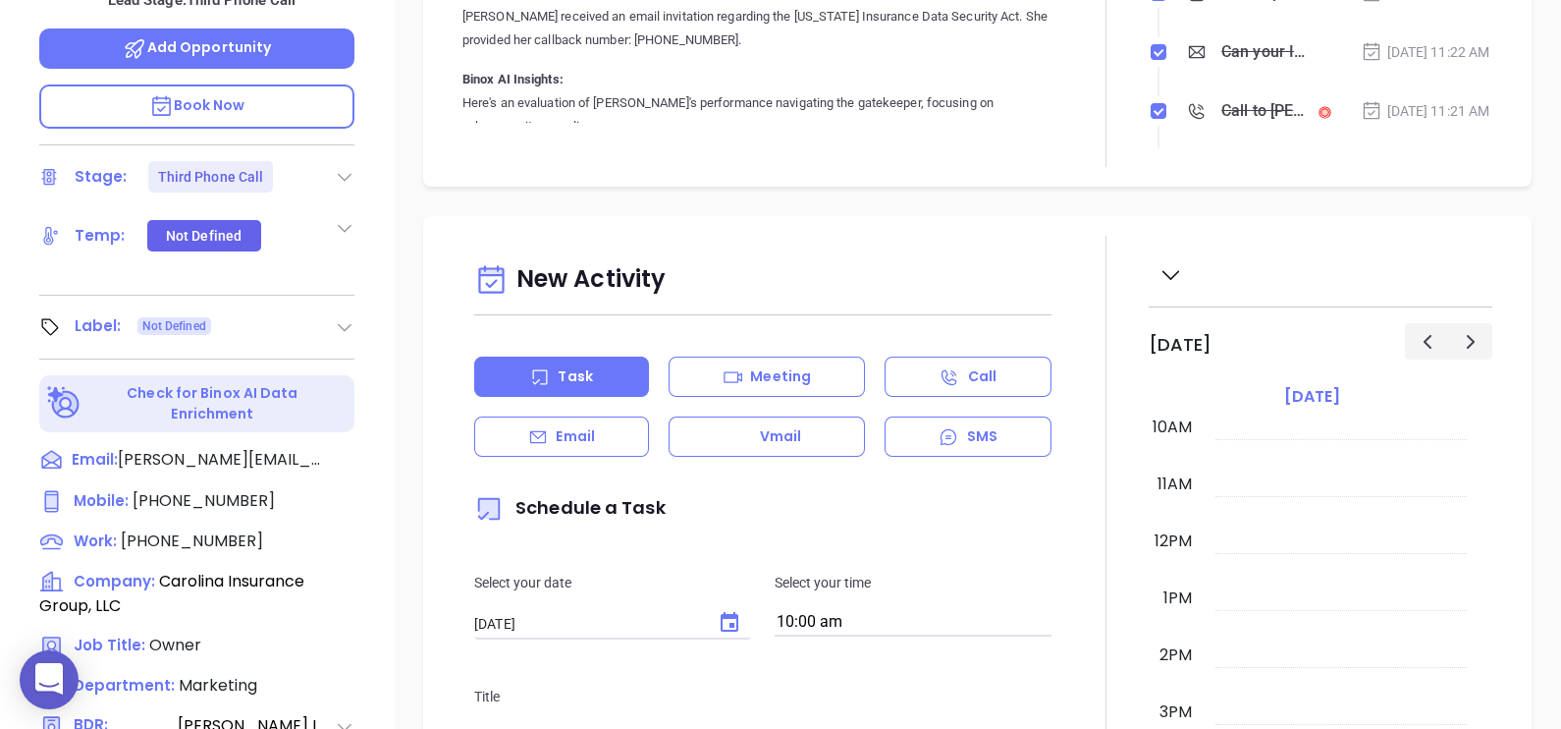
scroll to position [0, 0]
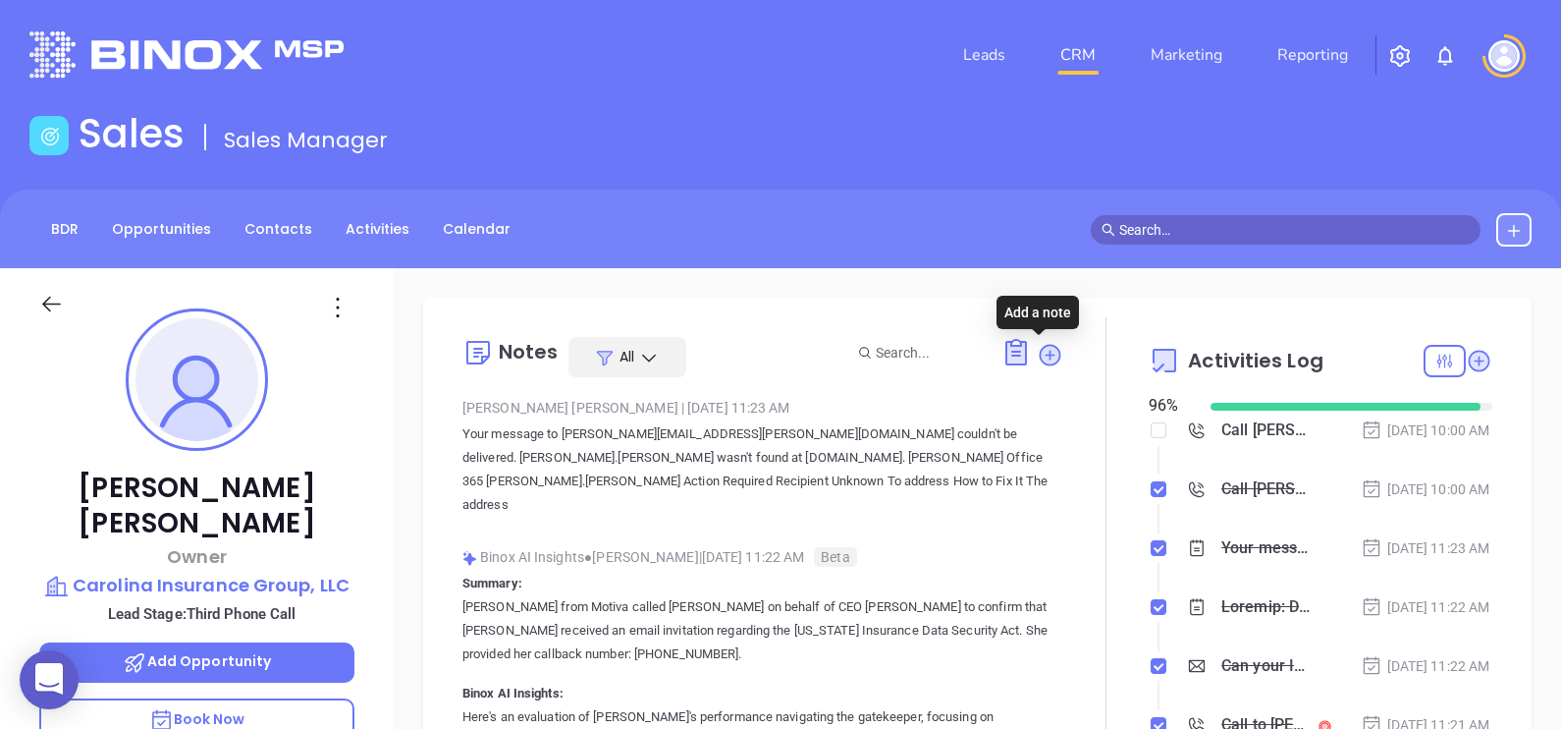
drag, startPoint x: 1031, startPoint y: 351, endPoint x: 1014, endPoint y: 370, distance: 25.8
click at [1040, 351] on icon at bounding box center [1050, 355] width 20 height 20
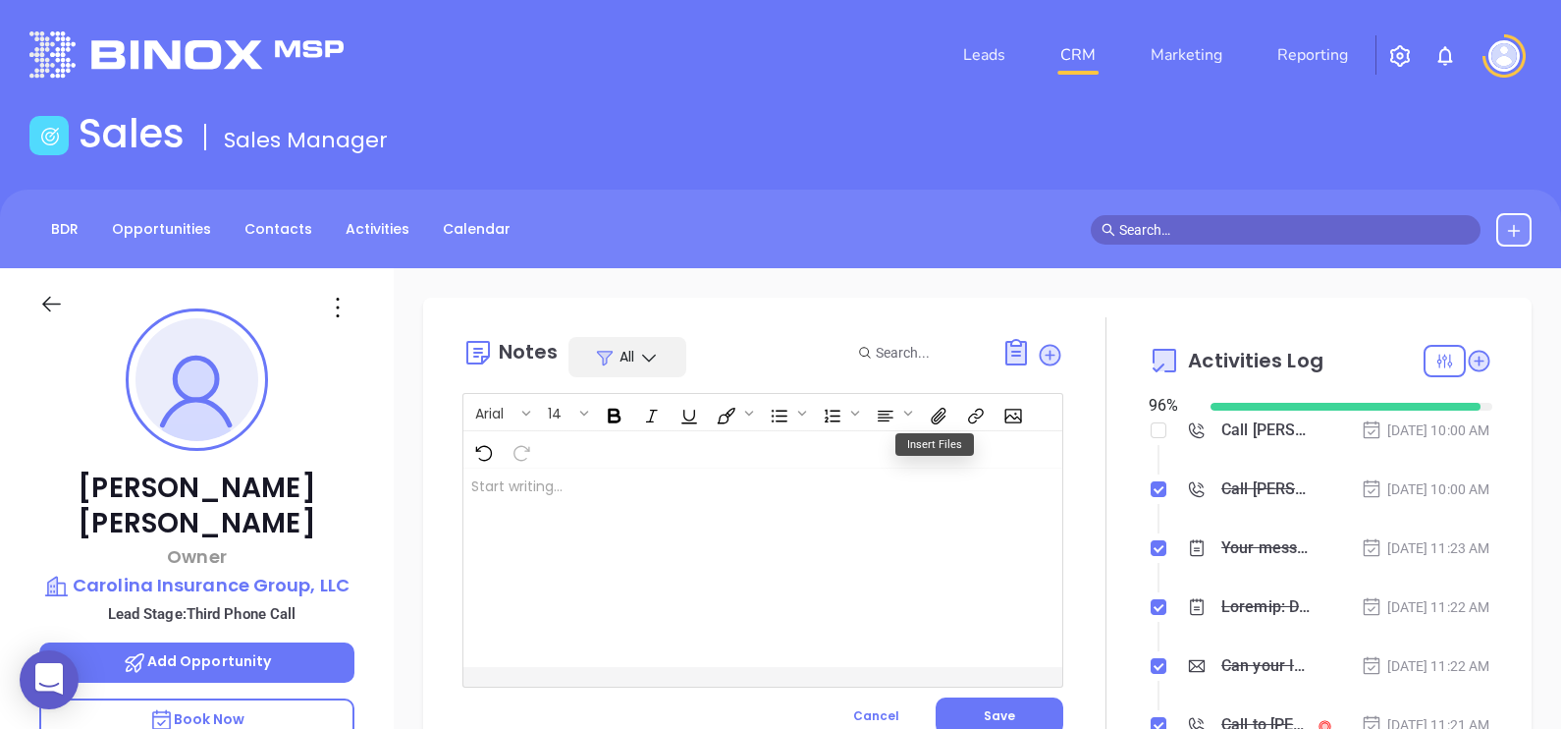
click at [739, 503] on div at bounding box center [742, 567] width 557 height 198
click at [999, 708] on span "Save" at bounding box center [999, 715] width 31 height 17
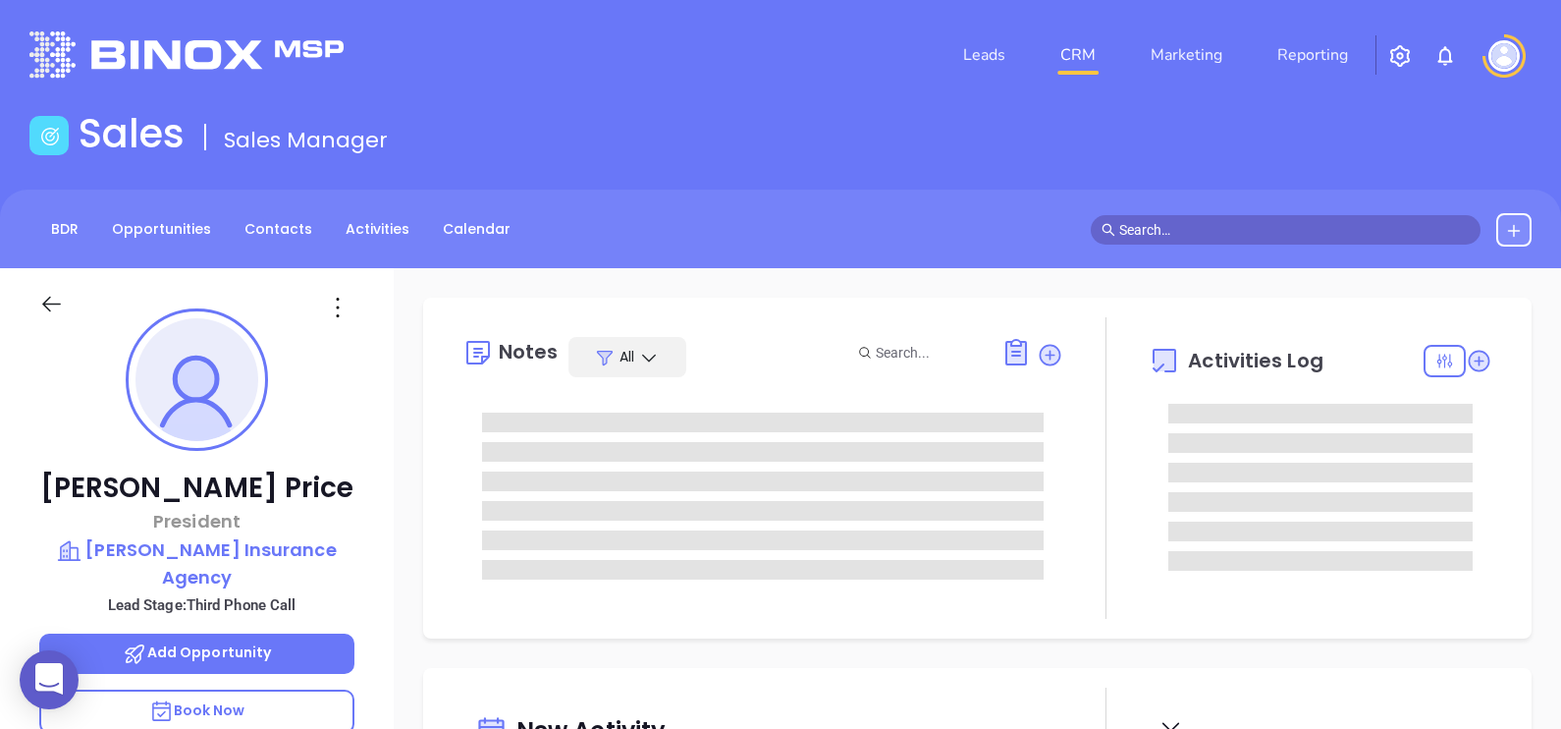
type input "[DATE]"
type input "[PERSON_NAME]"
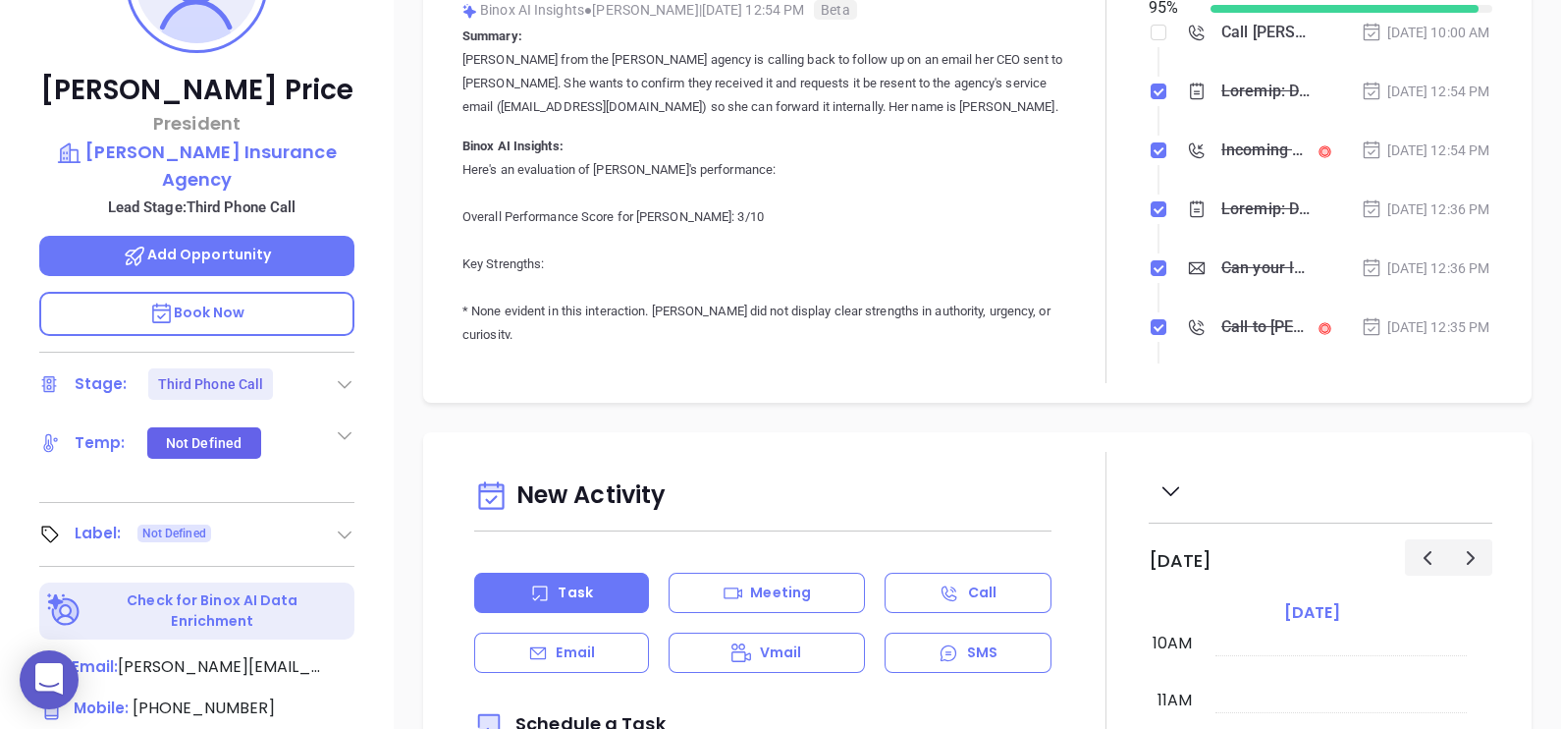
scroll to position [0, 0]
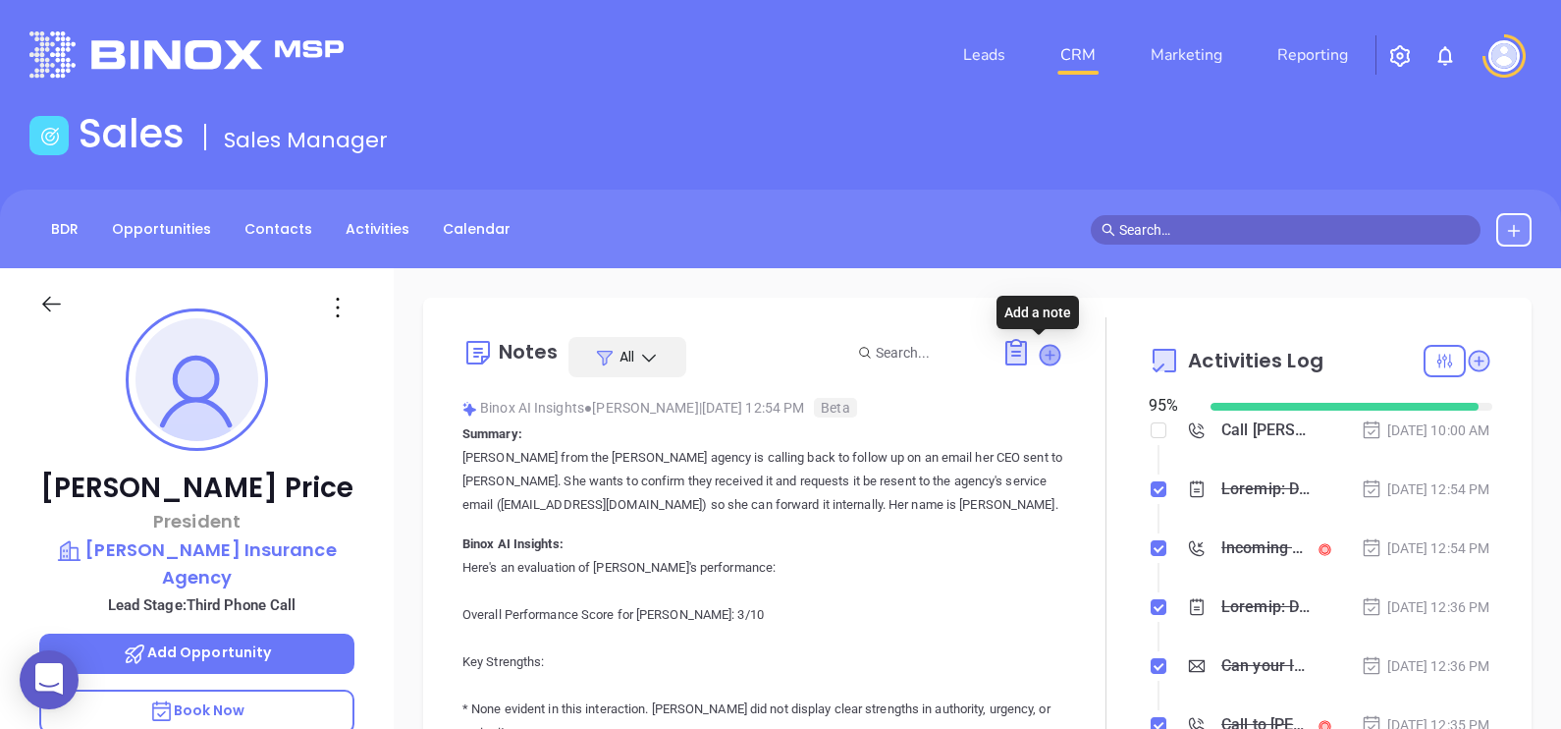
click at [1043, 360] on icon at bounding box center [1050, 355] width 20 height 20
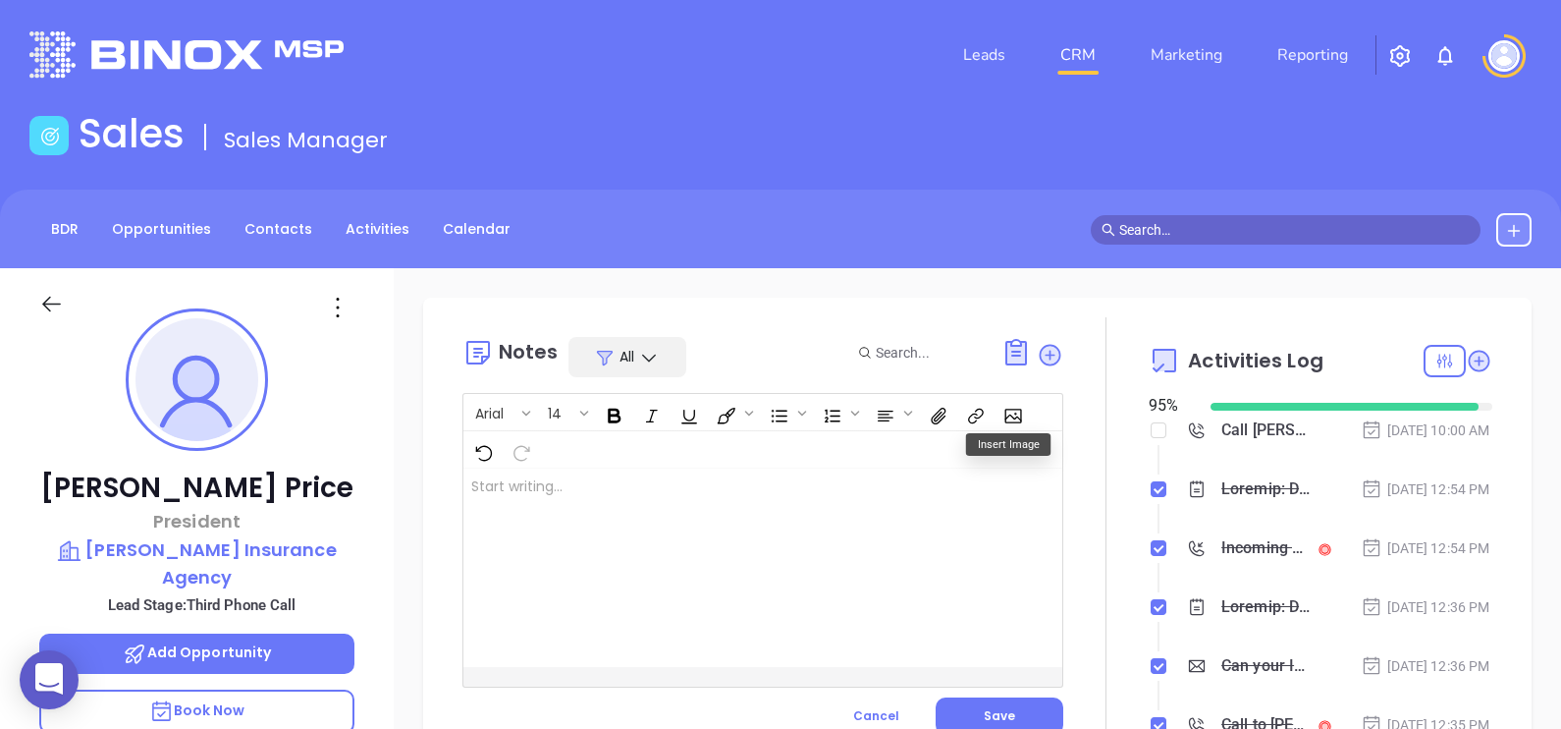
click at [683, 516] on div at bounding box center [742, 567] width 557 height 198
click at [977, 702] on button "Save" at bounding box center [1000, 715] width 128 height 37
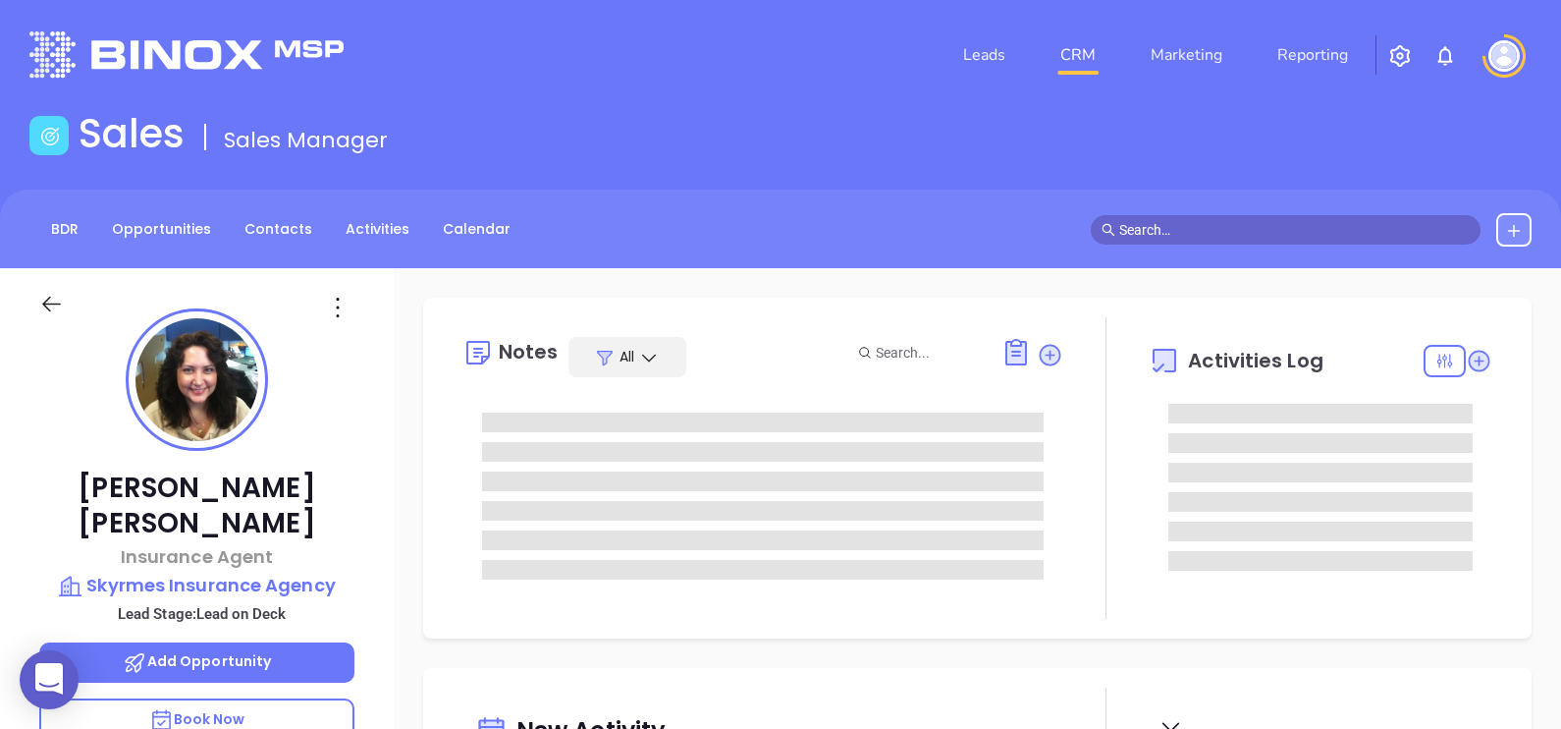
type input "[DATE]"
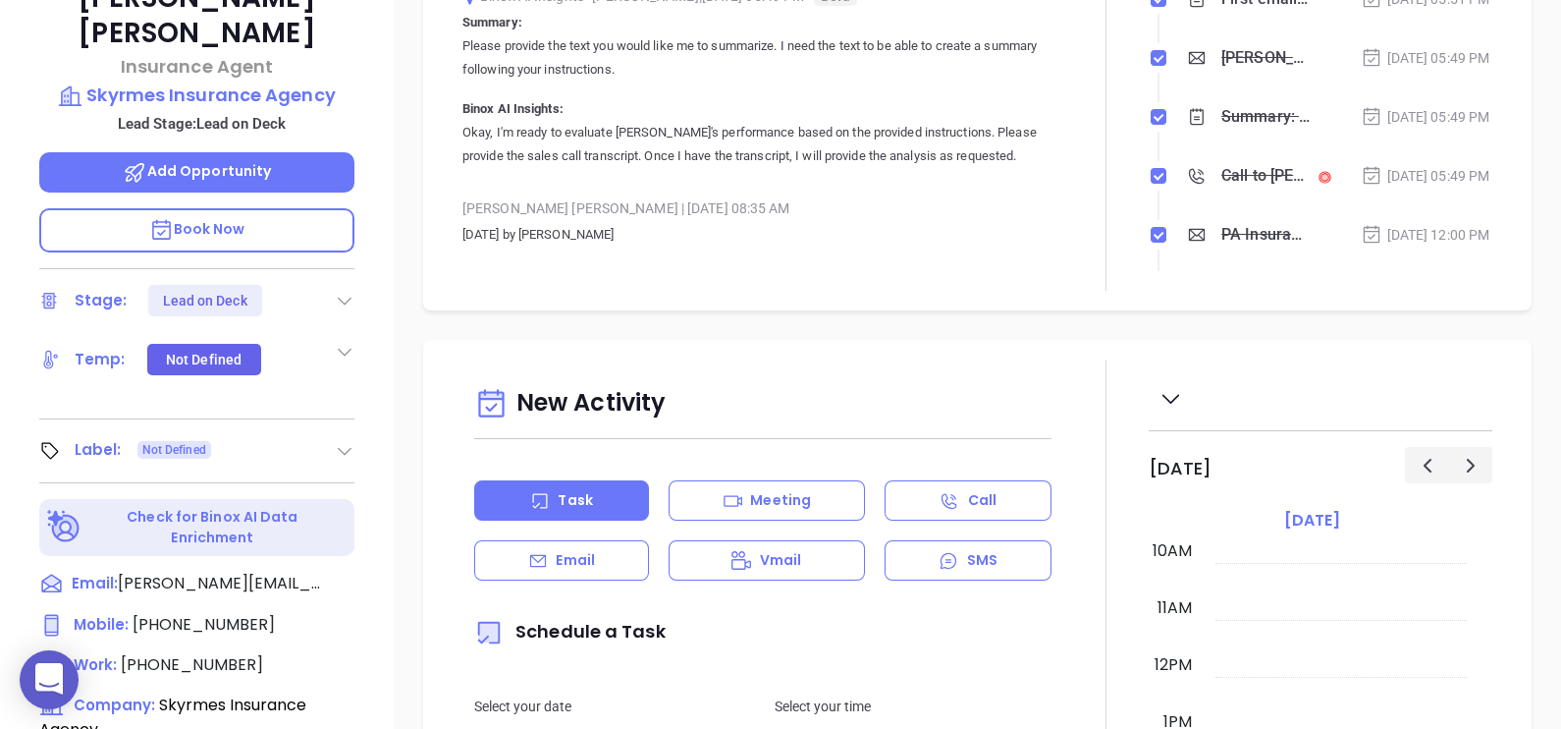
type input "[PERSON_NAME]"
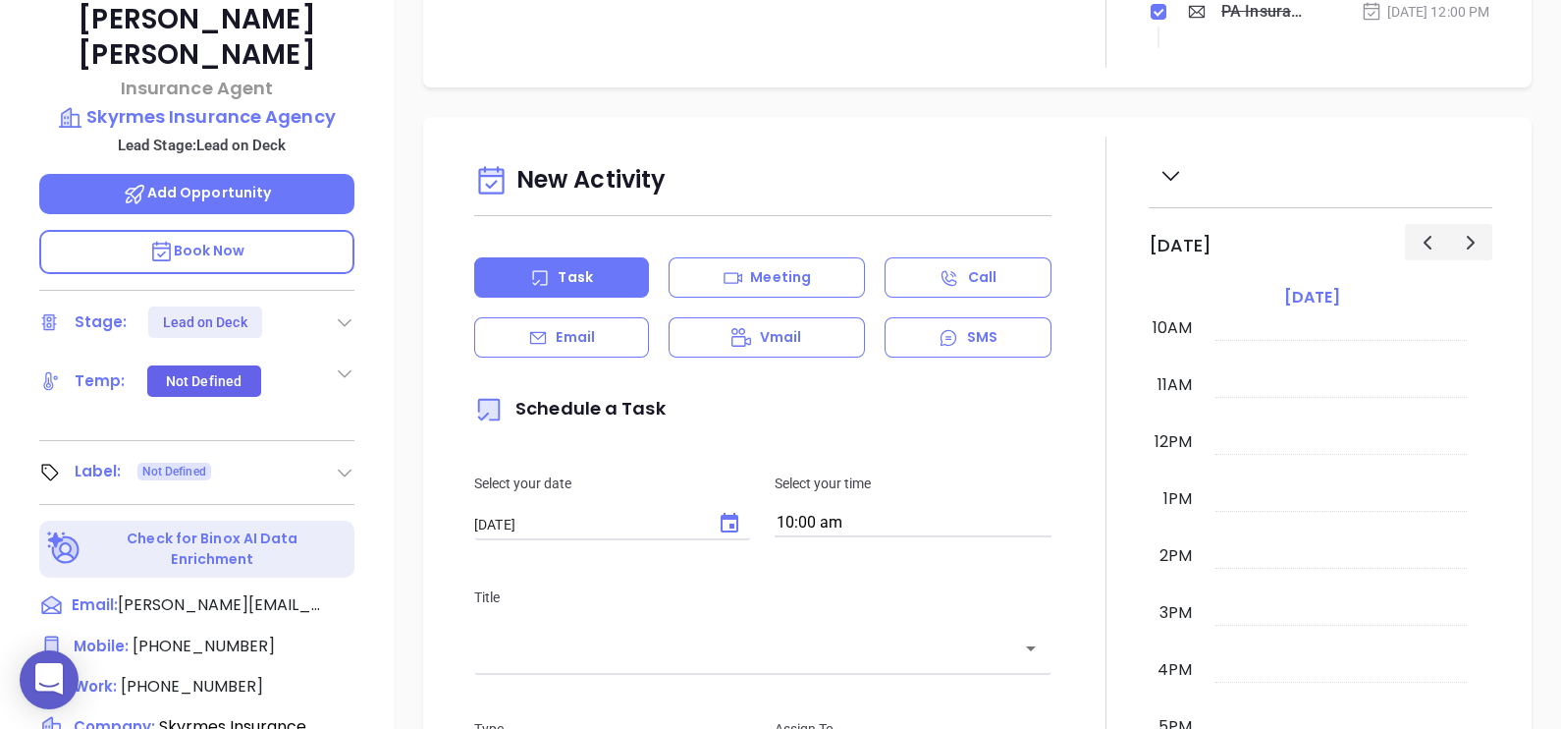
scroll to position [122, 0]
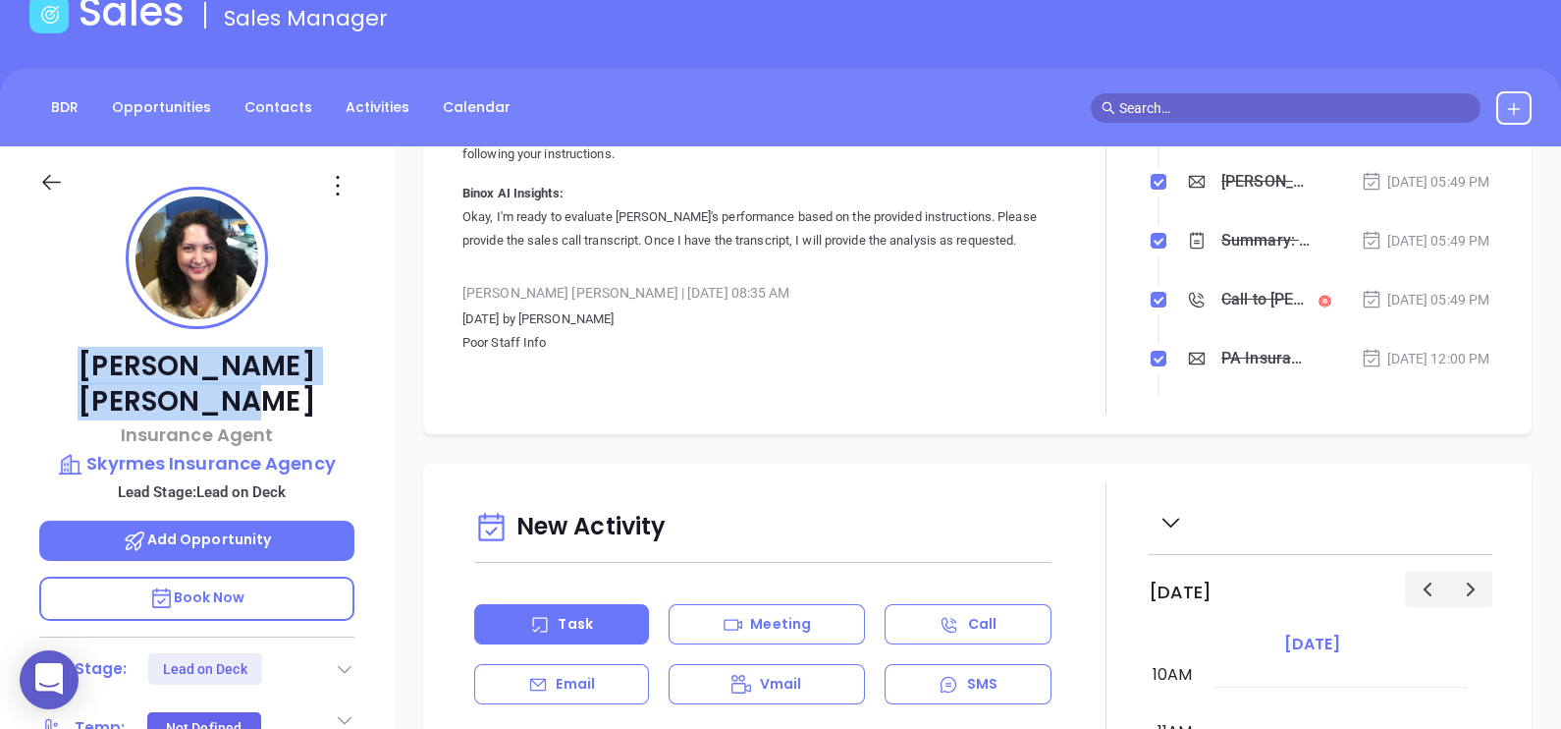
drag, startPoint x: 350, startPoint y: 352, endPoint x: 54, endPoint y: 363, distance: 295.8
click at [54, 363] on p "[PERSON_NAME]" at bounding box center [196, 384] width 315 height 71
copy p "[PERSON_NAME]"
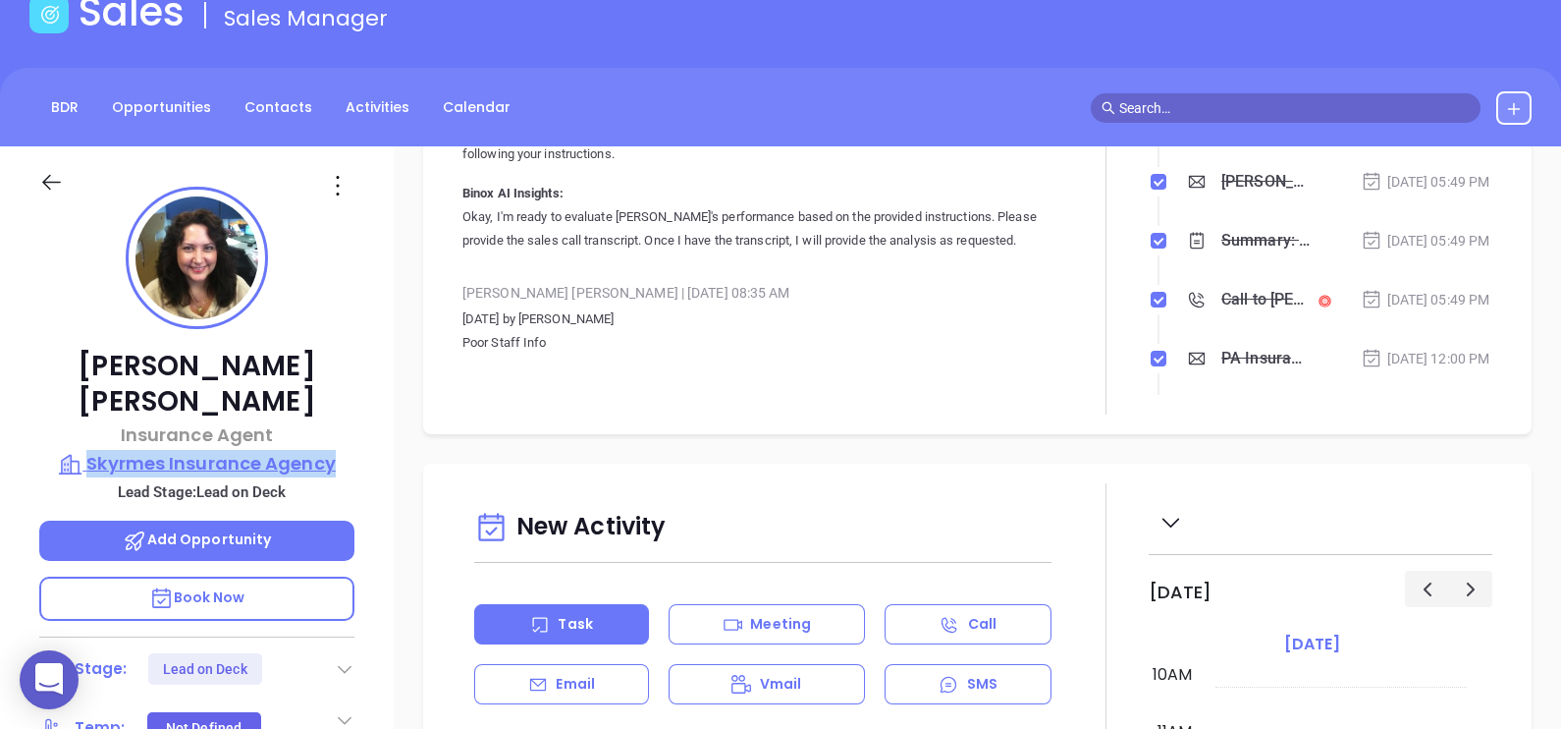
drag, startPoint x: 360, startPoint y: 429, endPoint x: 88, endPoint y: 423, distance: 272.1
click at [88, 423] on div "[PERSON_NAME] Insurance Agent Skyrmes Insurance Agency Lead Stage: Lead on Deck…" at bounding box center [197, 601] width 394 height 911
copy p "Skyrmes Insurance Agency"
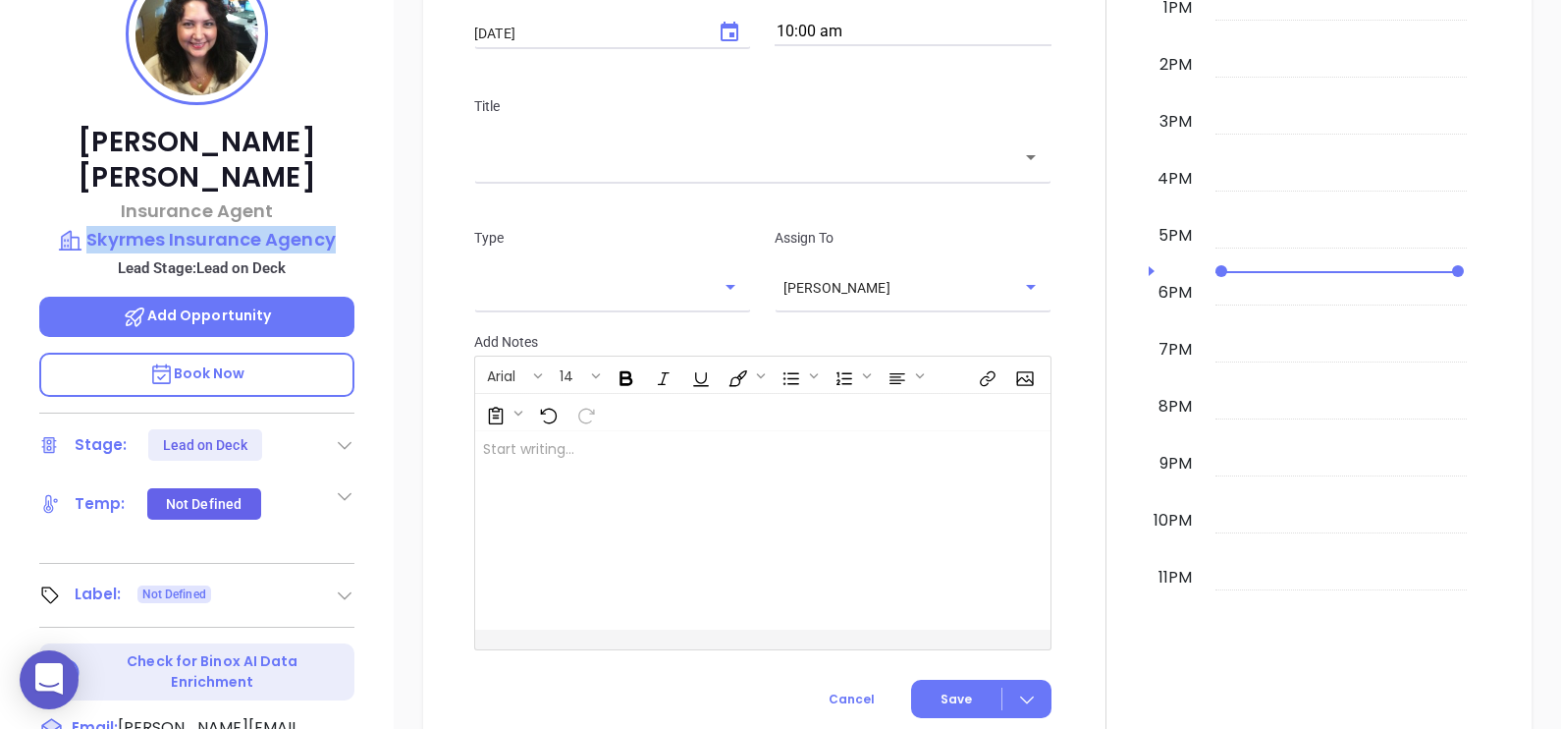
scroll to position [54, 0]
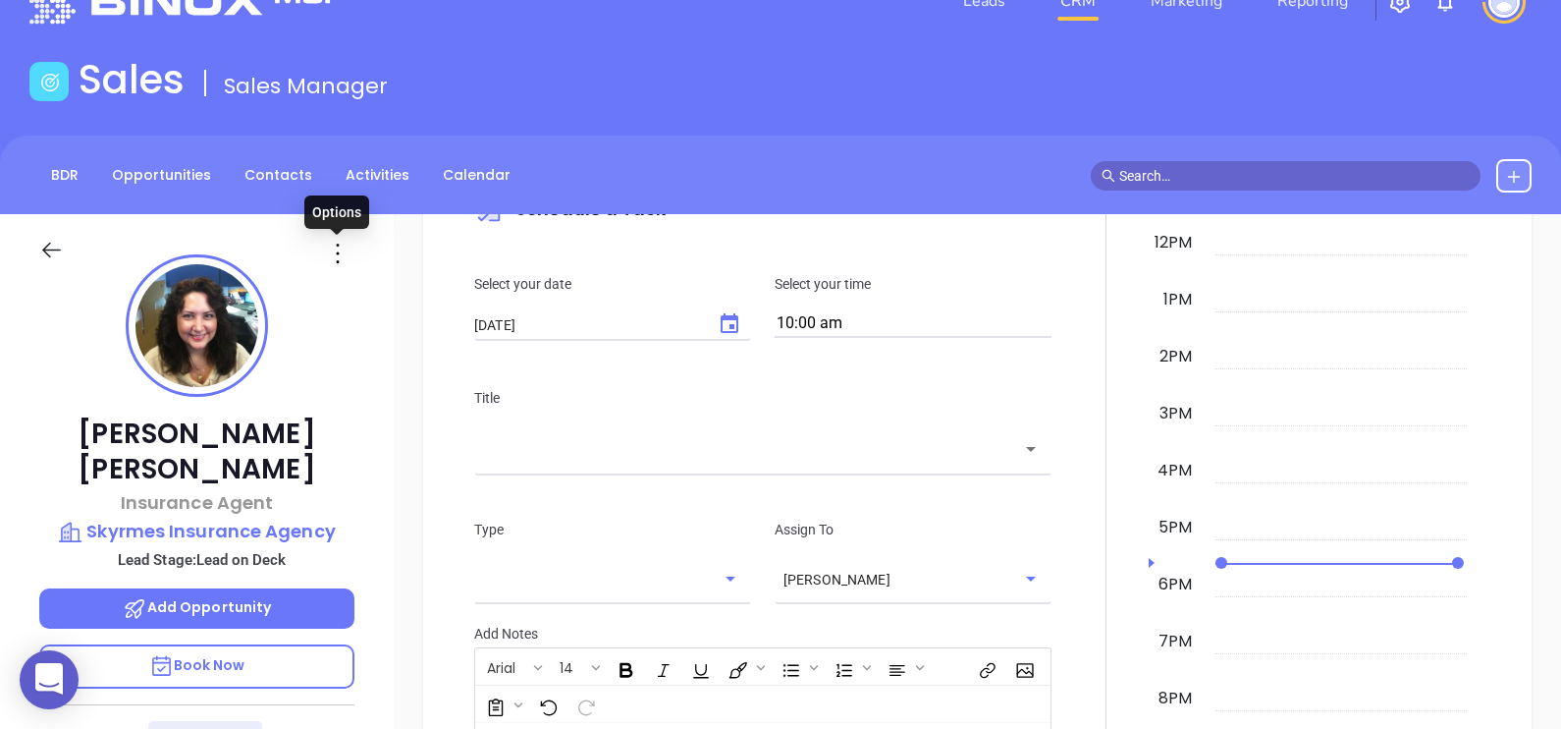
click at [340, 253] on icon at bounding box center [337, 253] width 31 height 31
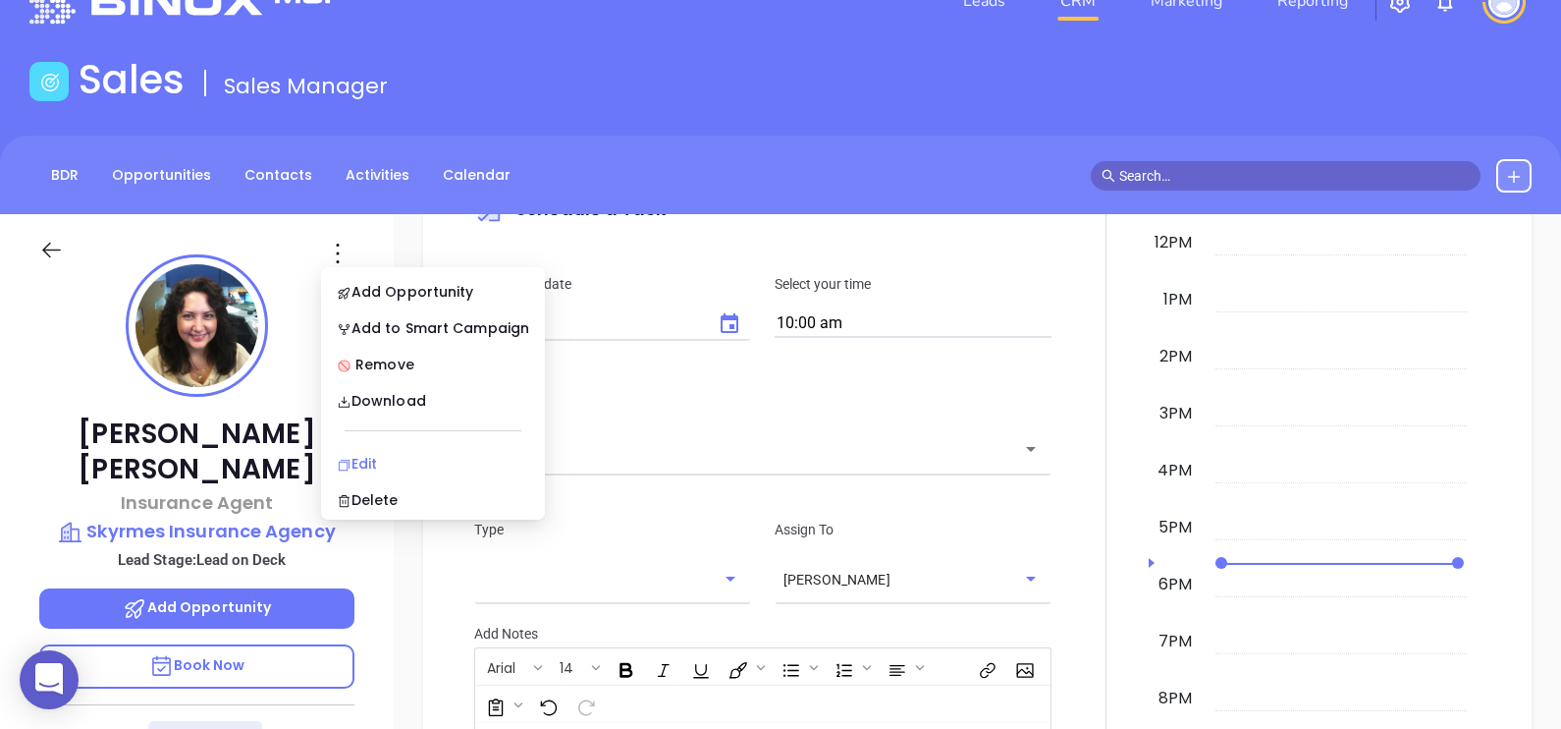
click at [408, 454] on div "Edit" at bounding box center [433, 464] width 192 height 22
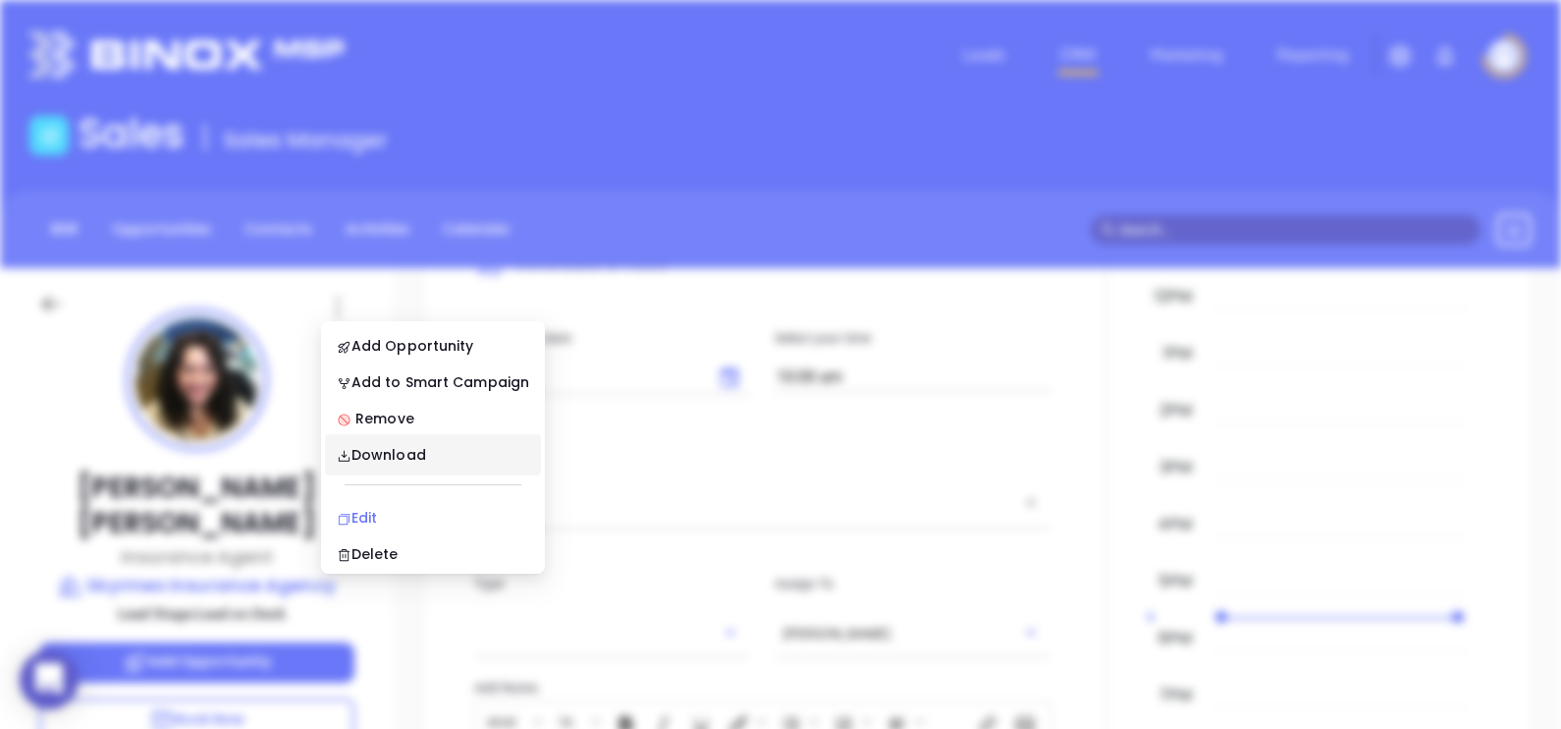
scroll to position [0, 0]
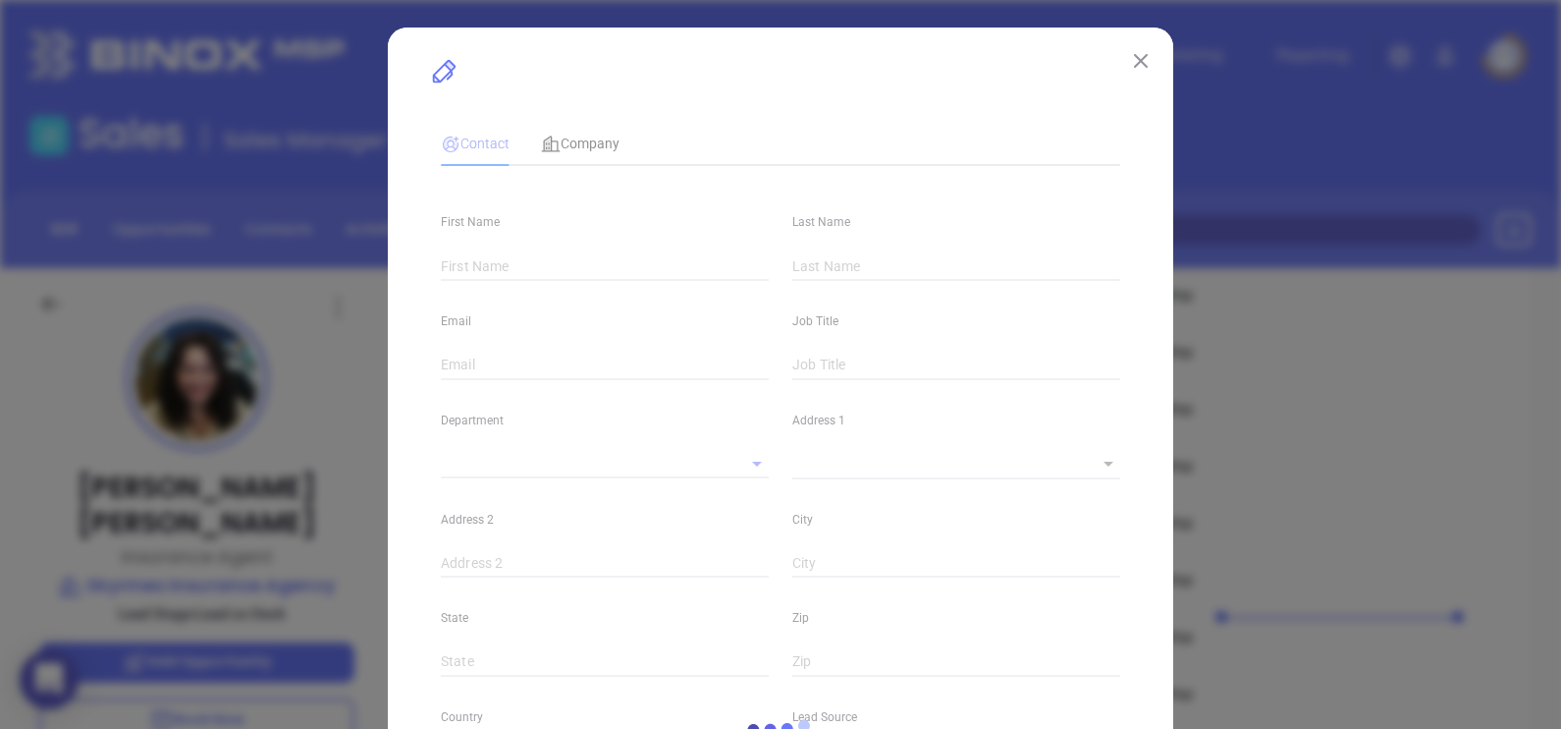
type input "[PERSON_NAME]"
type input "[PERSON_NAME][EMAIL_ADDRESS][DOMAIN_NAME]"
type input "Insurance Agent"
type input "1"
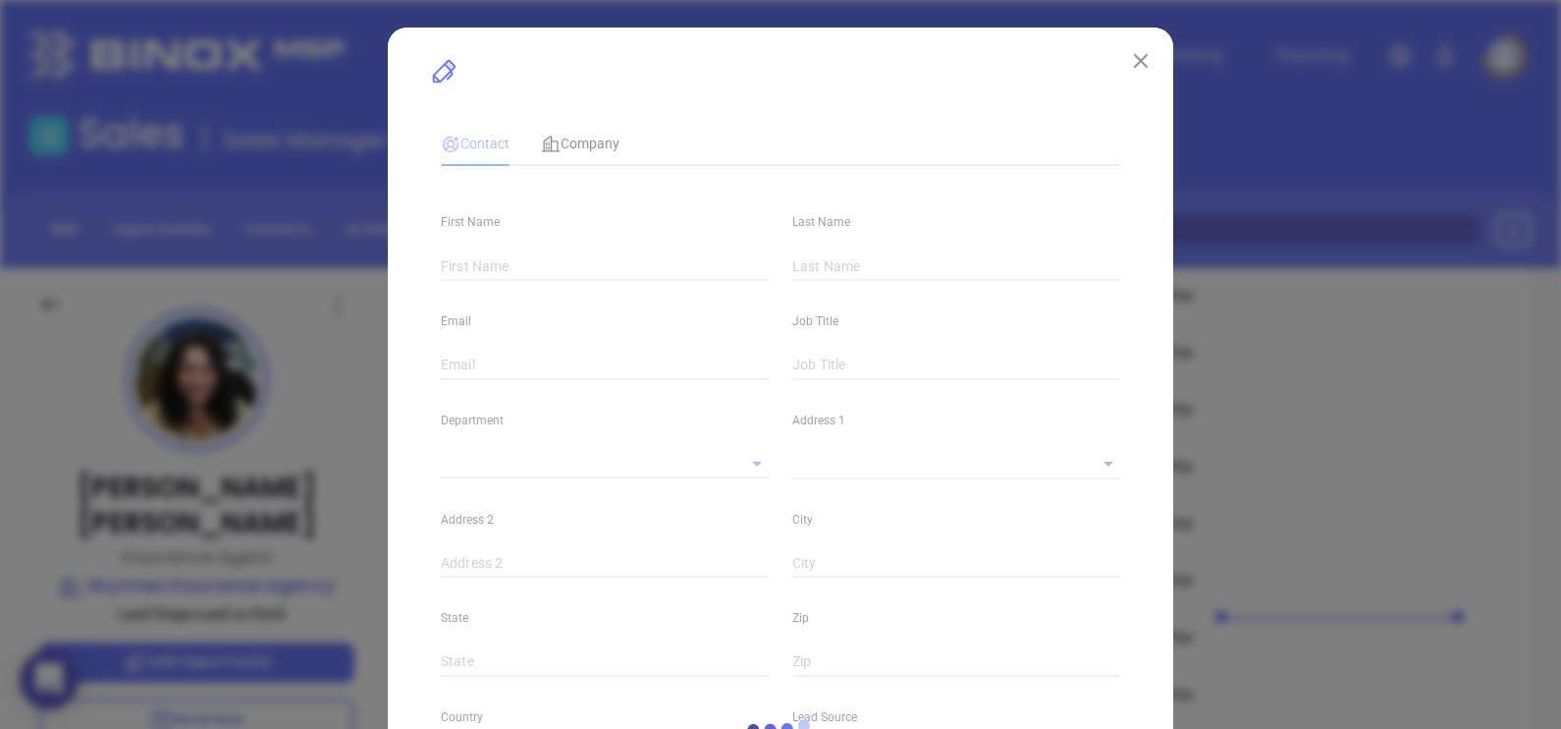
type input "[DOMAIN_NAME][URL][PERSON_NAME]"
type input "Marketing"
type input "Binox"
type input "[PERSON_NAME]"
type input "Lead on Deck"
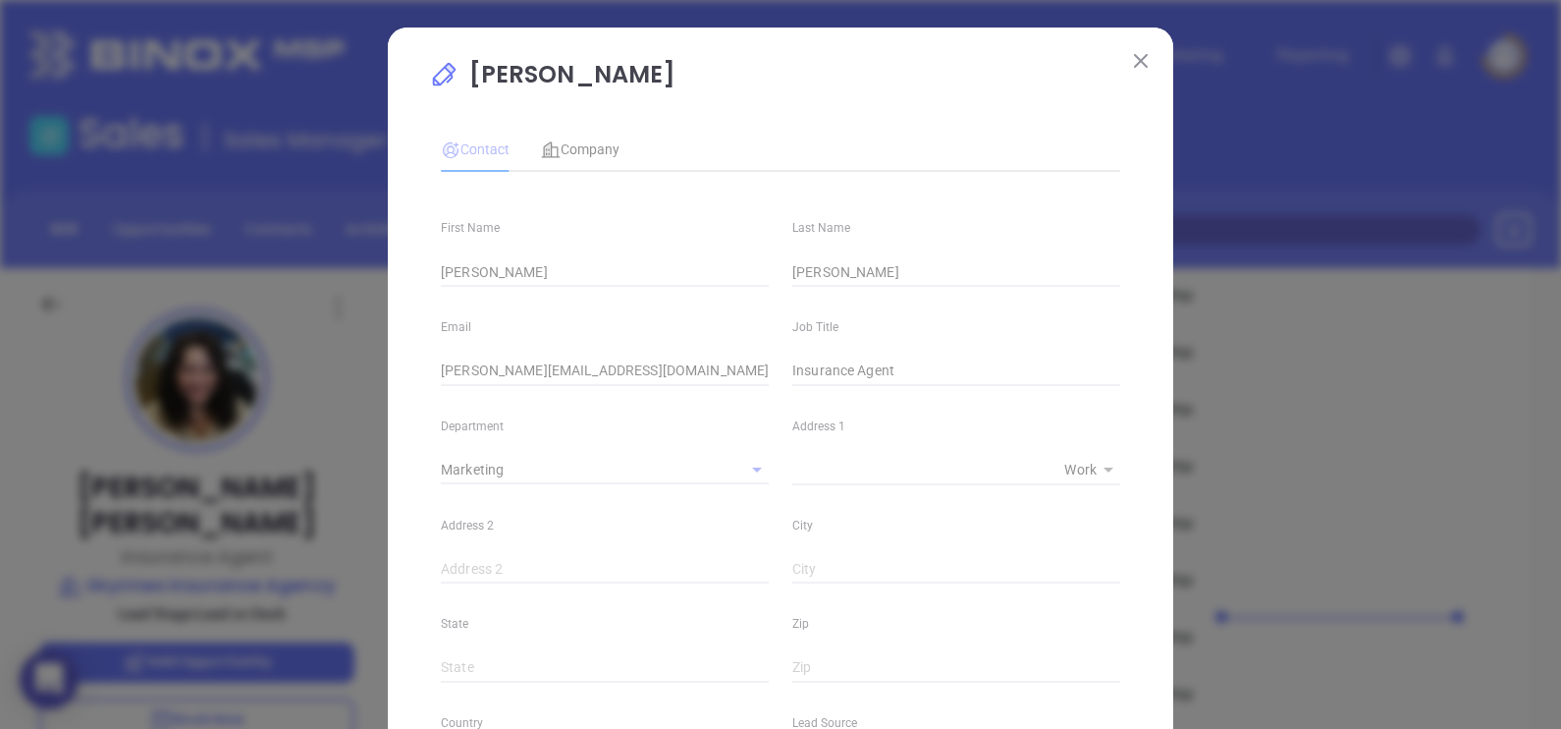
type input "[PHONE_NUMBER]"
type input "1"
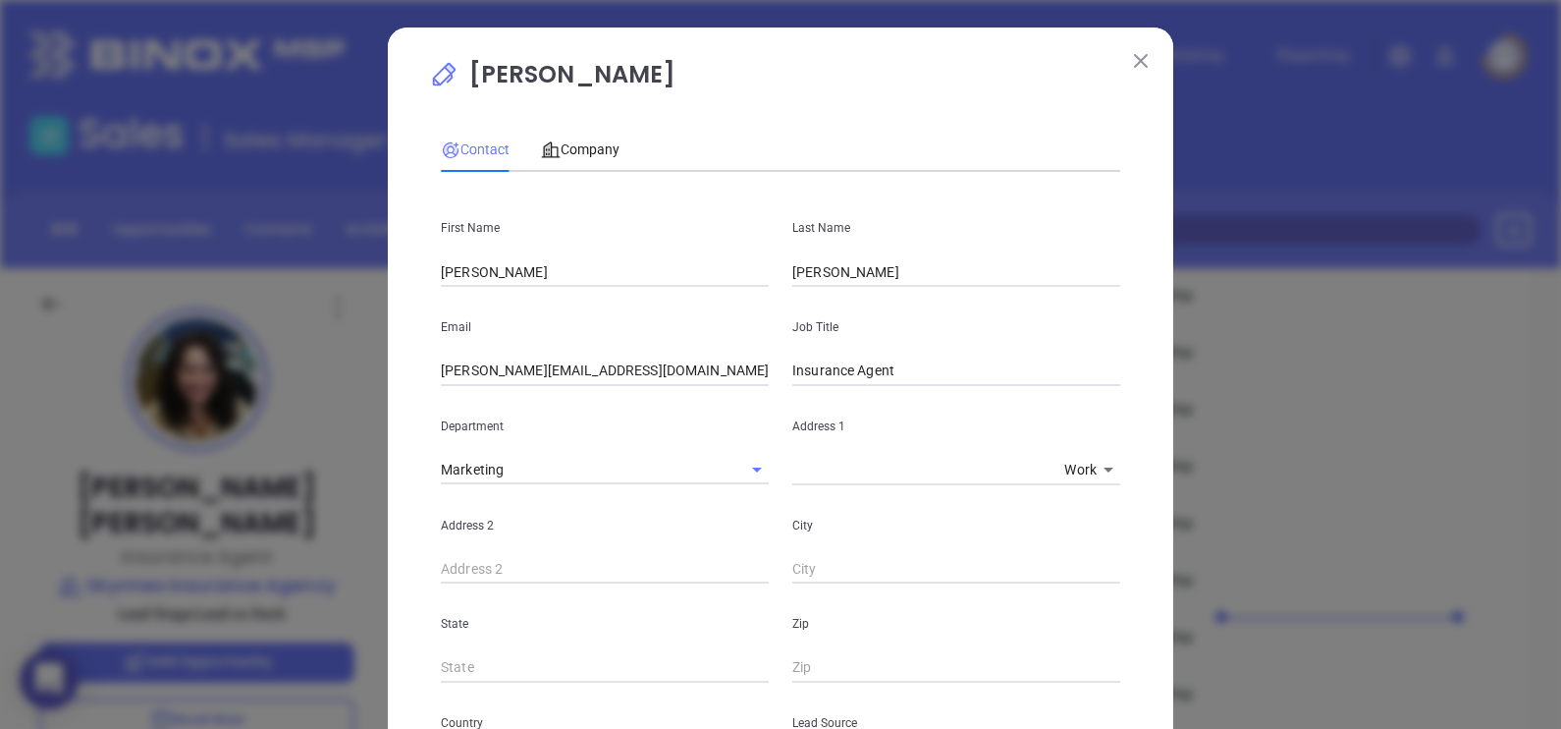
drag, startPoint x: 581, startPoint y: 137, endPoint x: 576, endPoint y: 185, distance: 47.4
click at [580, 137] on div "Company" at bounding box center [580, 149] width 79 height 45
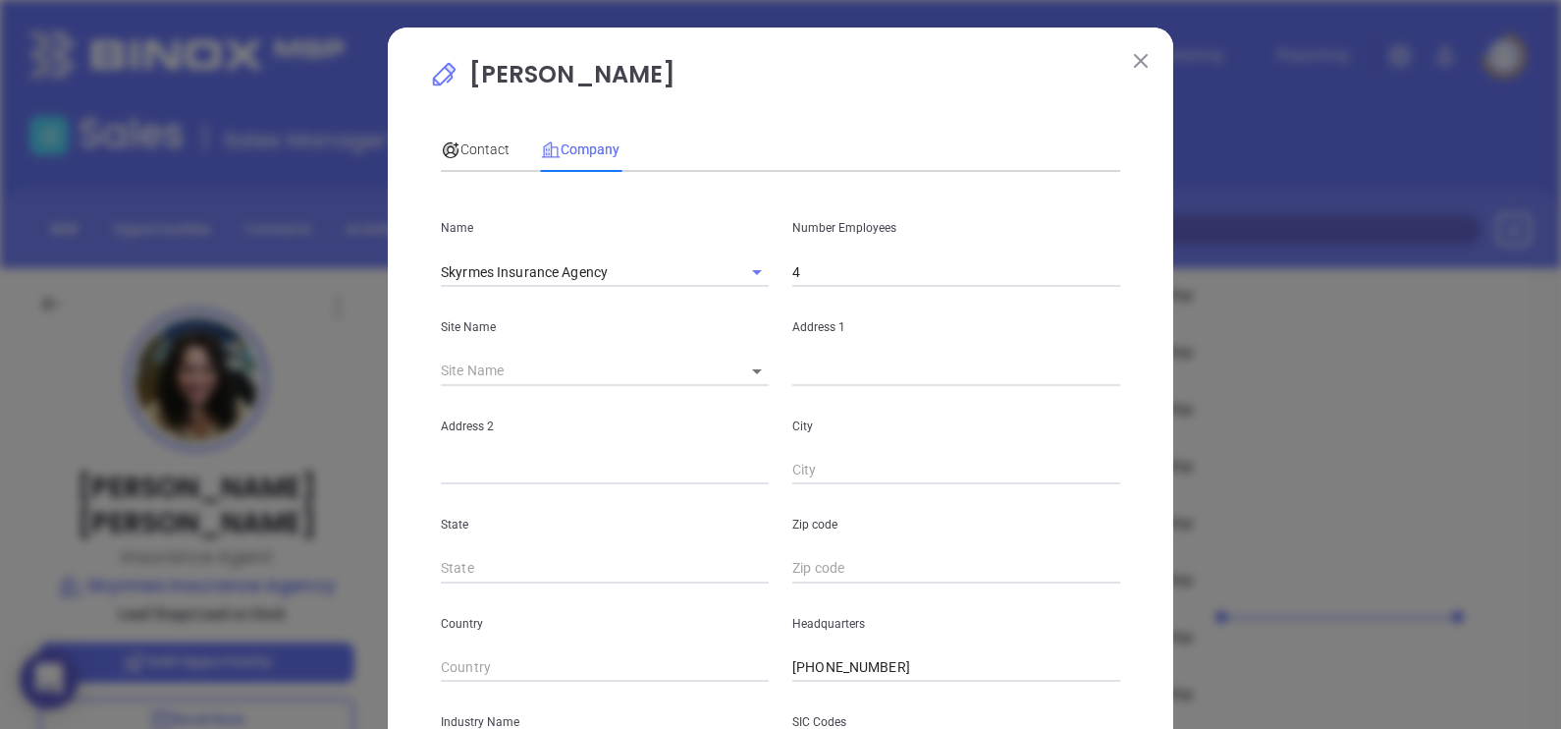
scroll to position [397, 0]
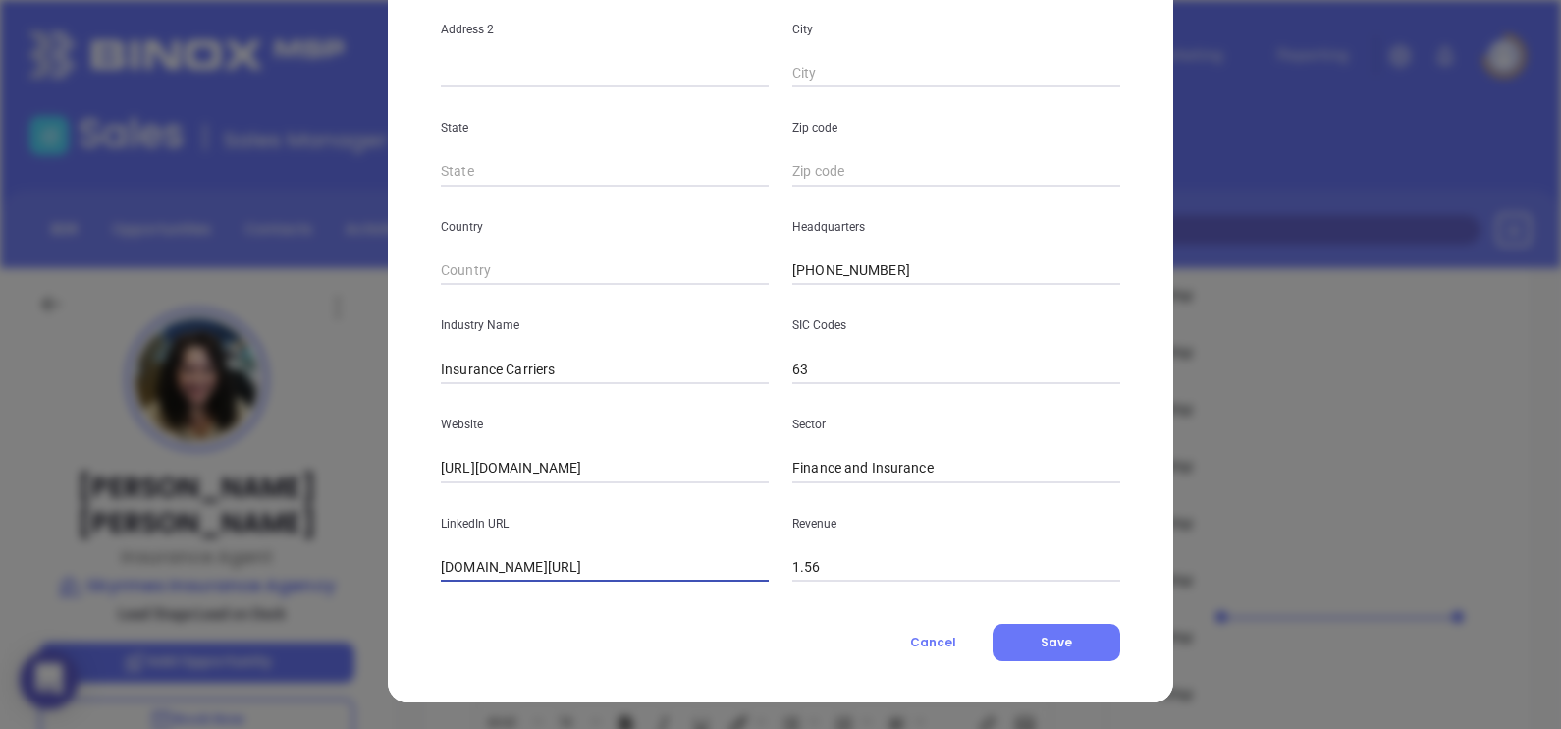
click at [606, 559] on input "www.linkedin.com/company/skyrmes-insurance-agency/" at bounding box center [605, 567] width 328 height 29
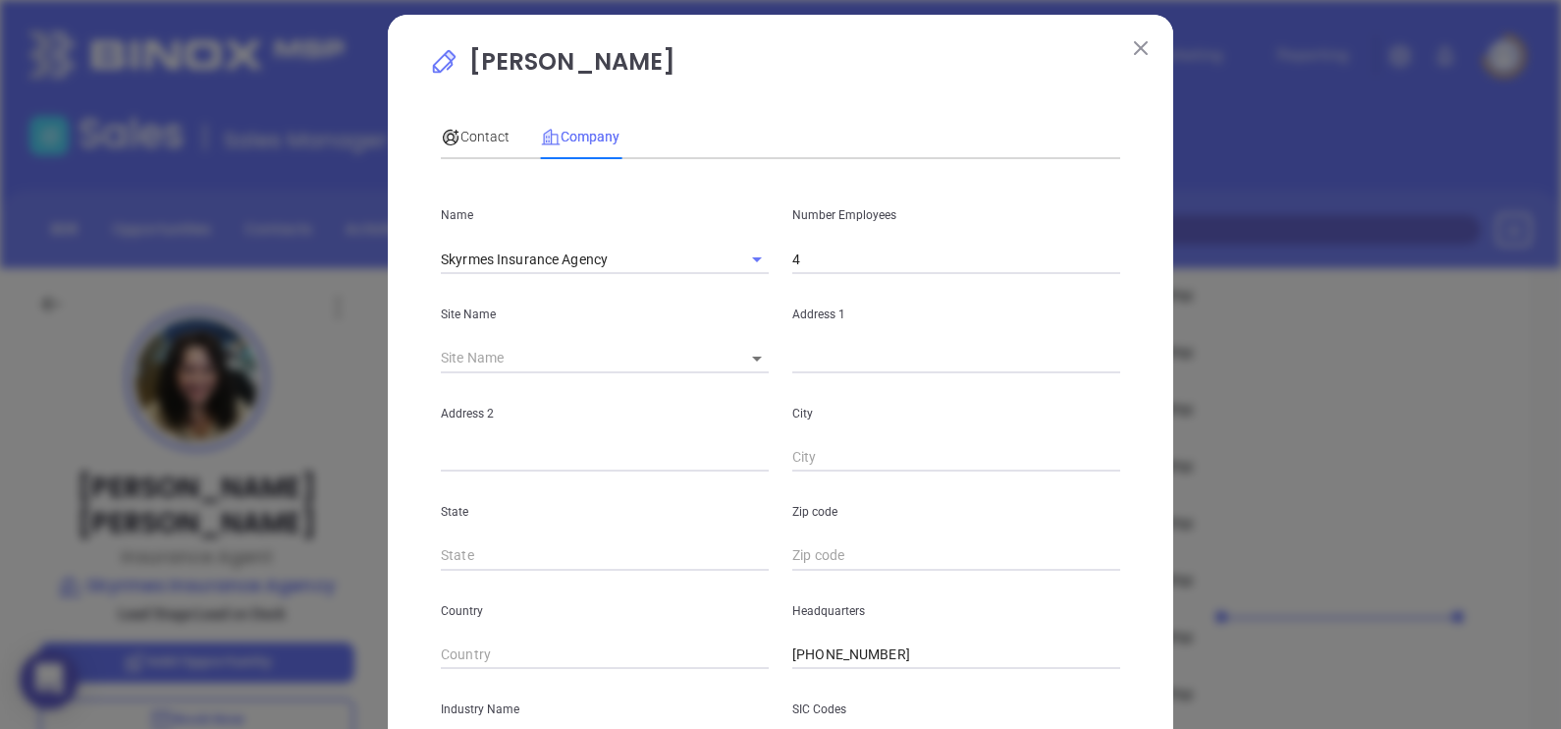
scroll to position [0, 0]
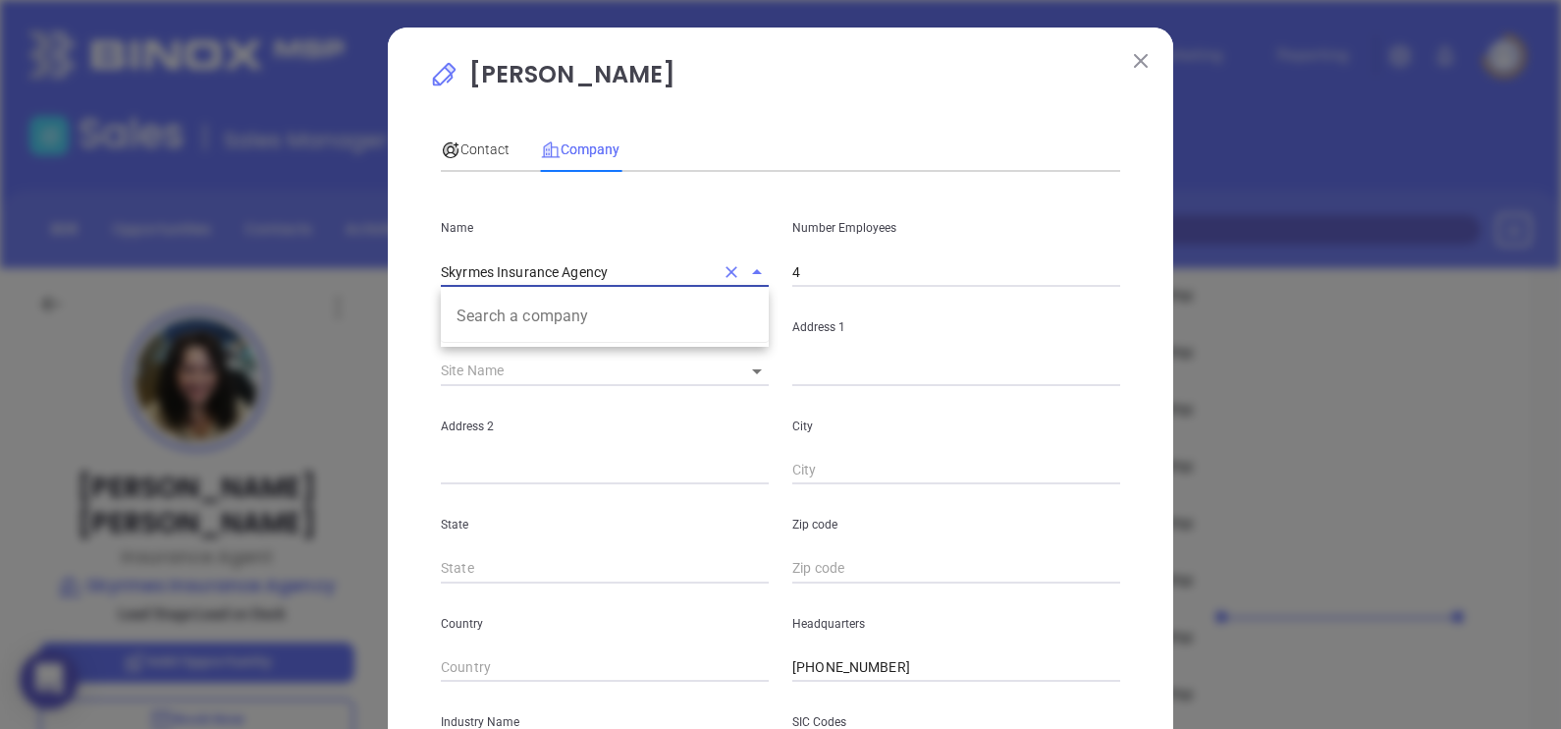
drag, startPoint x: 617, startPoint y: 264, endPoint x: 275, endPoint y: 236, distance: 342.9
click at [275, 234] on div "Catherine Kirkendall Contact Company First Name Catherine Last Name Kirkendall …" at bounding box center [780, 364] width 1561 height 729
click at [469, 147] on span "Contact" at bounding box center [475, 149] width 69 height 16
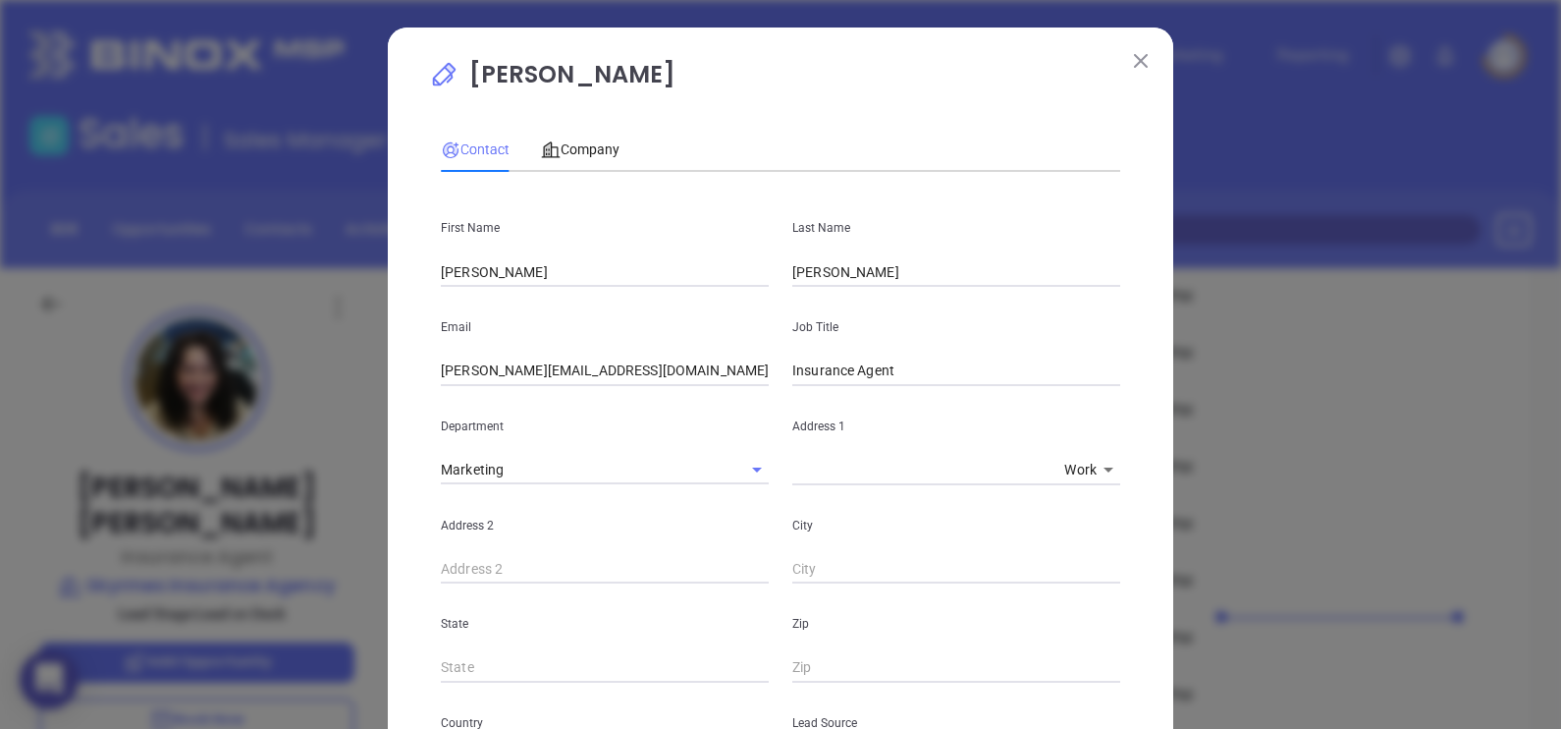
click at [1128, 52] on button at bounding box center [1141, 60] width 26 height 26
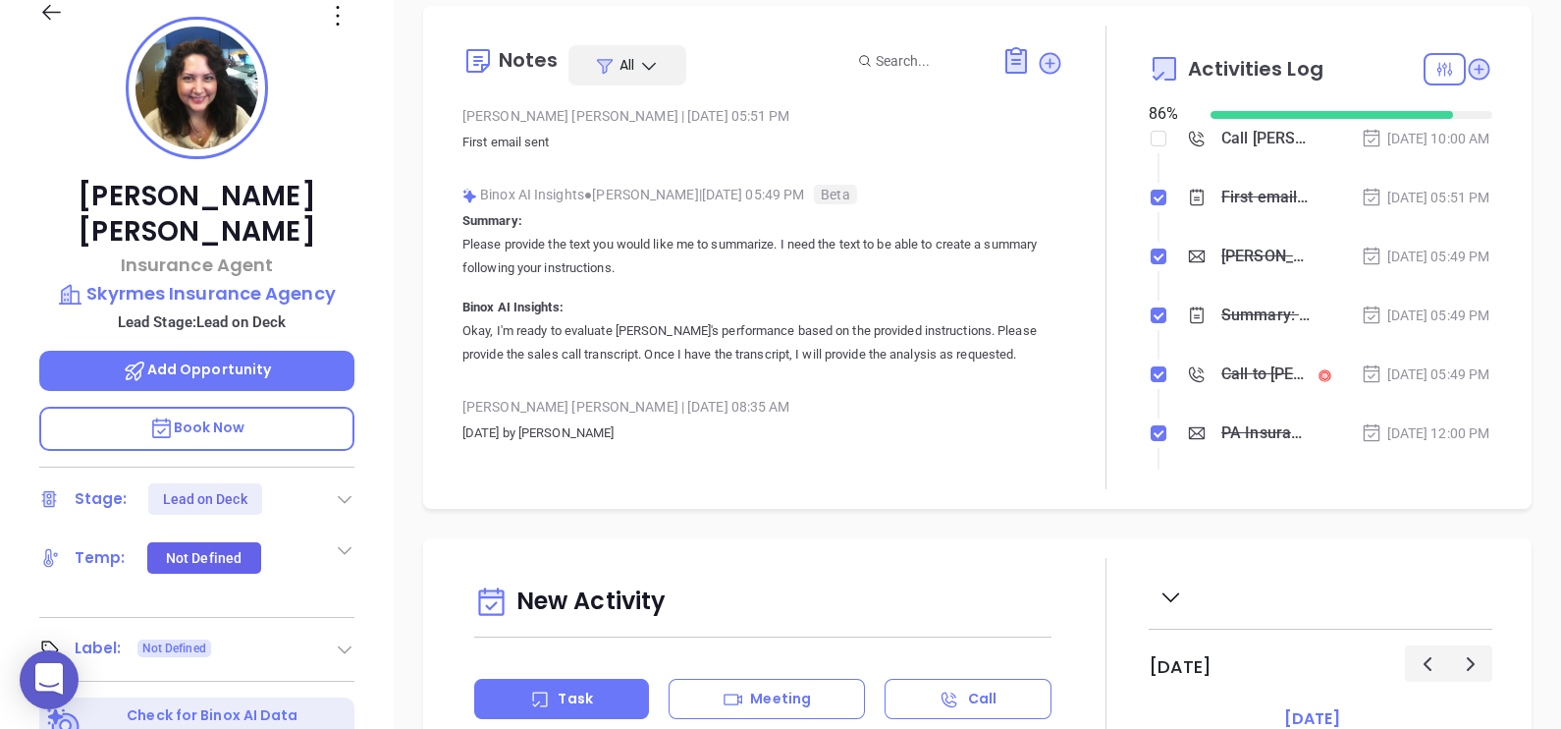
scroll to position [54, 0]
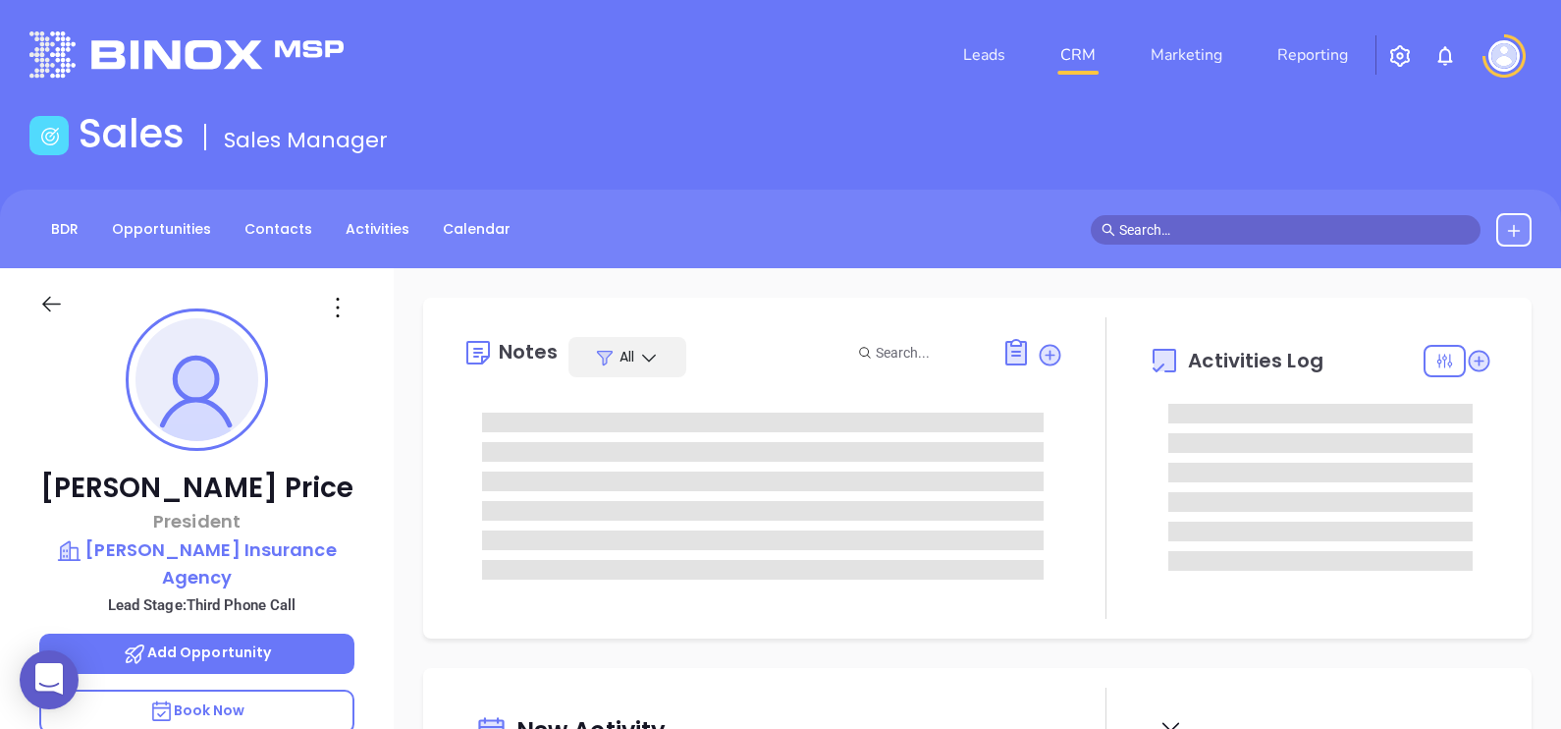
type input "[DATE]"
type input "[PERSON_NAME]"
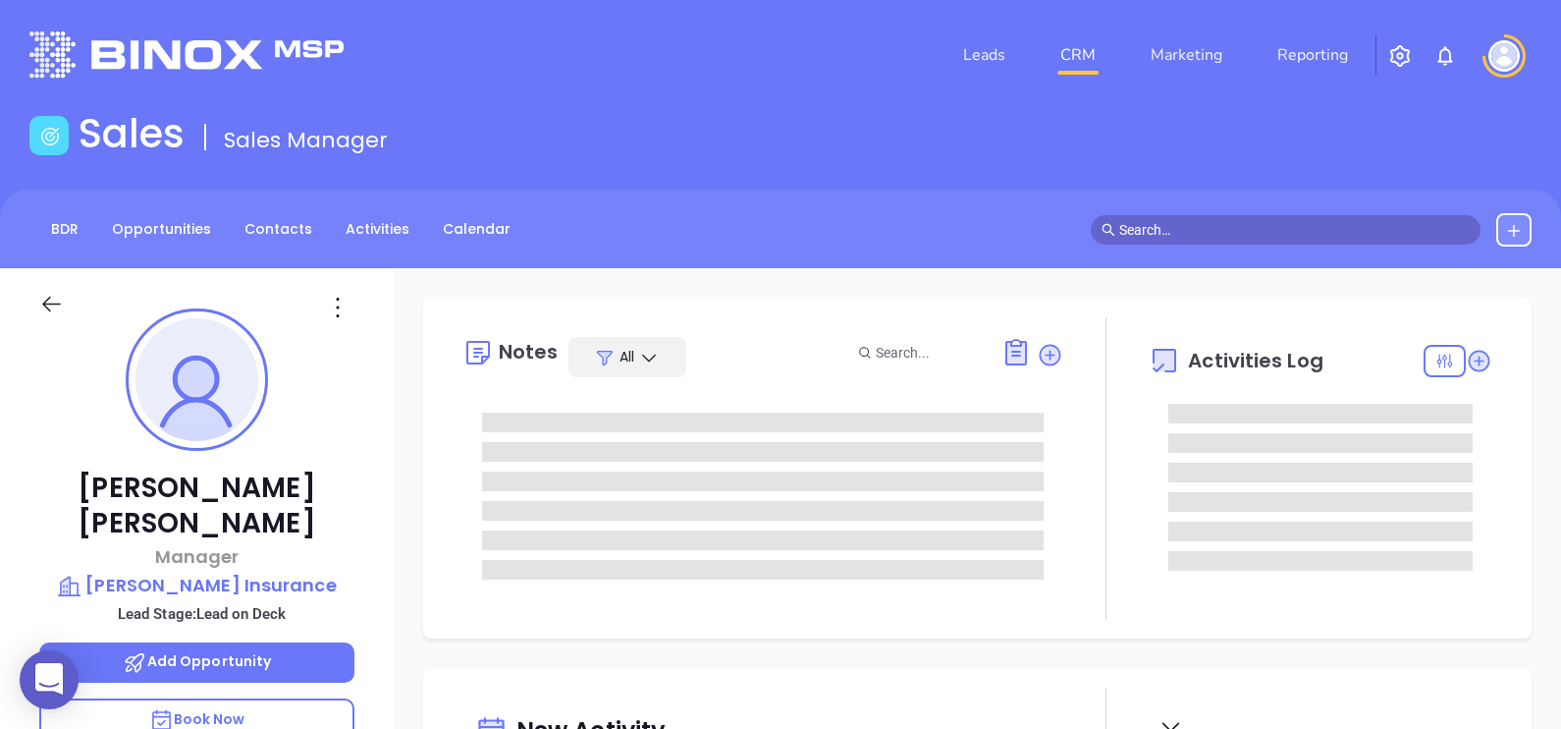
type input "[DATE]"
type input "[PERSON_NAME]"
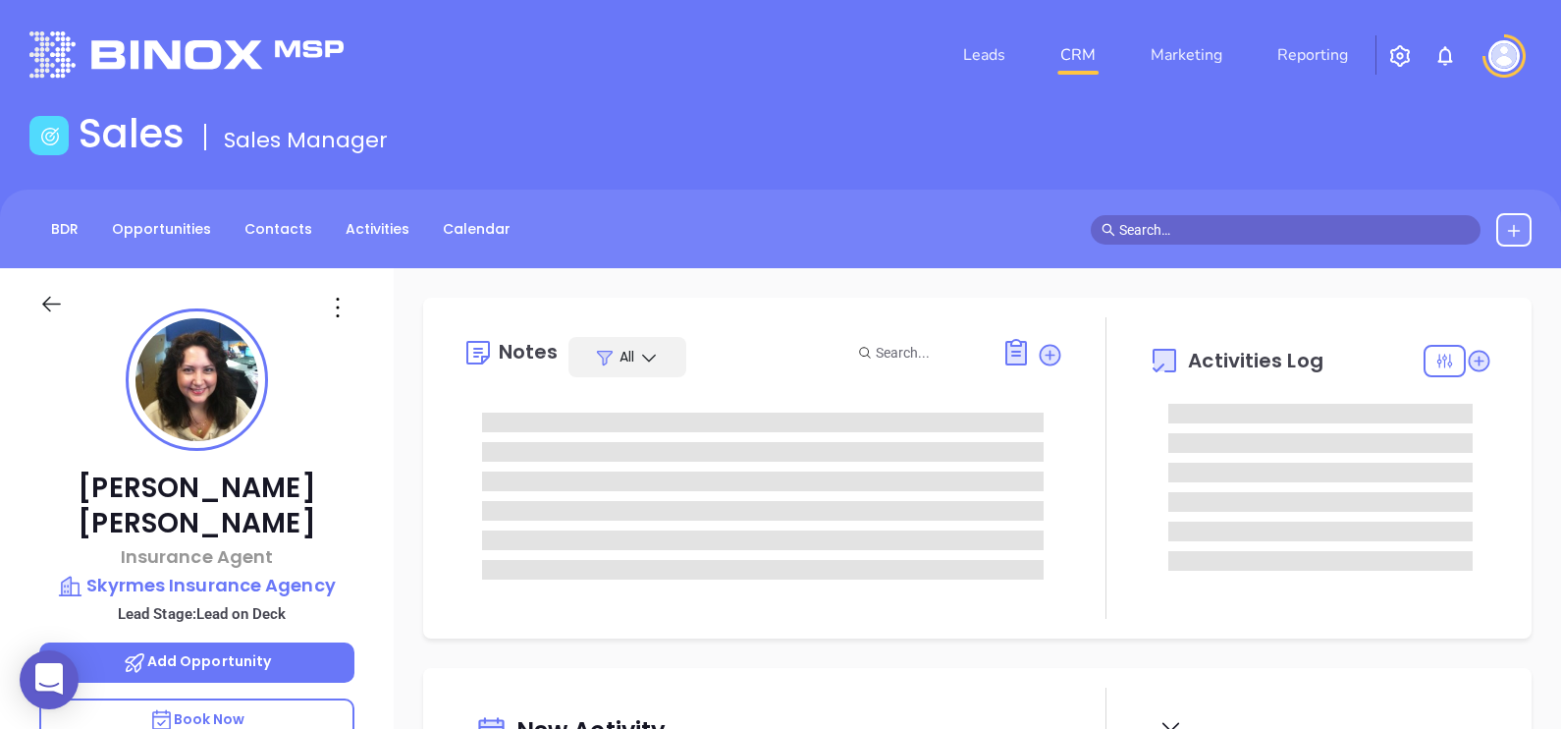
type input "[DATE]"
type input "[PERSON_NAME]"
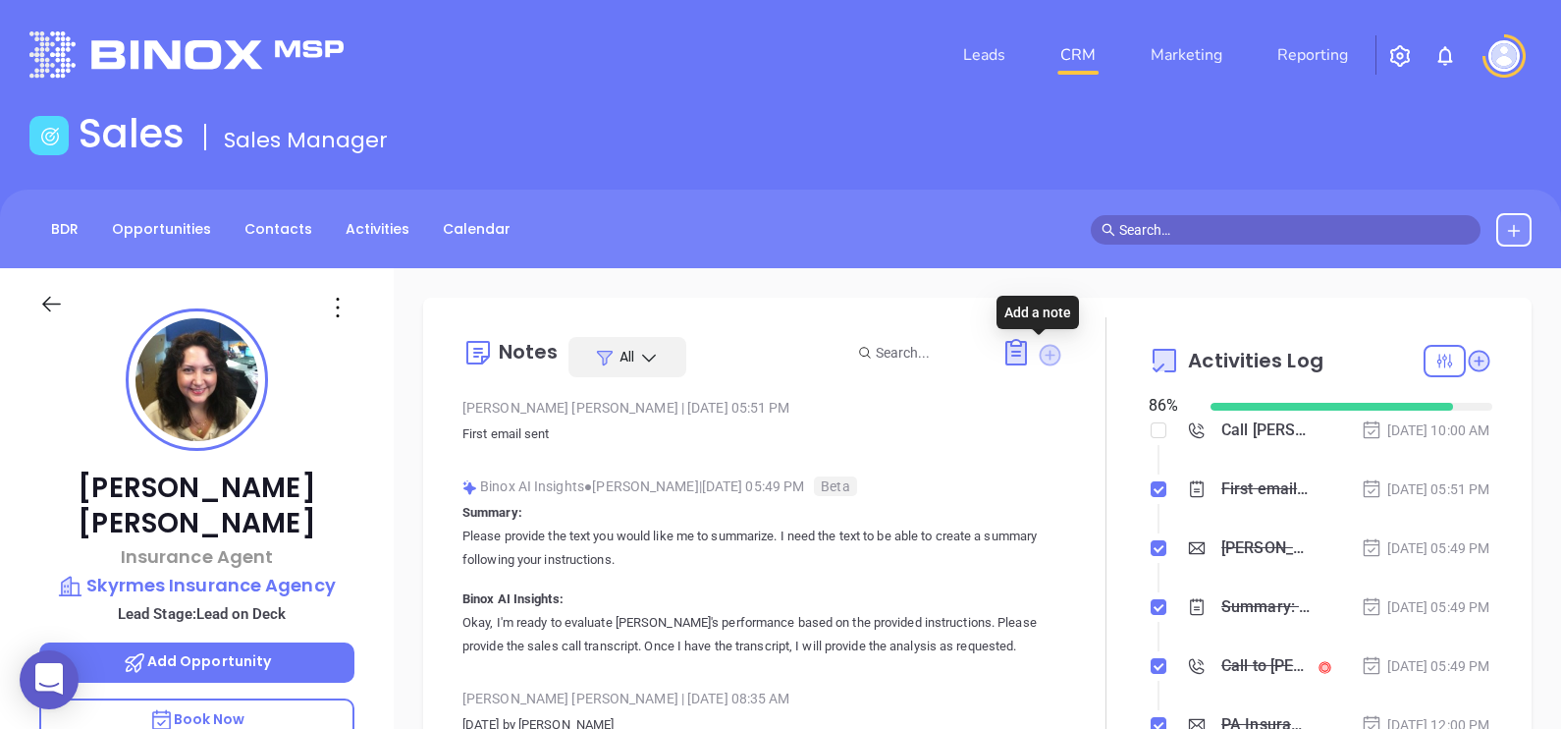
click at [1041, 354] on icon at bounding box center [1050, 355] width 22 height 22
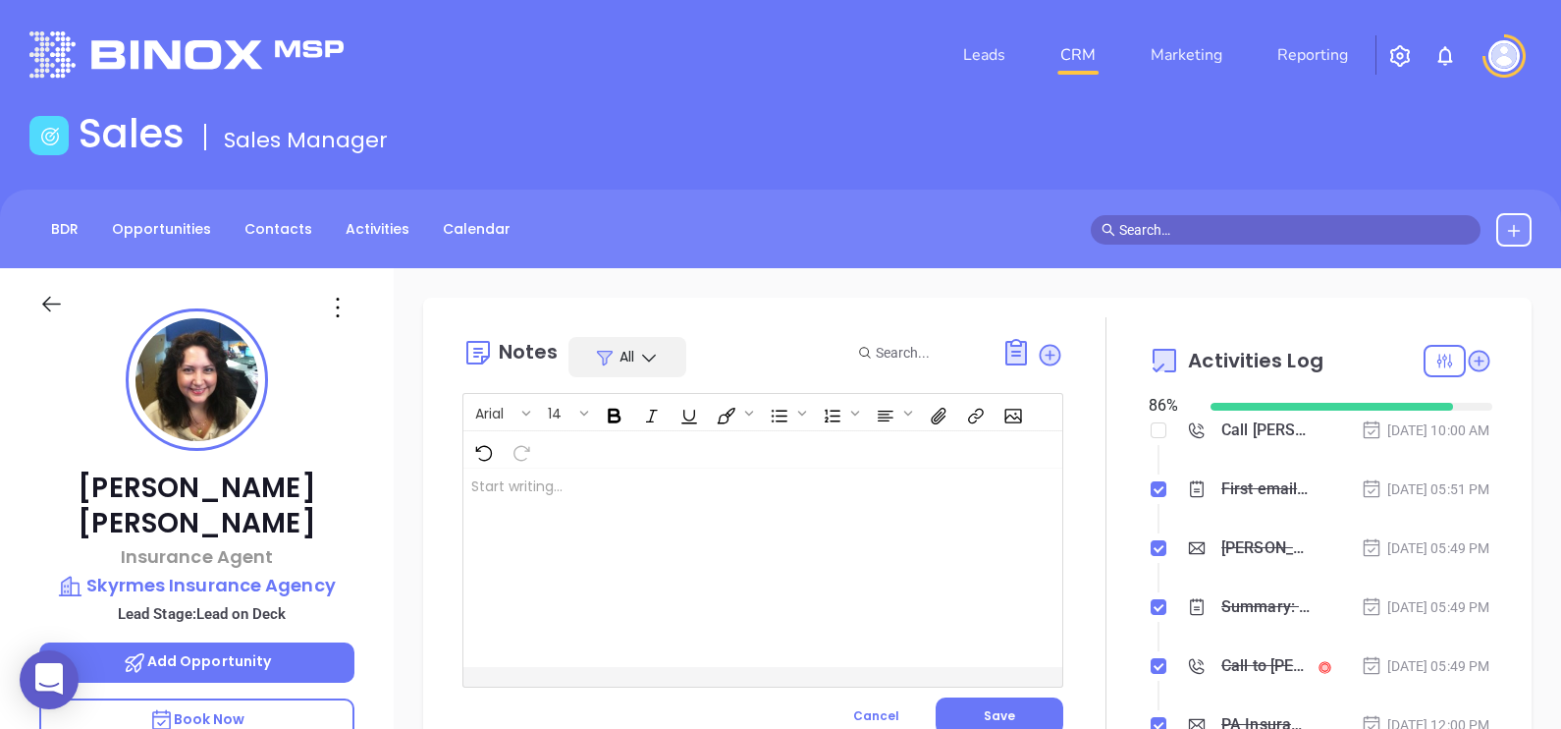
click at [653, 543] on div at bounding box center [742, 567] width 557 height 198
click at [999, 700] on button "Save" at bounding box center [1000, 715] width 128 height 37
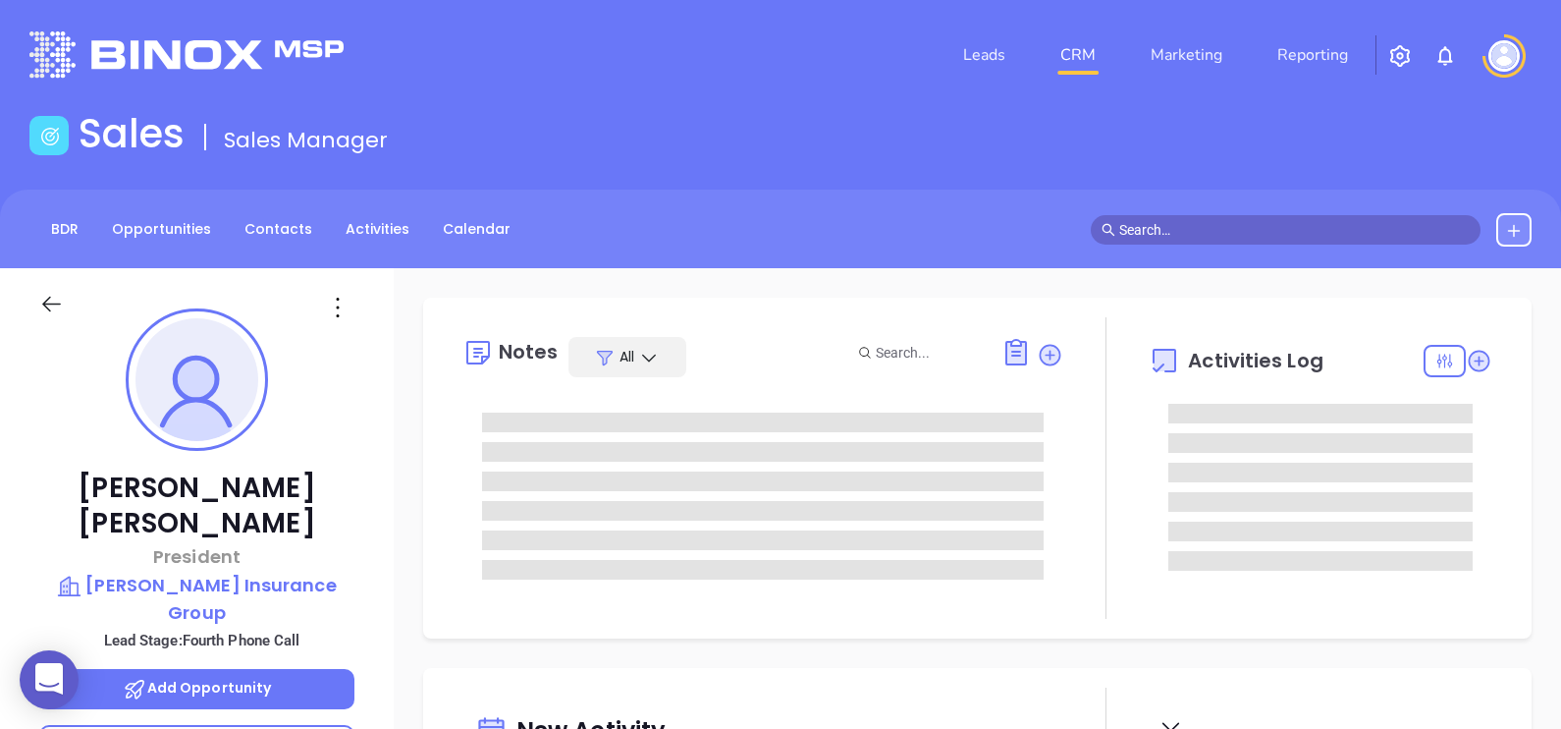
type input "[PERSON_NAME]"
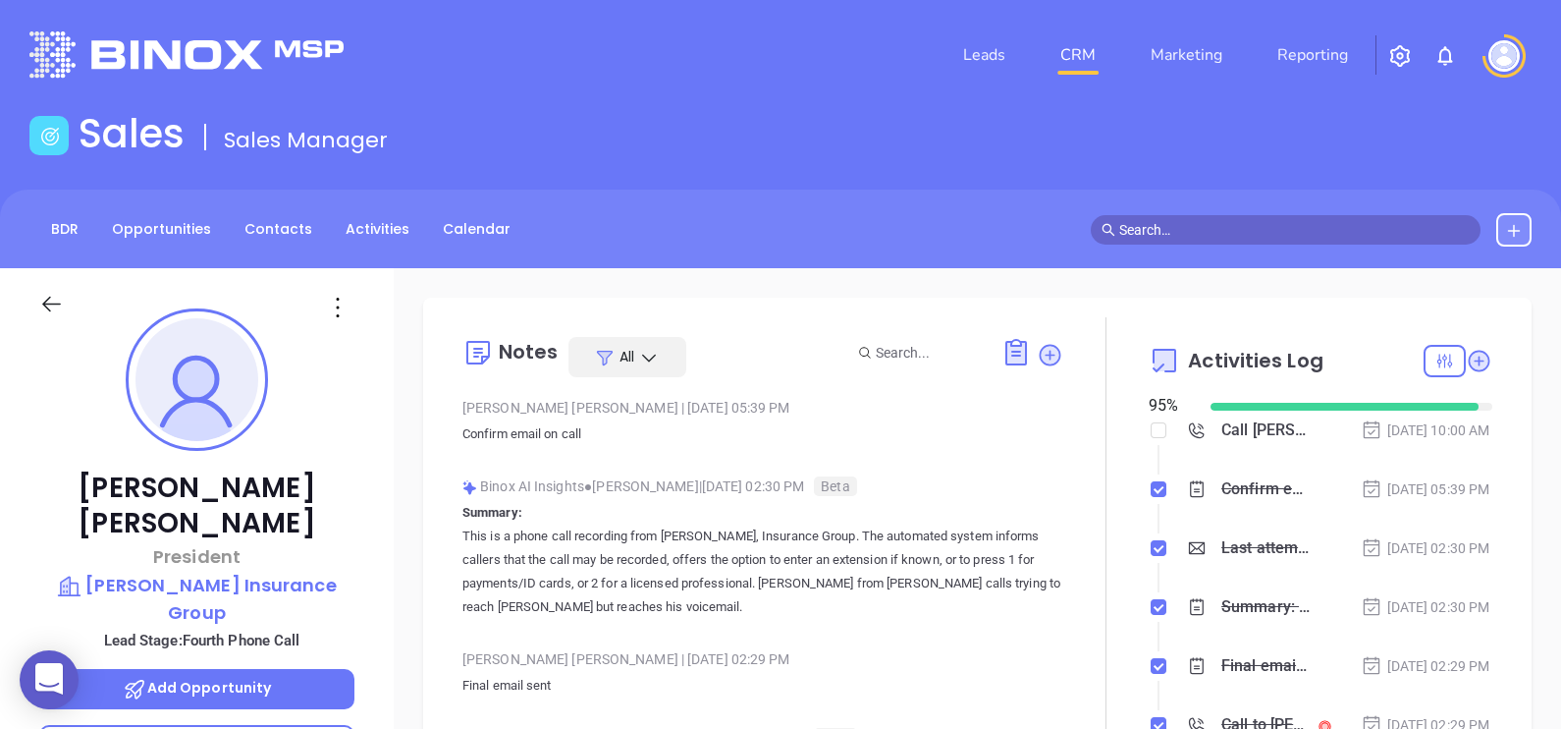
scroll to position [570, 0]
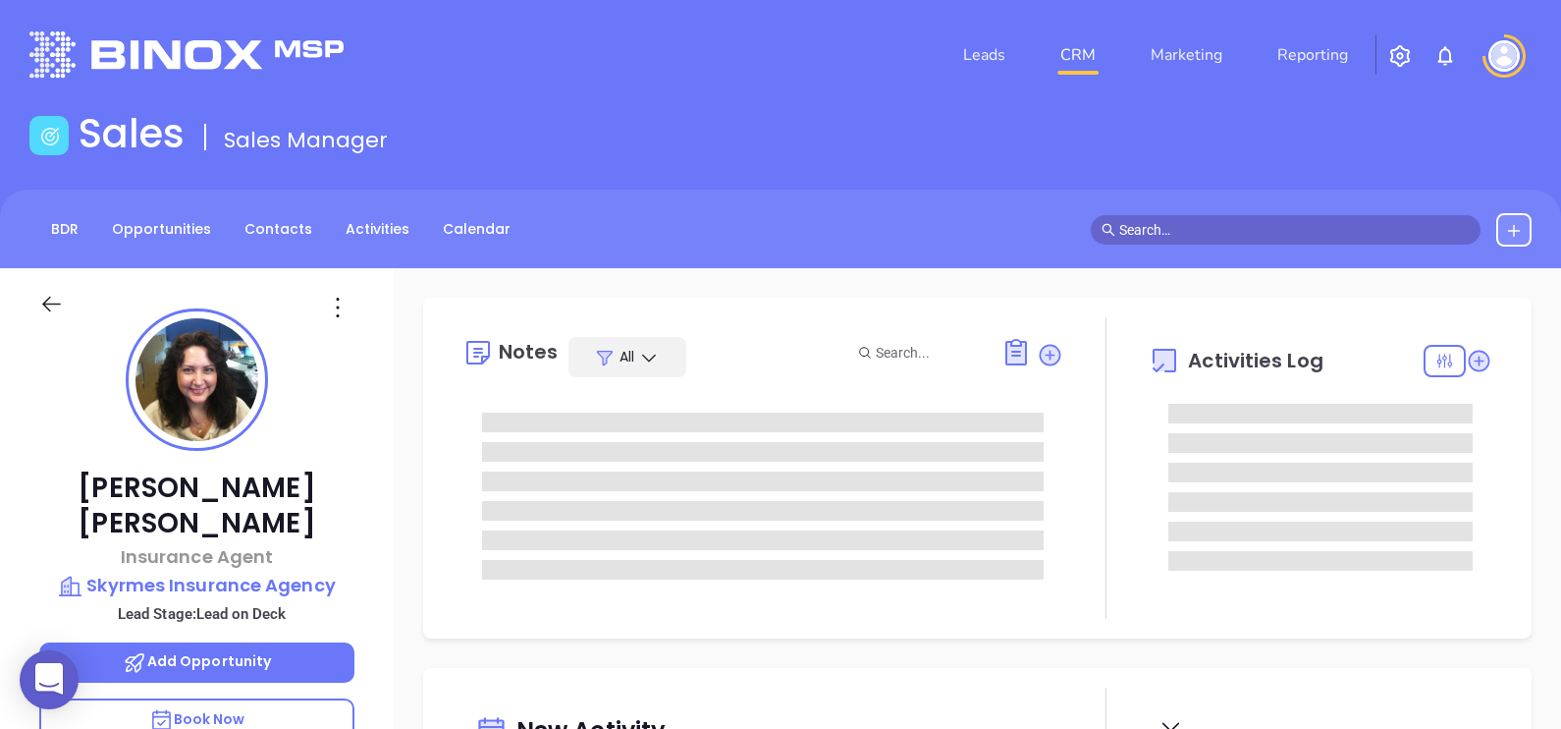
type input "[PERSON_NAME]"
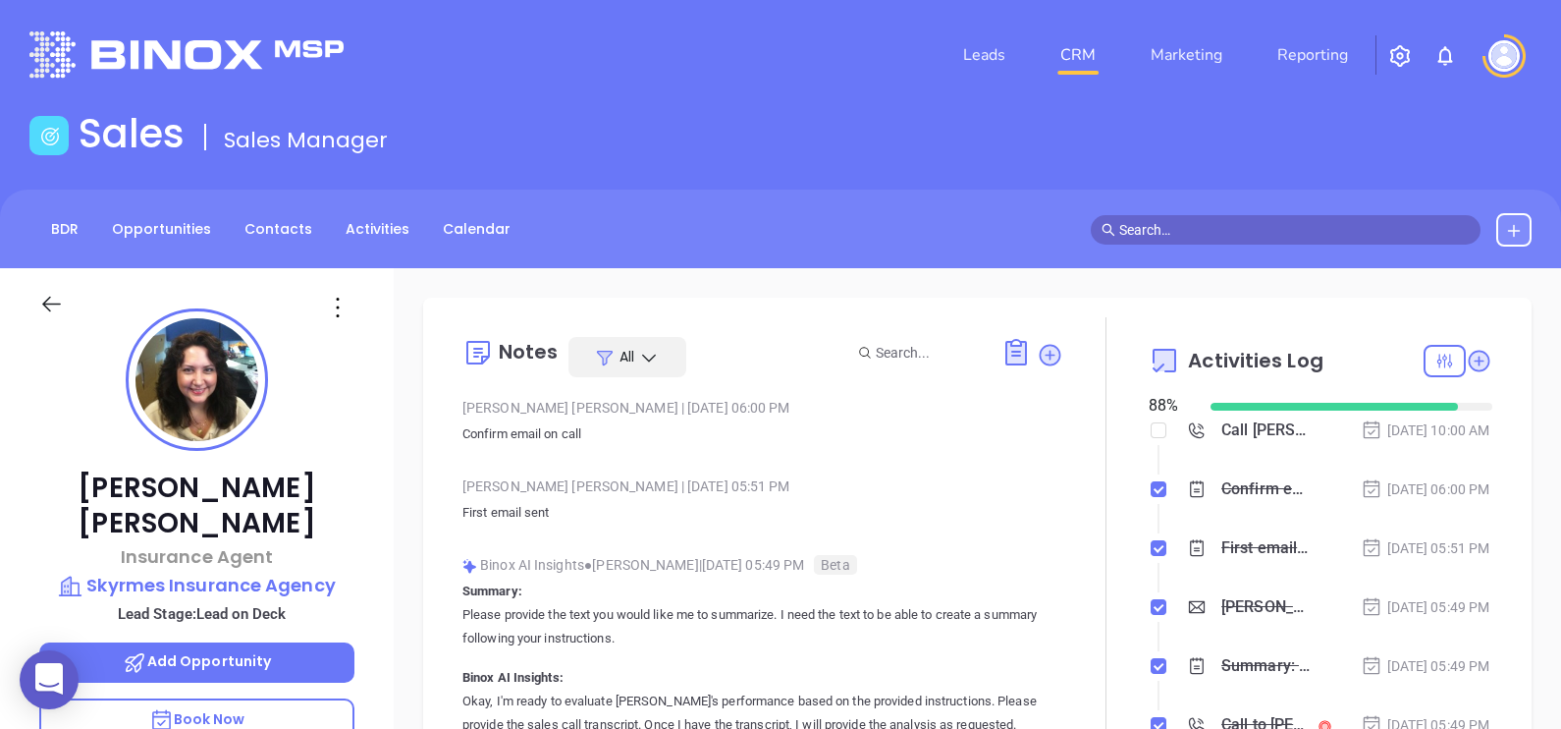
scroll to position [570, 0]
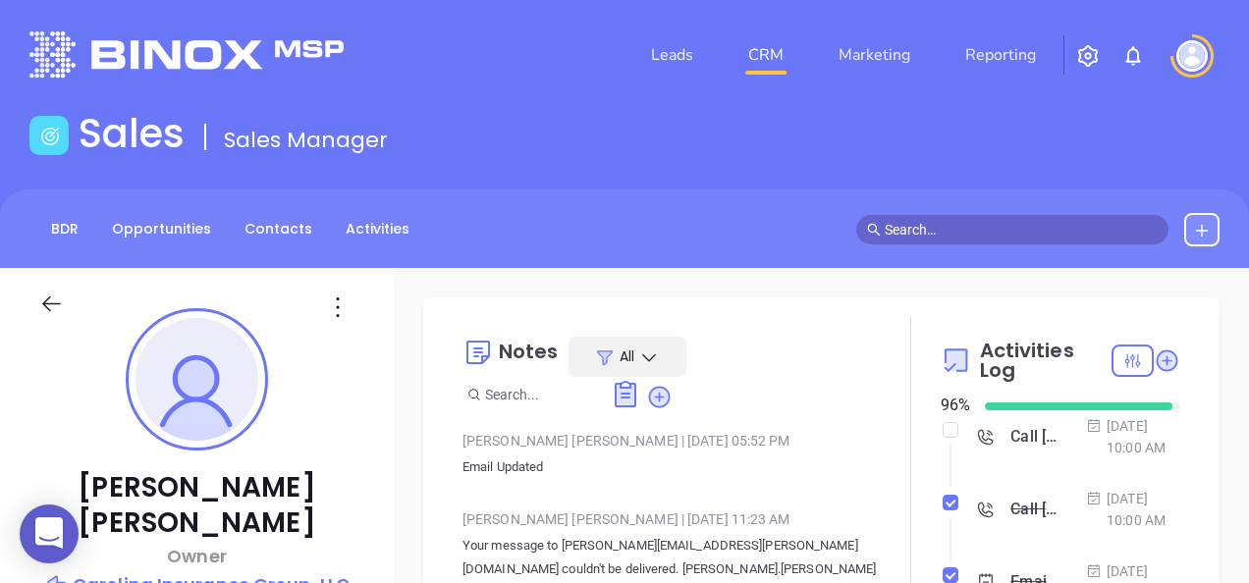
type input "[PERSON_NAME]"
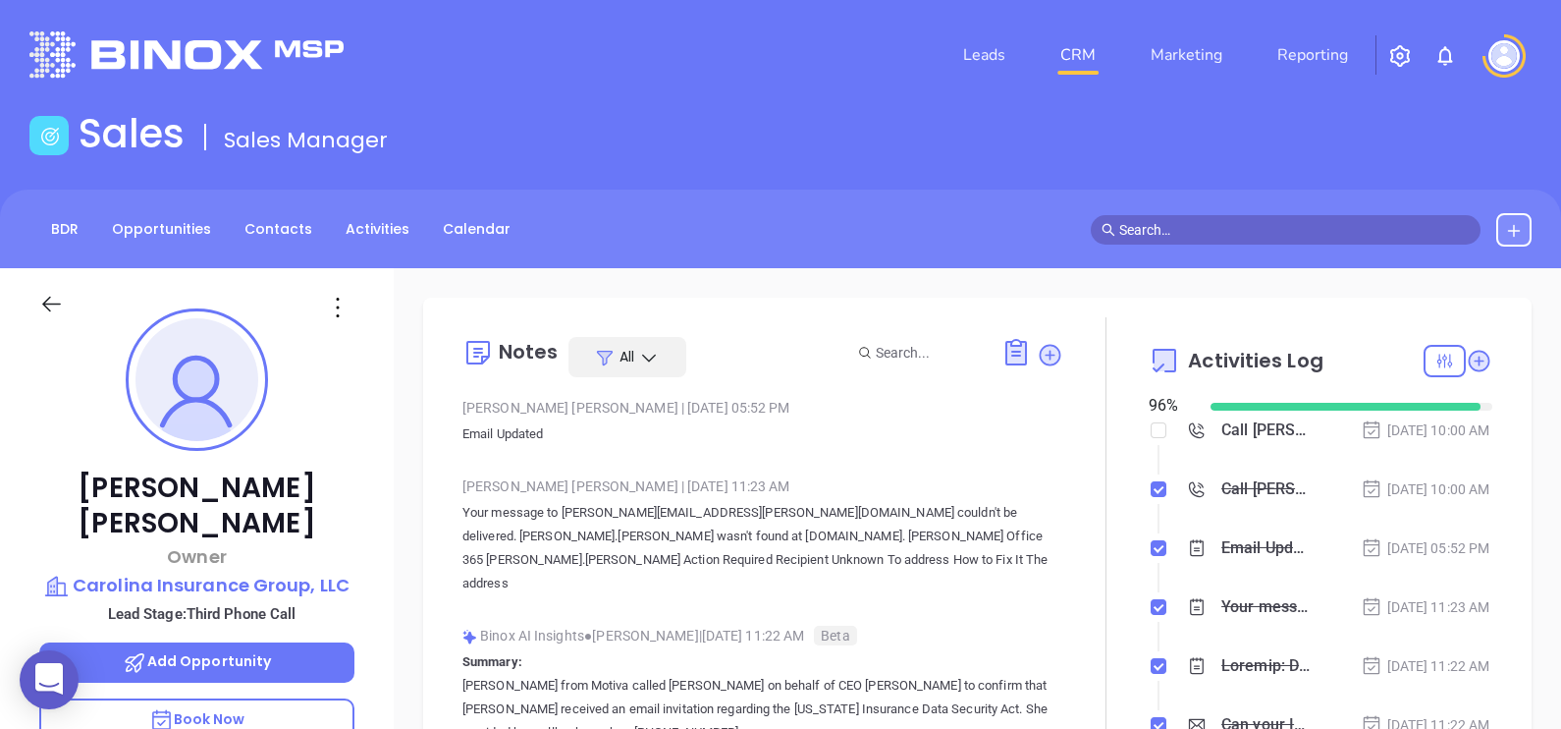
scroll to position [570, 0]
